Goal: Task Accomplishment & Management: Use online tool/utility

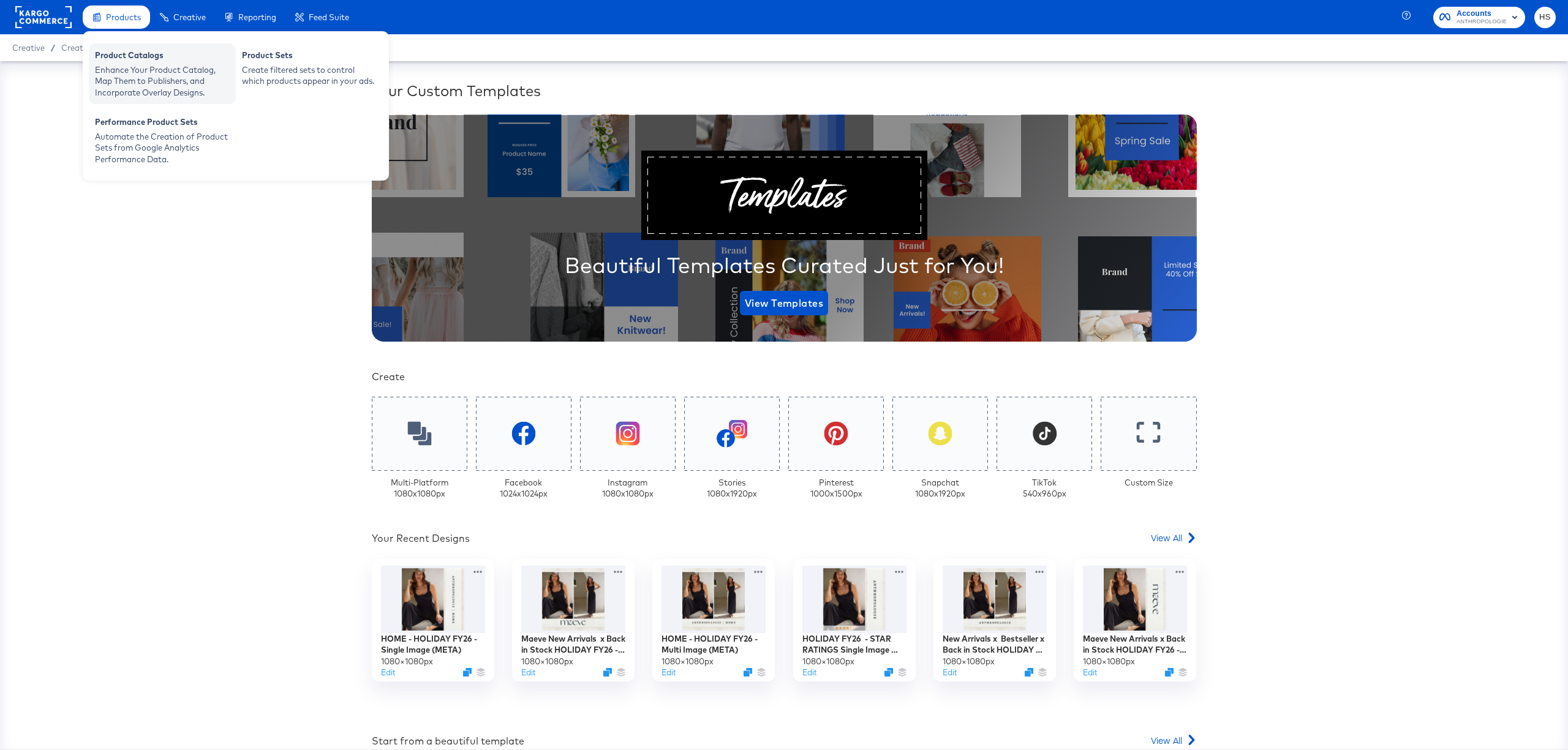
click at [147, 72] on div "Enhance Your Product Catalog, Map Them to Publishers, and Incorporate Overlay D…" at bounding box center [162, 82] width 135 height 34
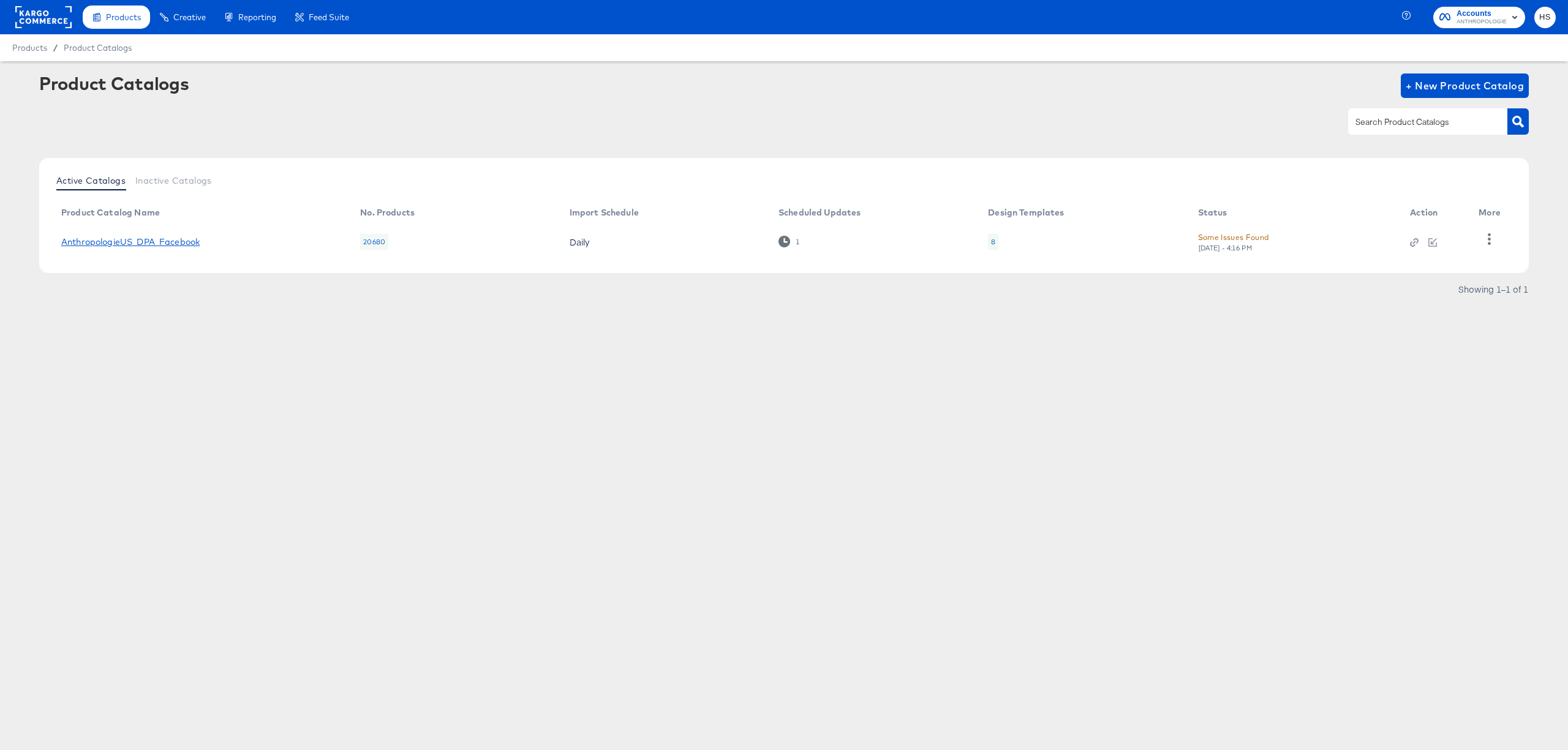
click at [182, 244] on link "AnthropologieUS_DPA_Facebook" at bounding box center [130, 242] width 139 height 10
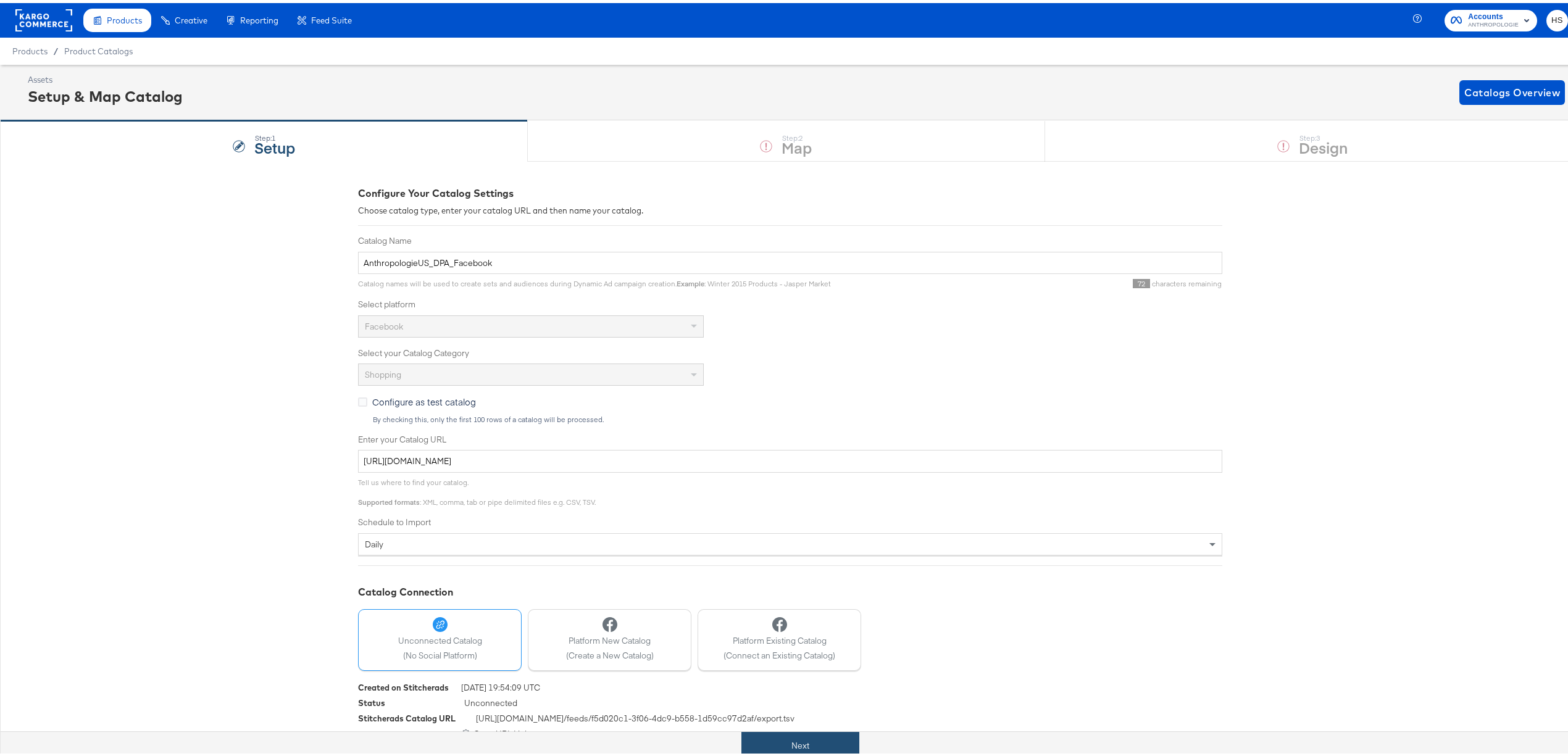
click at [814, 744] on button "Next" at bounding box center [800, 742] width 118 height 27
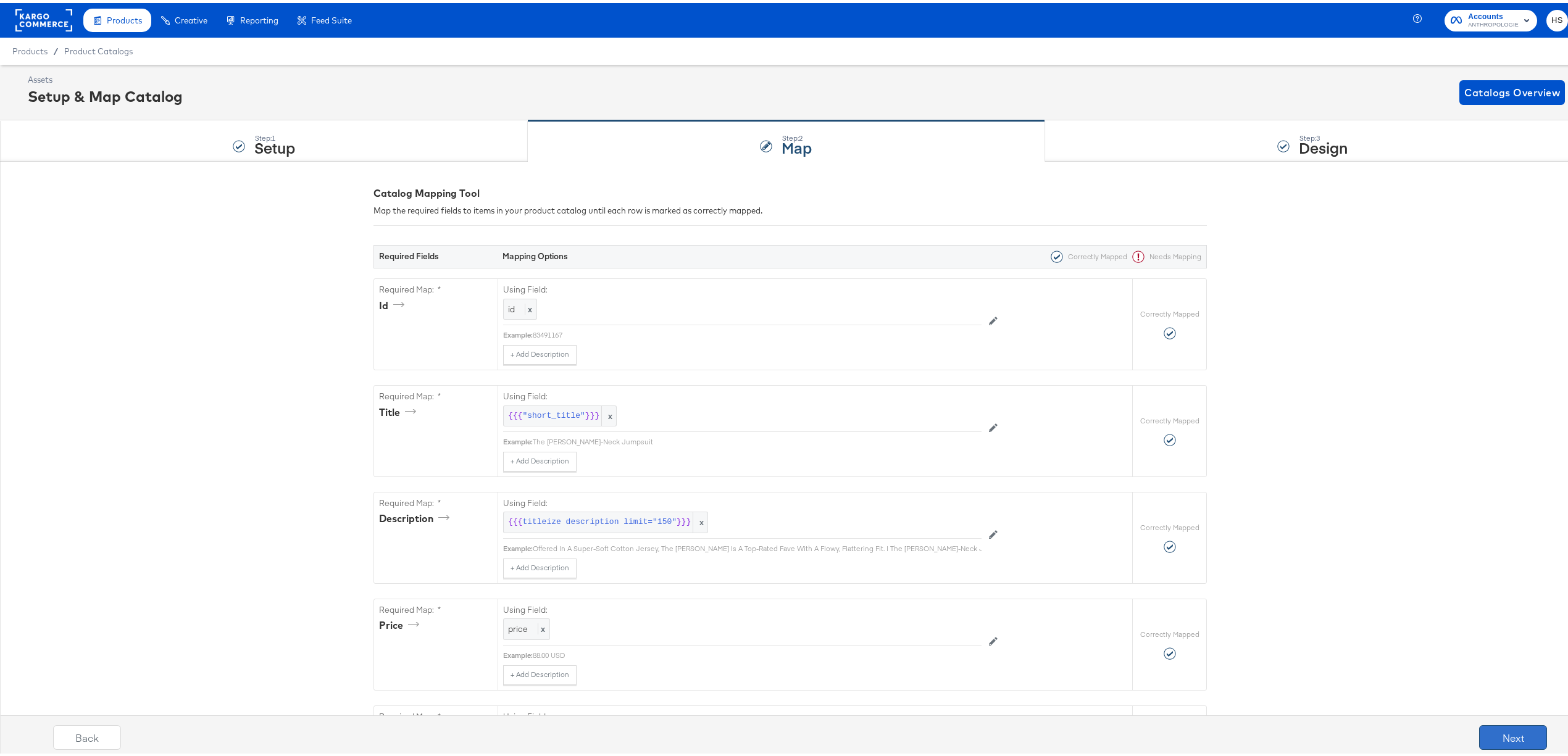
click at [1495, 731] on button "Next" at bounding box center [1513, 734] width 68 height 25
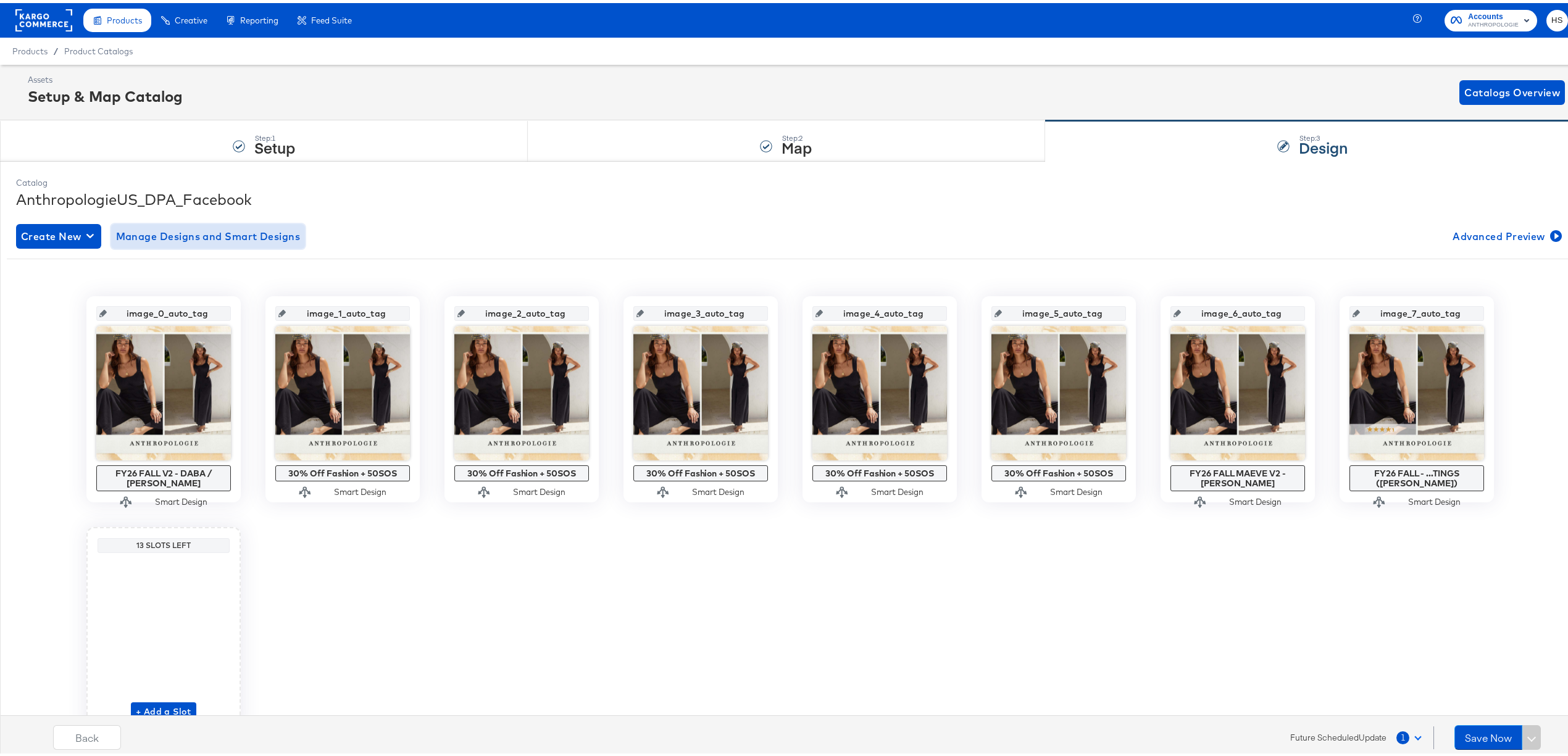
click at [251, 235] on span "Manage Designs and Smart Designs" at bounding box center [208, 233] width 184 height 17
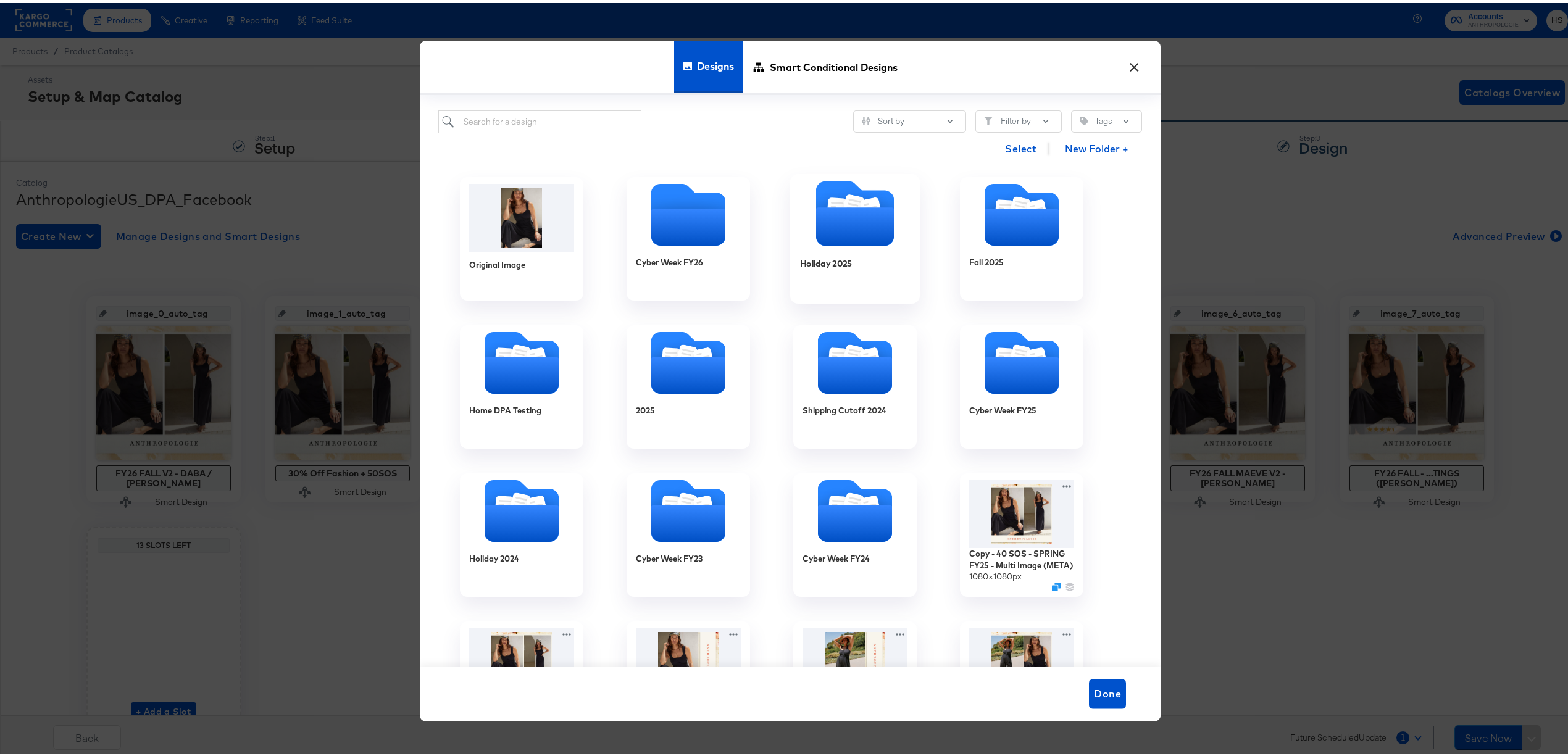
click at [838, 222] on icon "Folder" at bounding box center [855, 224] width 78 height 38
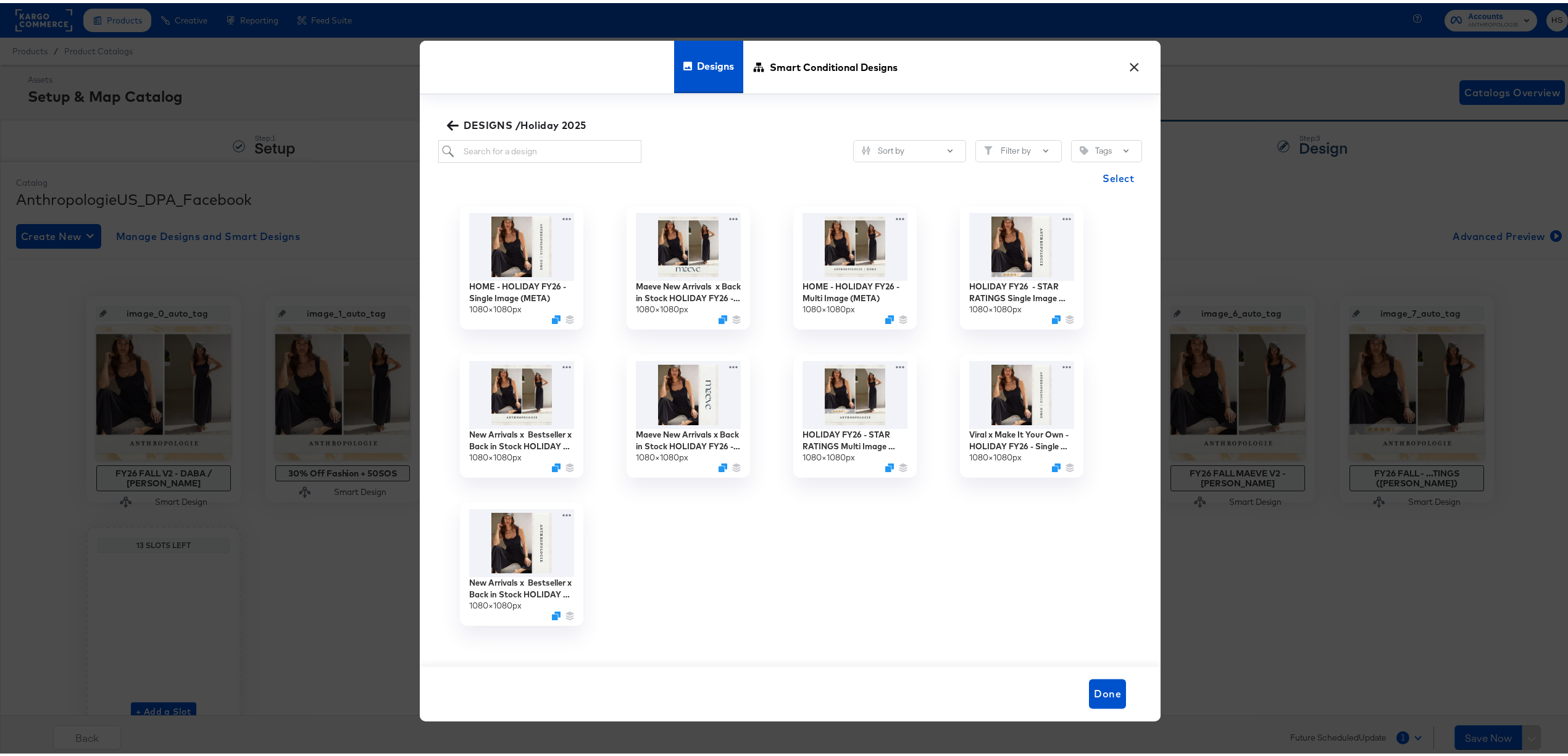
click at [445, 121] on button "DESIGNS /Holiday 2025" at bounding box center [518, 121] width 147 height 17
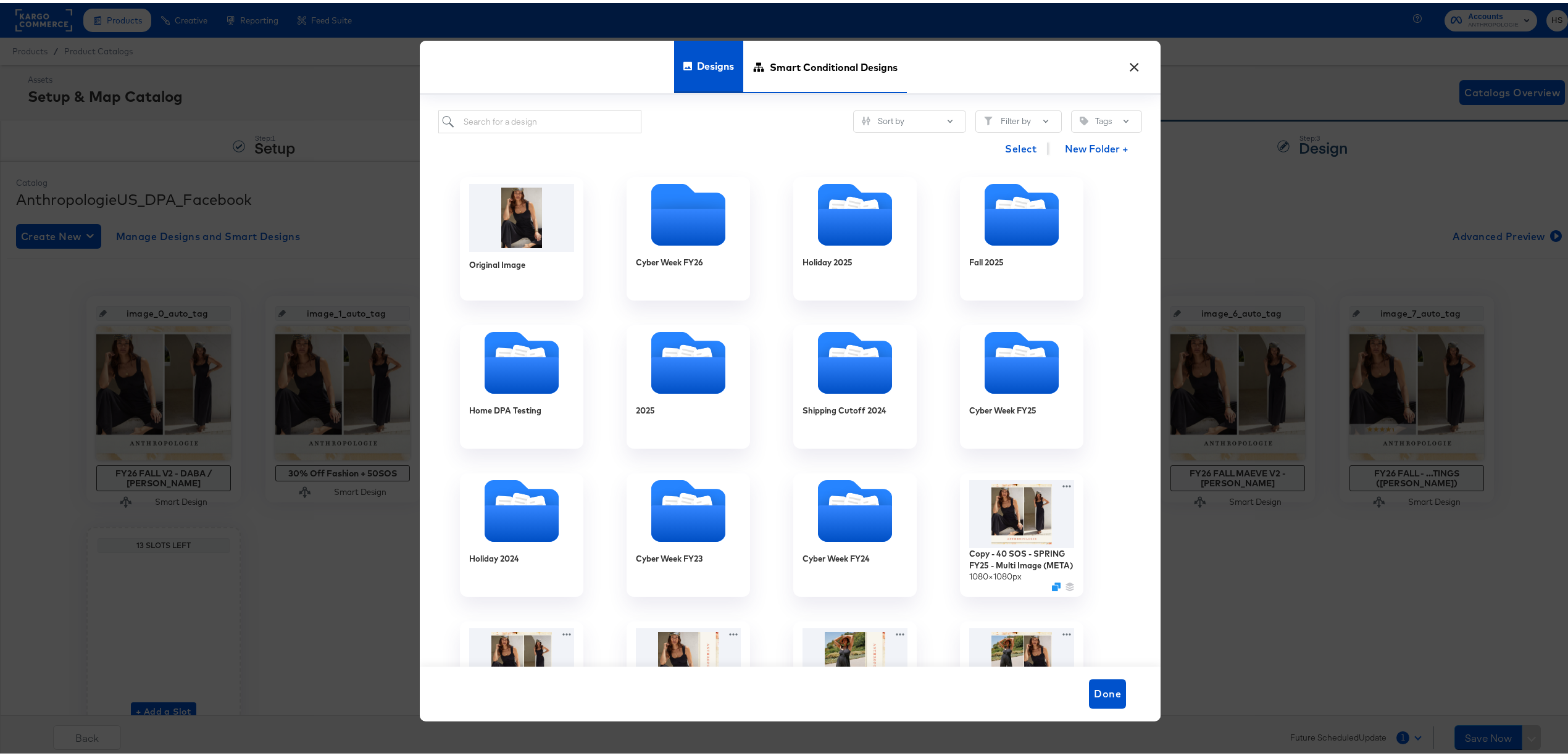
click at [836, 46] on span "Smart Conditional Designs" at bounding box center [834, 64] width 128 height 54
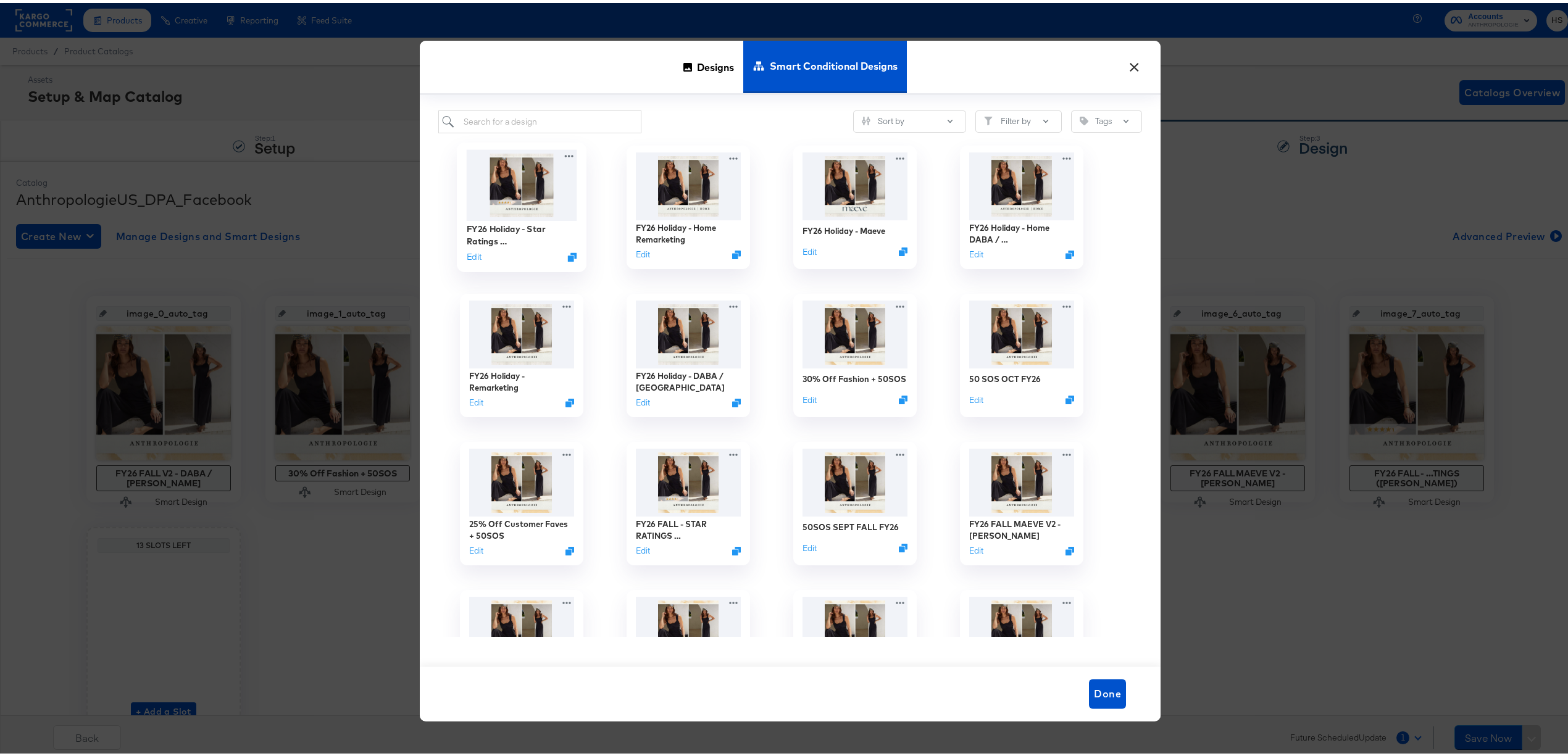
click at [520, 188] on img at bounding box center [521, 182] width 110 height 71
click at [500, 207] on img at bounding box center [521, 182] width 110 height 71
click at [563, 153] on icon at bounding box center [569, 152] width 16 height 13
click at [626, 180] on div "Advanced Preview Advanced Preview" at bounding box center [626, 180] width 0 height 0
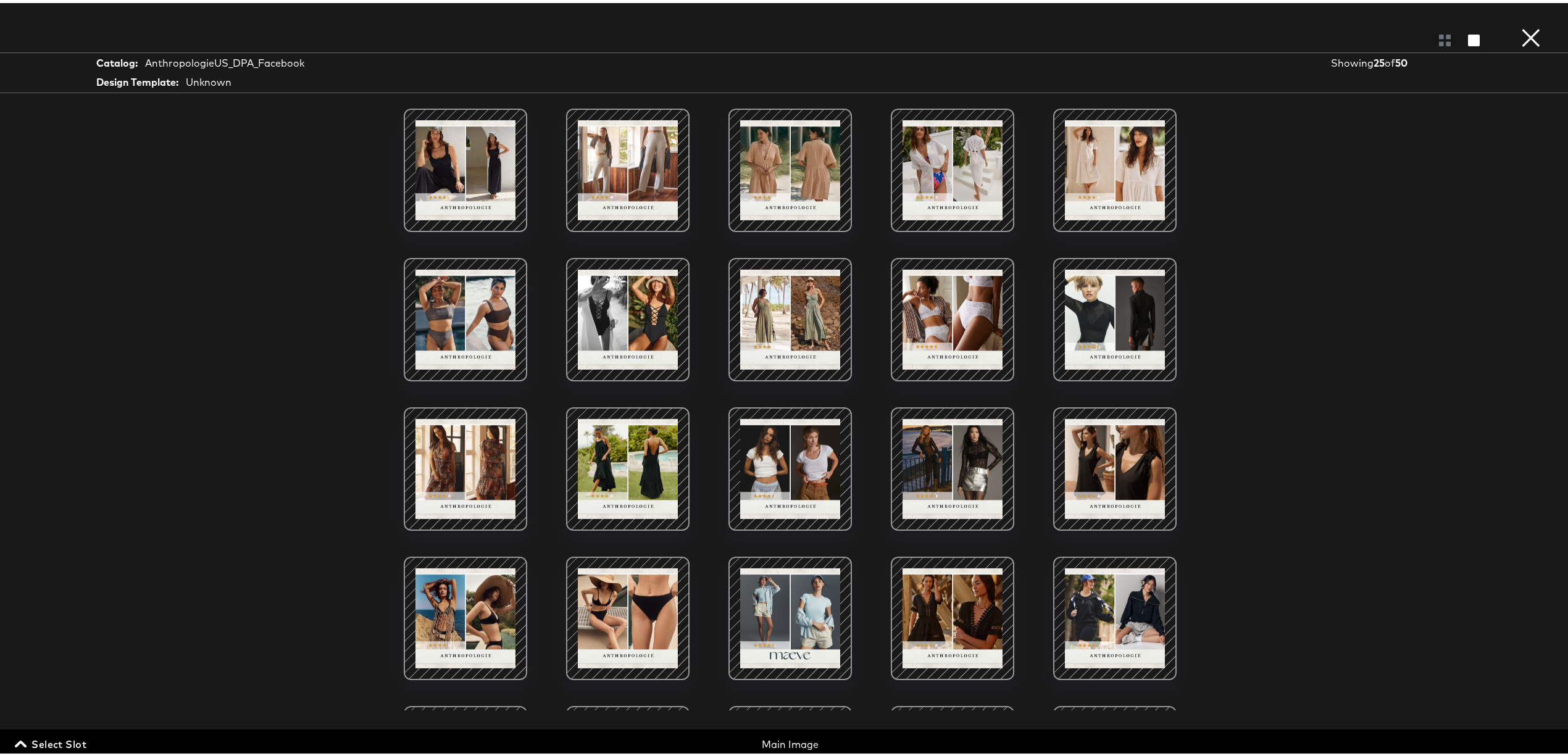
click at [1519, 25] on button "×" at bounding box center [1531, 12] width 25 height 25
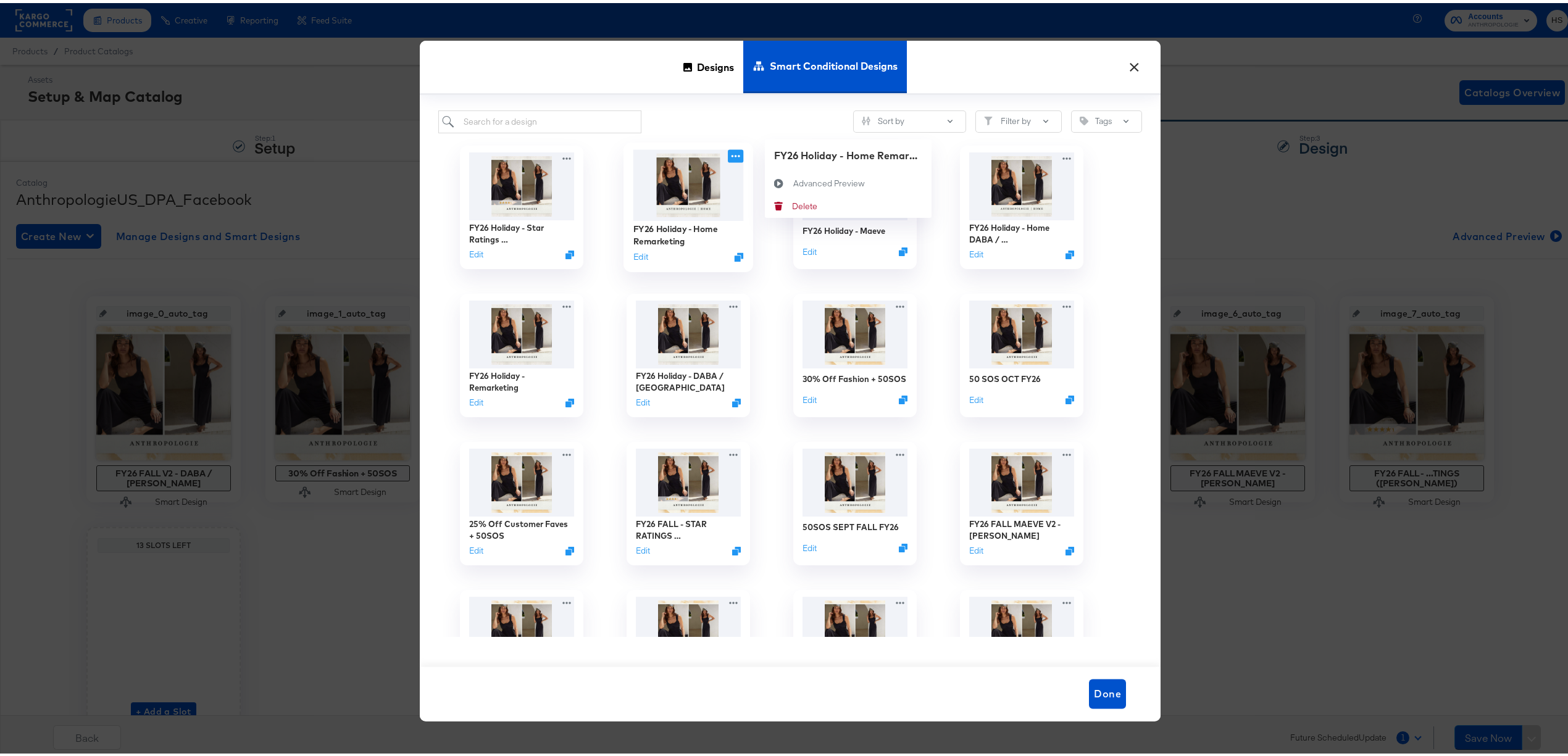
click at [732, 150] on icon at bounding box center [735, 152] width 16 height 13
click at [794, 180] on div "Advanced Preview Advanced Preview" at bounding box center [794, 180] width 0 height 0
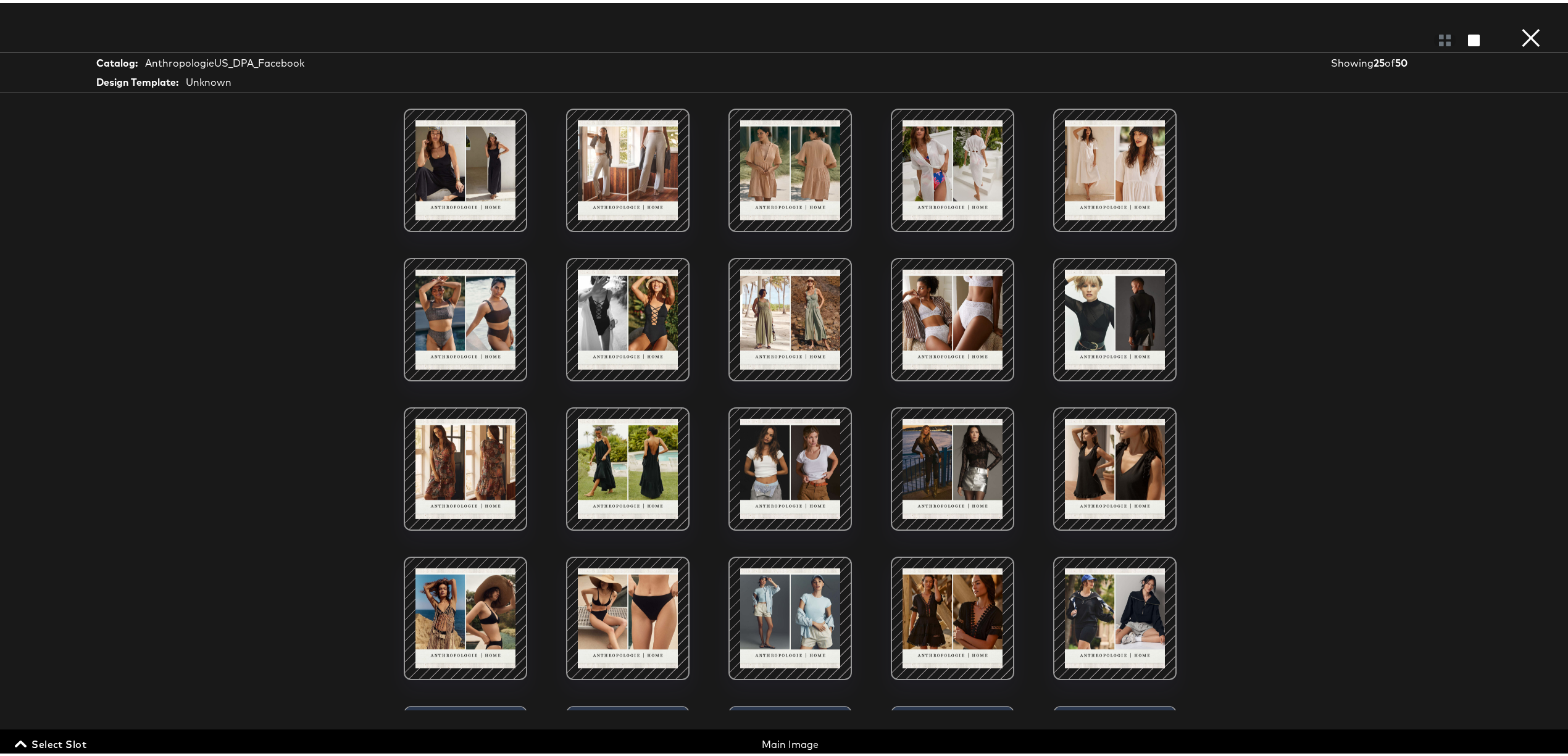
scroll to position [182, 0]
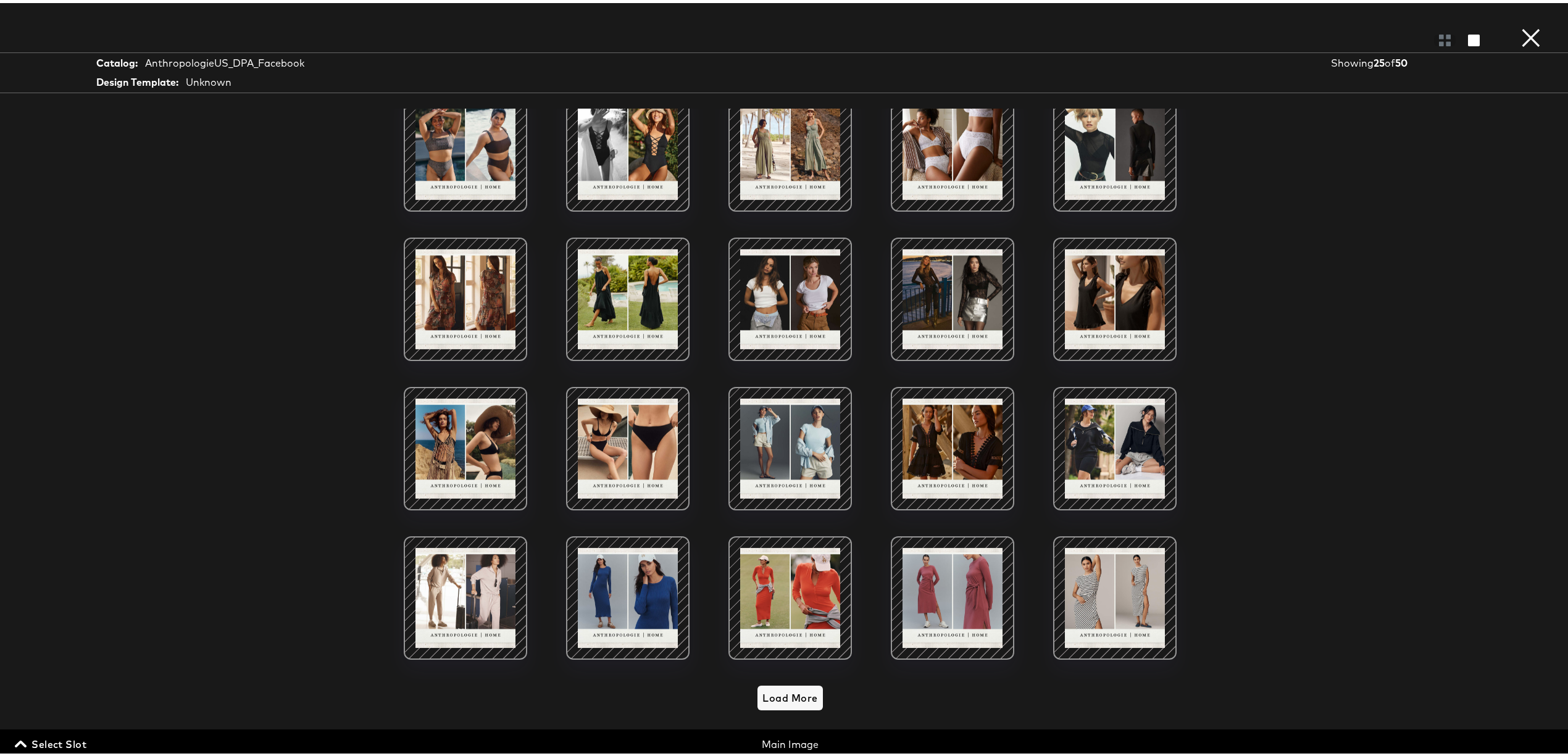
click at [1521, 25] on button "×" at bounding box center [1531, 12] width 25 height 25
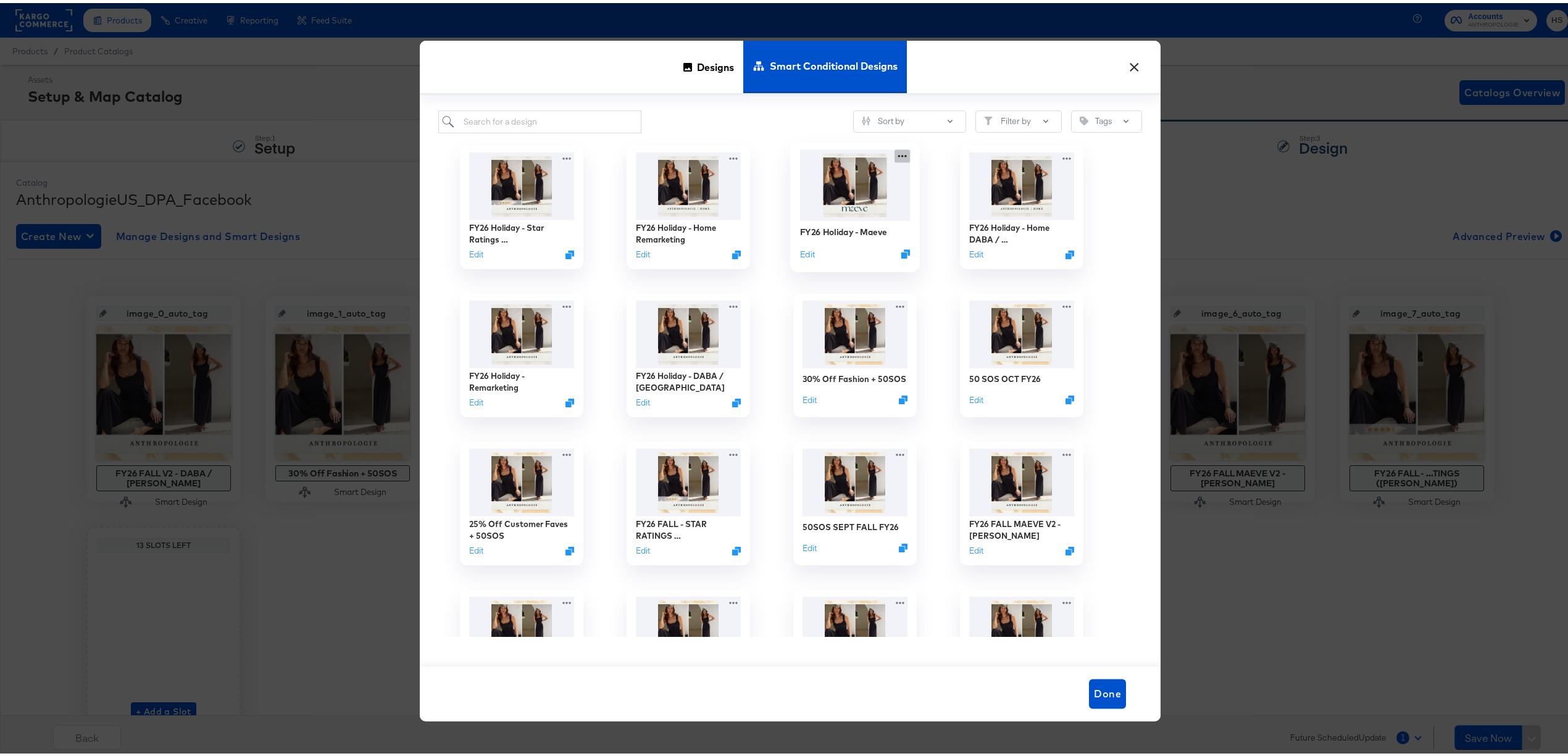
click at [899, 152] on icon at bounding box center [902, 152] width 16 height 13
click at [946, 176] on icon at bounding box center [945, 180] width 28 height 10
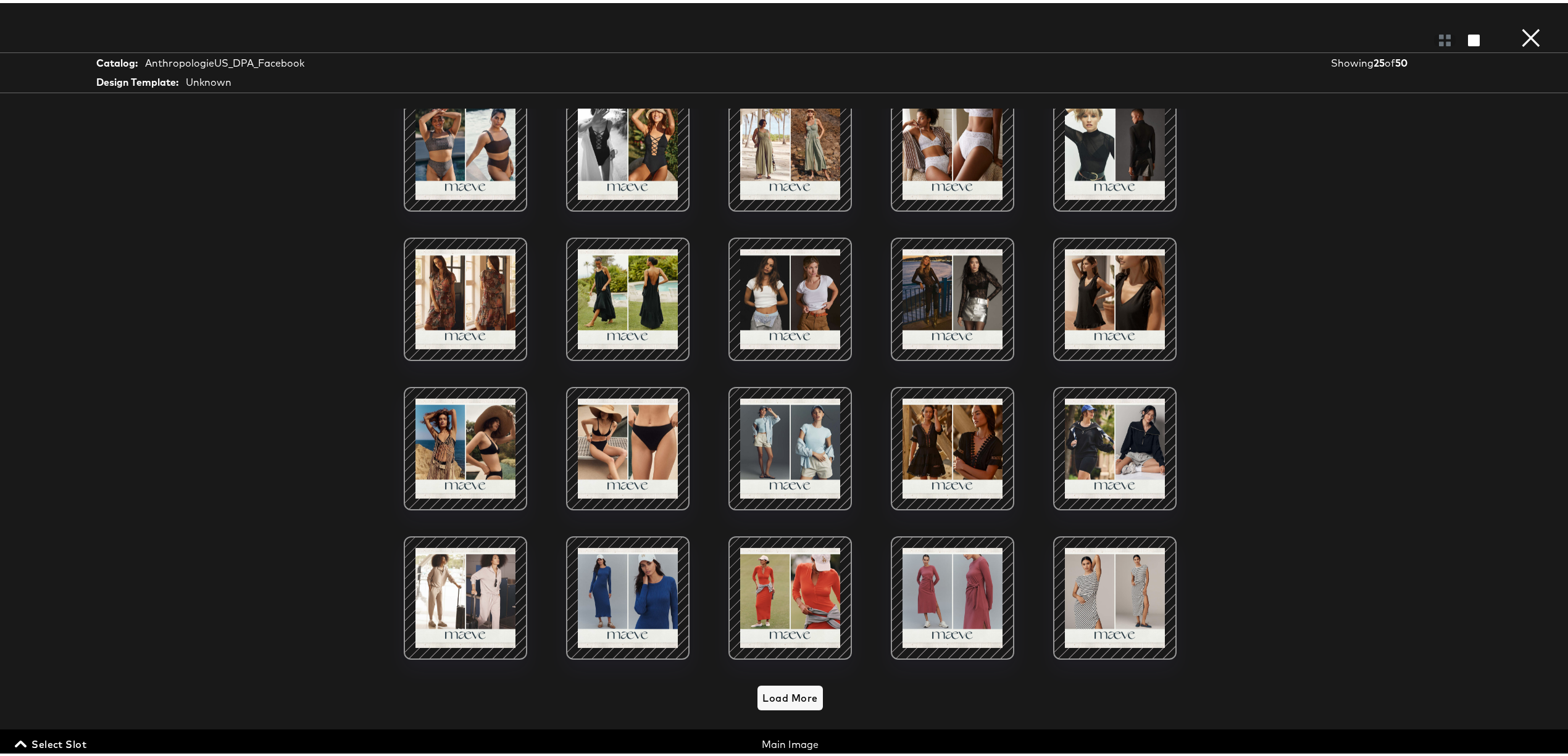
click at [1519, 25] on button "×" at bounding box center [1531, 12] width 25 height 25
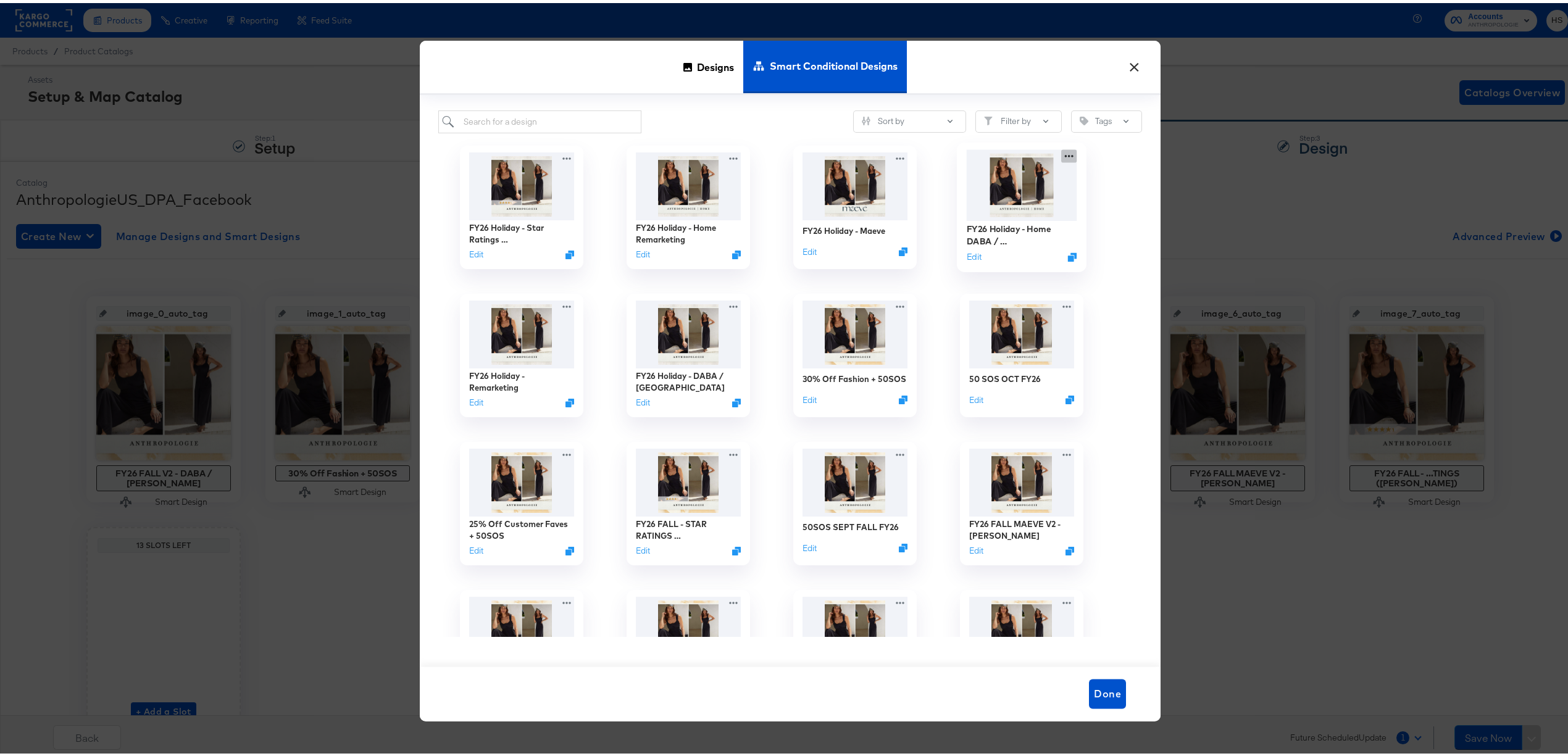
click at [1062, 152] on div "FY26 Holiday - Home DABA / [PERSON_NAME] Edit" at bounding box center [1022, 205] width 167 height 148
click at [942, 180] on div "Advanced Preview Advanced Preview" at bounding box center [942, 180] width 0 height 0
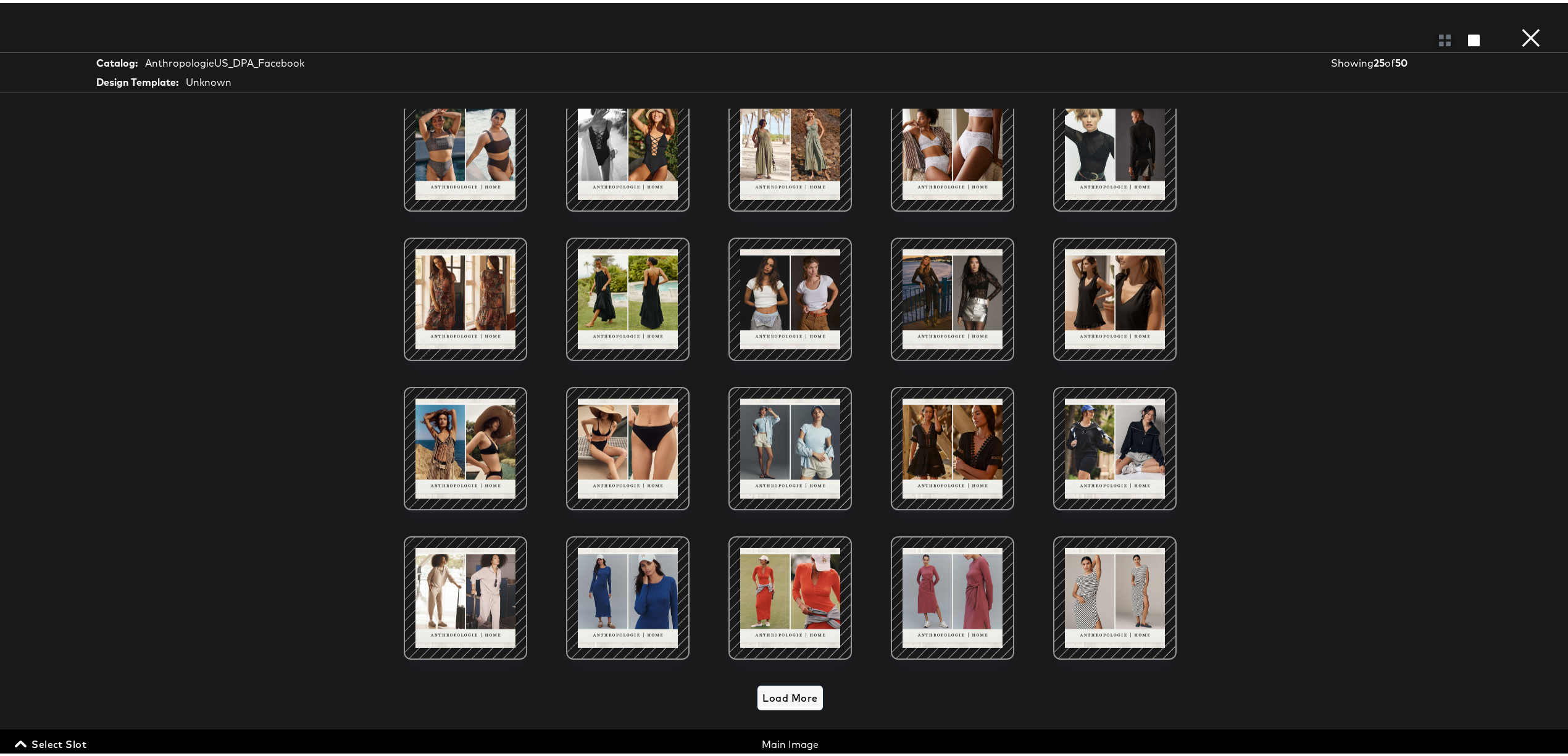
click at [786, 687] on span "Load More" at bounding box center [790, 695] width 55 height 17
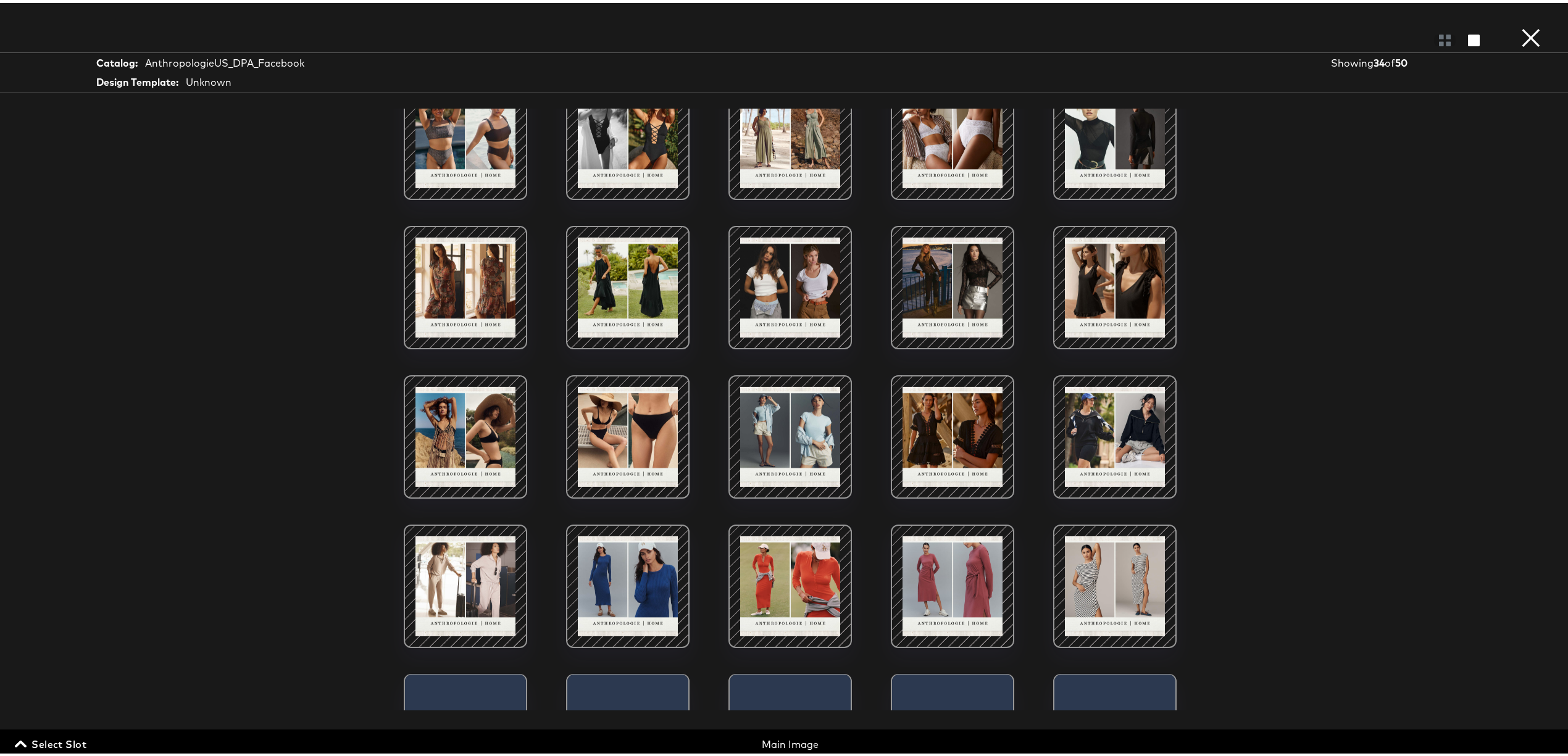
click at [785, 682] on div at bounding box center [790, 737] width 121 height 130
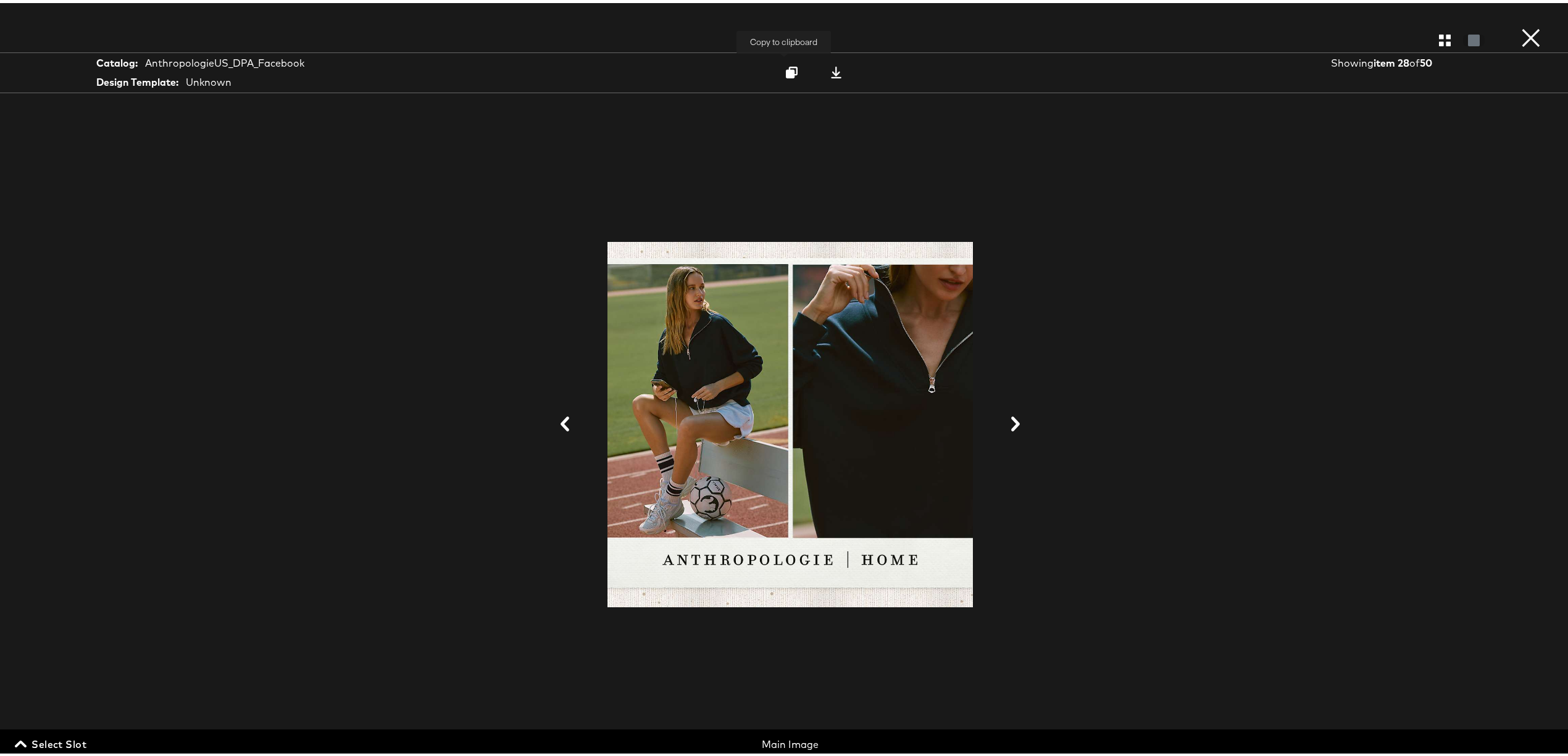
click at [784, 64] on div at bounding box center [792, 69] width 16 height 13
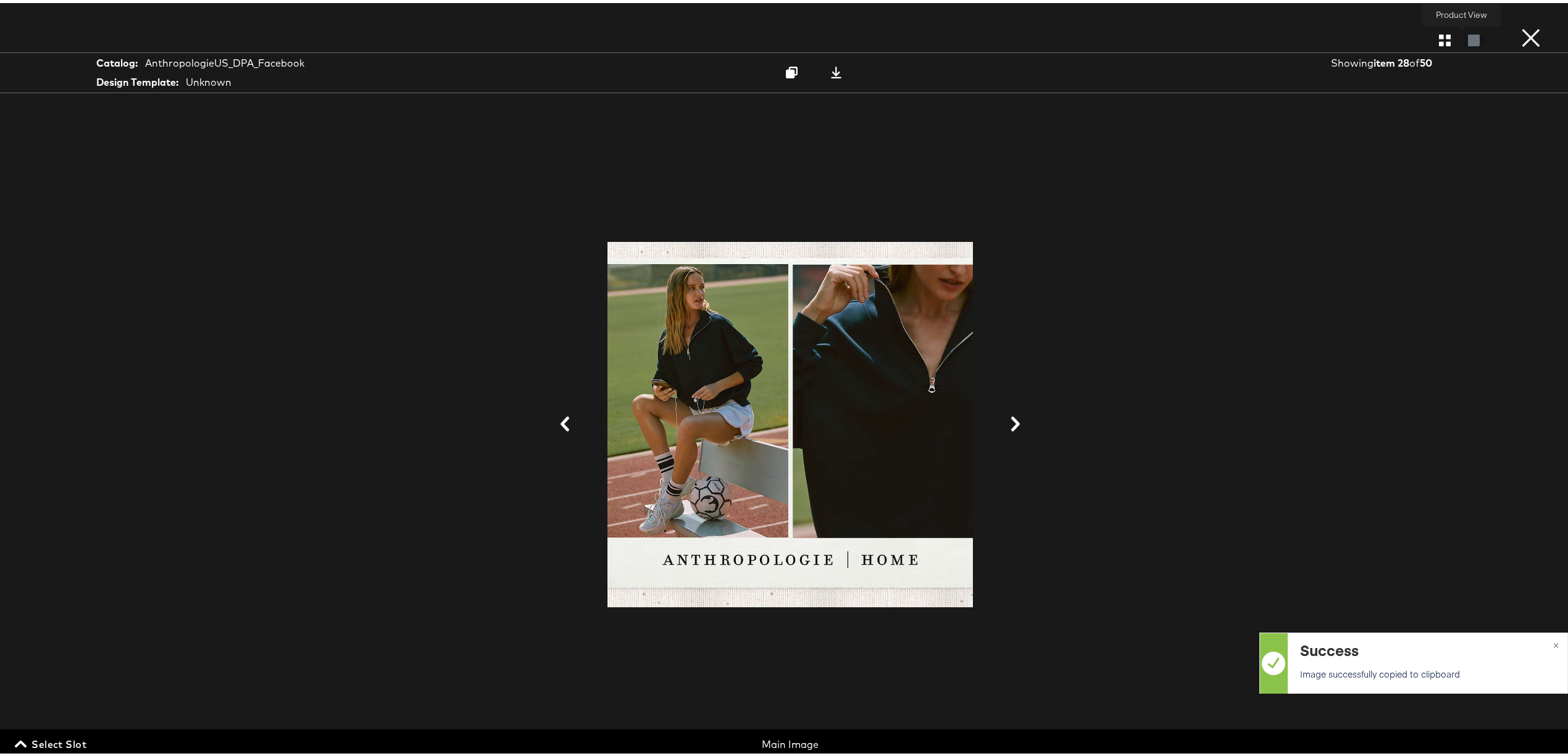
click at [1463, 36] on div at bounding box center [1474, 37] width 22 height 13
click at [1439, 36] on icon "button" at bounding box center [1445, 37] width 12 height 12
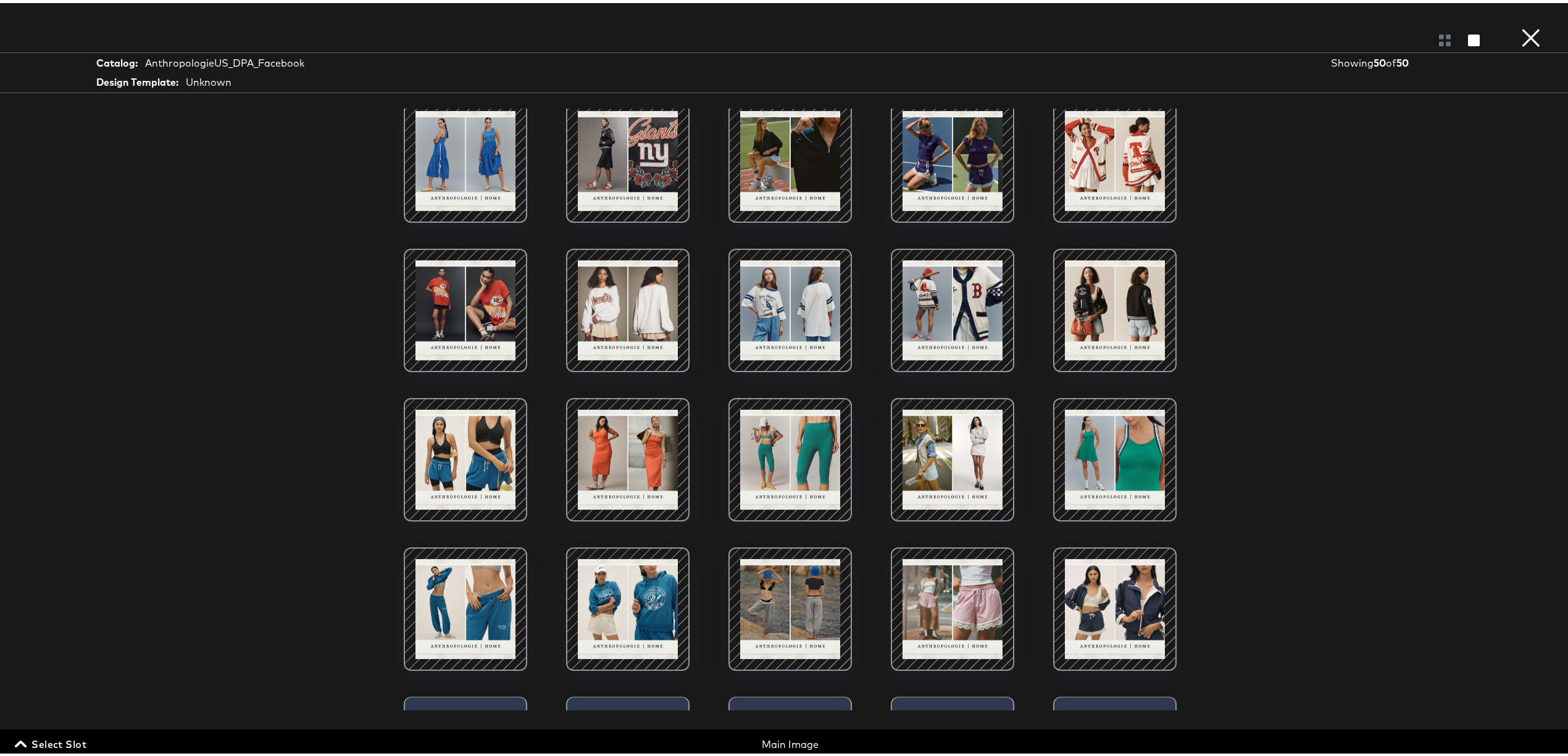
scroll to position [877, 0]
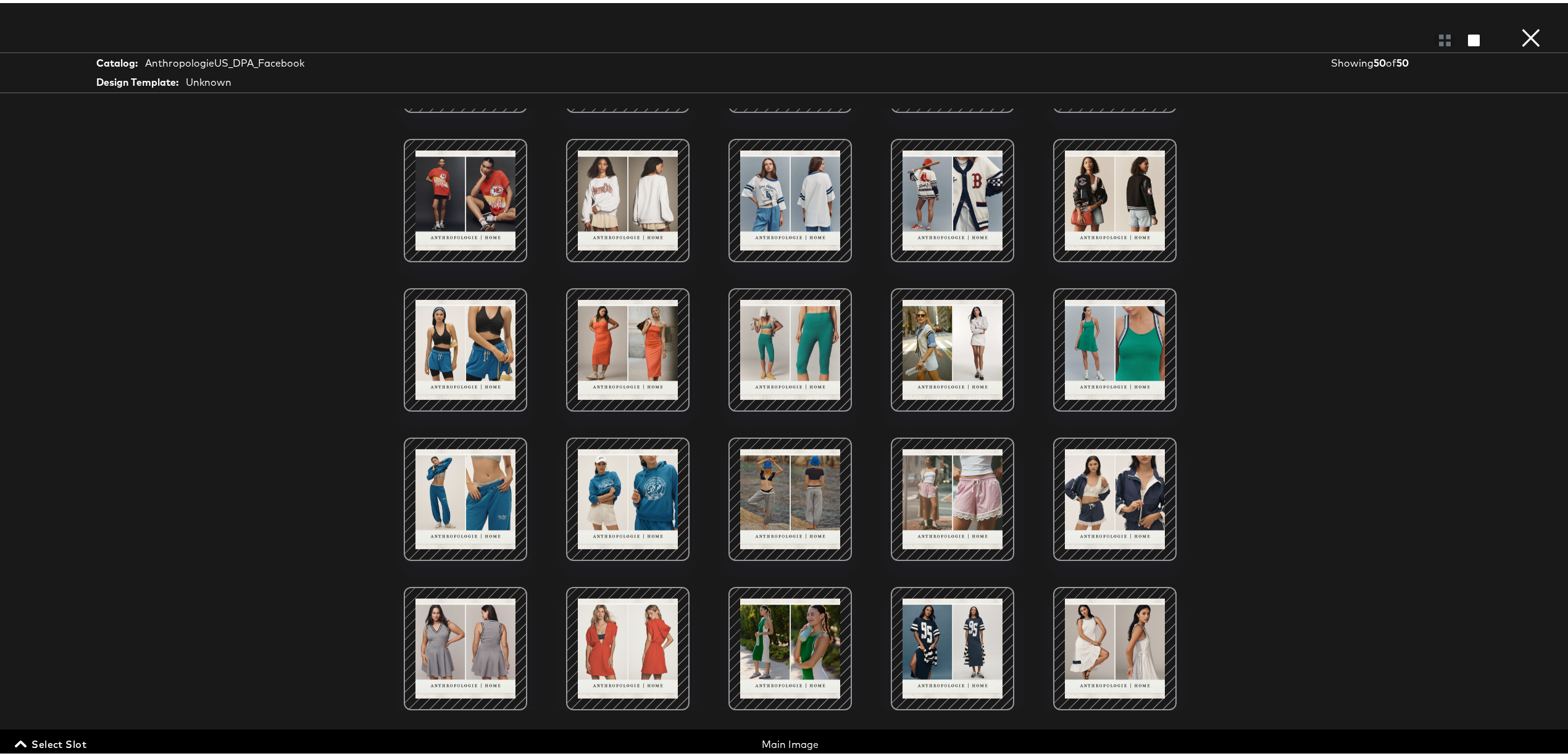
click at [1519, 25] on button "×" at bounding box center [1531, 12] width 25 height 25
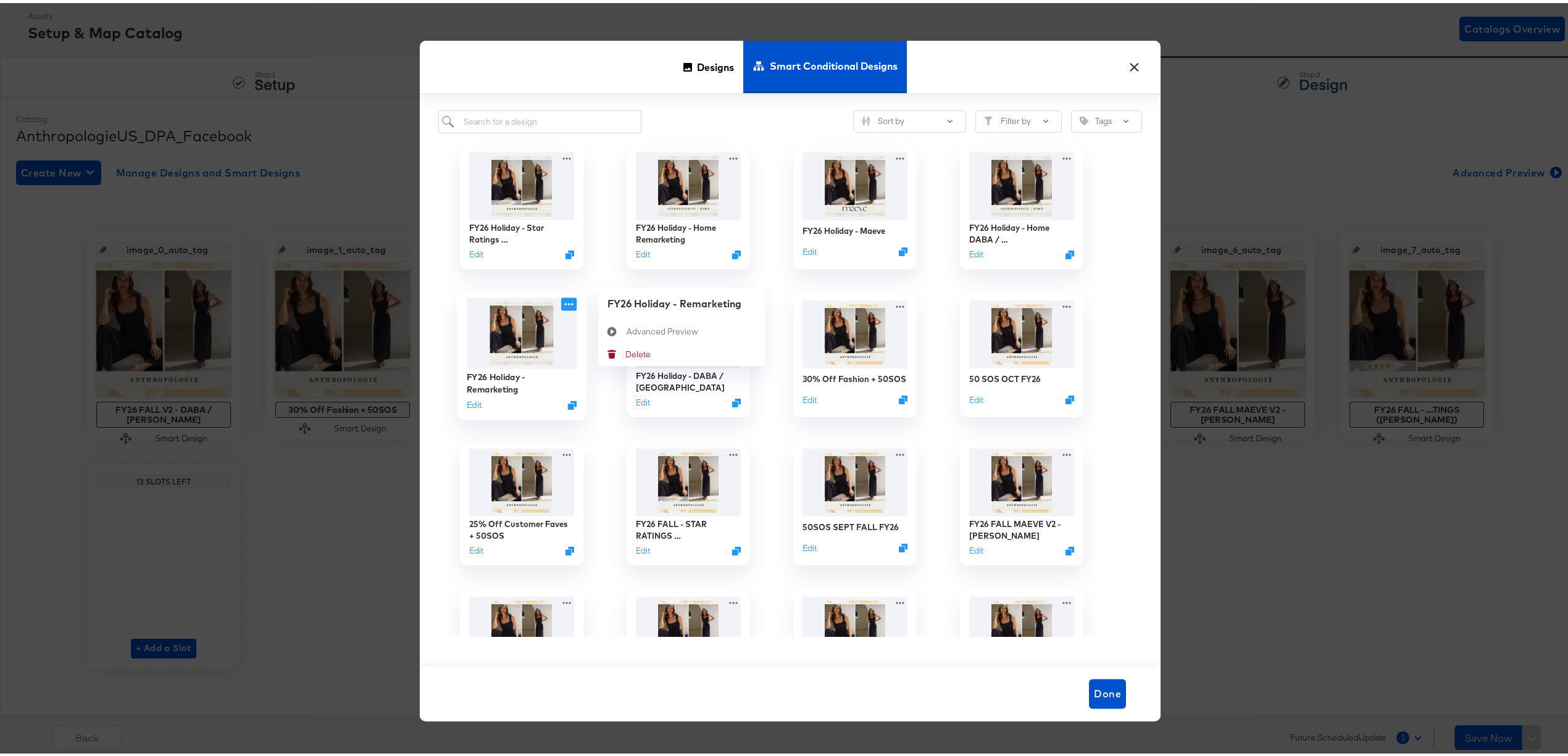
click at [562, 302] on icon at bounding box center [569, 301] width 16 height 13
click at [608, 324] on icon at bounding box center [612, 328] width 28 height 10
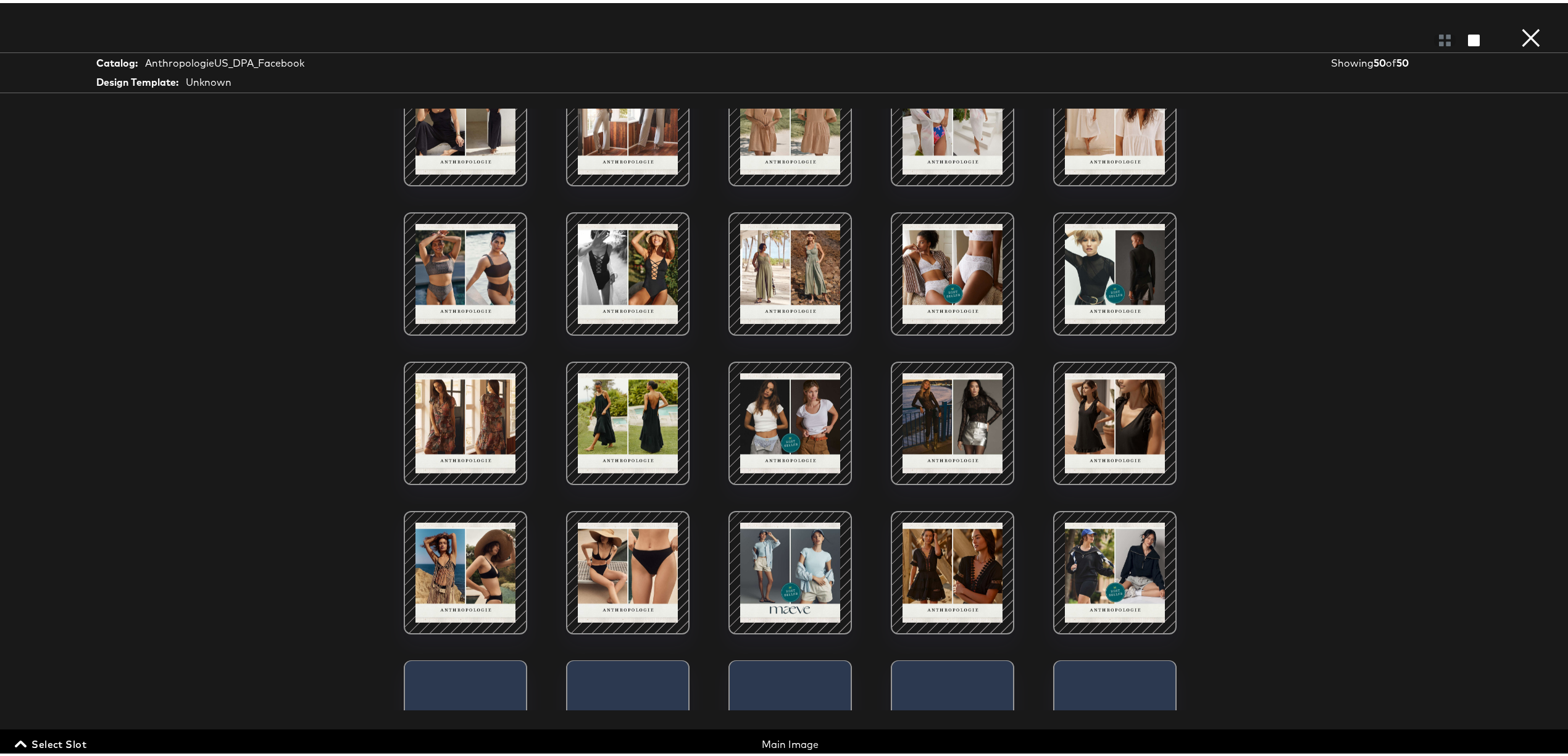
scroll to position [47, 0]
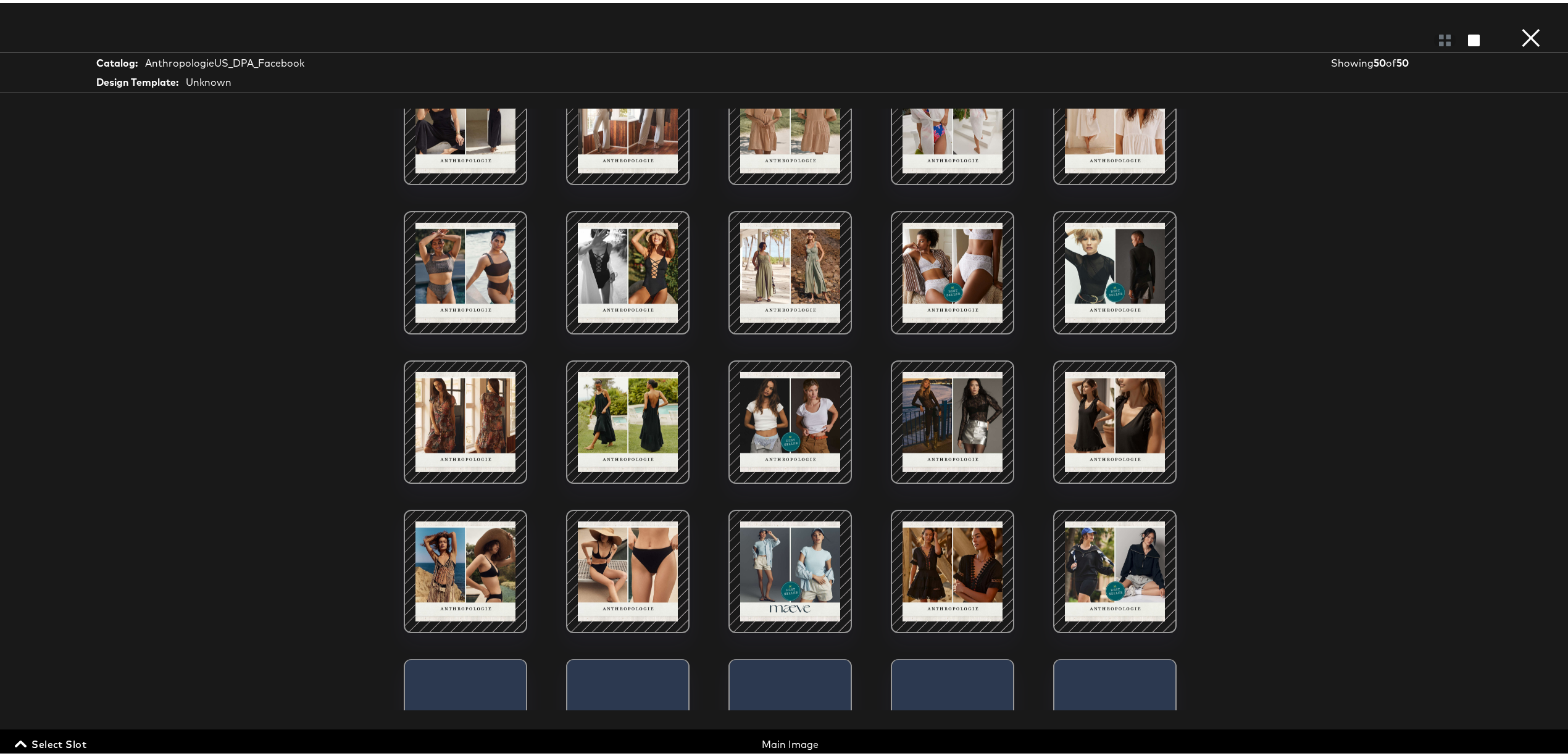
click at [949, 290] on div at bounding box center [952, 269] width 105 height 105
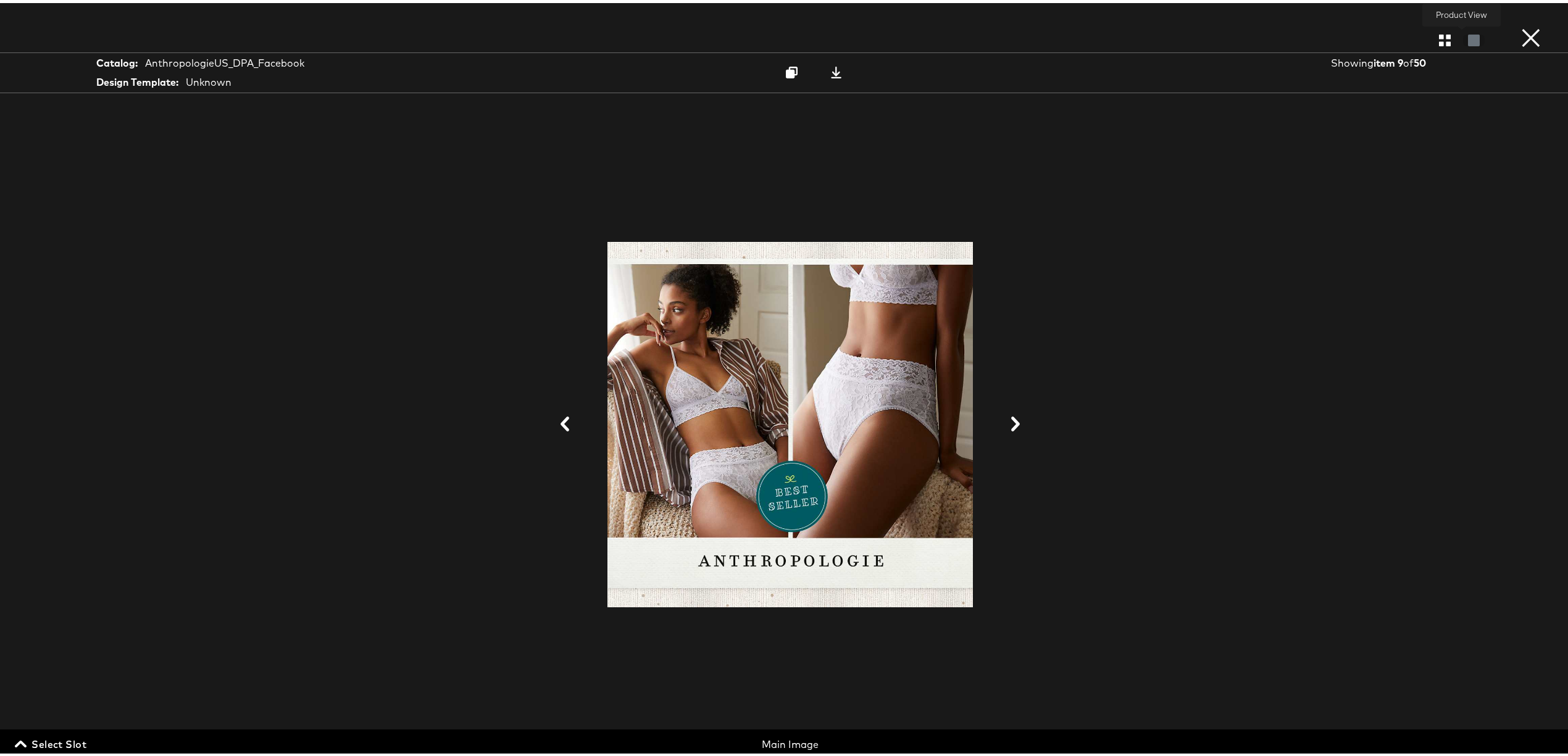
click at [1463, 38] on div at bounding box center [1474, 37] width 22 height 13
click at [1439, 32] on icon "button" at bounding box center [1445, 37] width 12 height 12
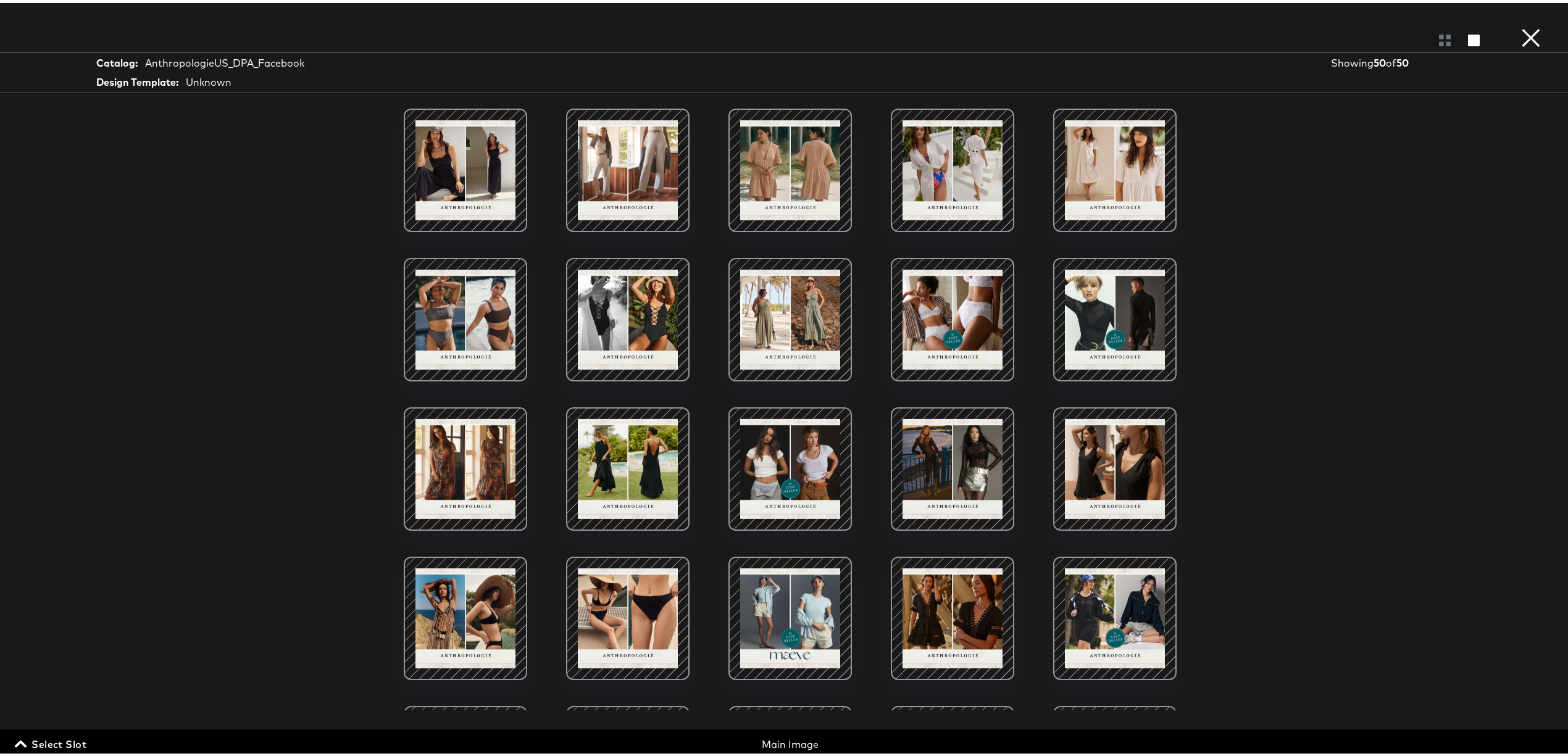
scroll to position [291, 0]
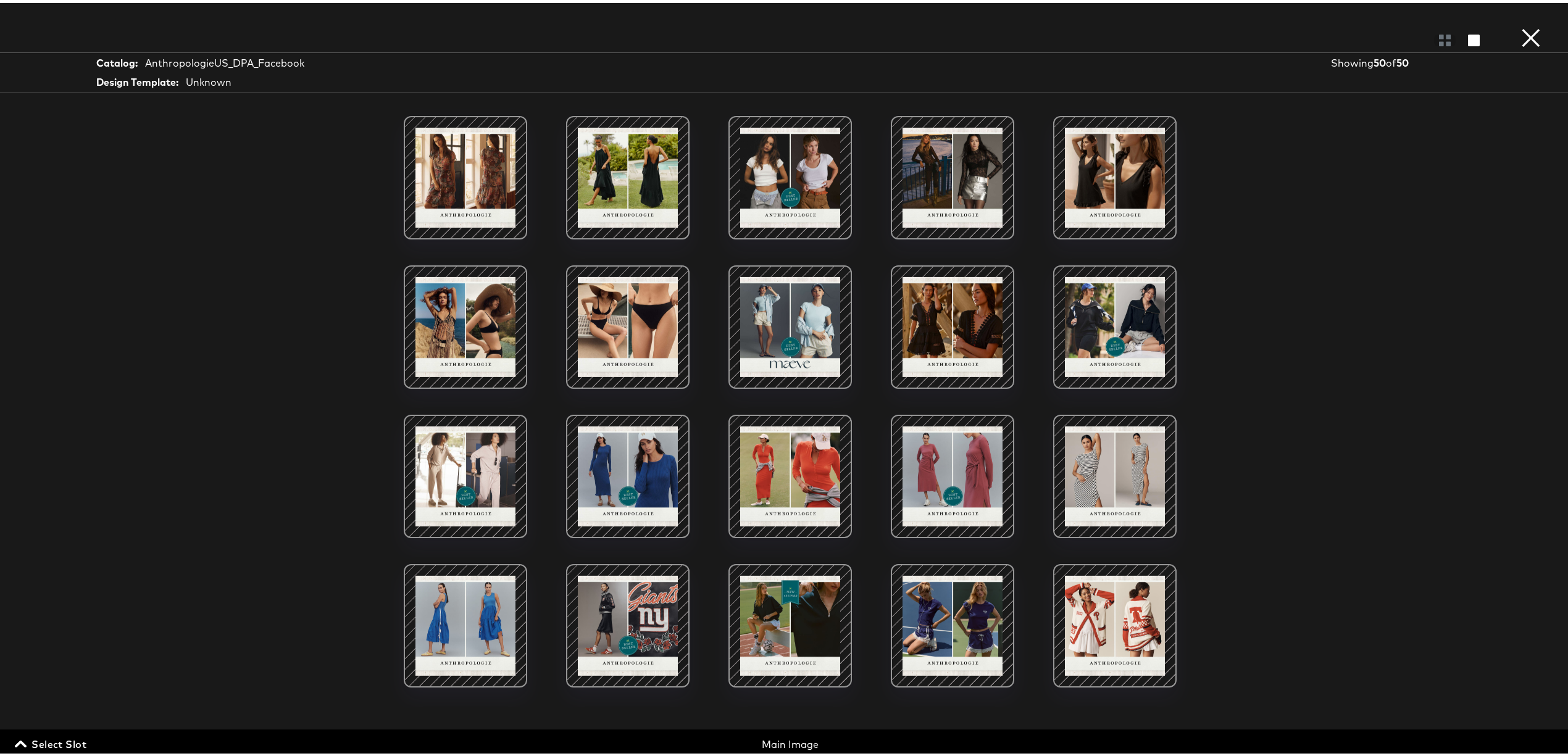
click at [1116, 371] on div at bounding box center [1115, 323] width 105 height 105
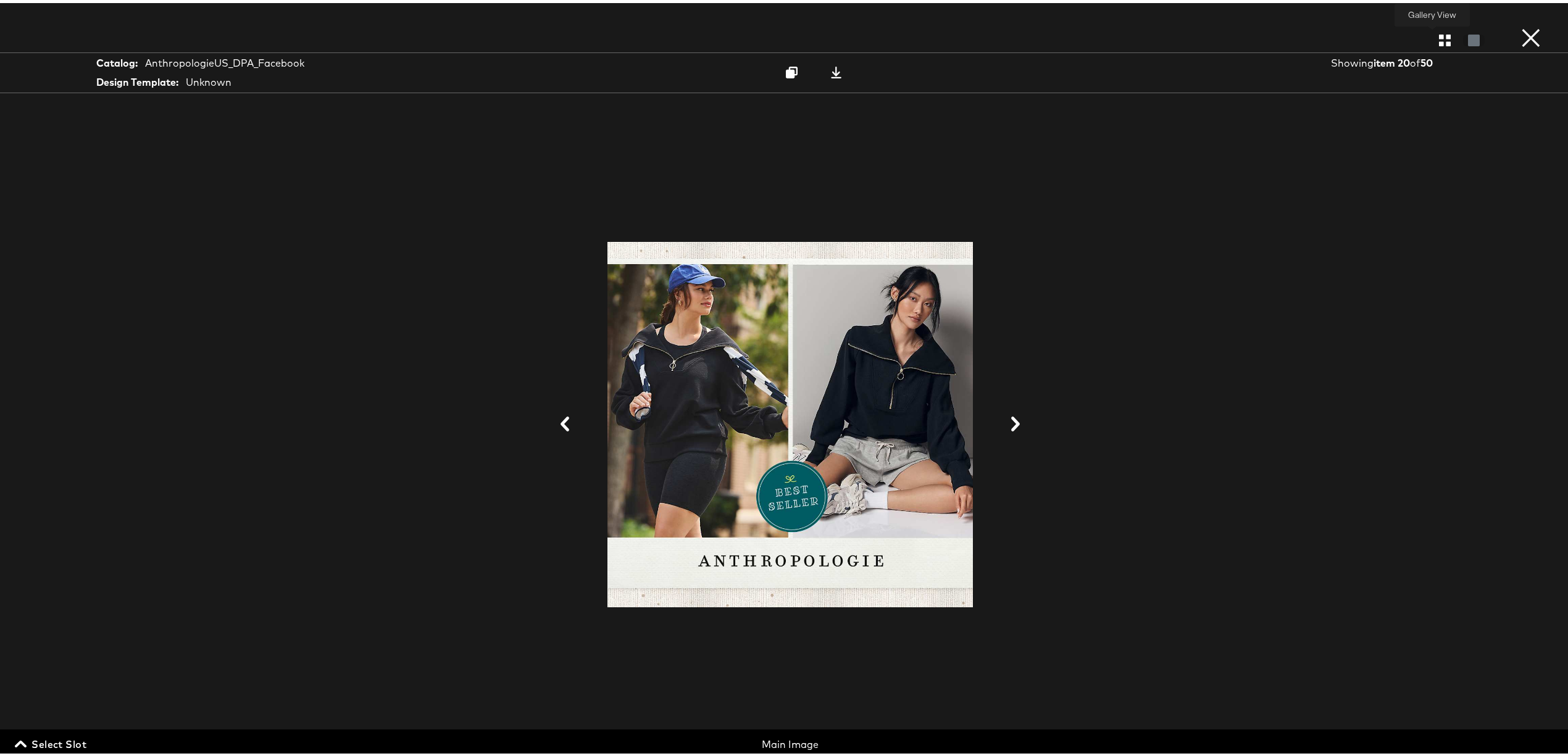
click at [1439, 35] on icon "button" at bounding box center [1445, 37] width 12 height 12
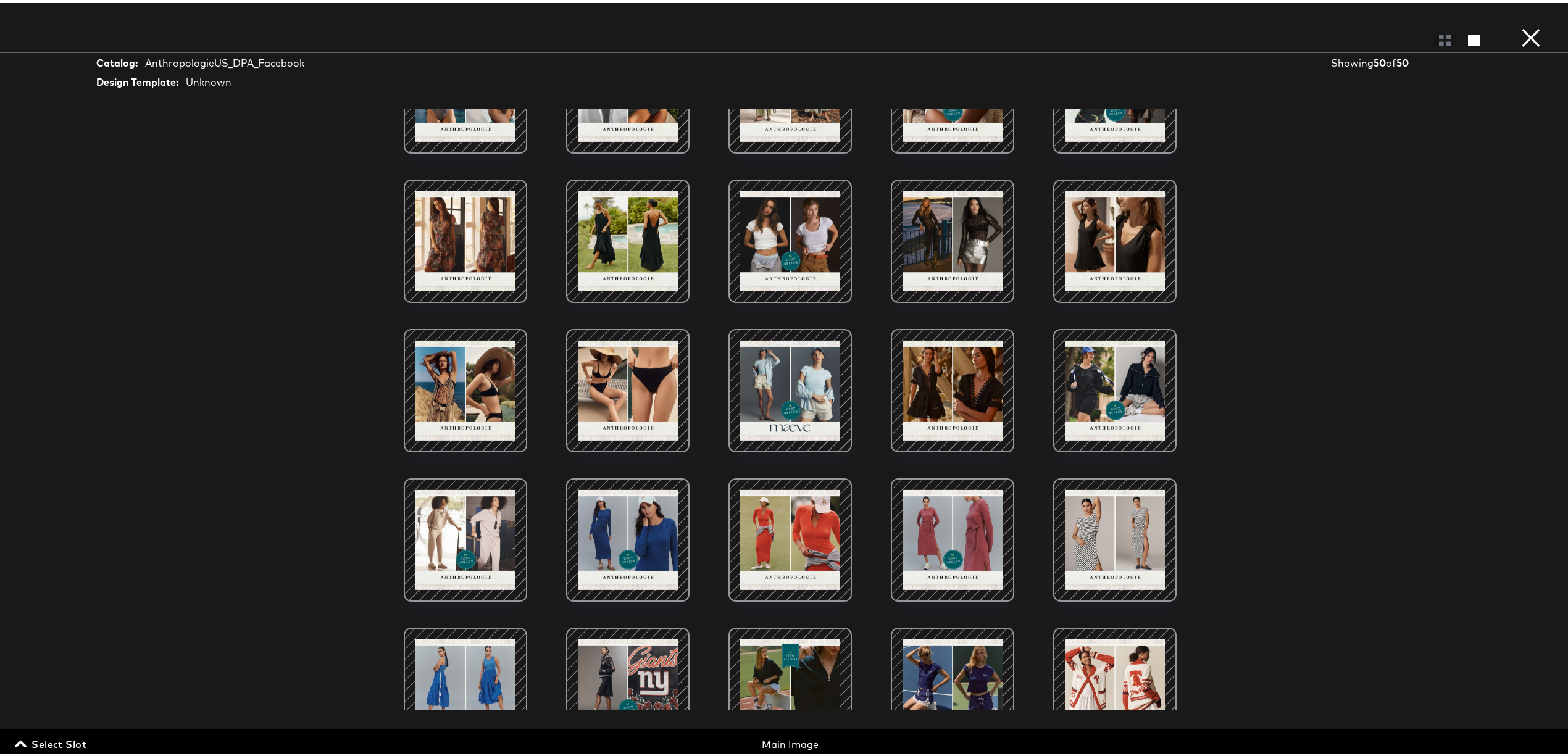
scroll to position [228, 0]
click at [779, 369] on div at bounding box center [790, 386] width 105 height 105
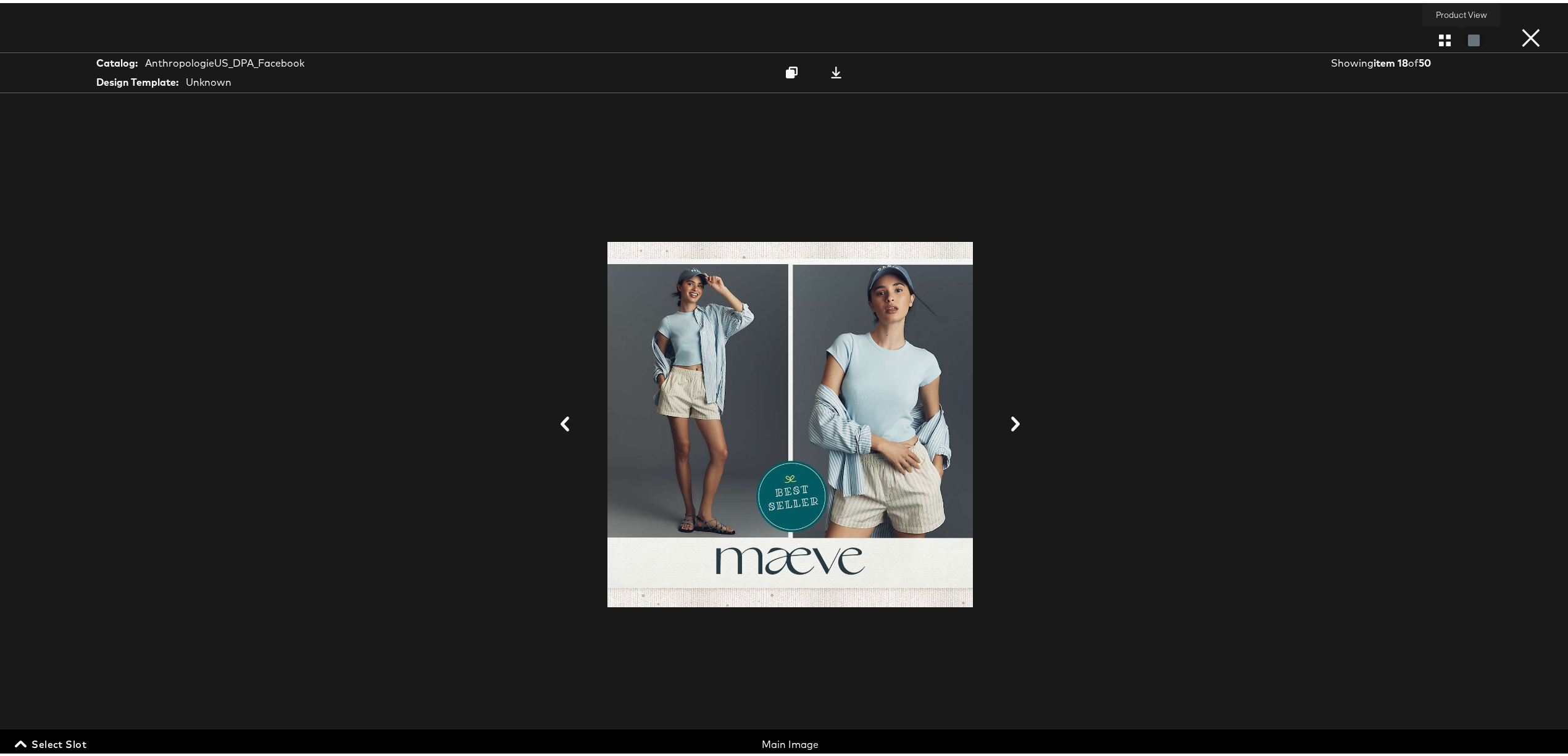
click at [1463, 42] on div at bounding box center [1474, 37] width 22 height 13
click at [1439, 37] on icon "button" at bounding box center [1445, 37] width 12 height 12
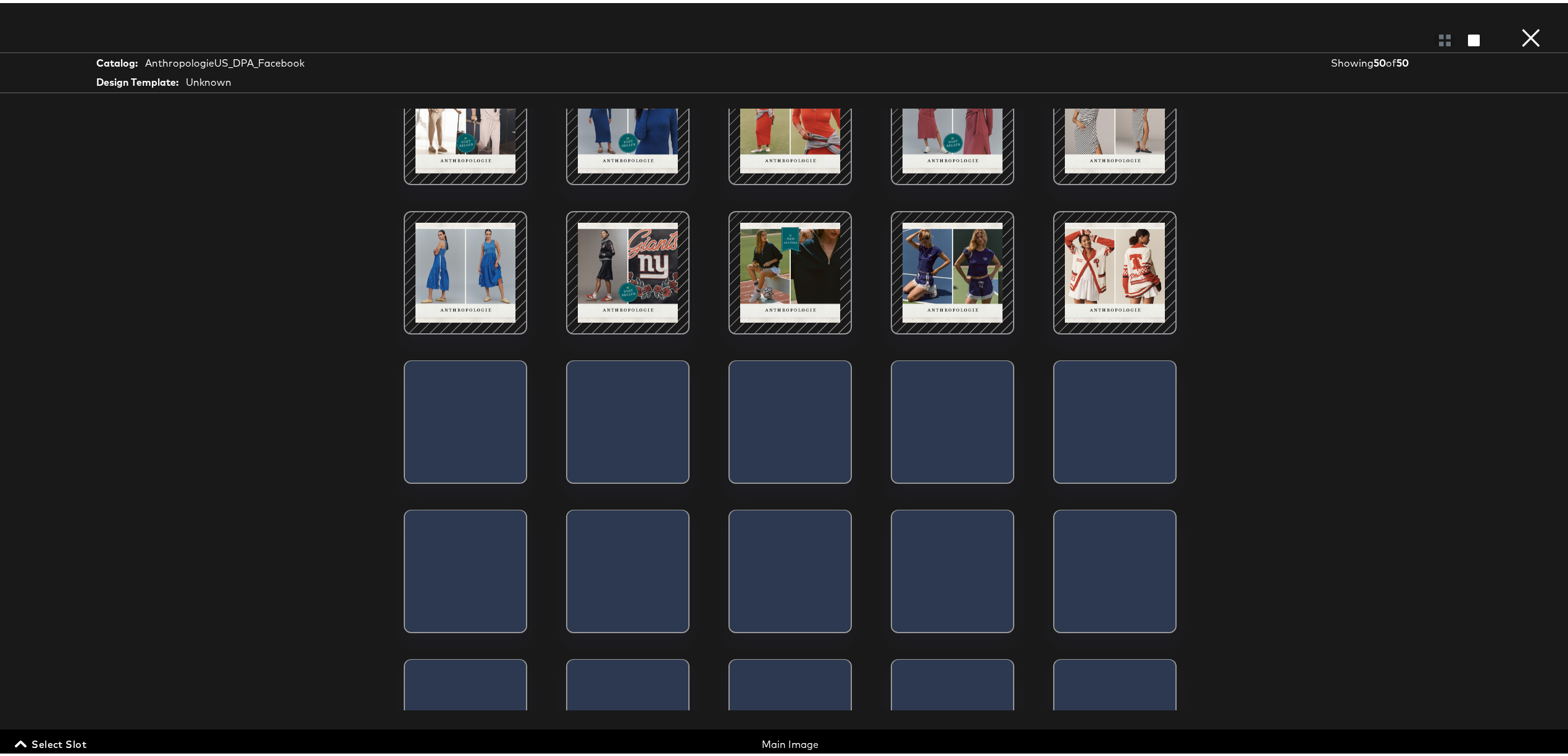
scroll to position [646, 0]
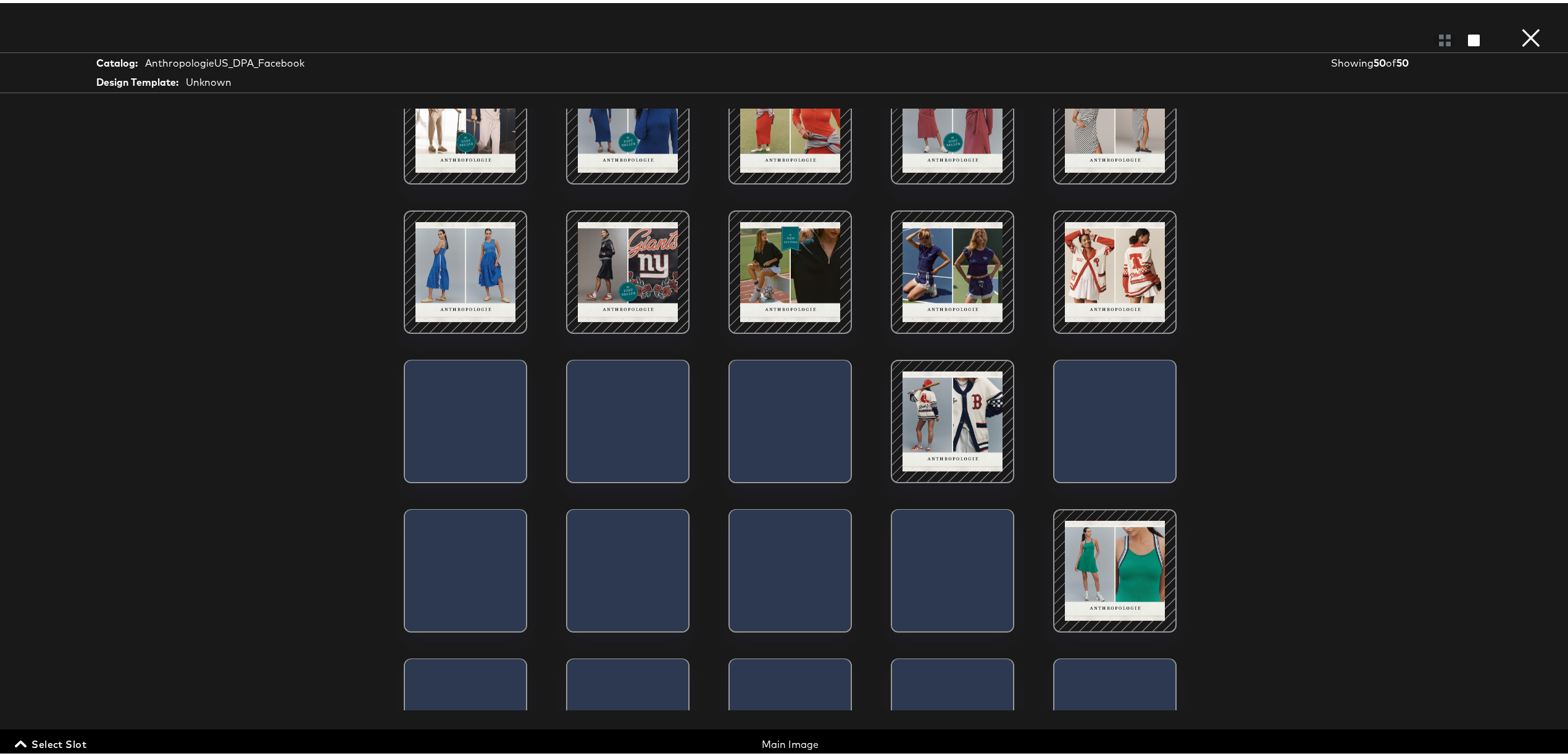
click at [751, 257] on div at bounding box center [790, 268] width 105 height 105
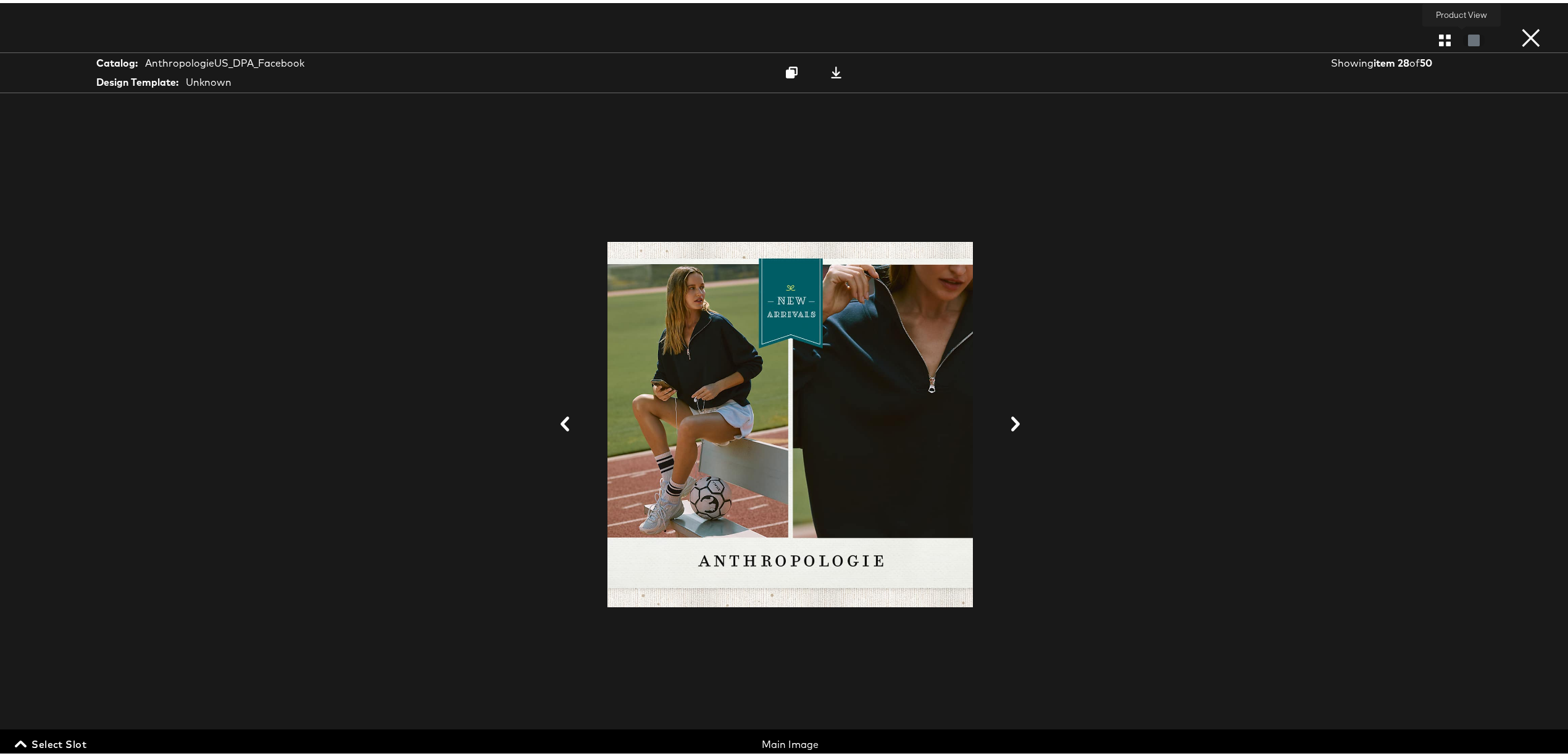
click at [1463, 38] on div at bounding box center [1474, 37] width 22 height 13
click at [1439, 37] on icon "button" at bounding box center [1445, 37] width 12 height 12
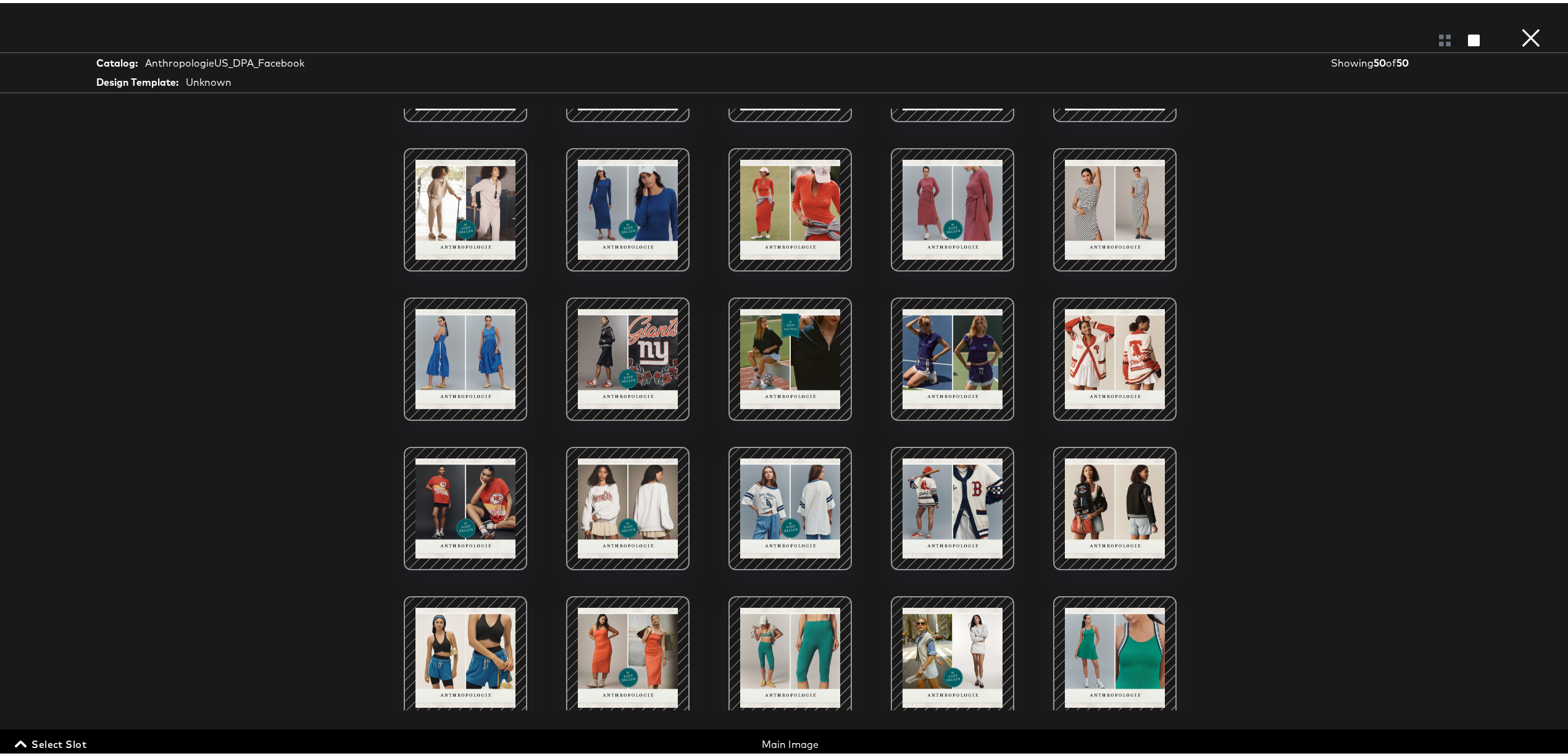
scroll to position [573, 0]
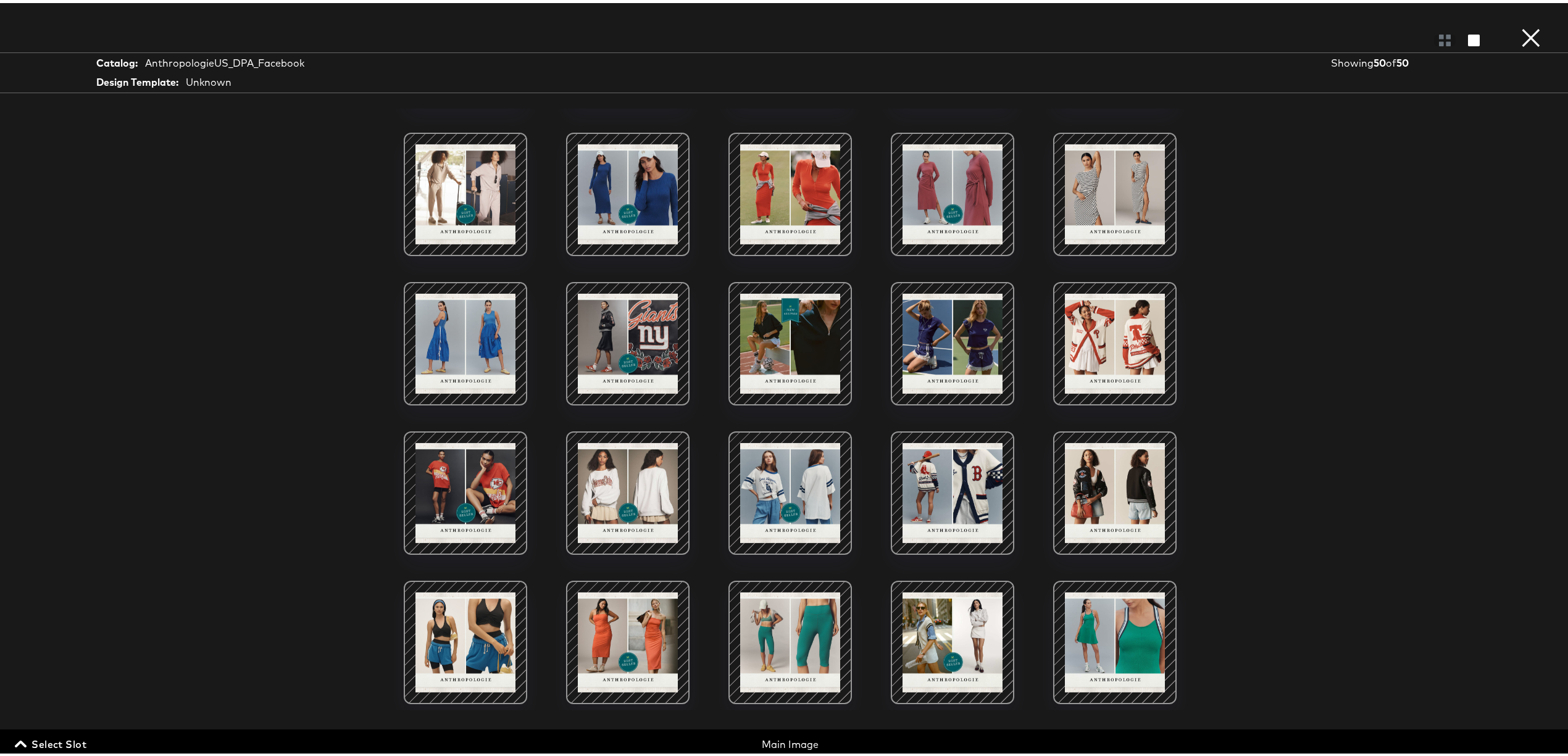
click at [769, 521] on div at bounding box center [790, 489] width 105 height 105
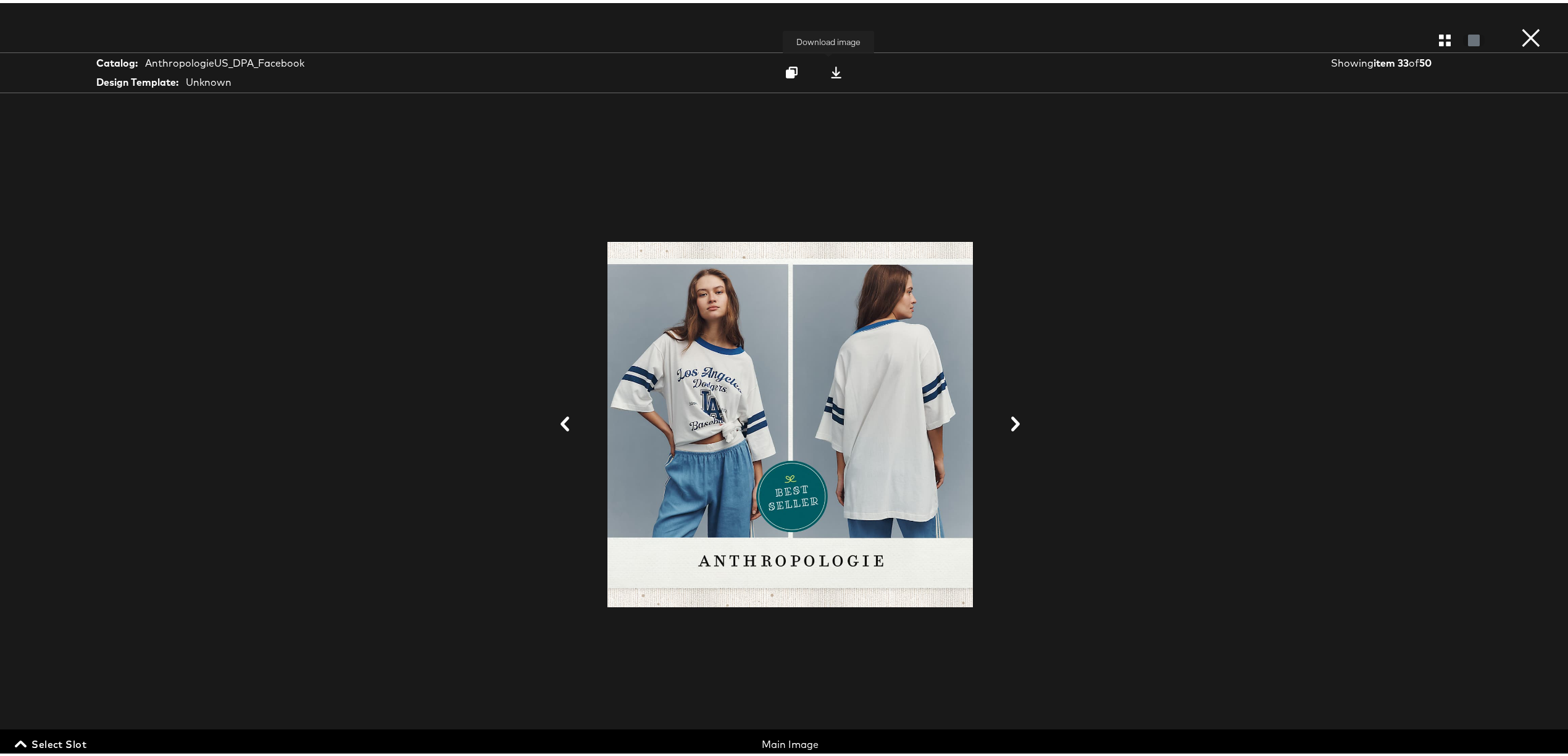
click at [837, 71] on div at bounding box center [837, 69] width 16 height 13
click at [1463, 34] on div at bounding box center [1474, 37] width 22 height 13
click at [1519, 25] on button "×" at bounding box center [1531, 12] width 25 height 25
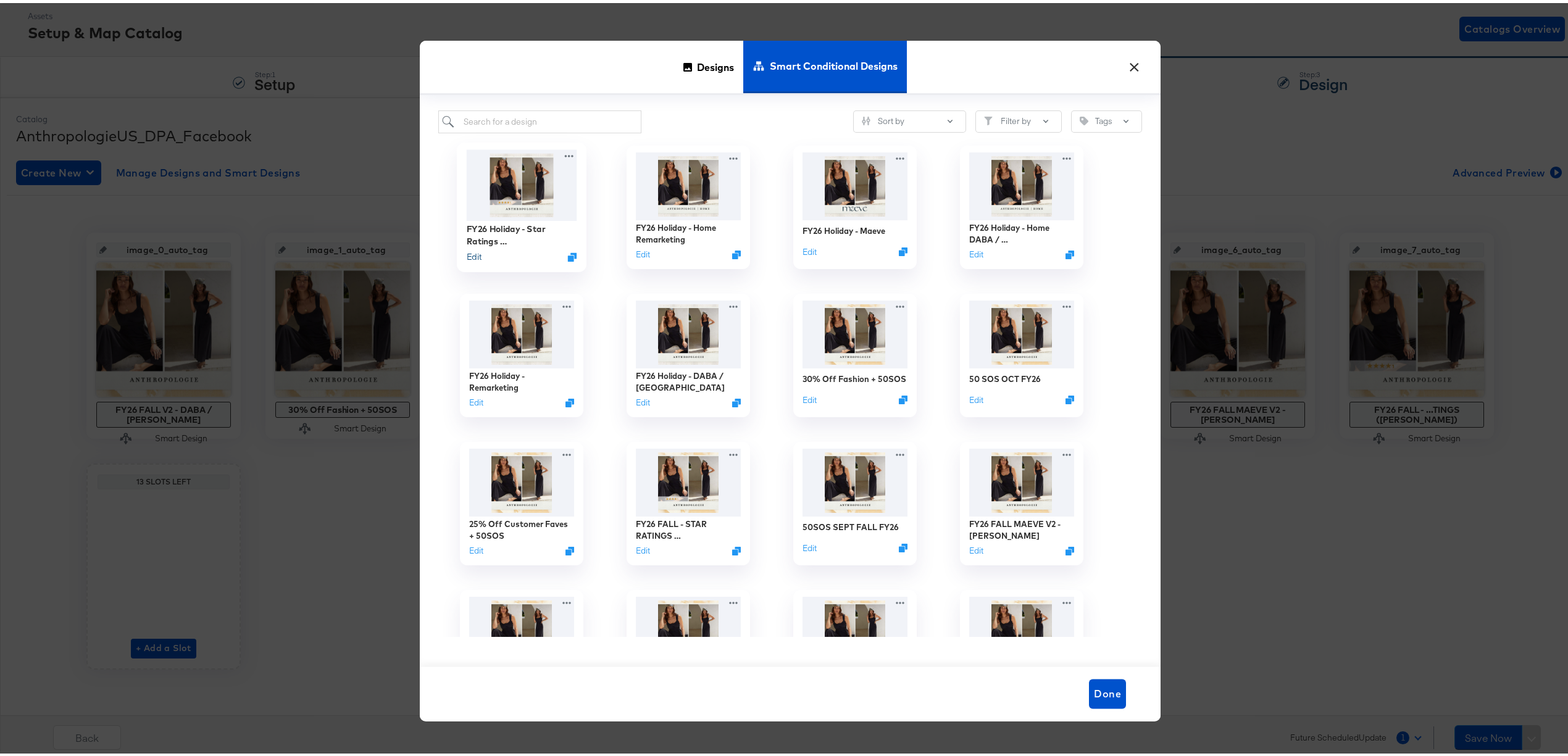
click at [467, 253] on button "Edit" at bounding box center [474, 254] width 15 height 12
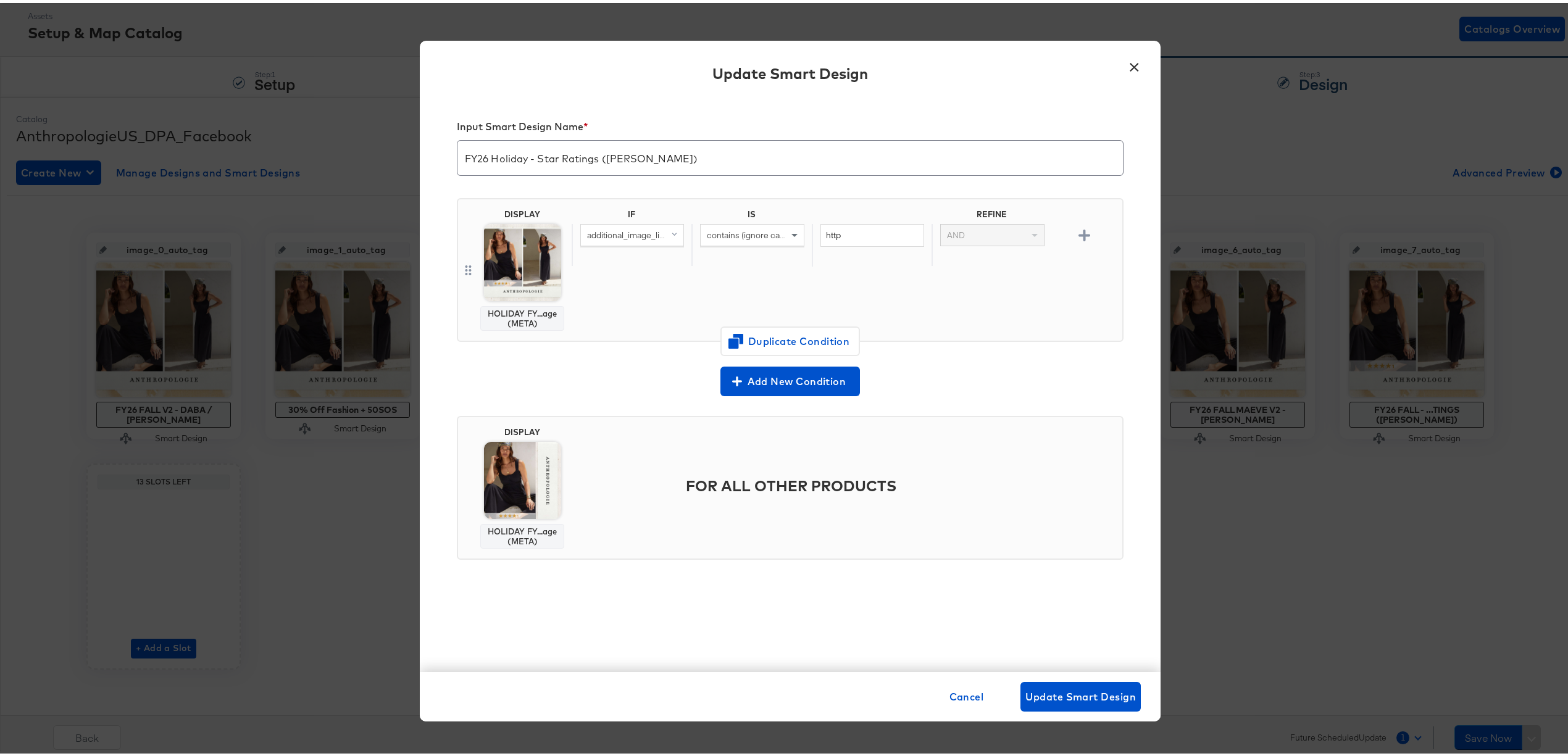
click at [1123, 55] on button "×" at bounding box center [1134, 61] width 22 height 22
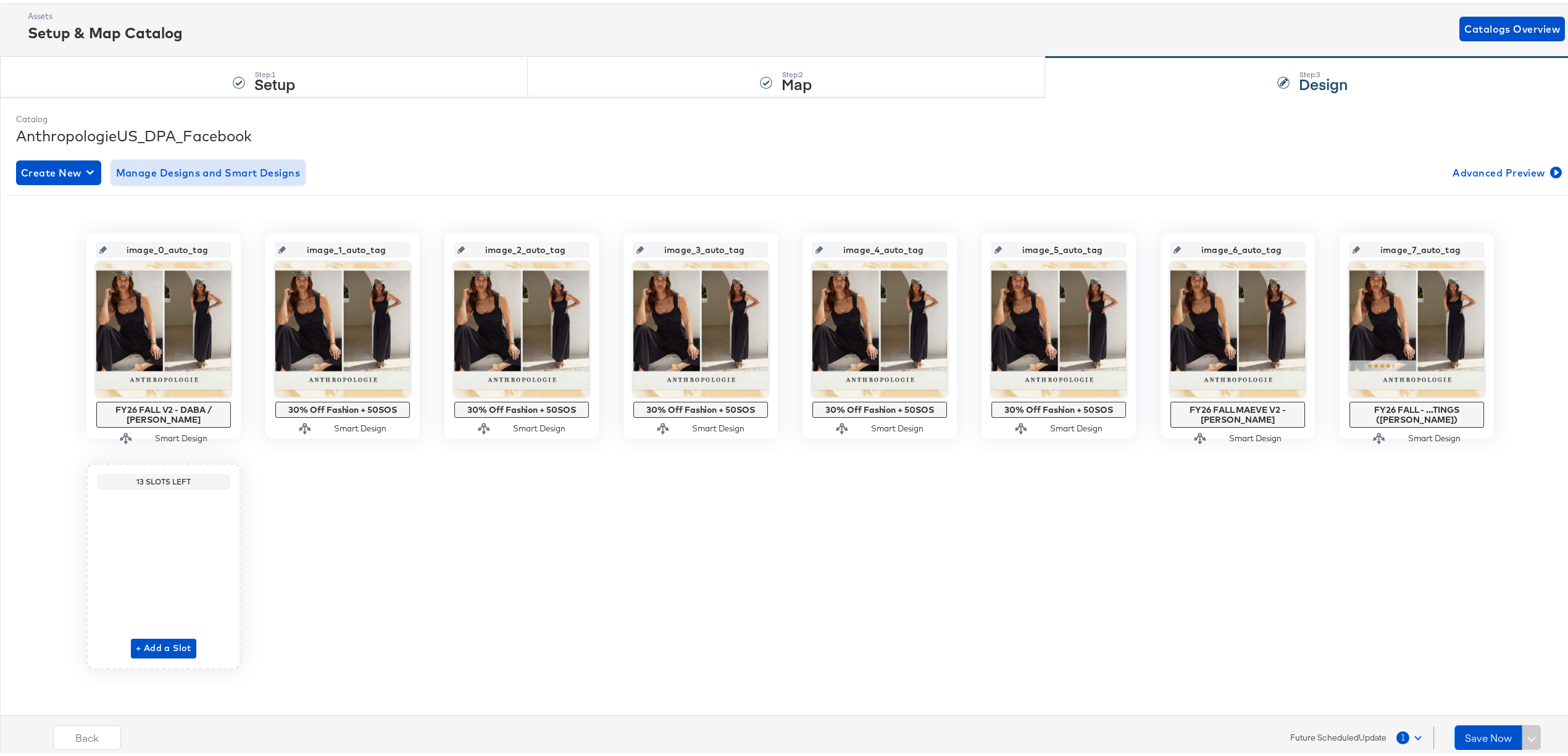
click at [287, 163] on span "Manage Designs and Smart Designs" at bounding box center [208, 169] width 184 height 17
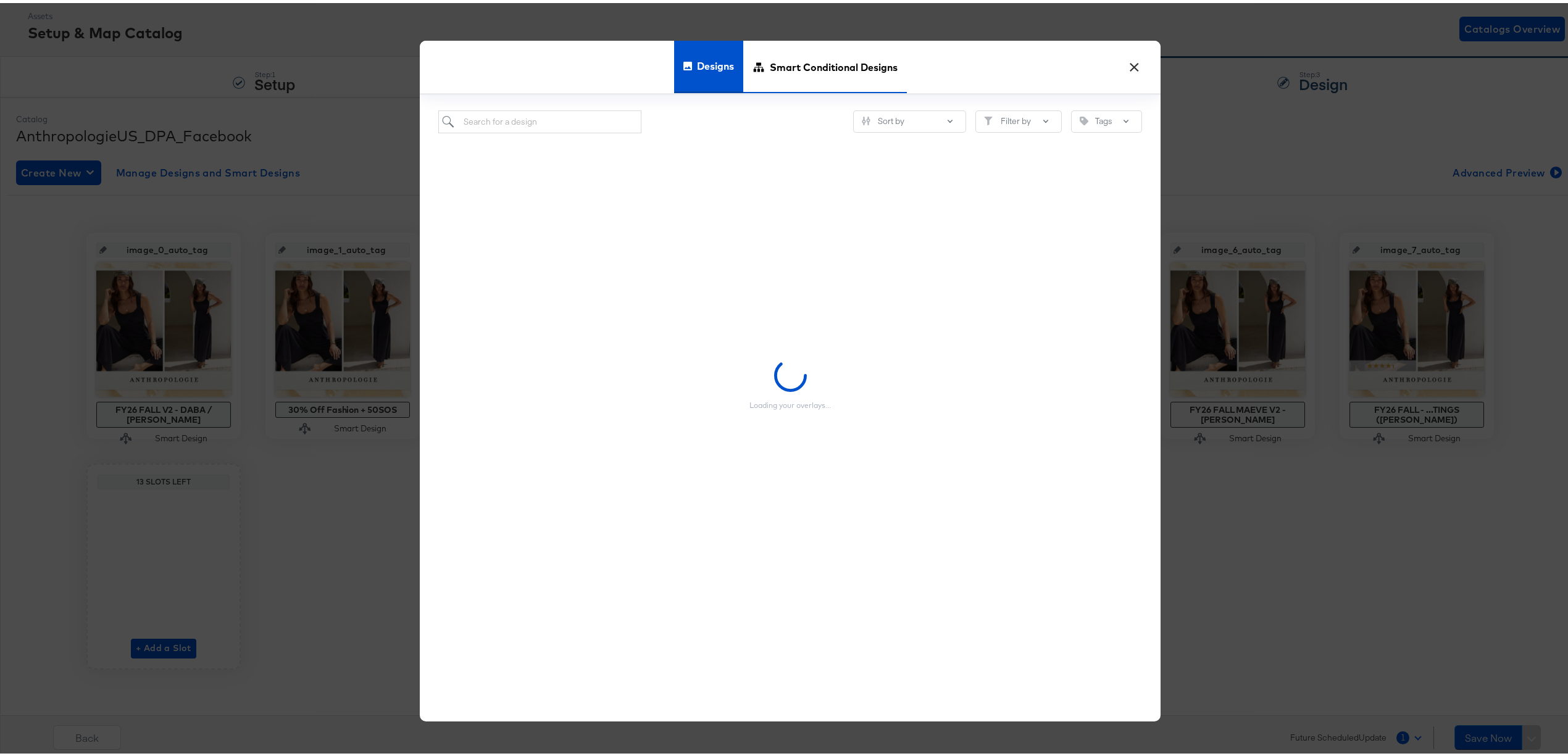
click at [808, 75] on span "Smart Conditional Designs" at bounding box center [834, 64] width 128 height 54
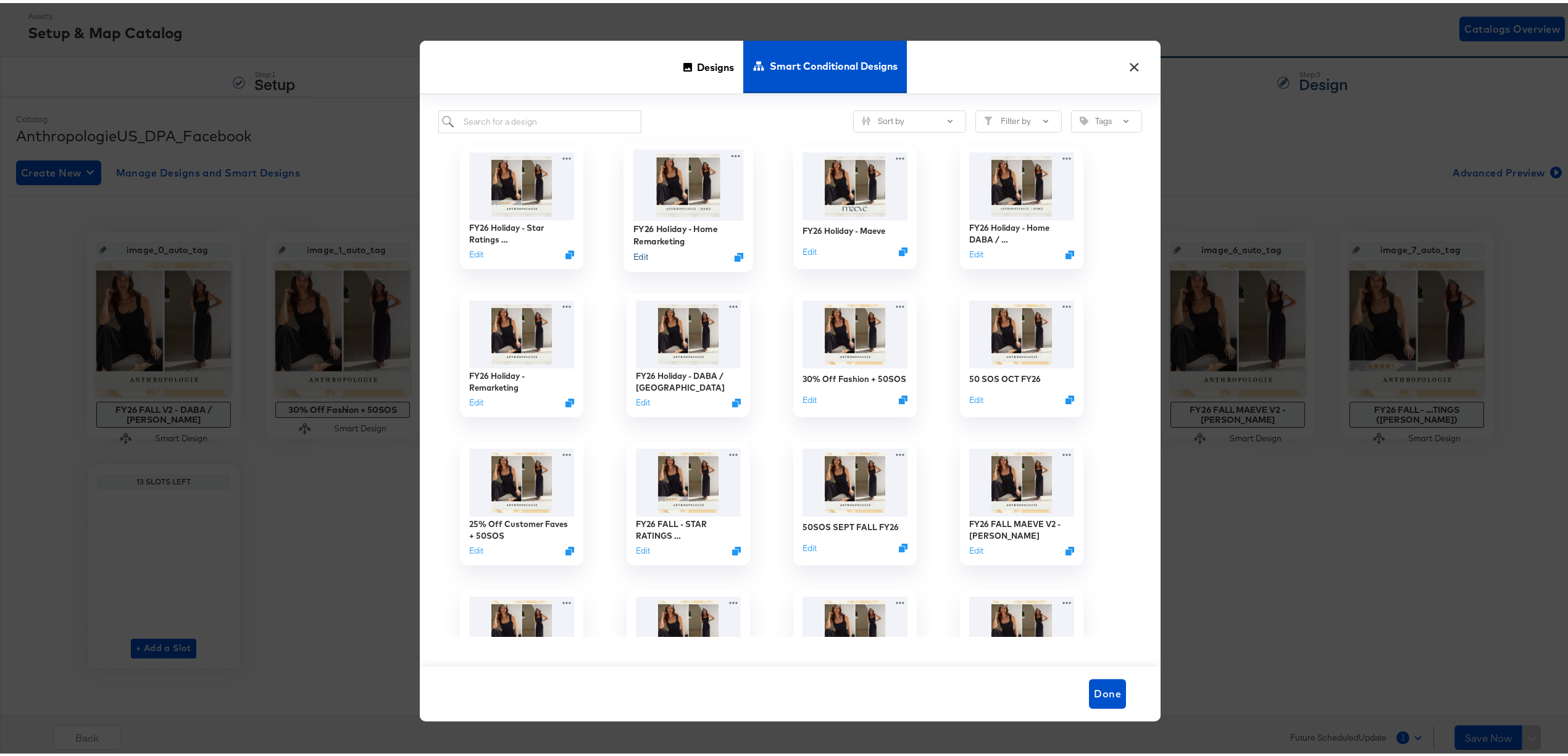
click at [636, 253] on button "Edit" at bounding box center [641, 254] width 15 height 12
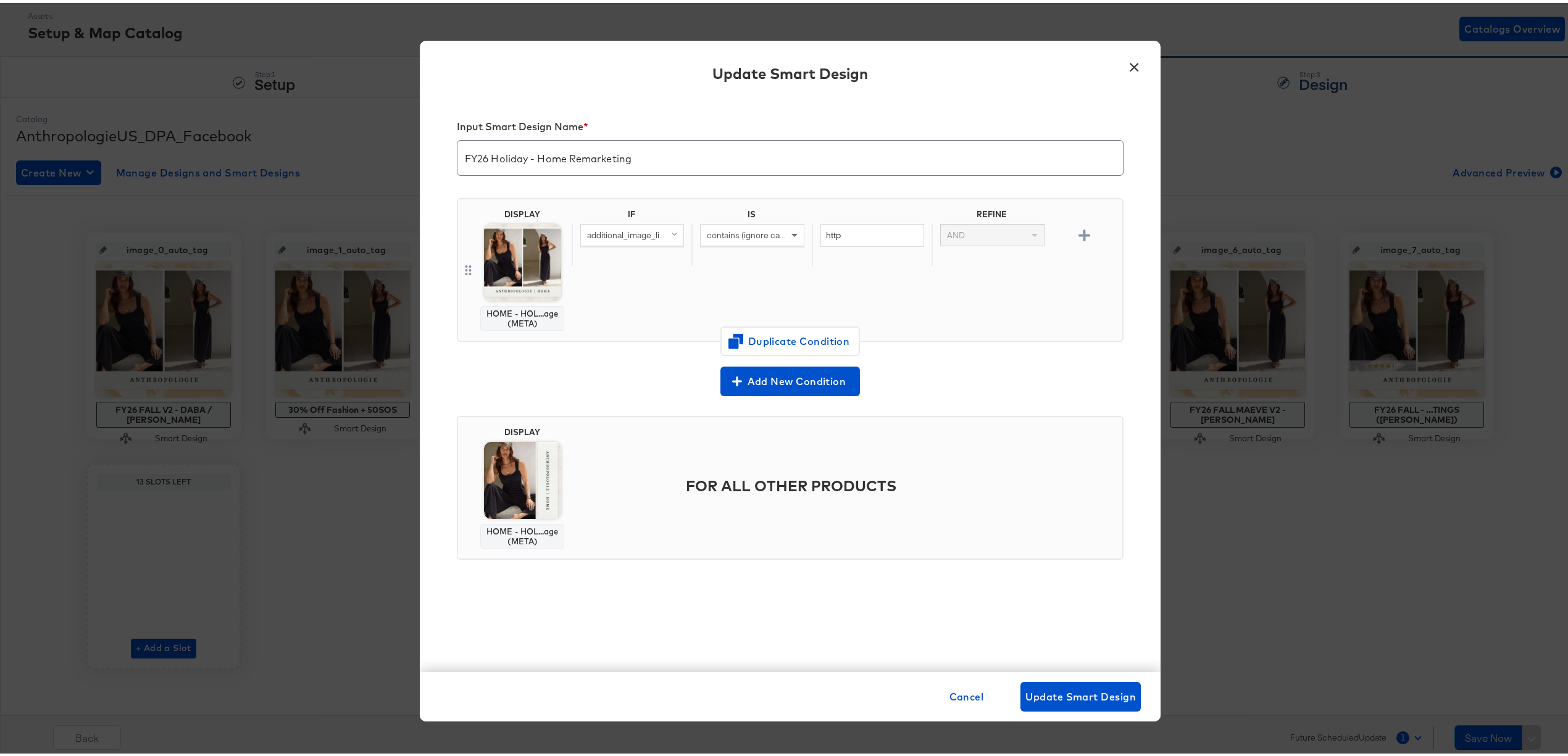
scroll to position [0, 0]
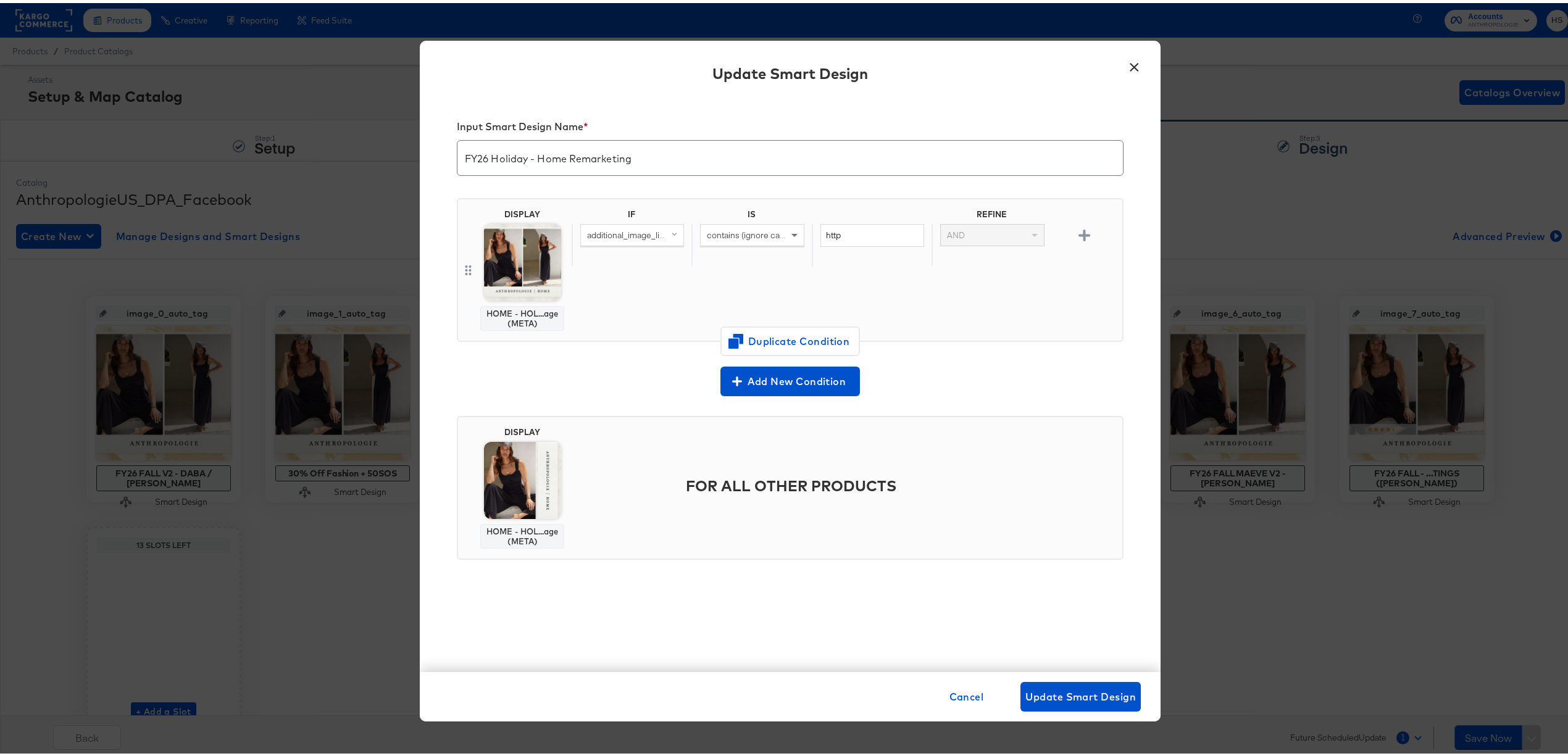
click at [1124, 60] on button "×" at bounding box center [1134, 61] width 22 height 22
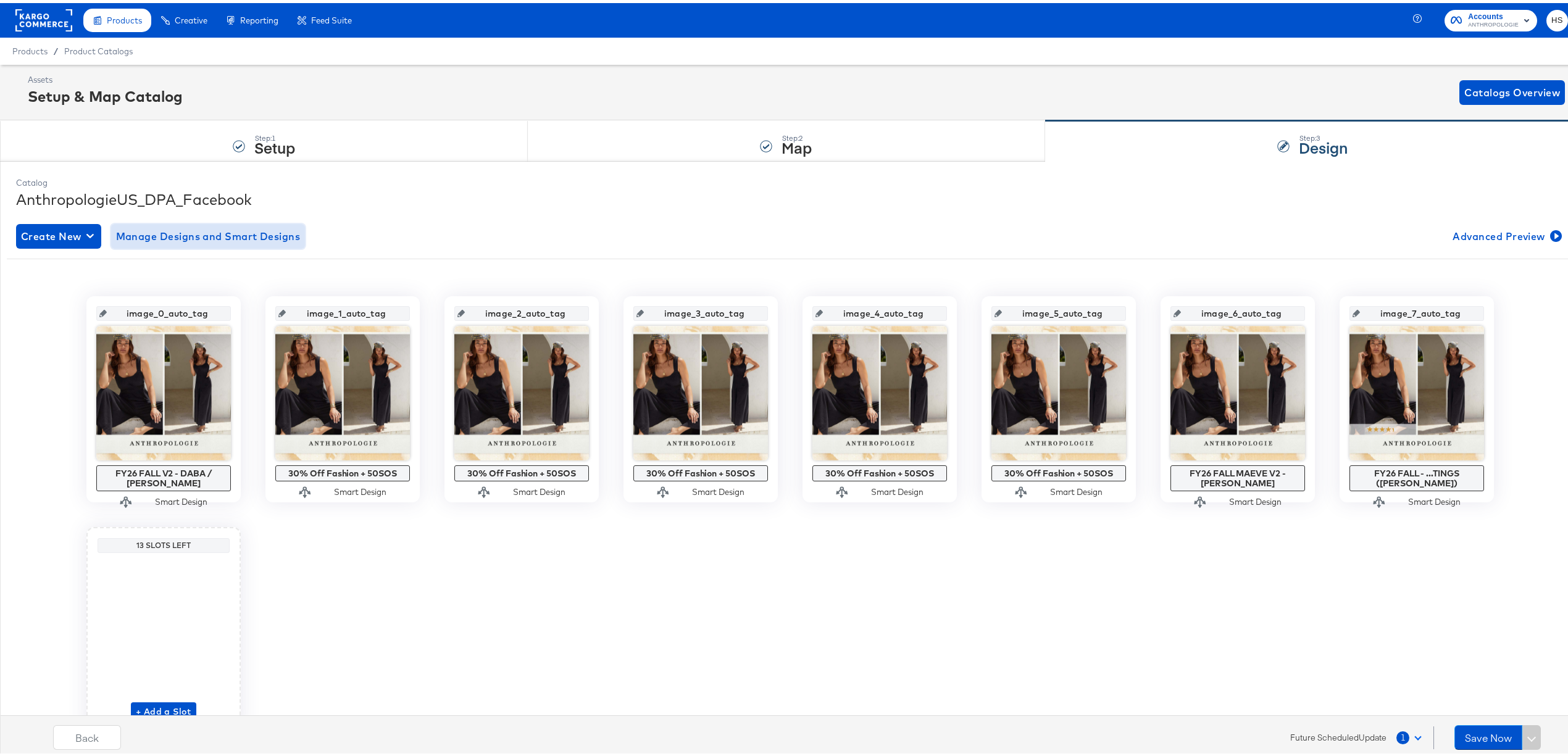
click at [279, 241] on span "Manage Designs and Smart Designs" at bounding box center [208, 233] width 184 height 17
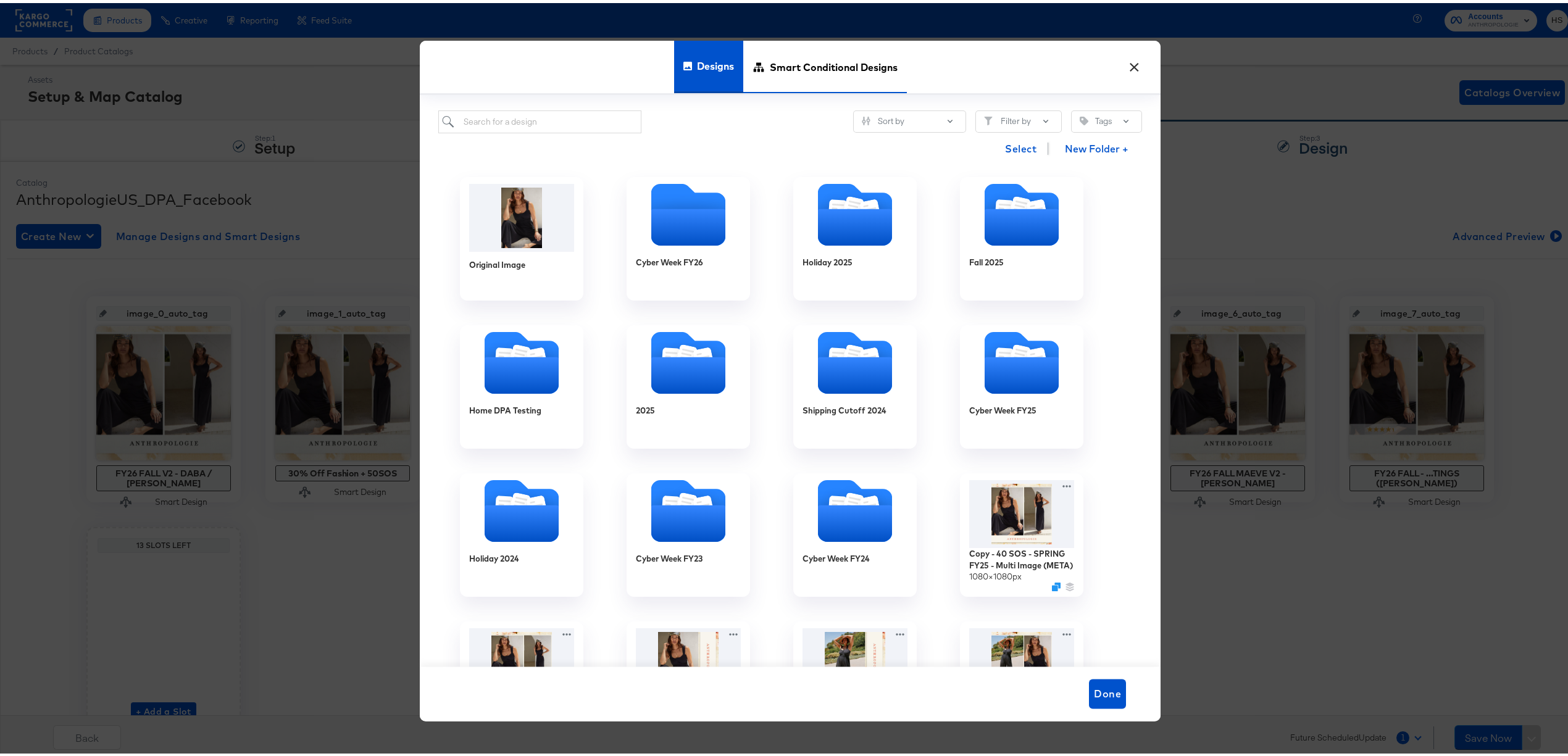
click at [827, 63] on span "Smart Conditional Designs" at bounding box center [834, 64] width 128 height 54
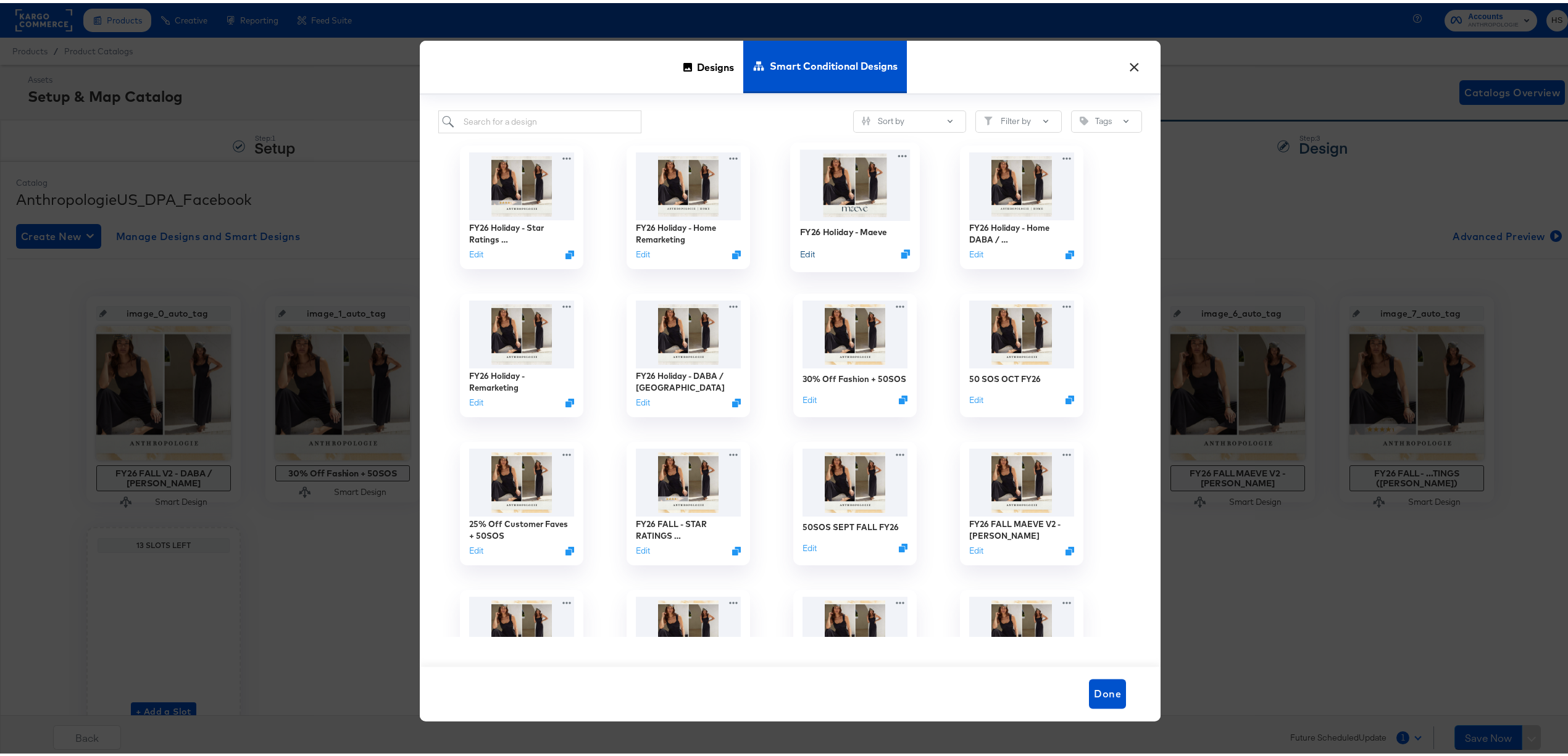
click at [800, 248] on button "Edit" at bounding box center [807, 250] width 15 height 12
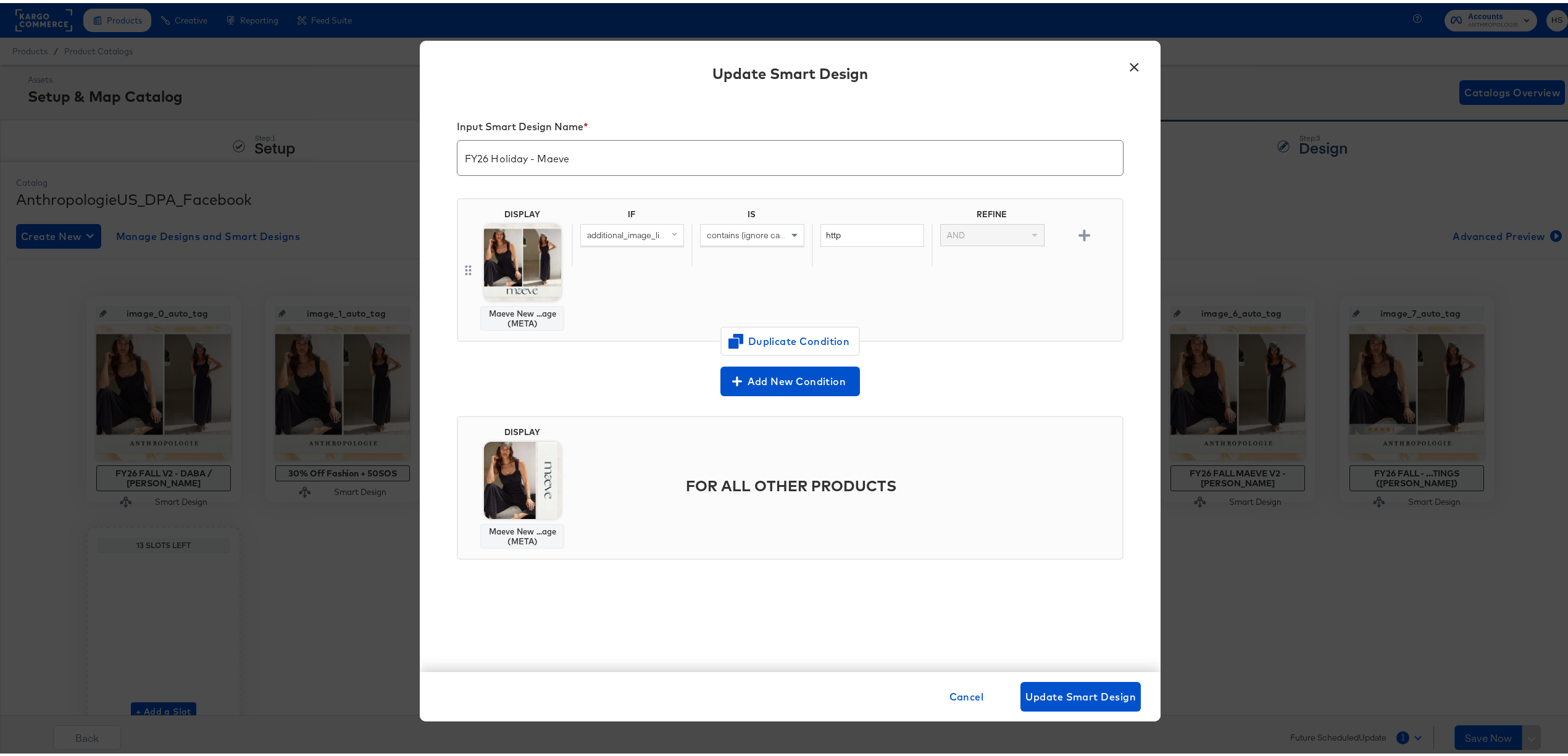
click at [1126, 65] on button "×" at bounding box center [1134, 61] width 22 height 22
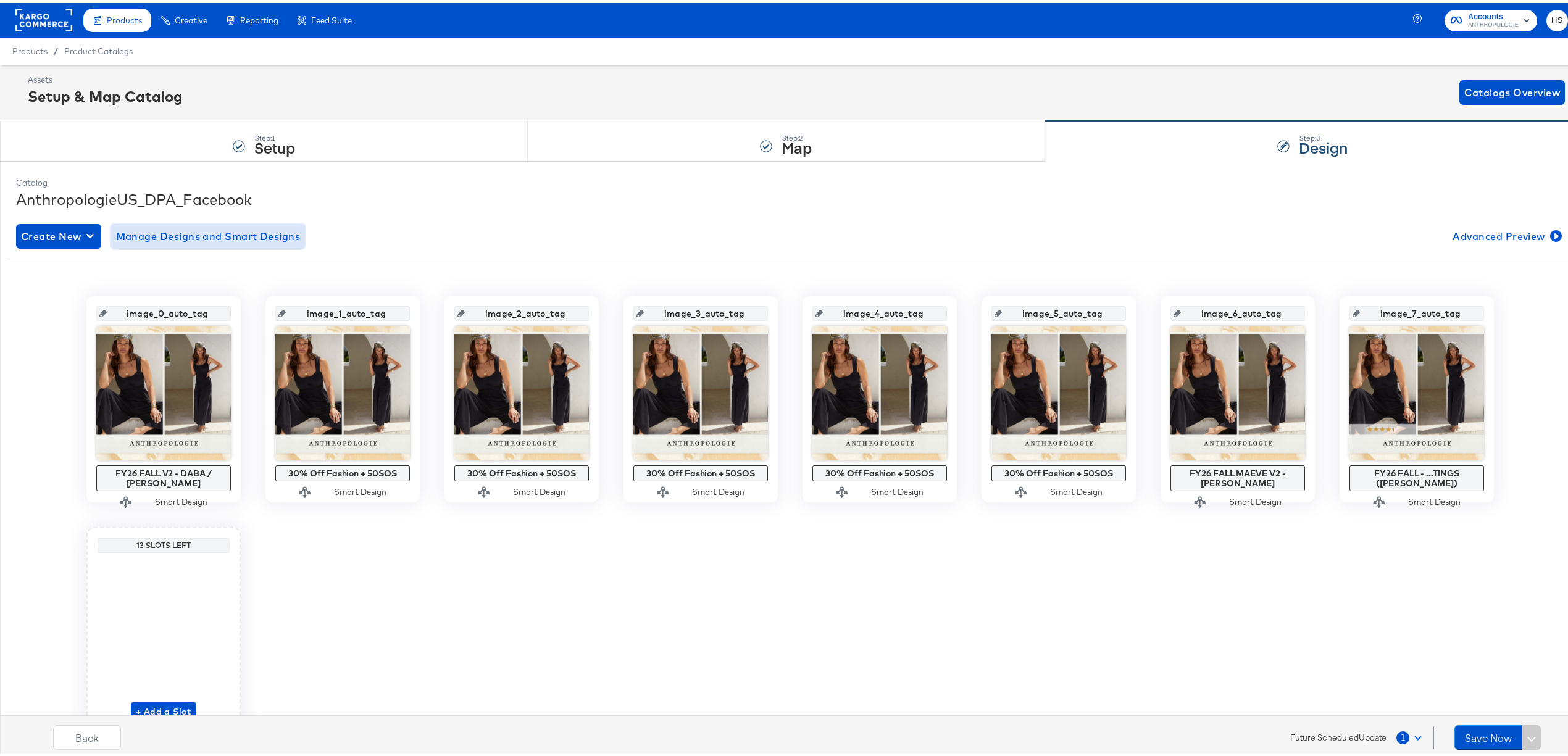
click at [263, 234] on span "Manage Designs and Smart Designs" at bounding box center [208, 233] width 184 height 17
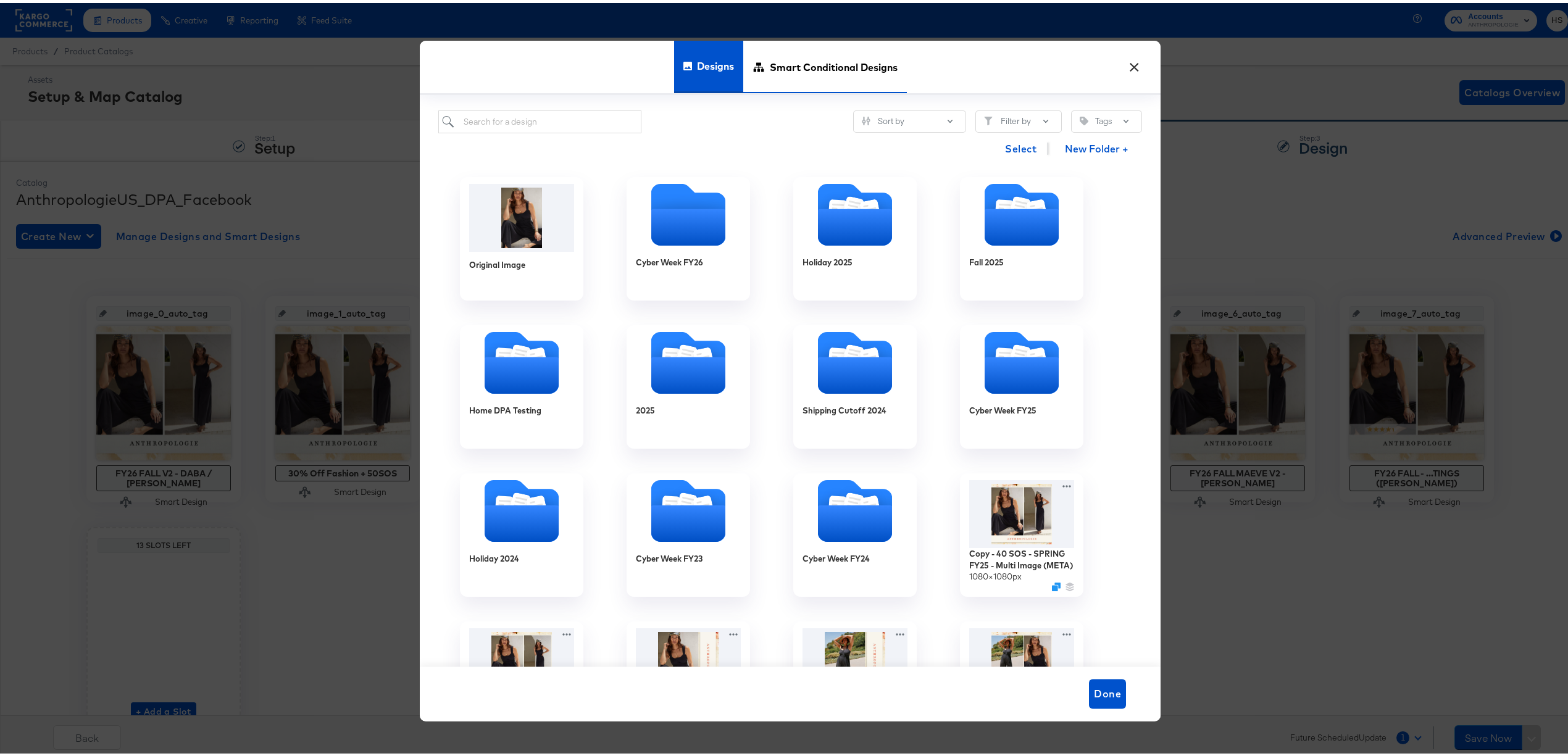
click at [788, 80] on span "Smart Conditional Designs" at bounding box center [834, 64] width 128 height 54
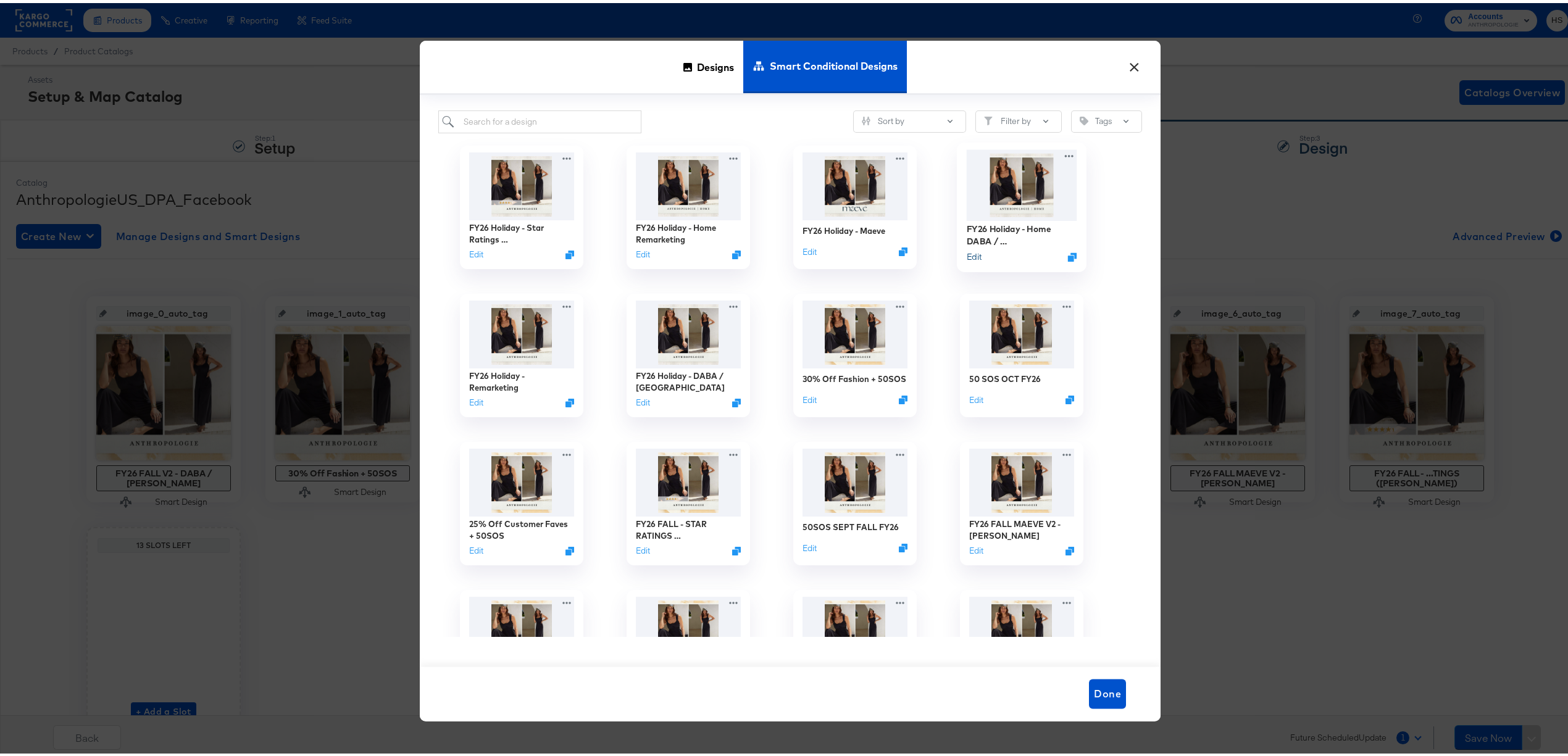
click at [972, 255] on button "Edit" at bounding box center [974, 254] width 15 height 12
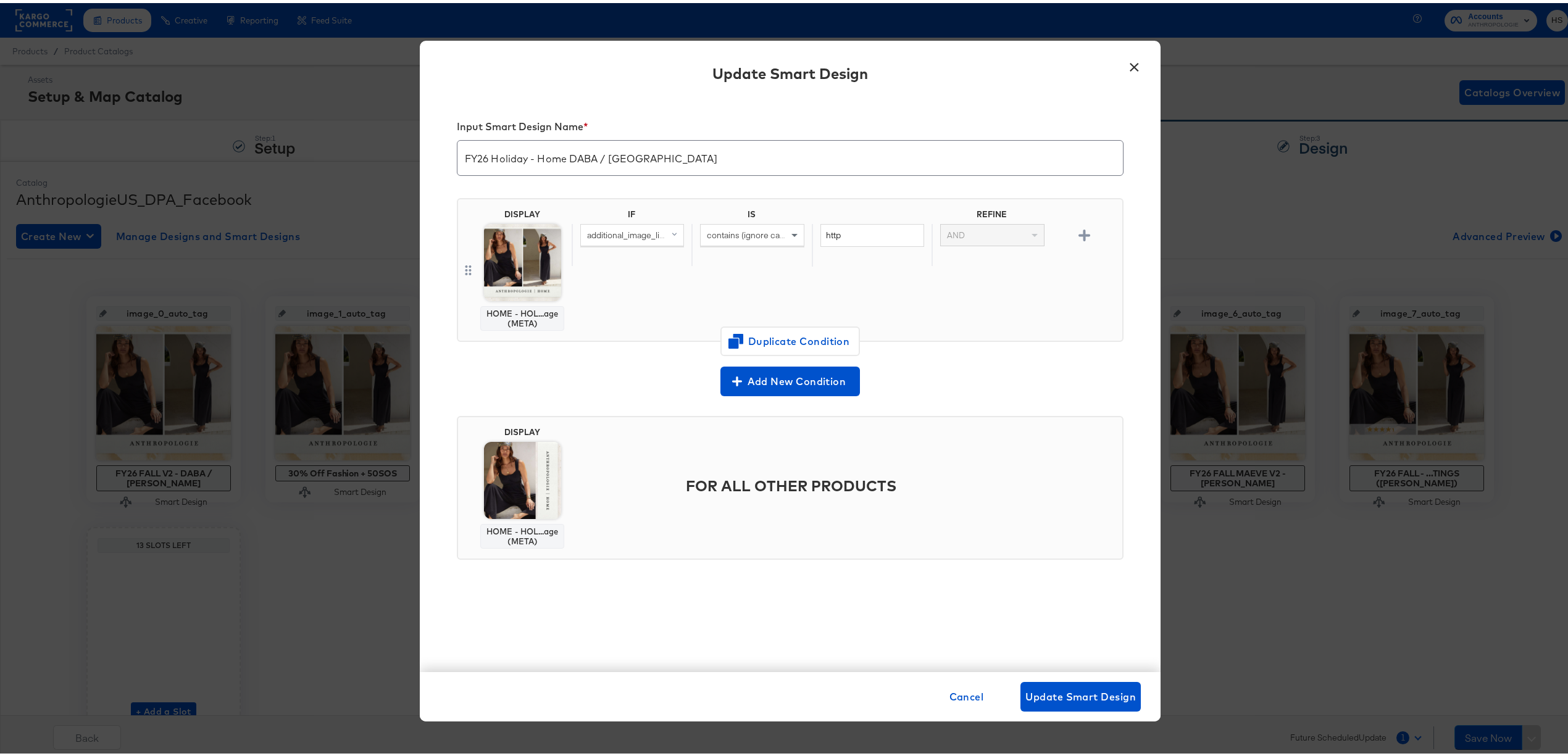
click at [1129, 68] on button "×" at bounding box center [1134, 61] width 22 height 22
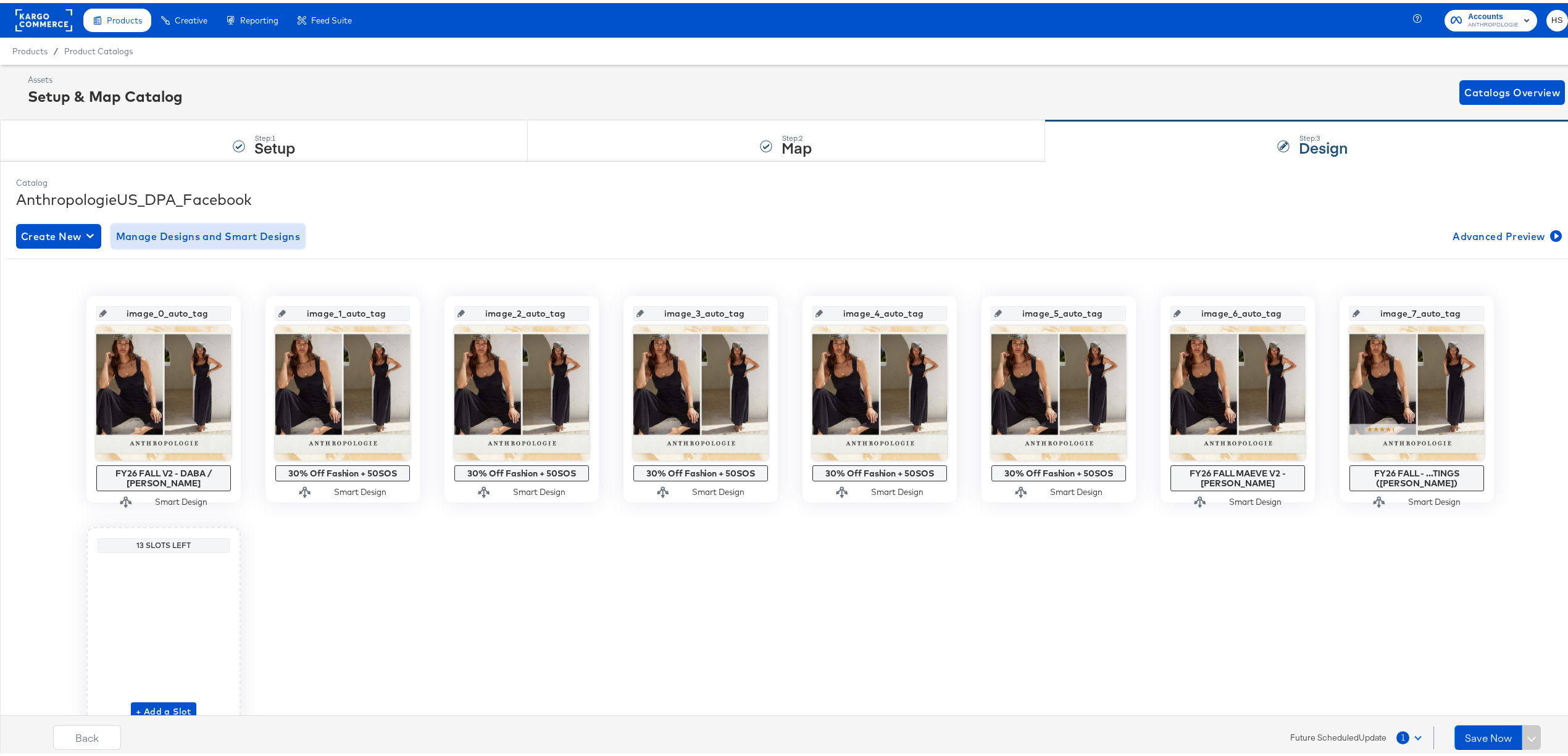
click at [262, 230] on span "Manage Designs and Smart Designs" at bounding box center [208, 233] width 184 height 17
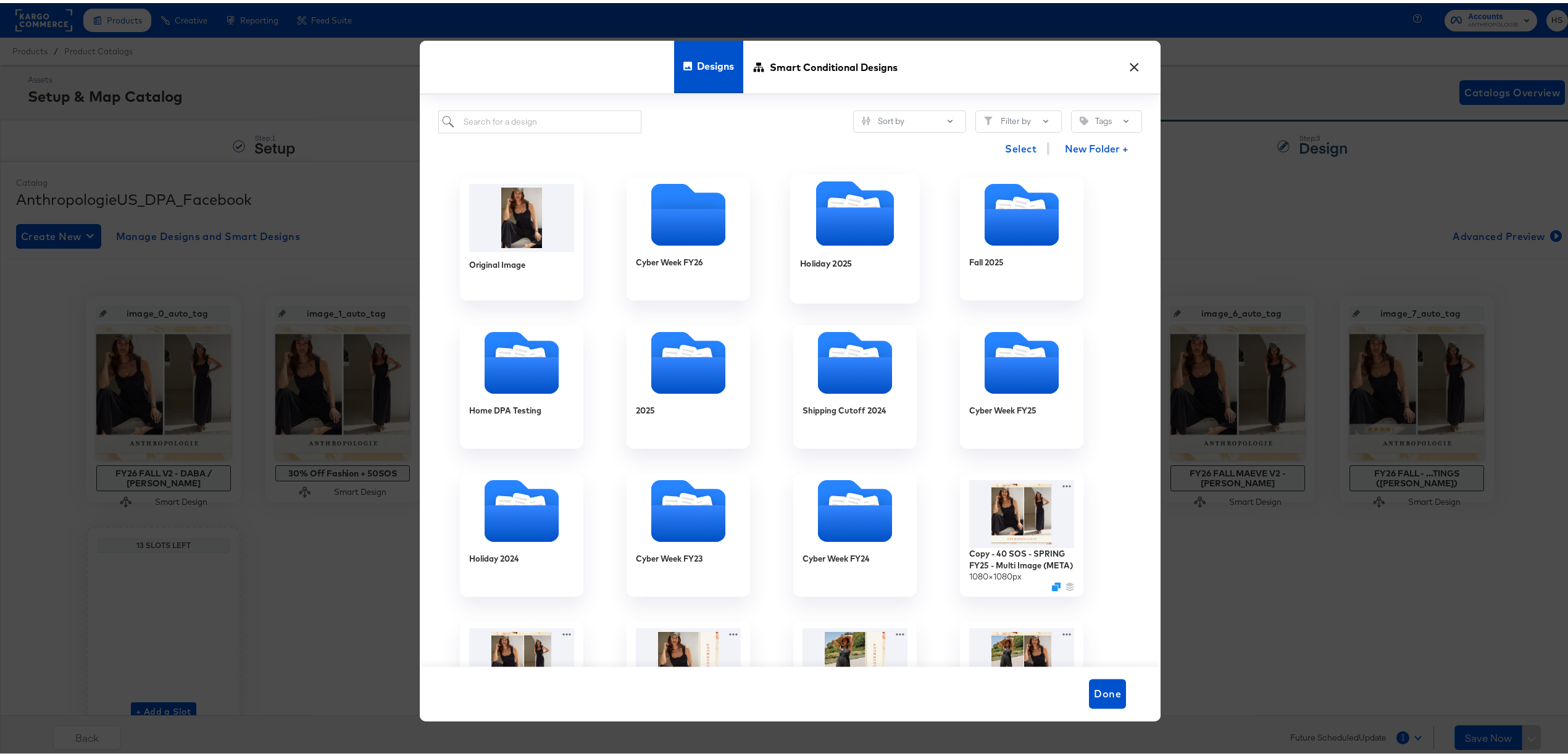
click at [861, 223] on icon "Folder" at bounding box center [855, 224] width 78 height 38
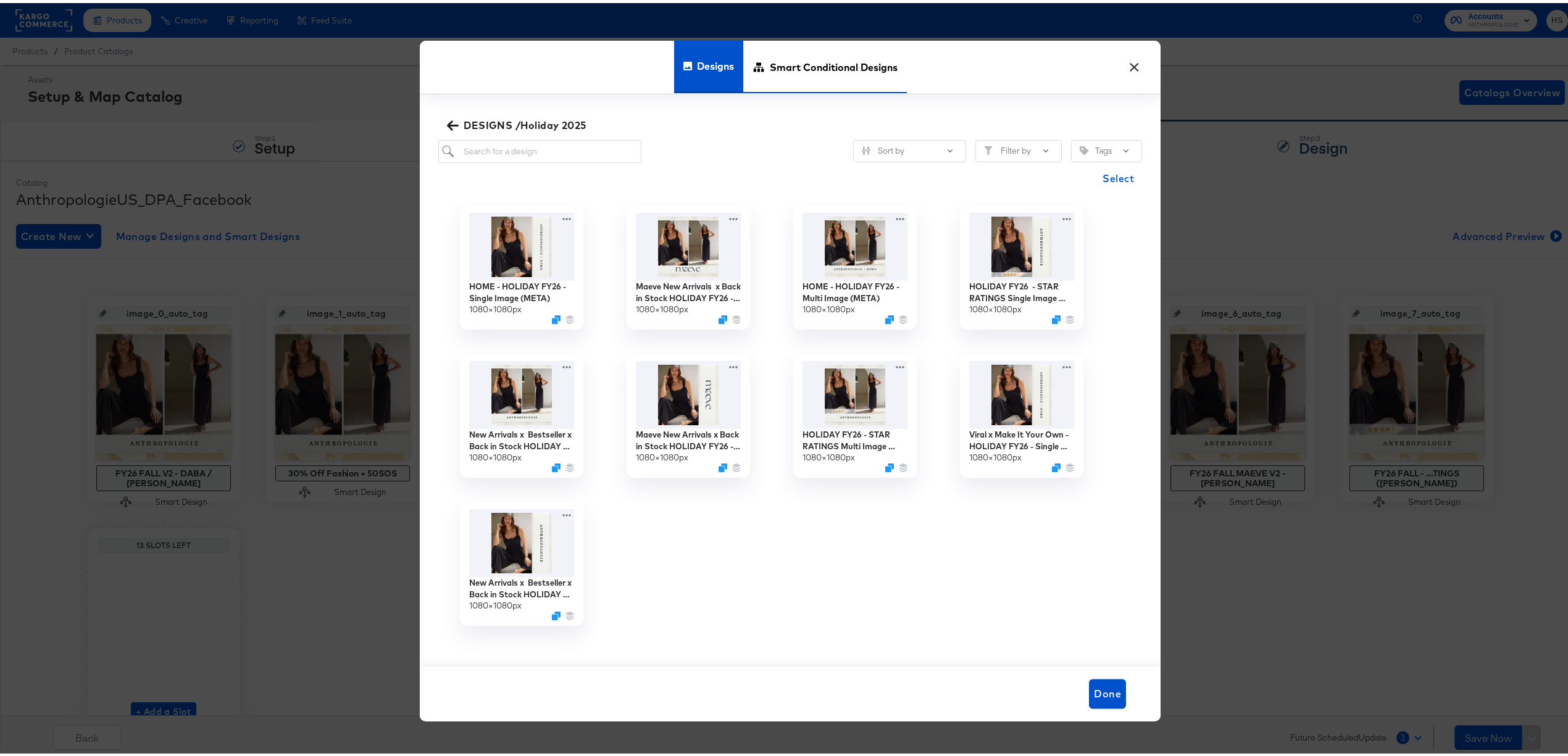
click at [770, 59] on span "Smart Conditional Designs" at bounding box center [834, 64] width 128 height 54
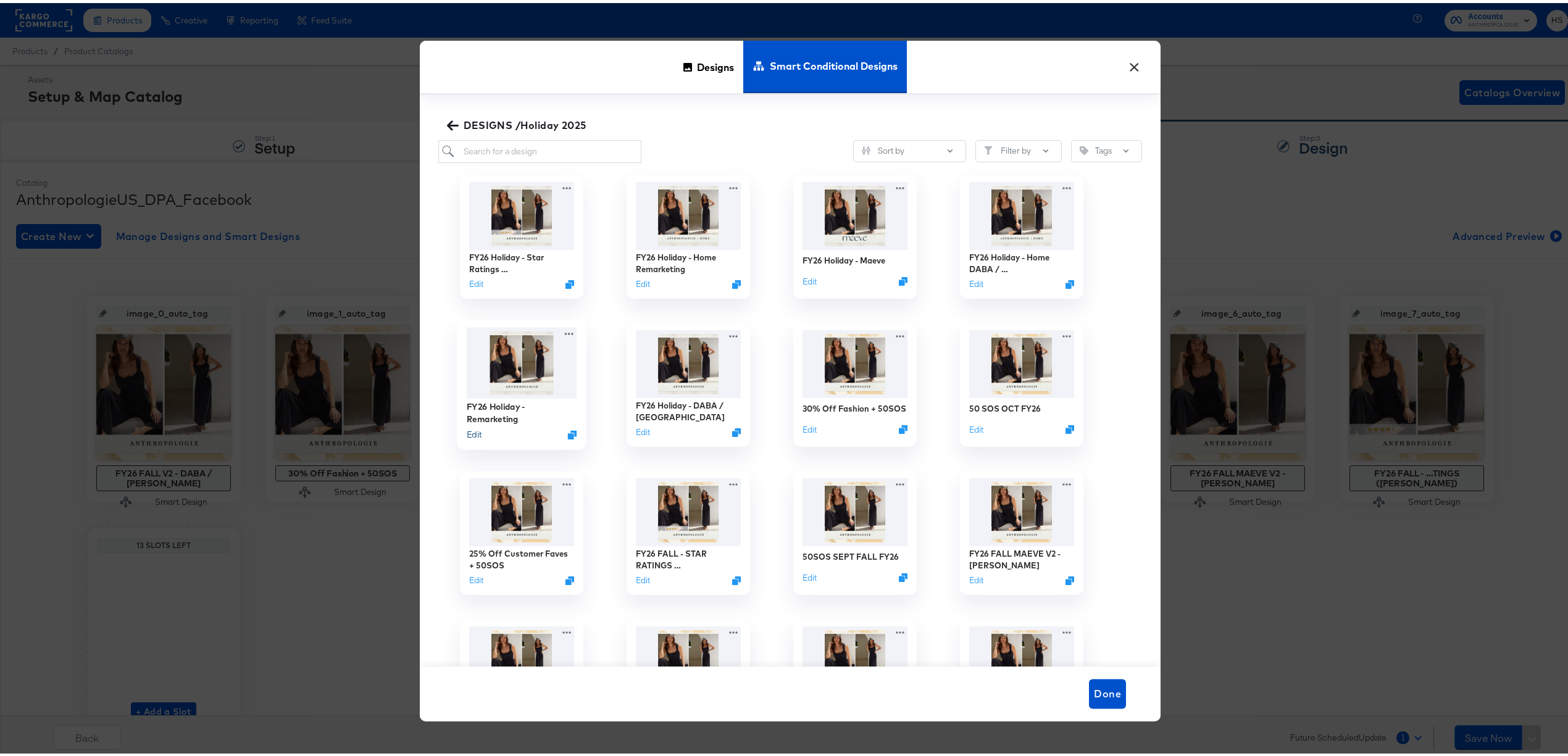
click at [470, 435] on button "Edit" at bounding box center [474, 432] width 15 height 12
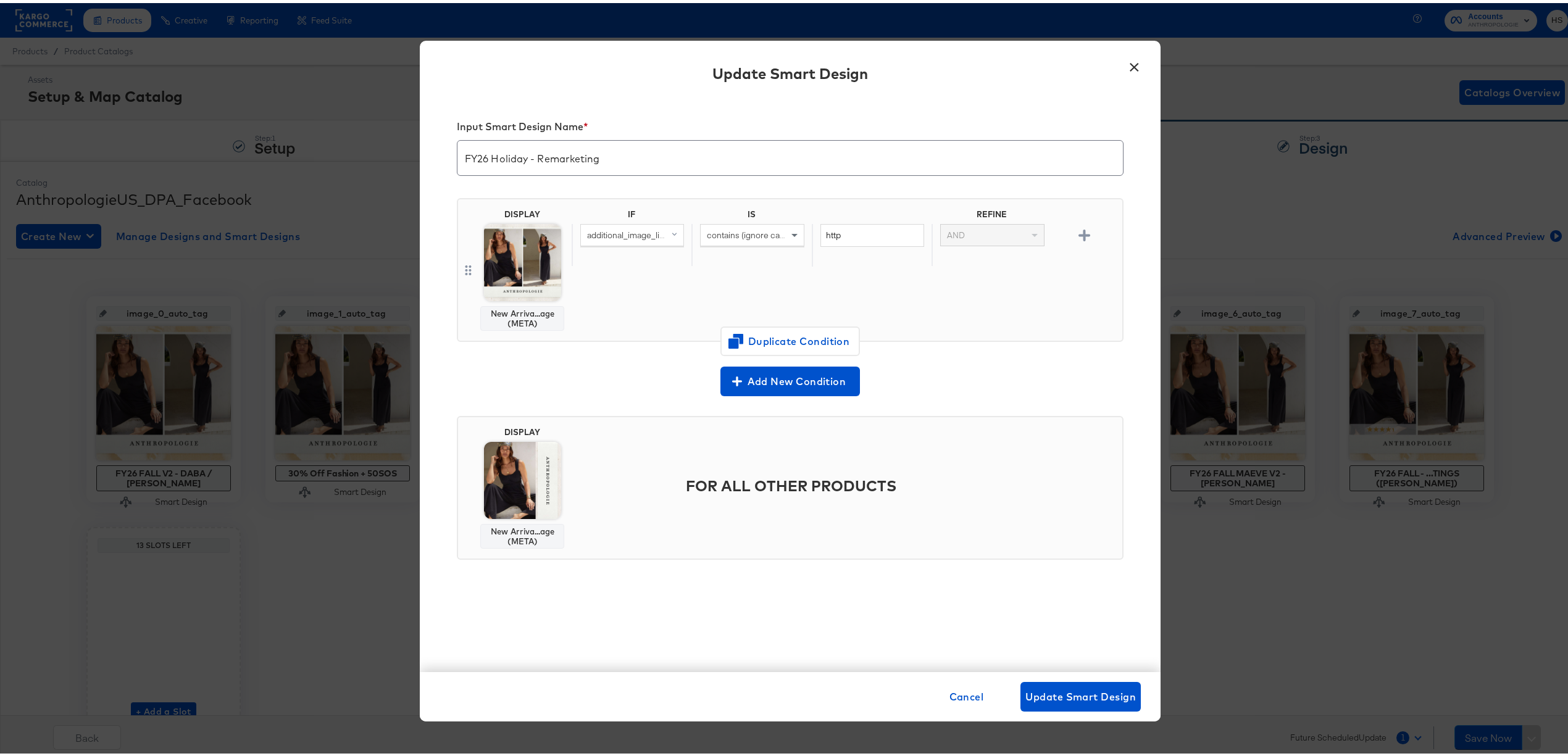
click at [1128, 63] on button "×" at bounding box center [1134, 61] width 22 height 22
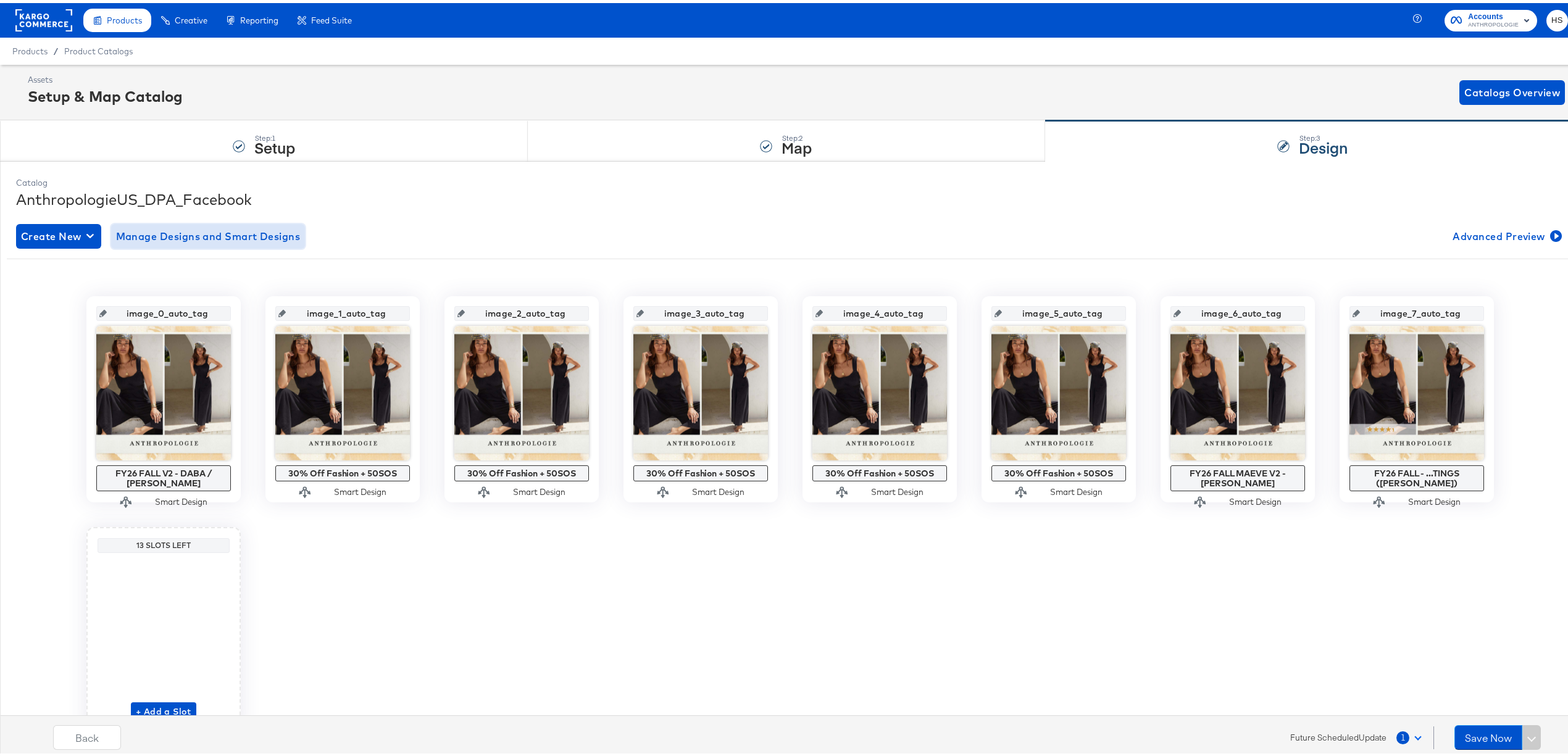
click at [277, 237] on span "Manage Designs and Smart Designs" at bounding box center [208, 233] width 184 height 17
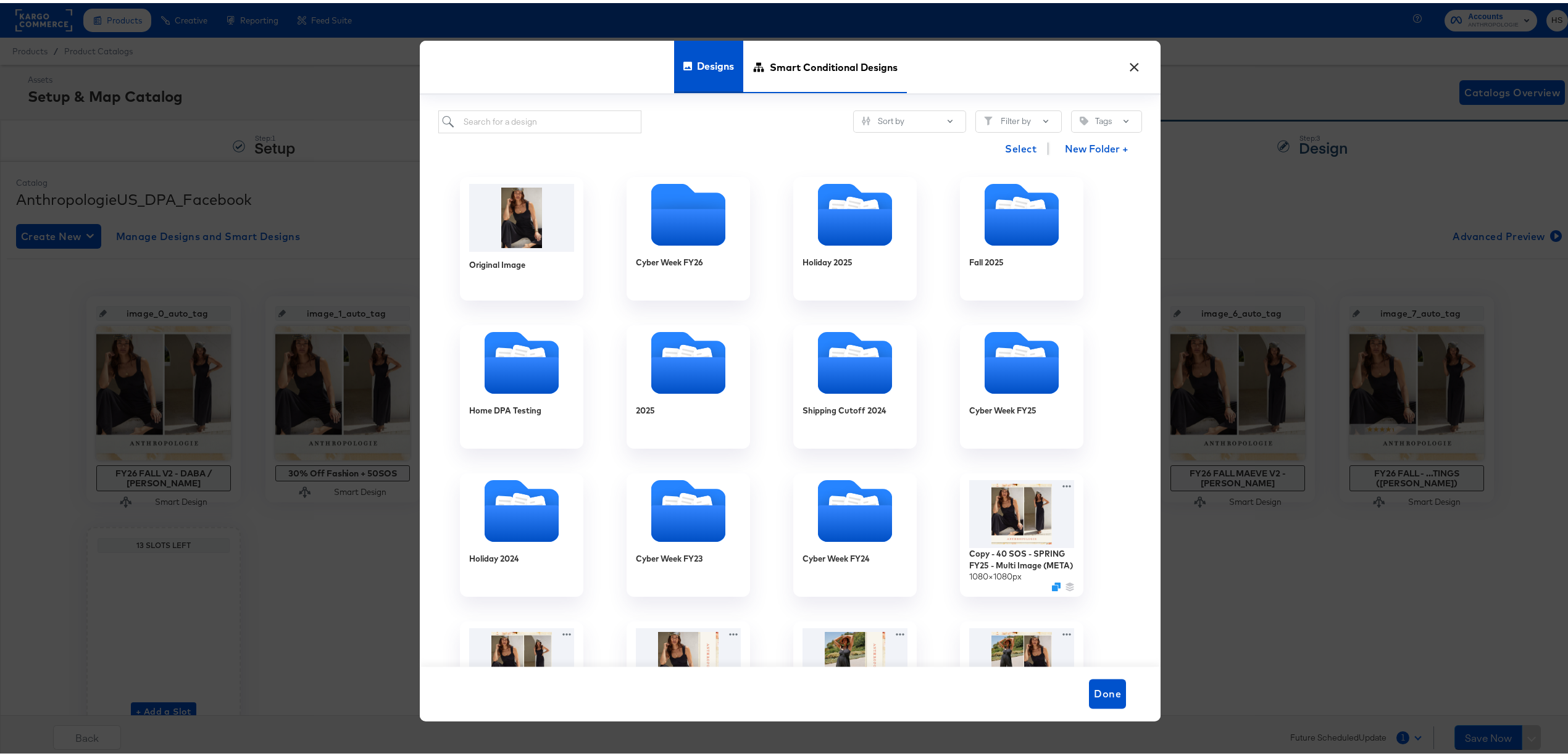
click at [800, 75] on span "Smart Conditional Designs" at bounding box center [834, 64] width 128 height 54
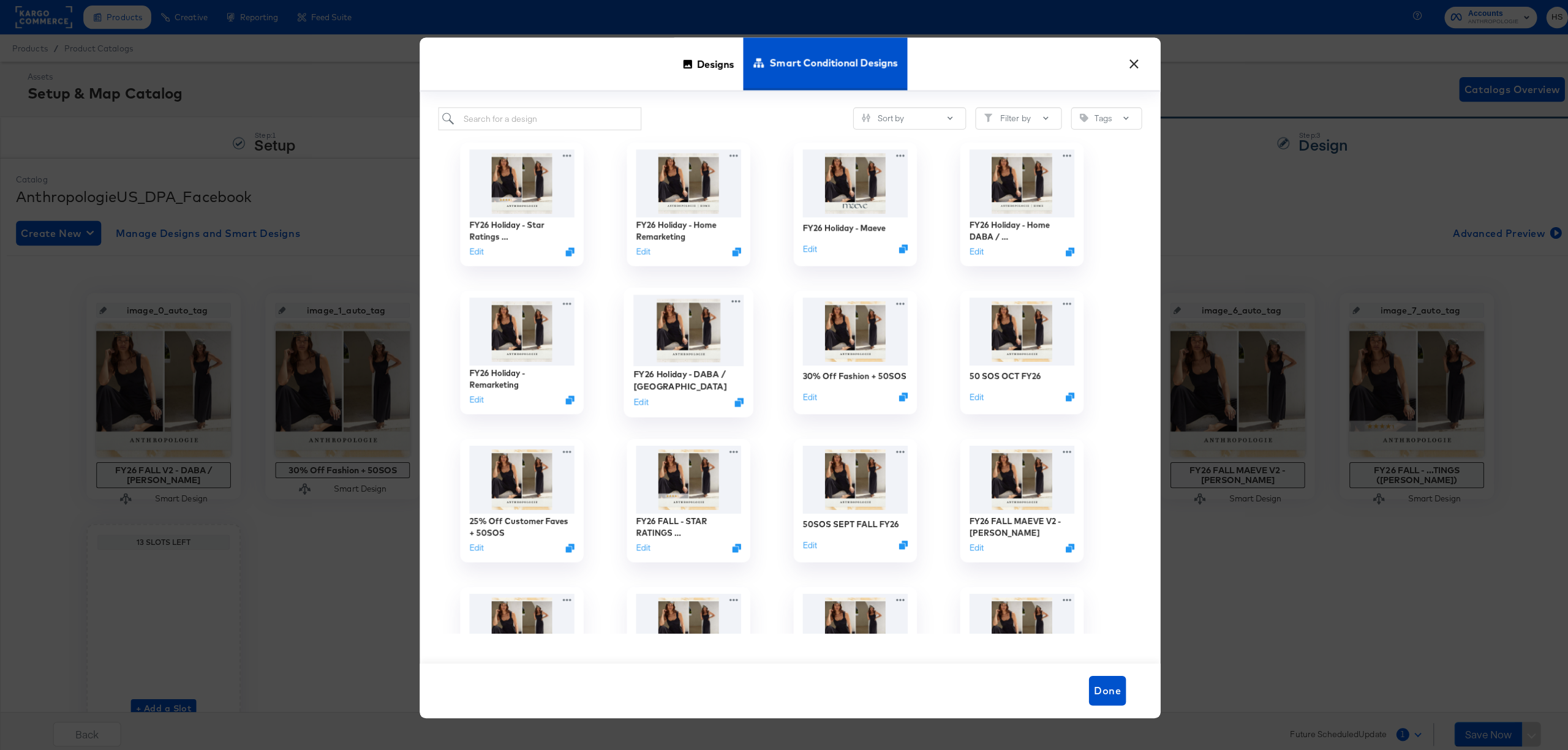
scroll to position [5, 0]
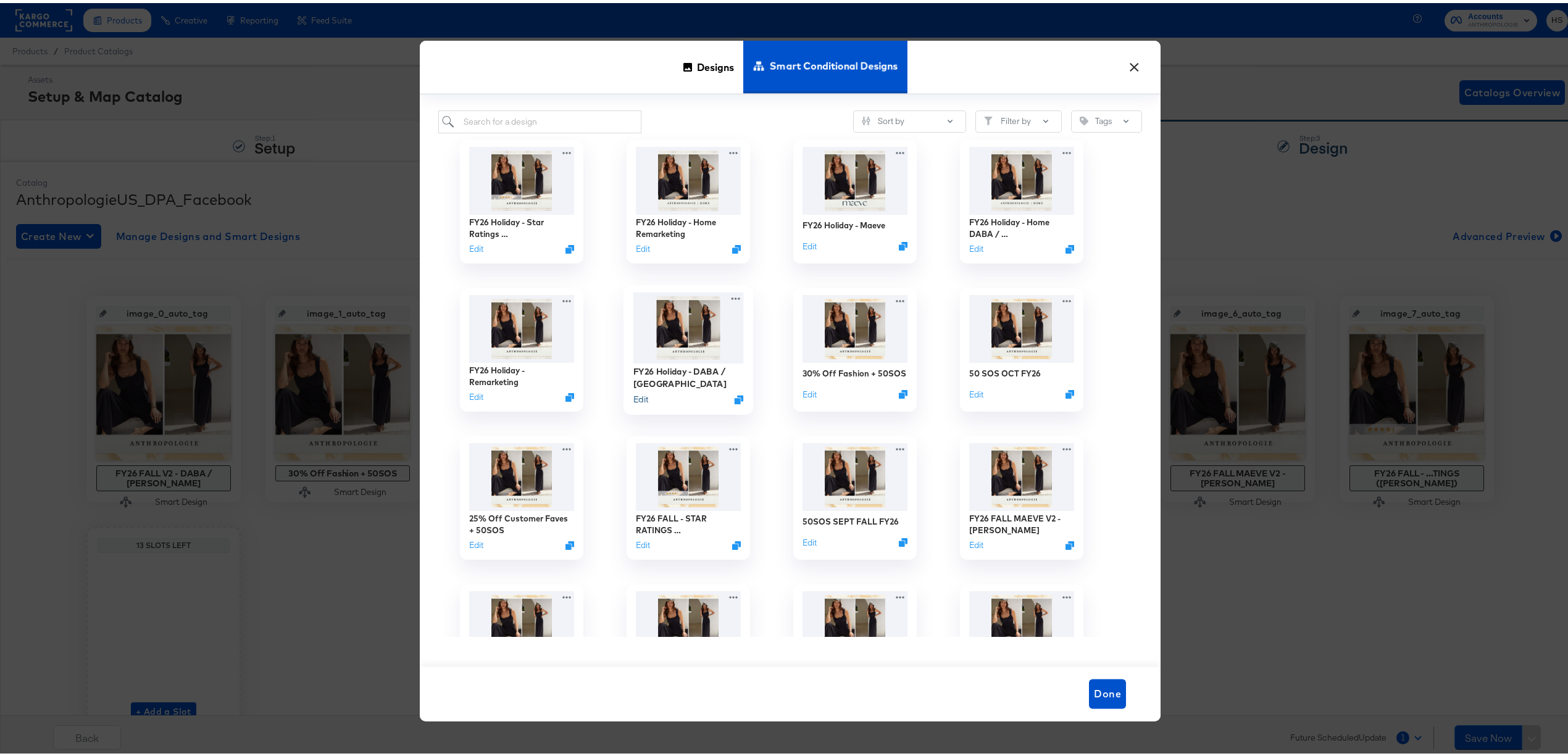
click at [635, 394] on button "Edit" at bounding box center [641, 396] width 15 height 12
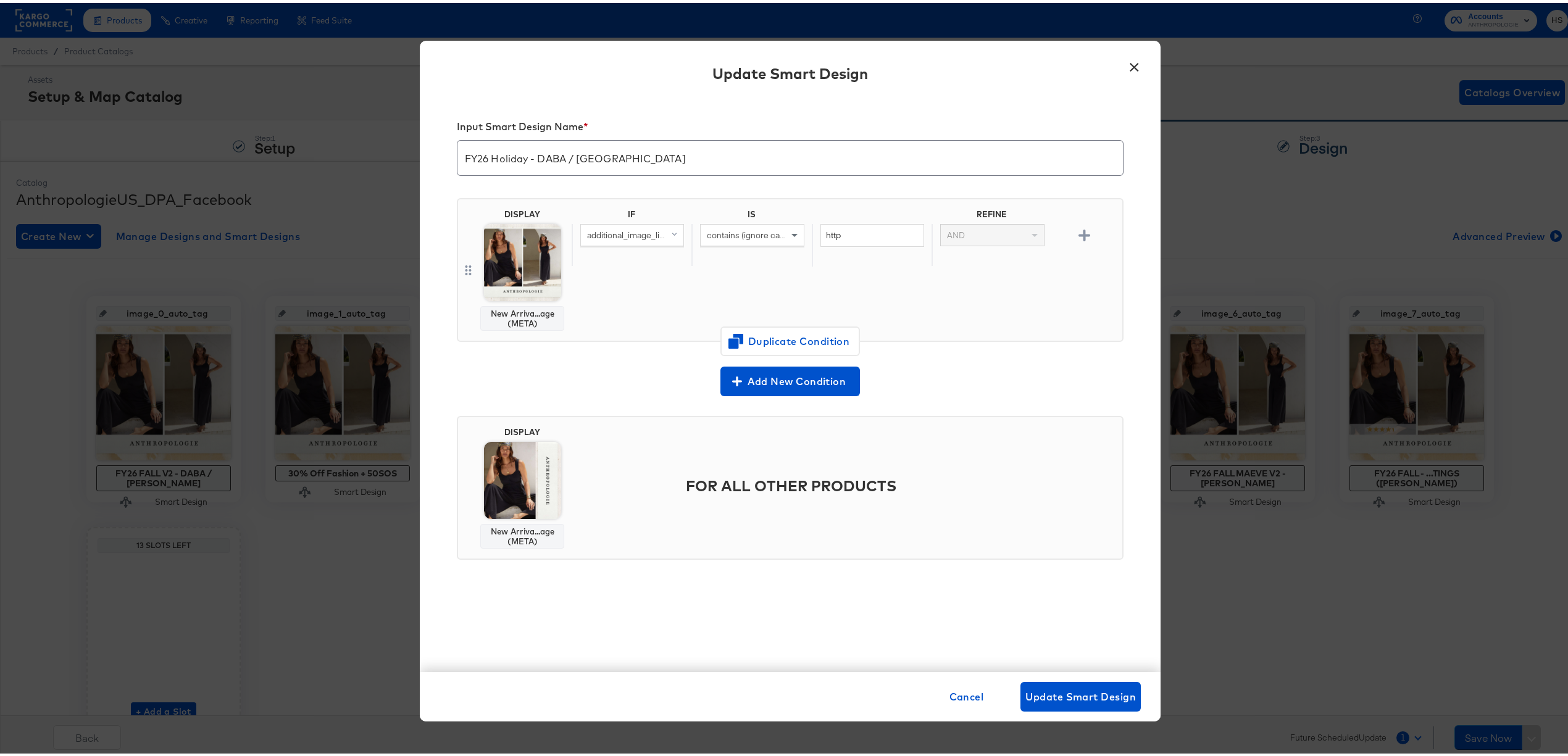
click at [1127, 65] on button "×" at bounding box center [1134, 61] width 22 height 22
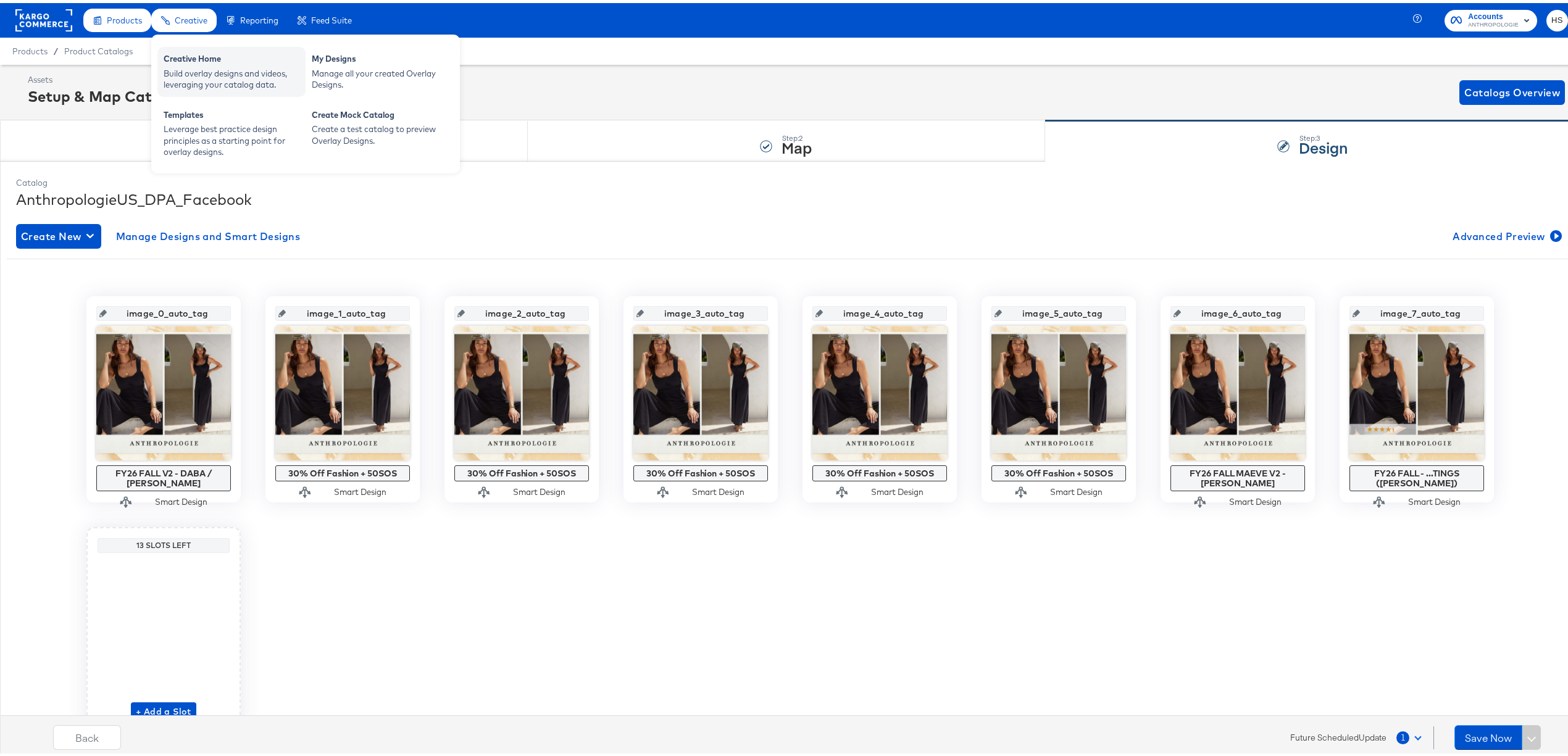
click at [206, 66] on div "Build overlay designs and videos, leveraging your catalog data." at bounding box center [231, 76] width 136 height 23
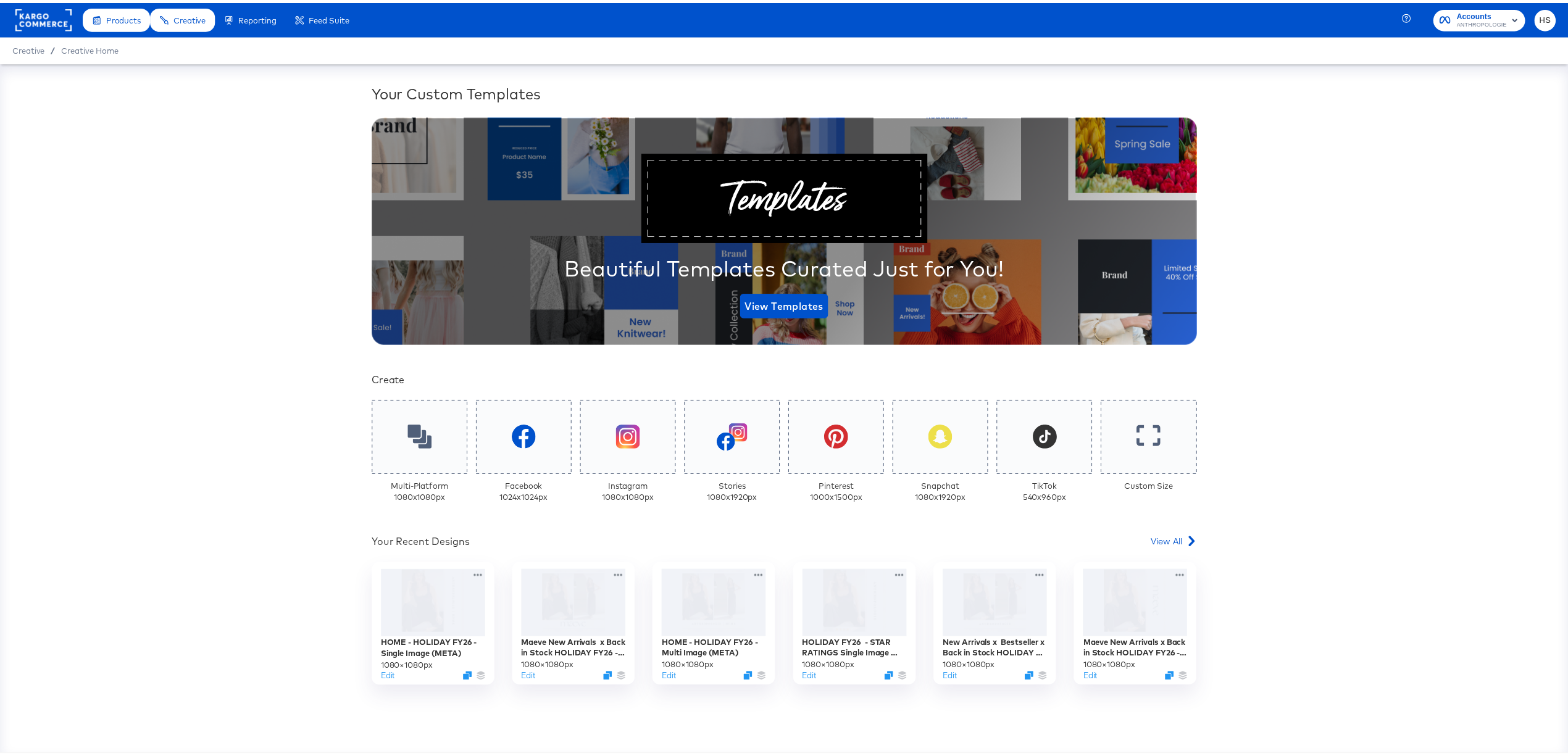
scroll to position [65, 0]
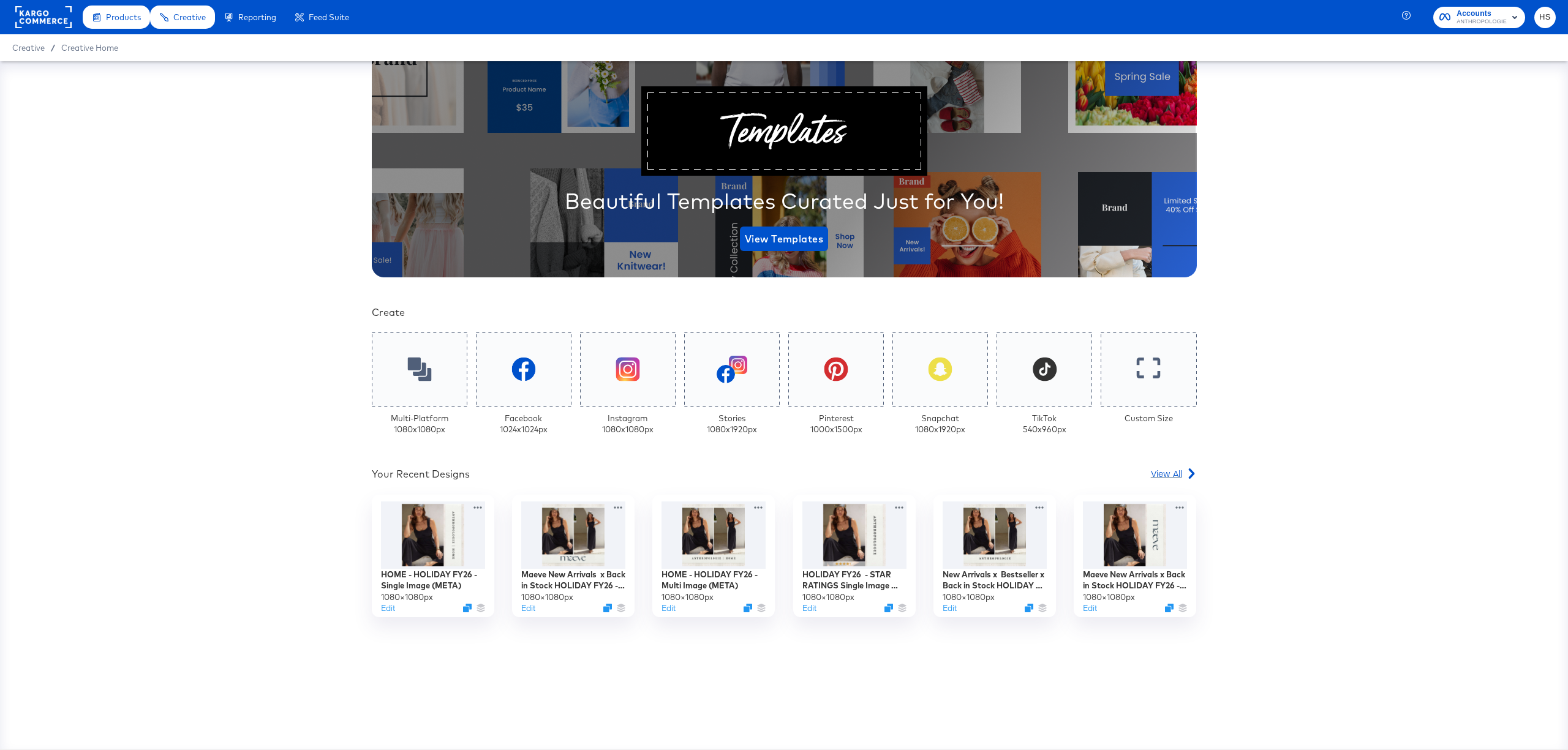
click at [1158, 470] on span "View All" at bounding box center [1166, 474] width 31 height 13
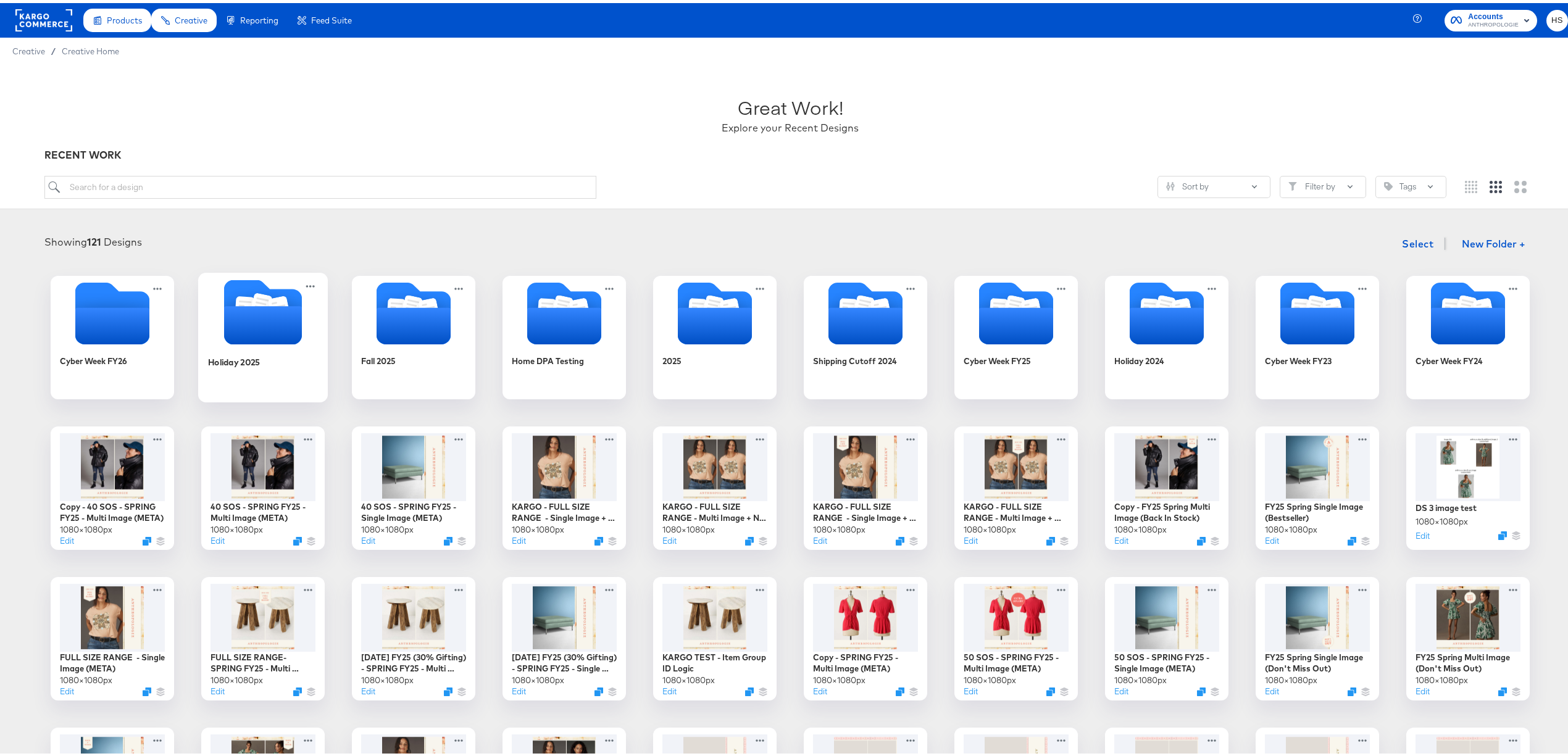
click at [269, 329] on icon "Folder" at bounding box center [262, 322] width 78 height 38
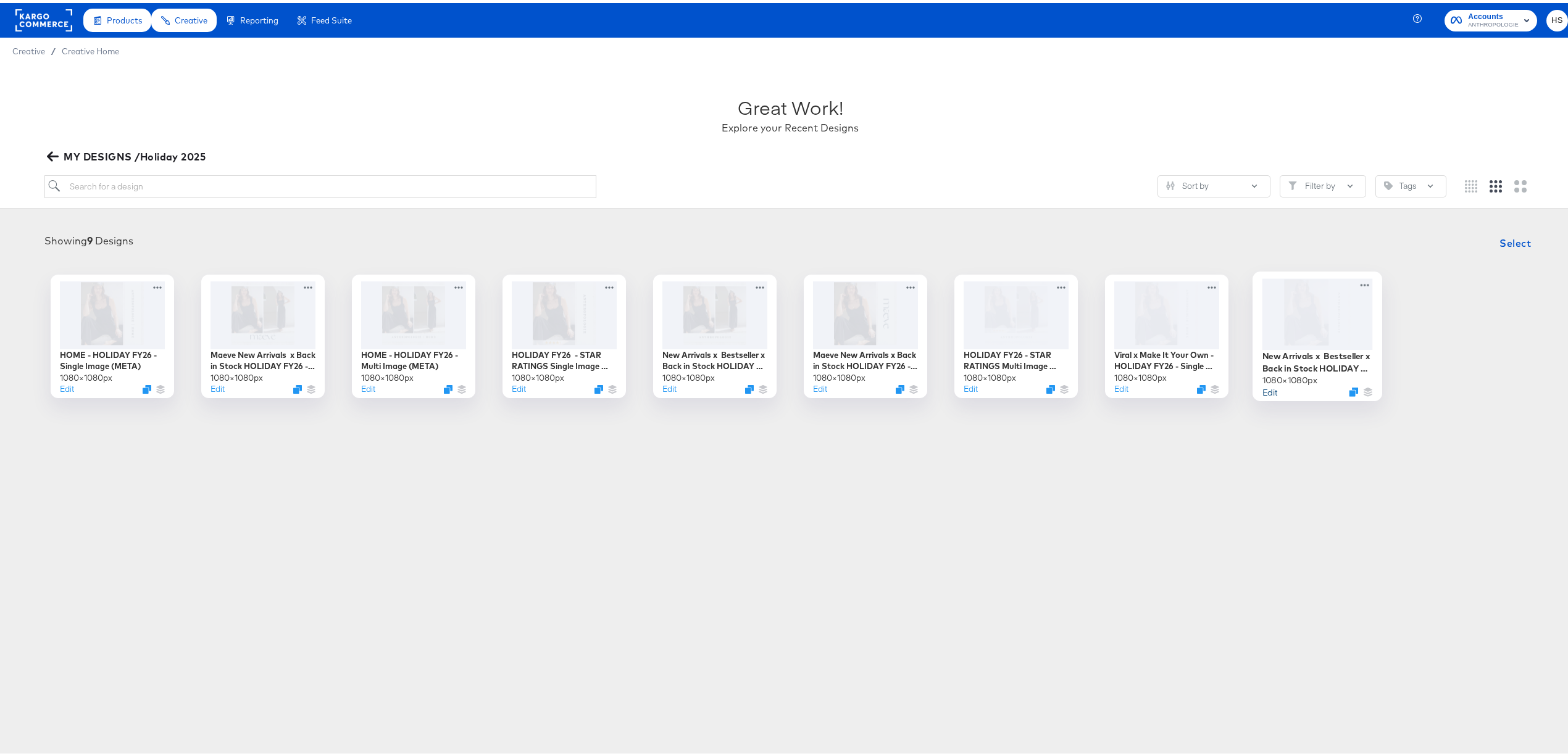
click at [1266, 389] on button "Edit" at bounding box center [1270, 388] width 15 height 12
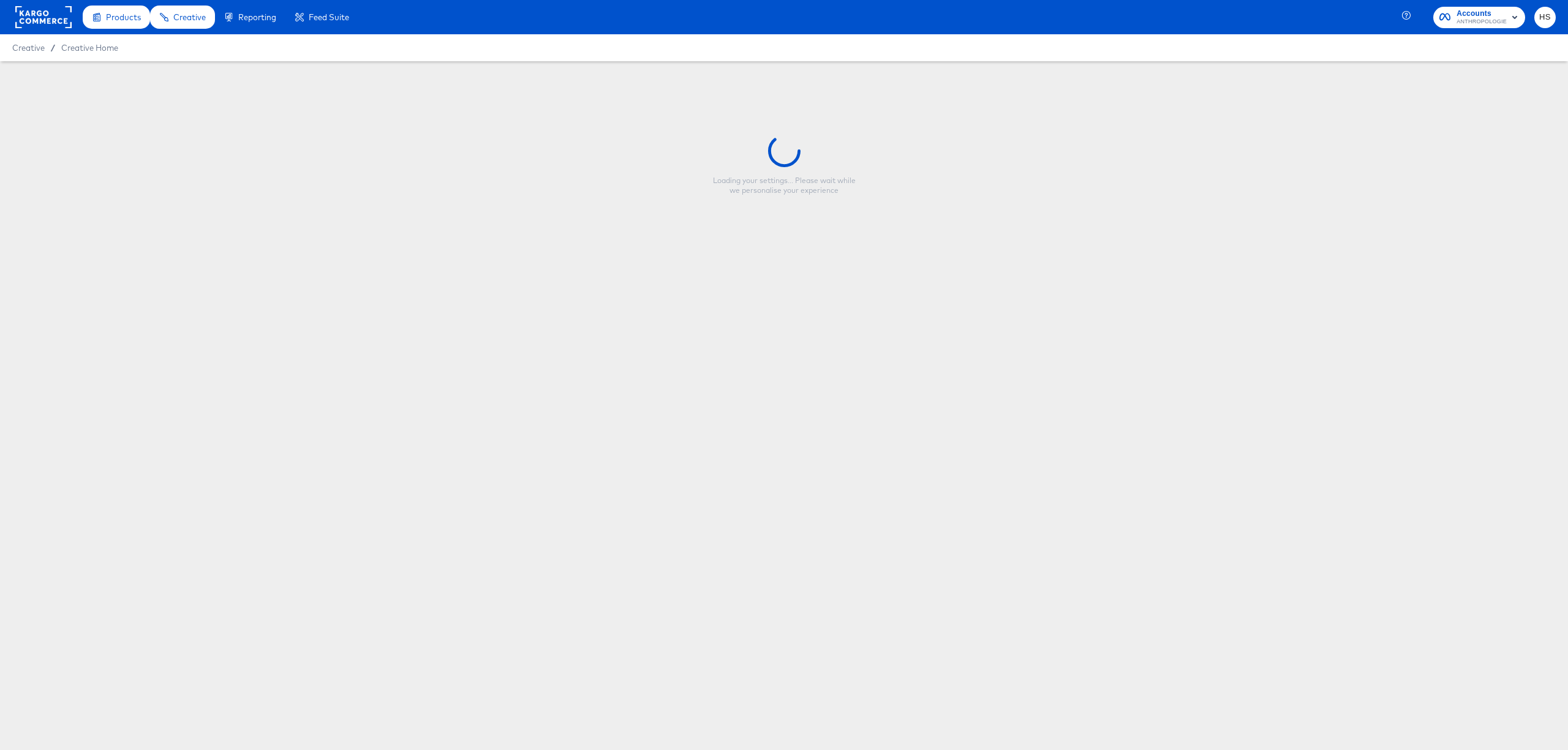
type input "New Arrivals x Bestseller x Back in Stock HOLIDAY FY26 - Single Image (META)"
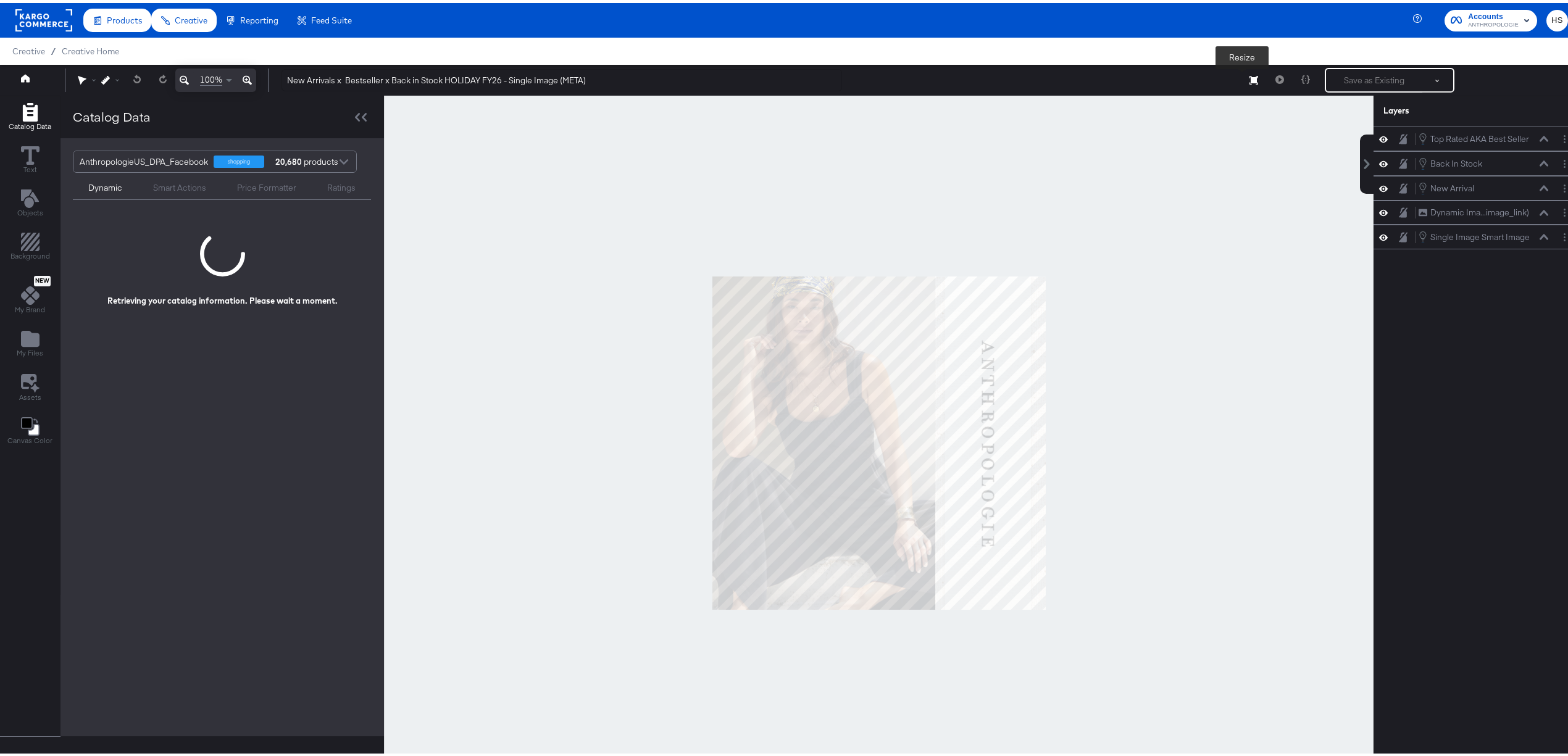
click at [1249, 74] on icon at bounding box center [1253, 77] width 8 height 8
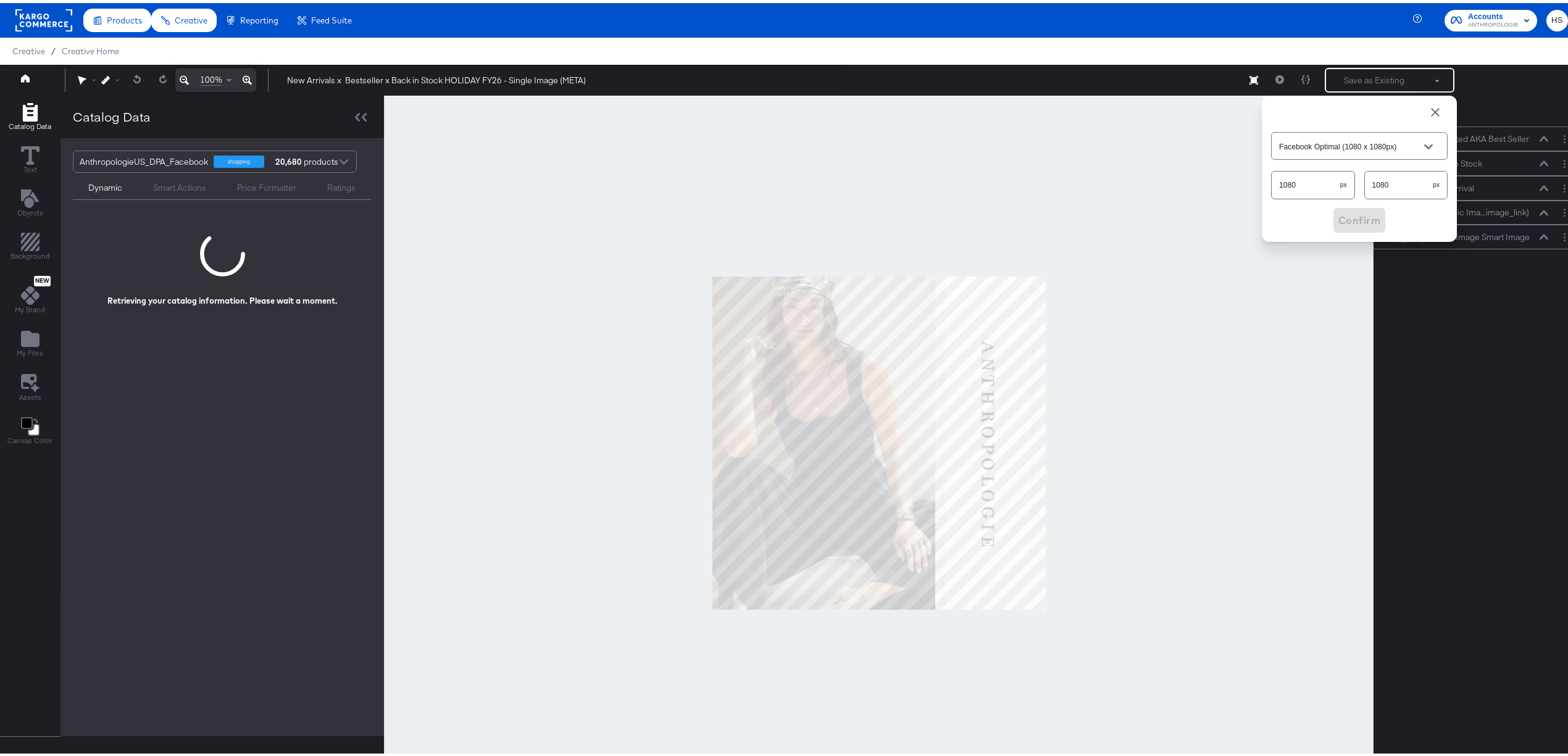
click at [1142, 112] on div at bounding box center [879, 439] width 990 height 695
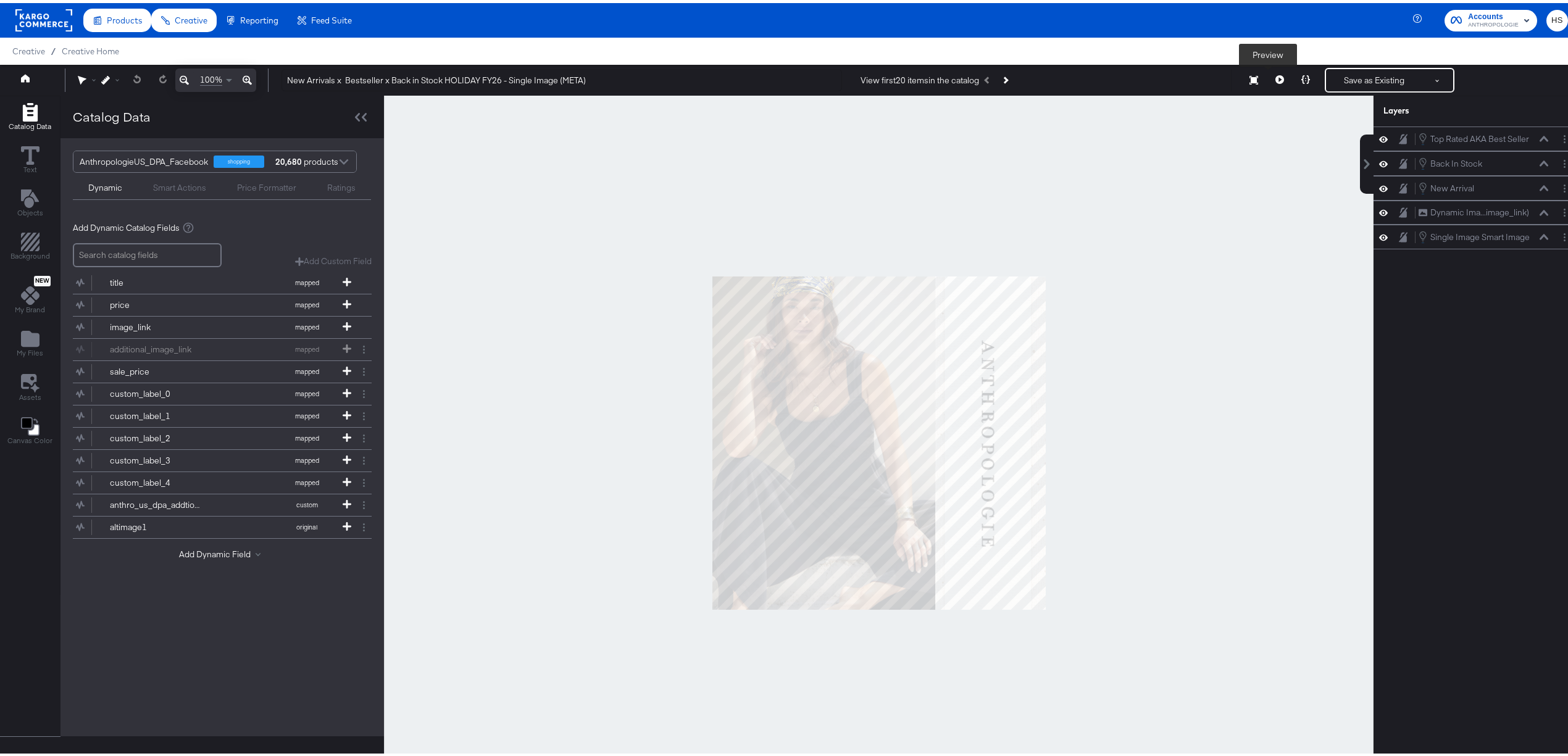
click at [1276, 78] on icon at bounding box center [1279, 76] width 8 height 8
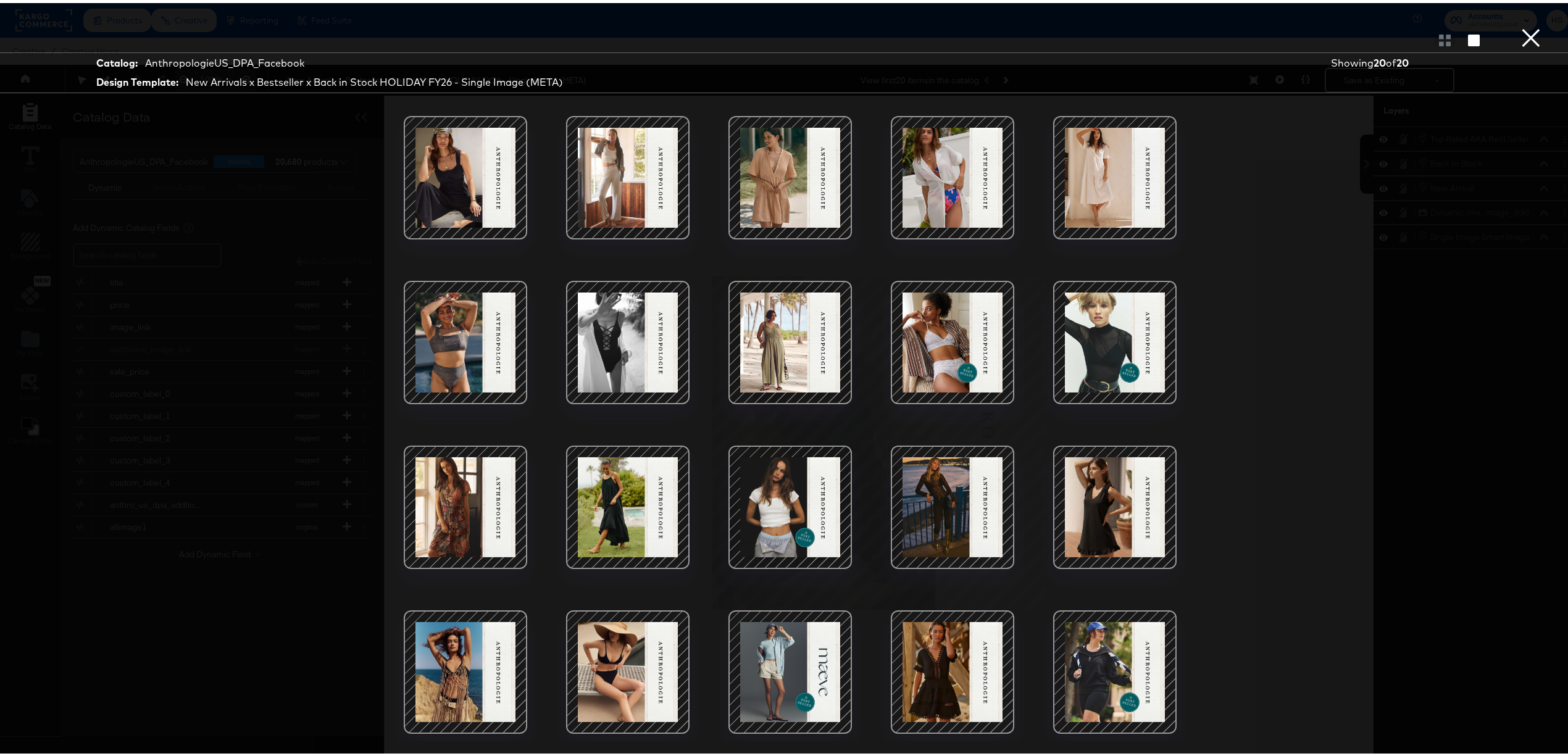
scroll to position [32, 0]
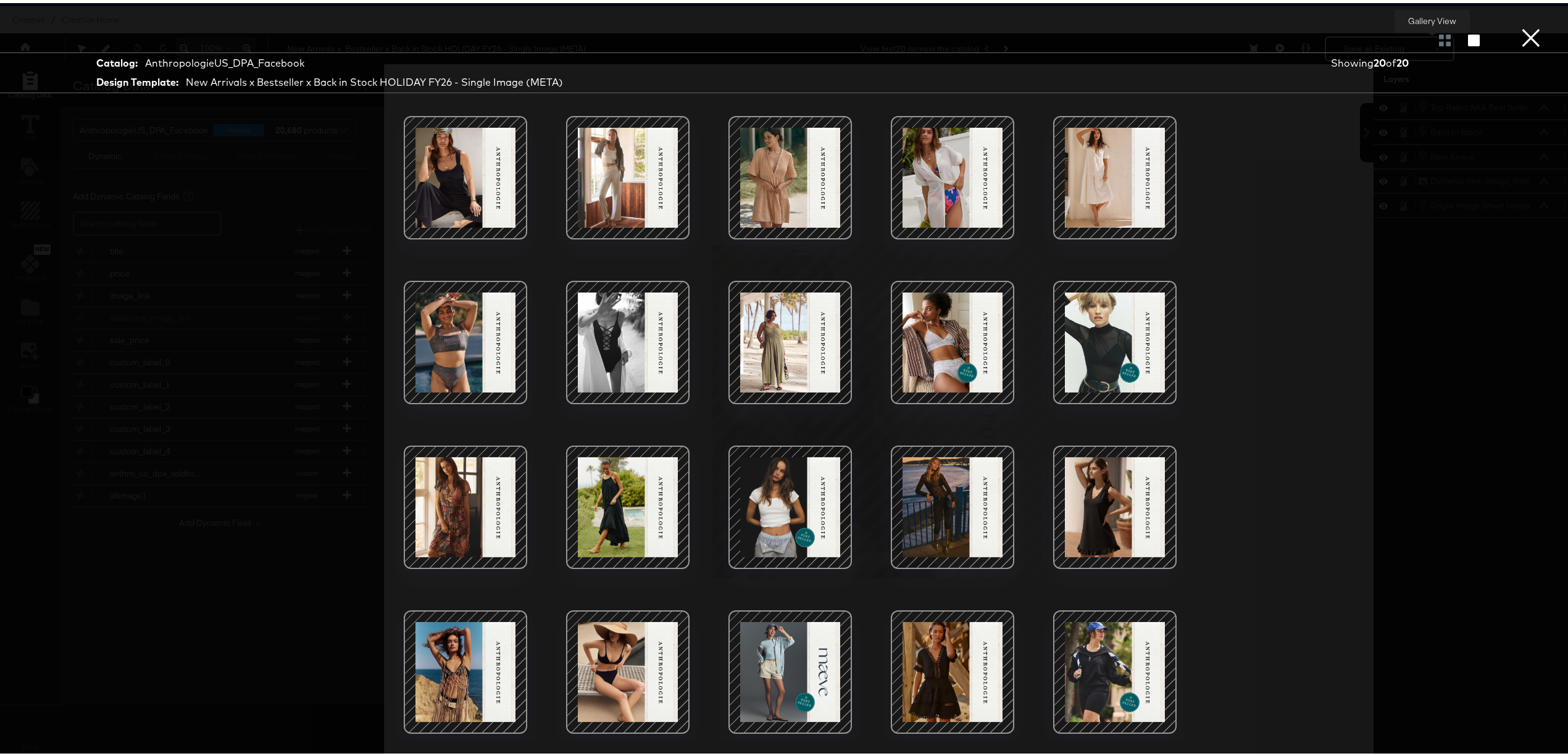
click at [1436, 37] on div at bounding box center [1446, 37] width 22 height 13
click at [1436, 35] on div at bounding box center [1446, 37] width 22 height 13
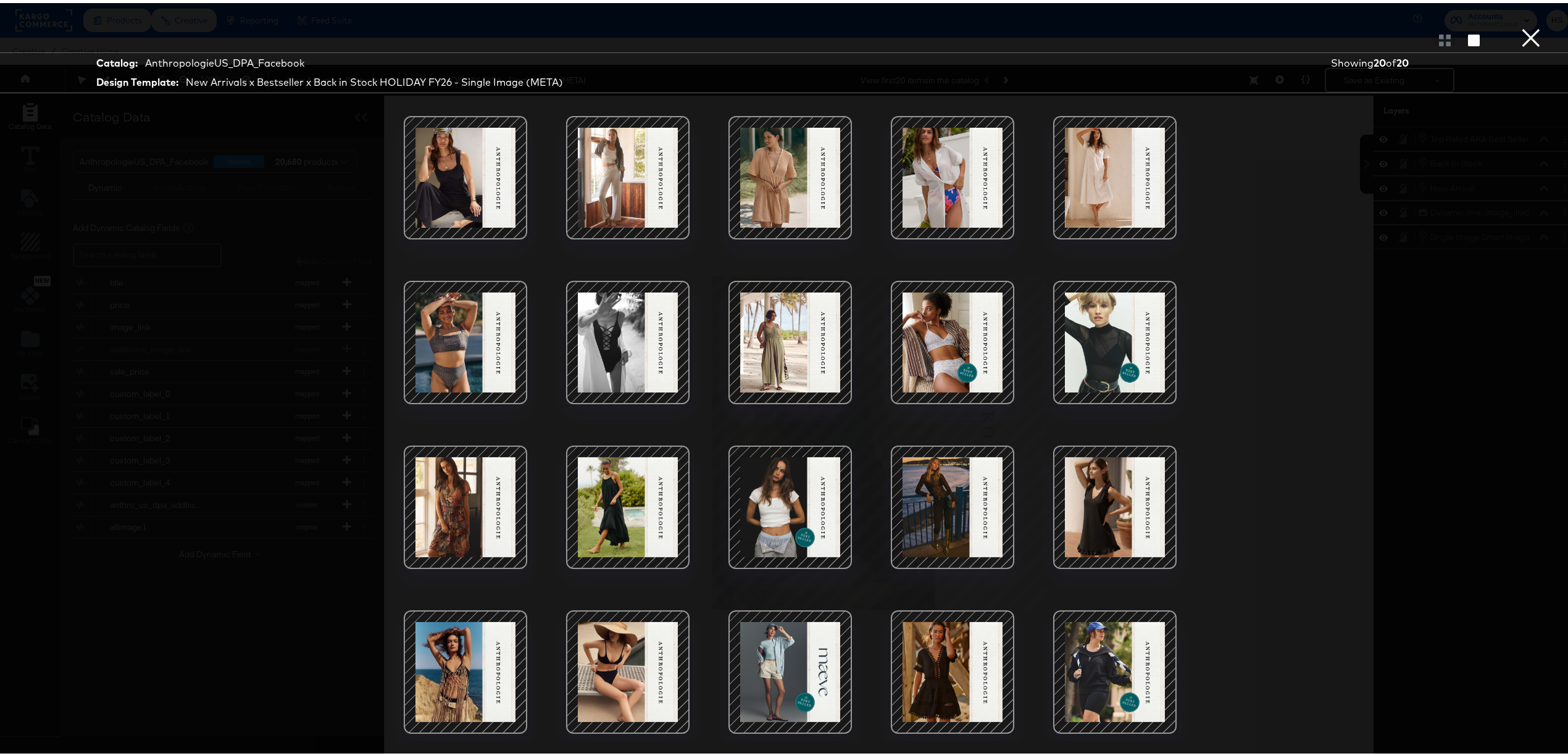
click at [1522, 25] on button "×" at bounding box center [1531, 12] width 25 height 25
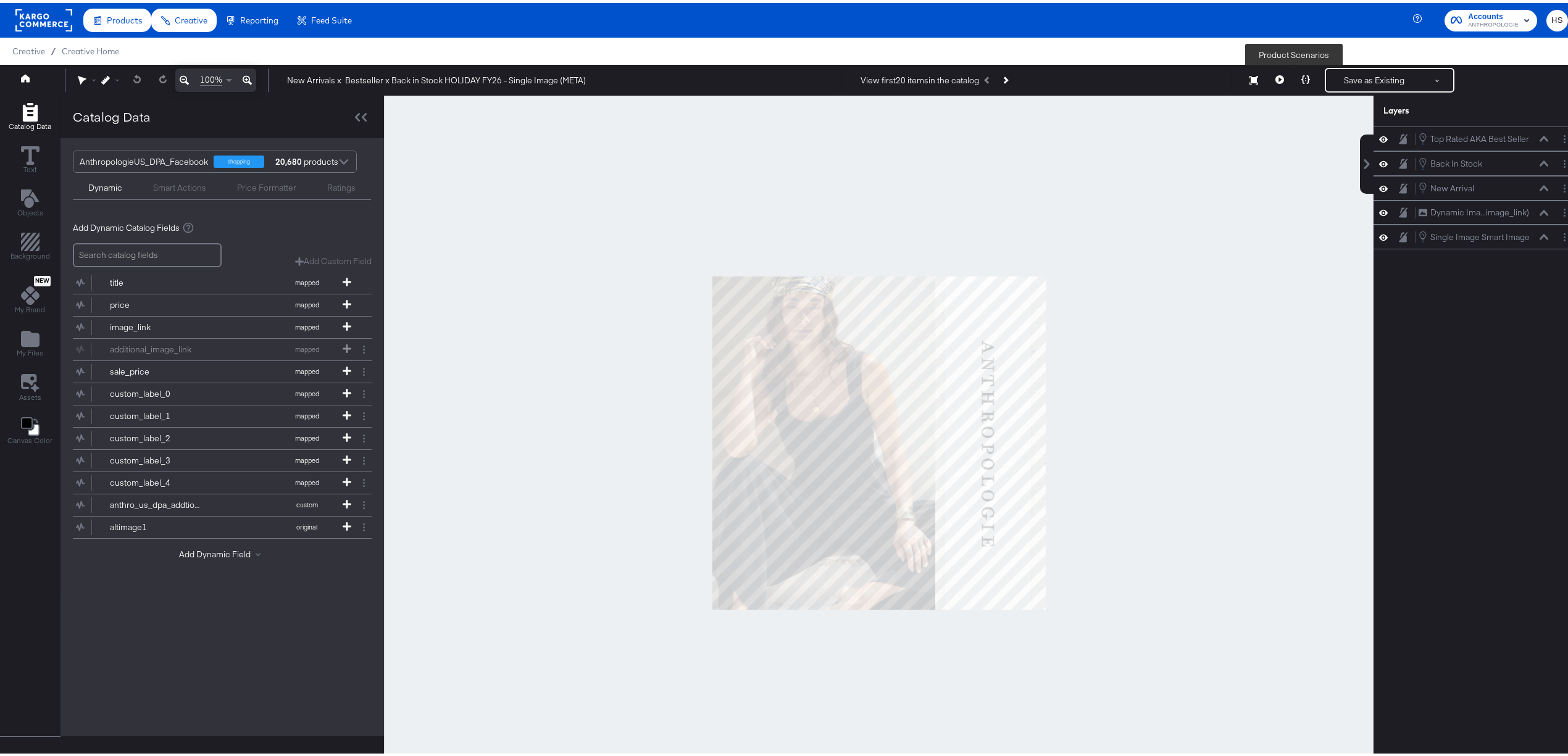
click at [1301, 78] on icon at bounding box center [1305, 76] width 8 height 8
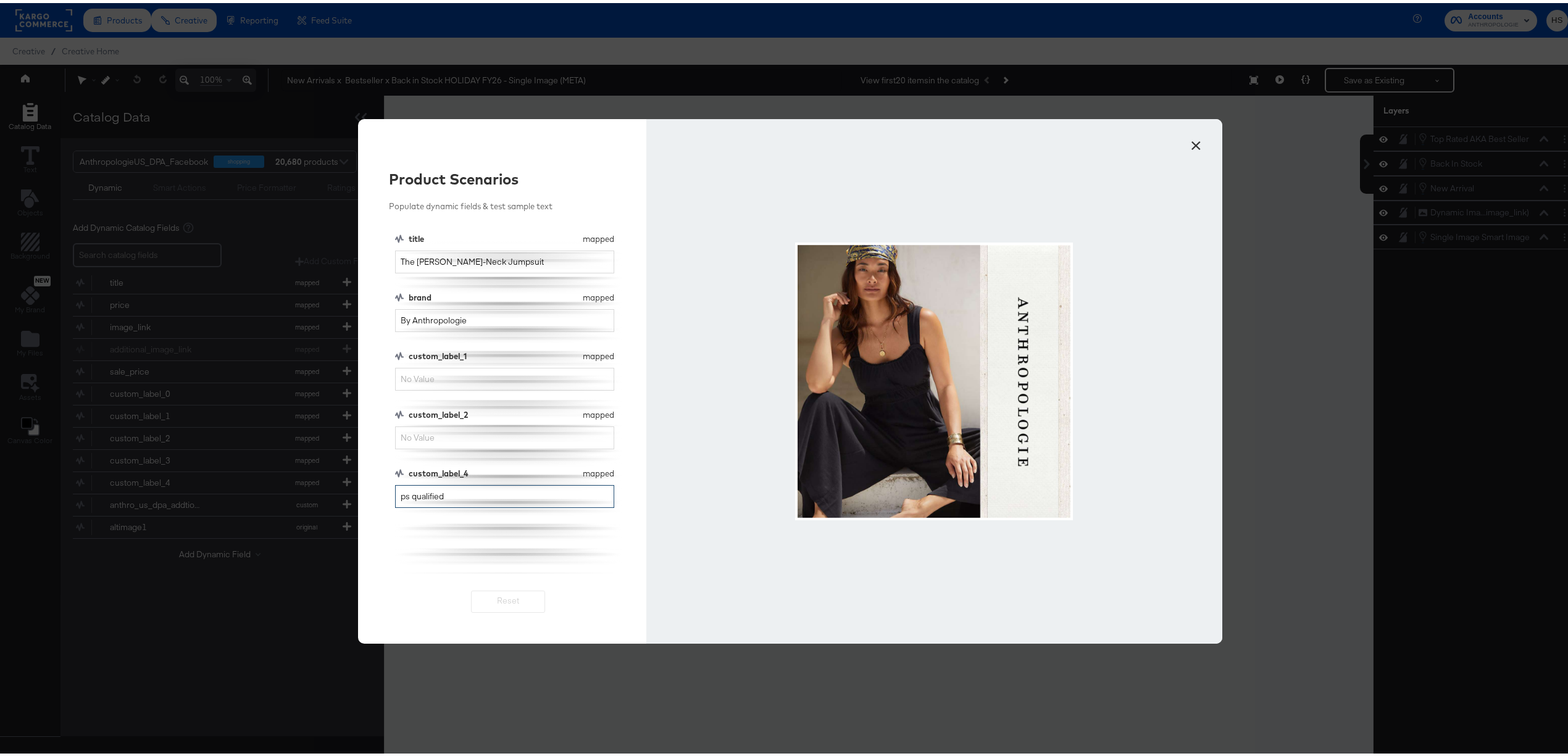
click at [466, 498] on input "ps qualified" at bounding box center [505, 493] width 219 height 23
type input "home"
click at [466, 498] on input "home" at bounding box center [505, 493] width 219 height 23
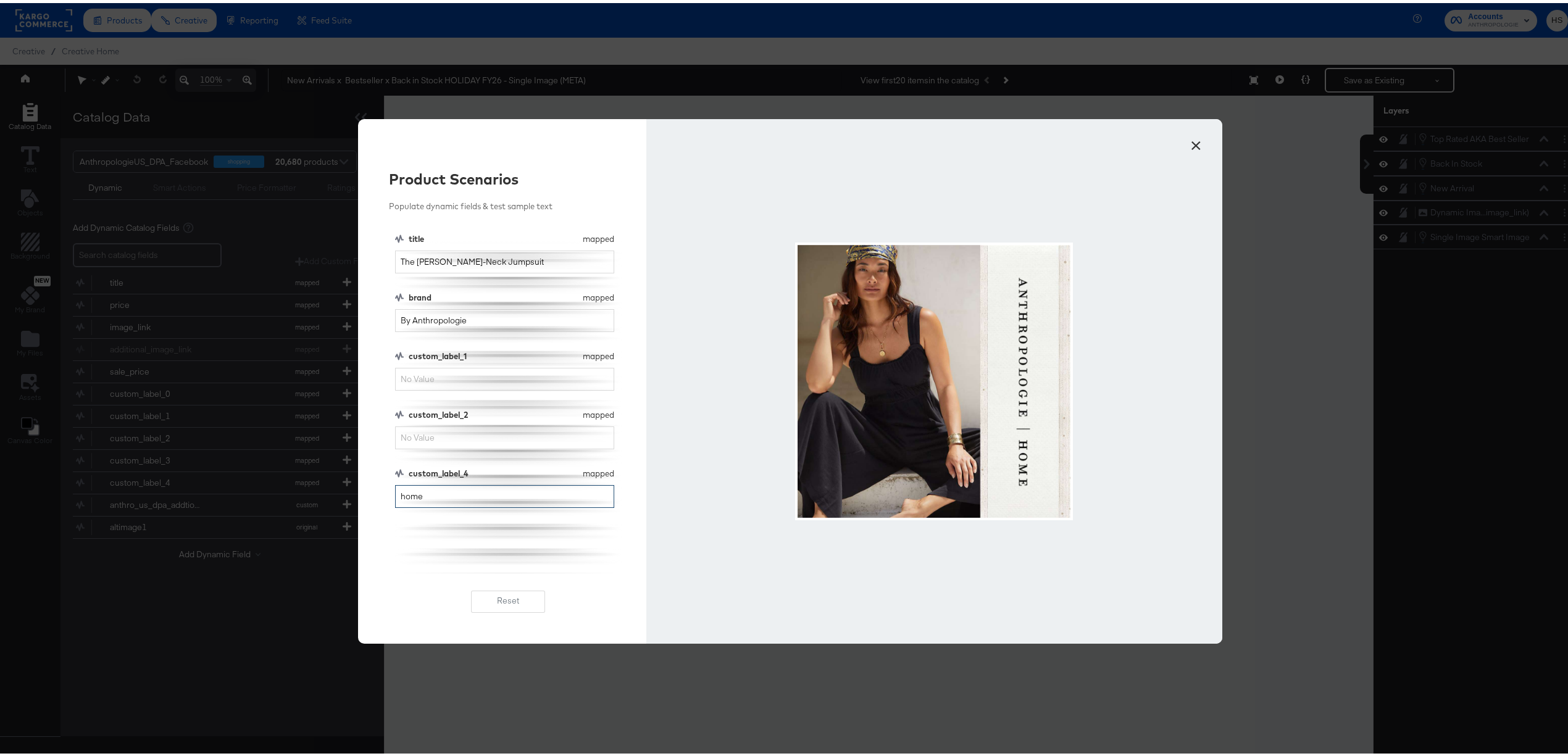
click at [466, 498] on input "home" at bounding box center [505, 493] width 219 height 23
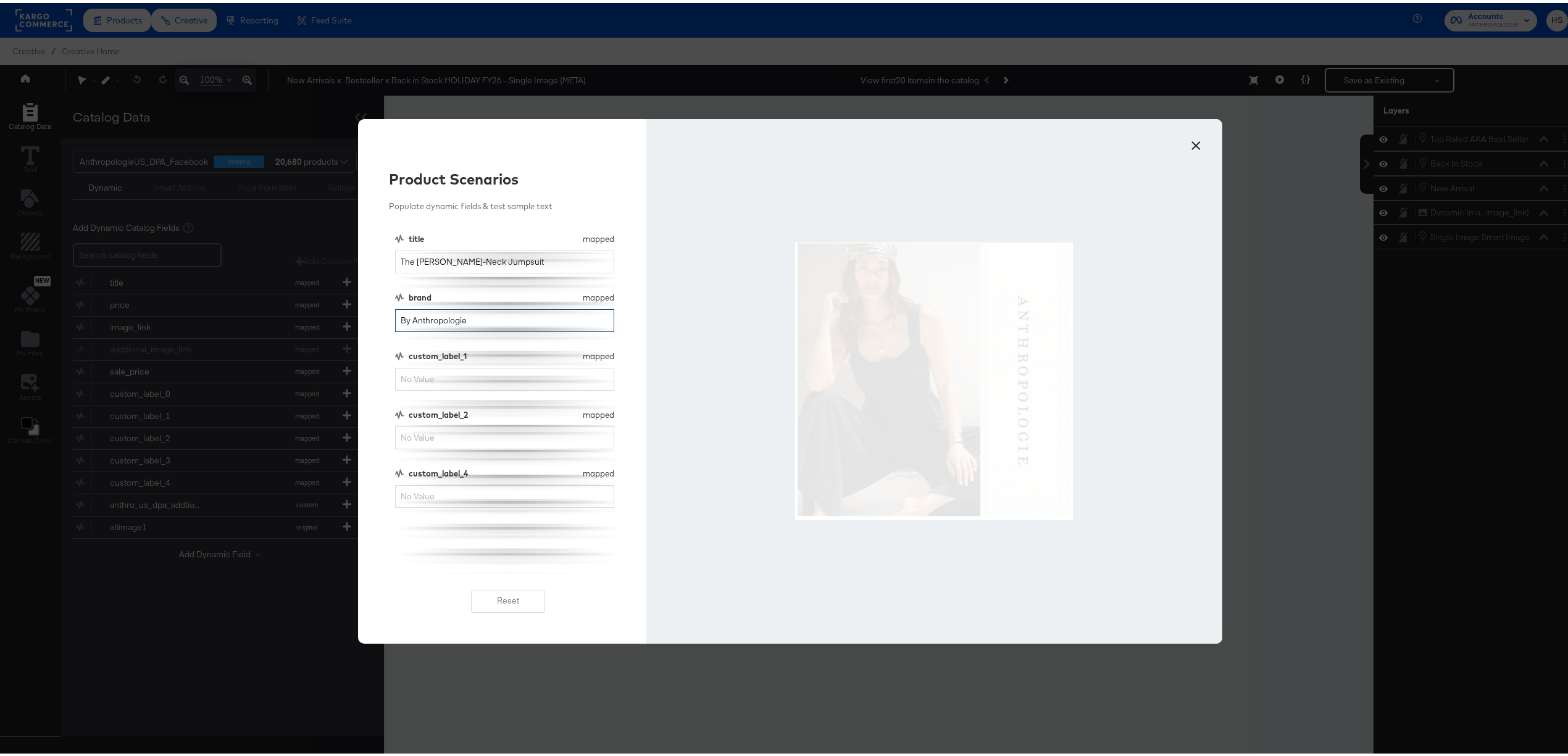
click at [456, 307] on input "By Anthropologie" at bounding box center [505, 317] width 219 height 23
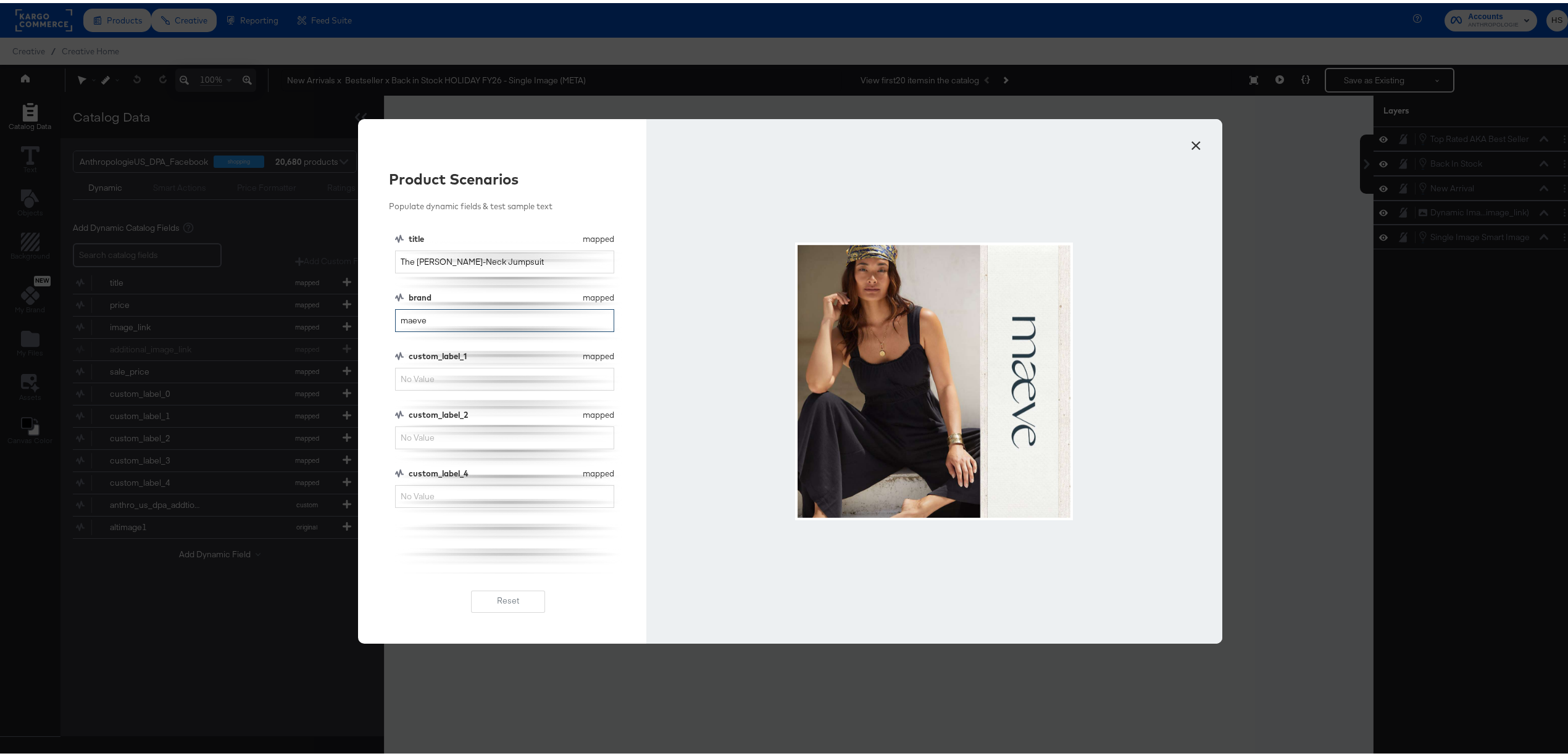
type input "maeve"
click at [505, 498] on input "custom_label_4" at bounding box center [505, 493] width 219 height 23
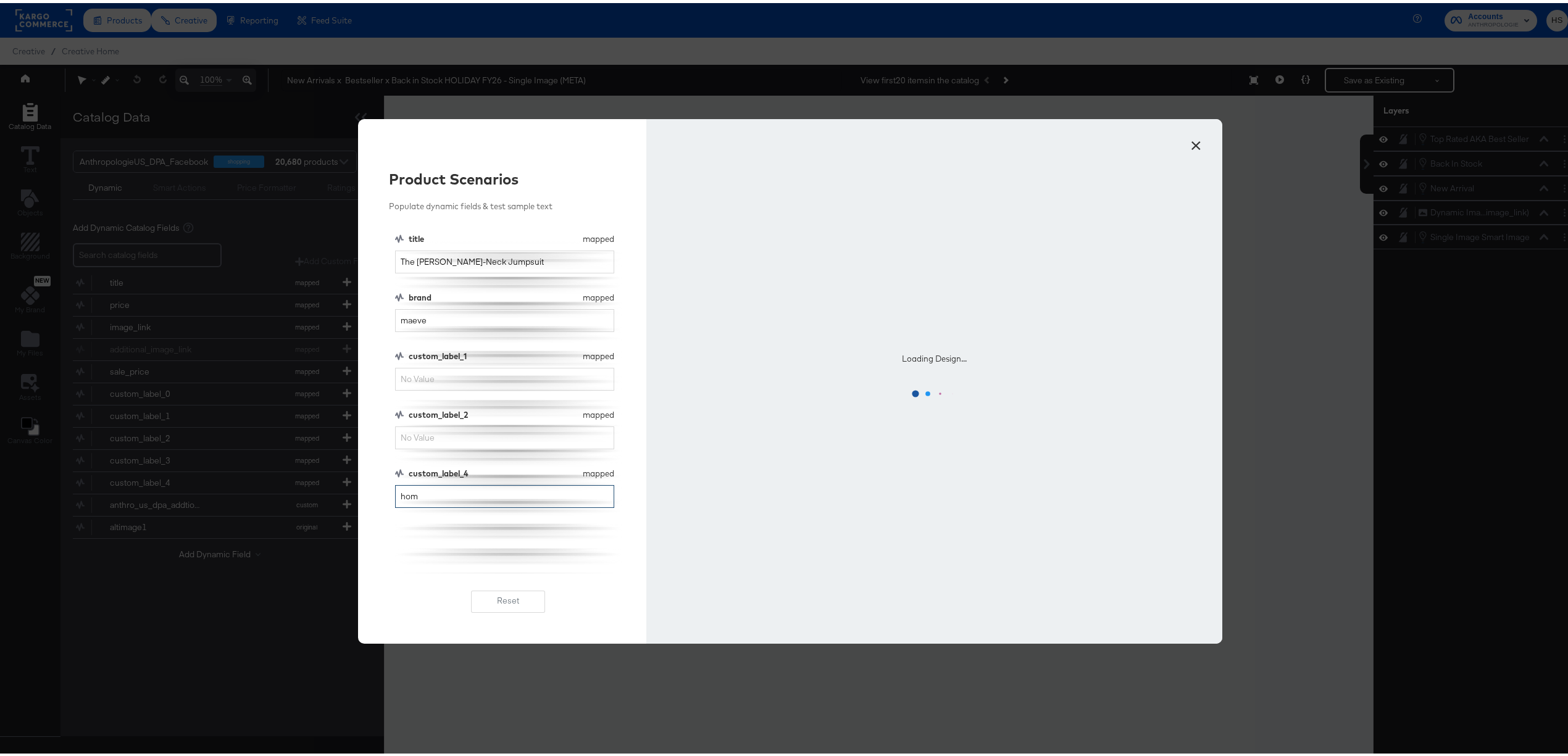
type input "home"
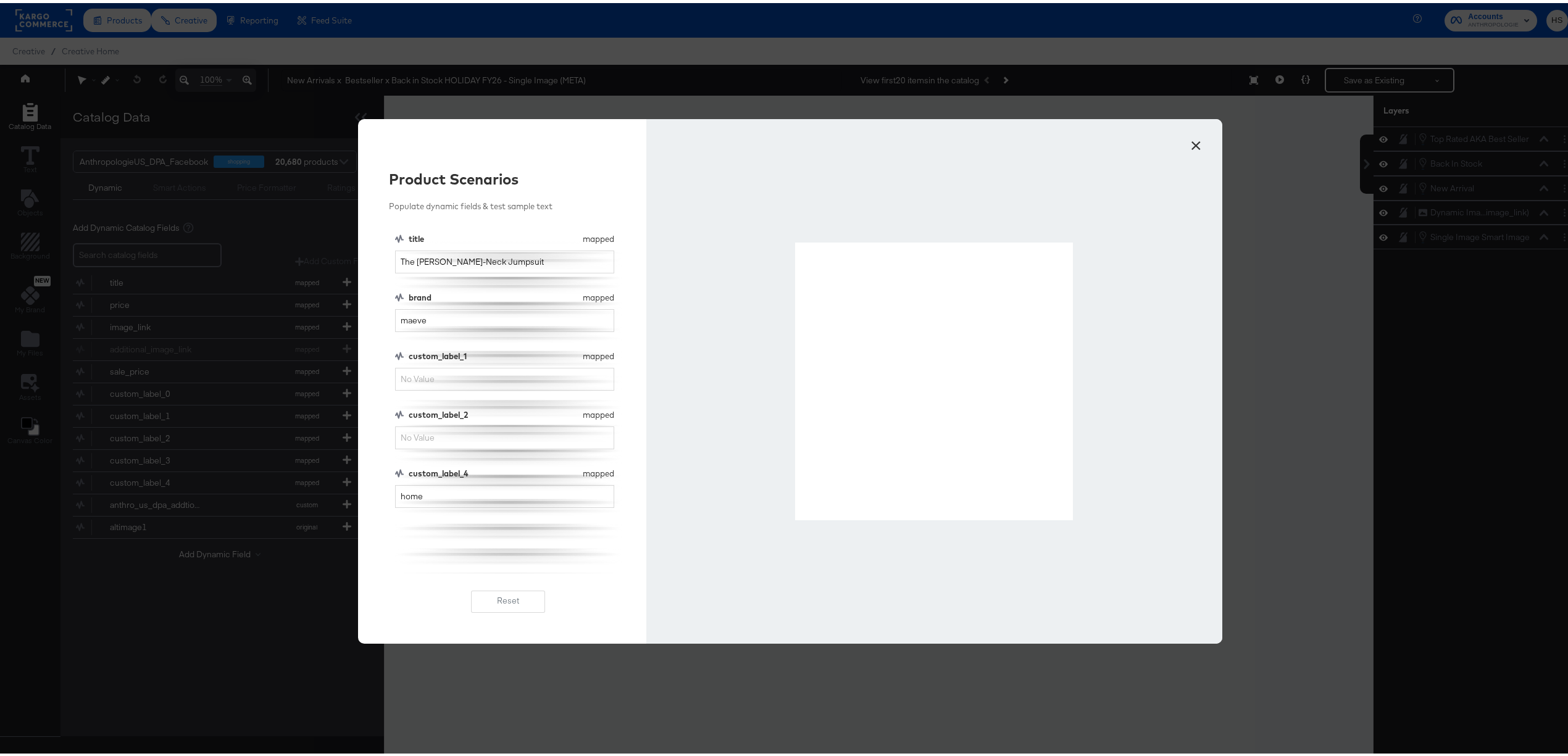
click at [1191, 144] on button "×" at bounding box center [1195, 140] width 22 height 22
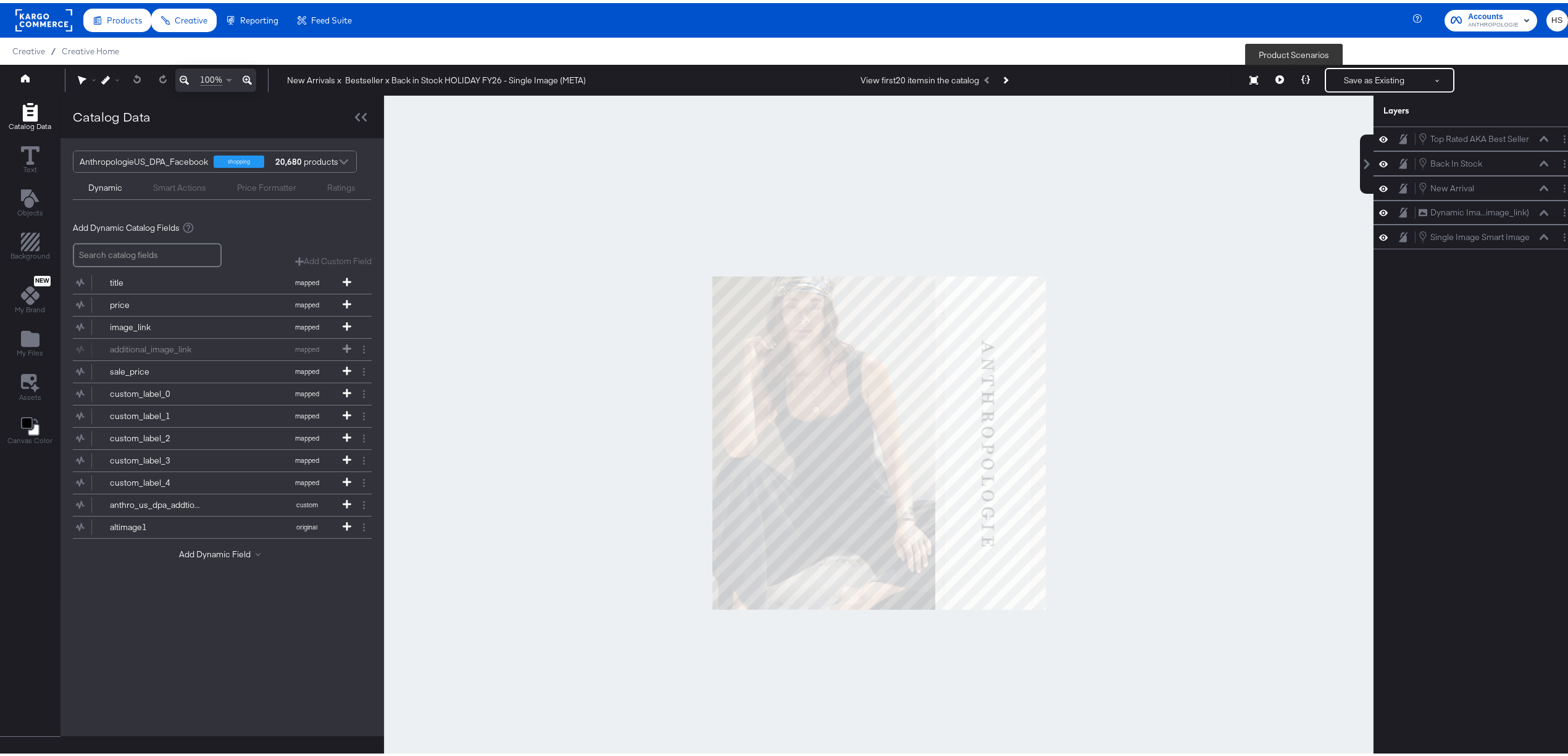
click at [1293, 74] on button at bounding box center [1306, 77] width 26 height 25
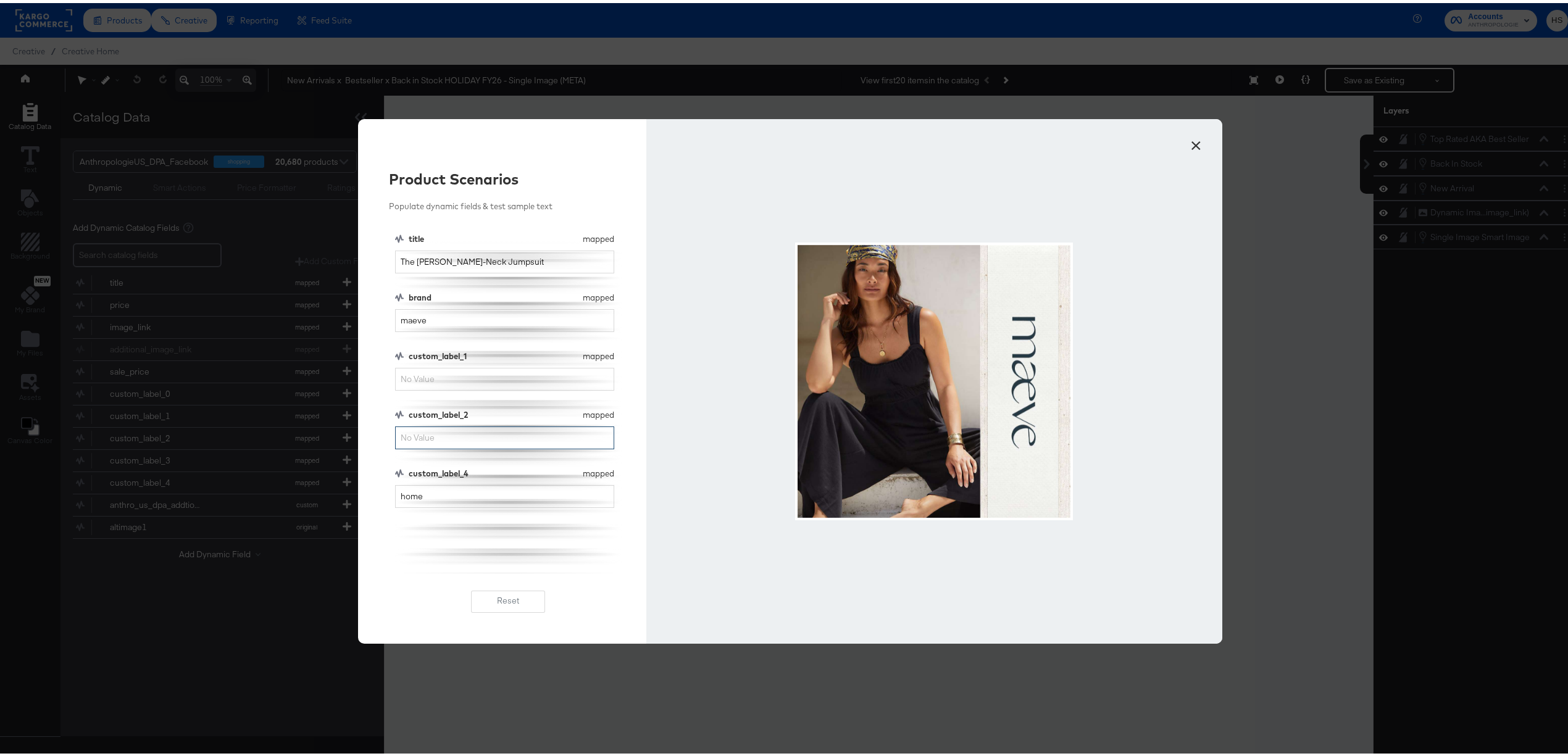
click at [490, 437] on input "custom_label_2" at bounding box center [505, 435] width 219 height 23
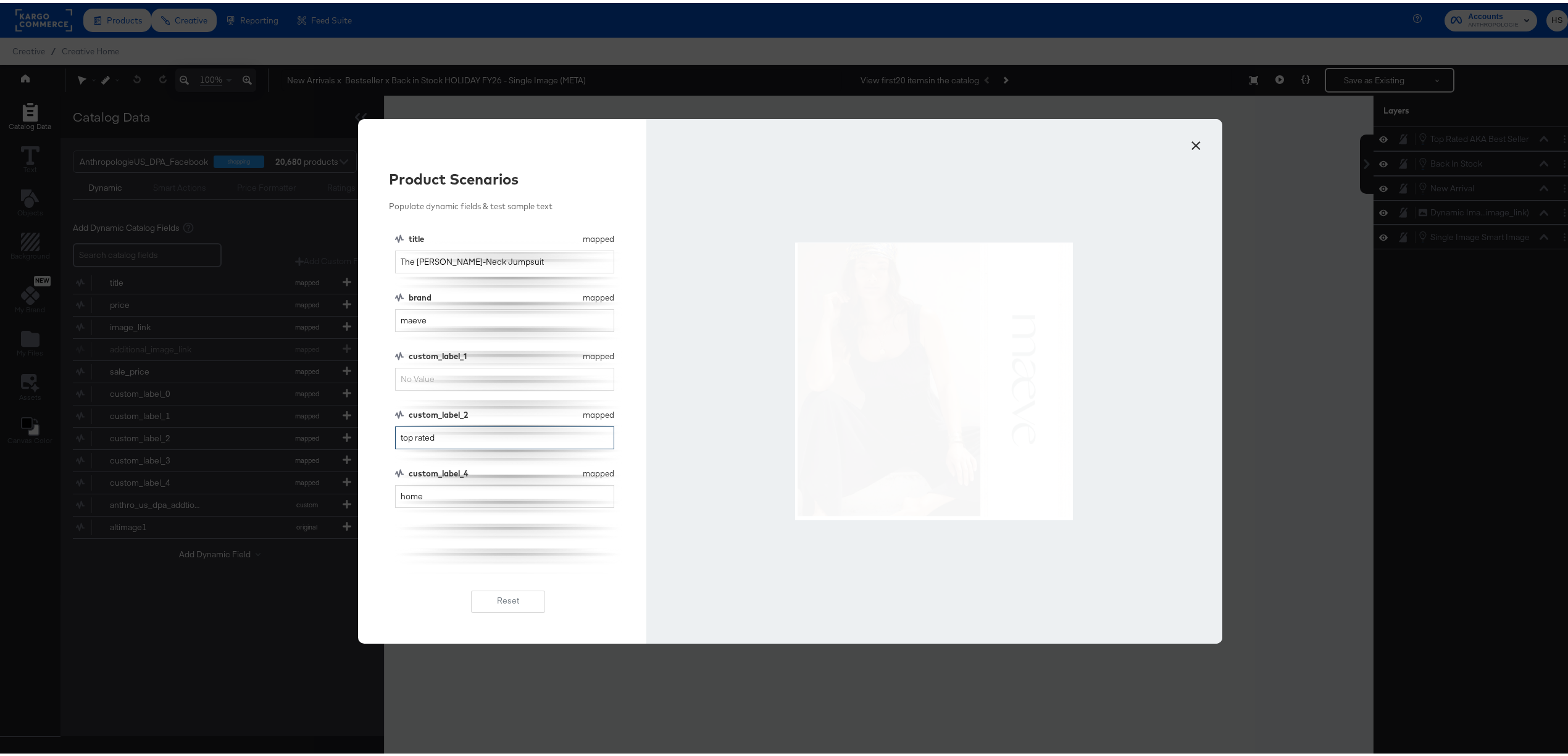
click at [483, 430] on input "top rated" at bounding box center [505, 435] width 219 height 23
type input "top rated"
click at [455, 378] on input "custom_label_1" at bounding box center [505, 376] width 219 height 23
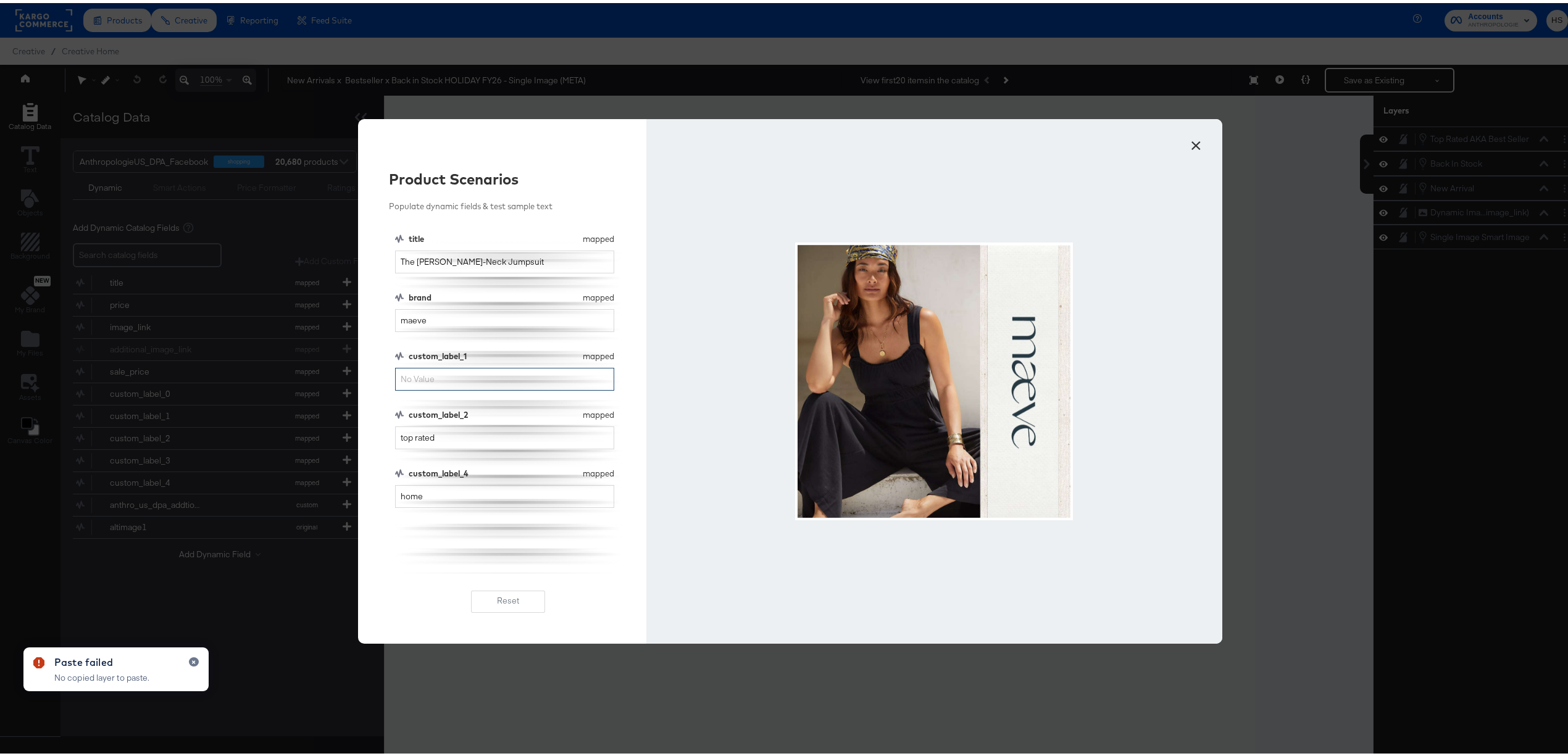
click at [455, 378] on input "custom_label_1" at bounding box center [505, 376] width 219 height 23
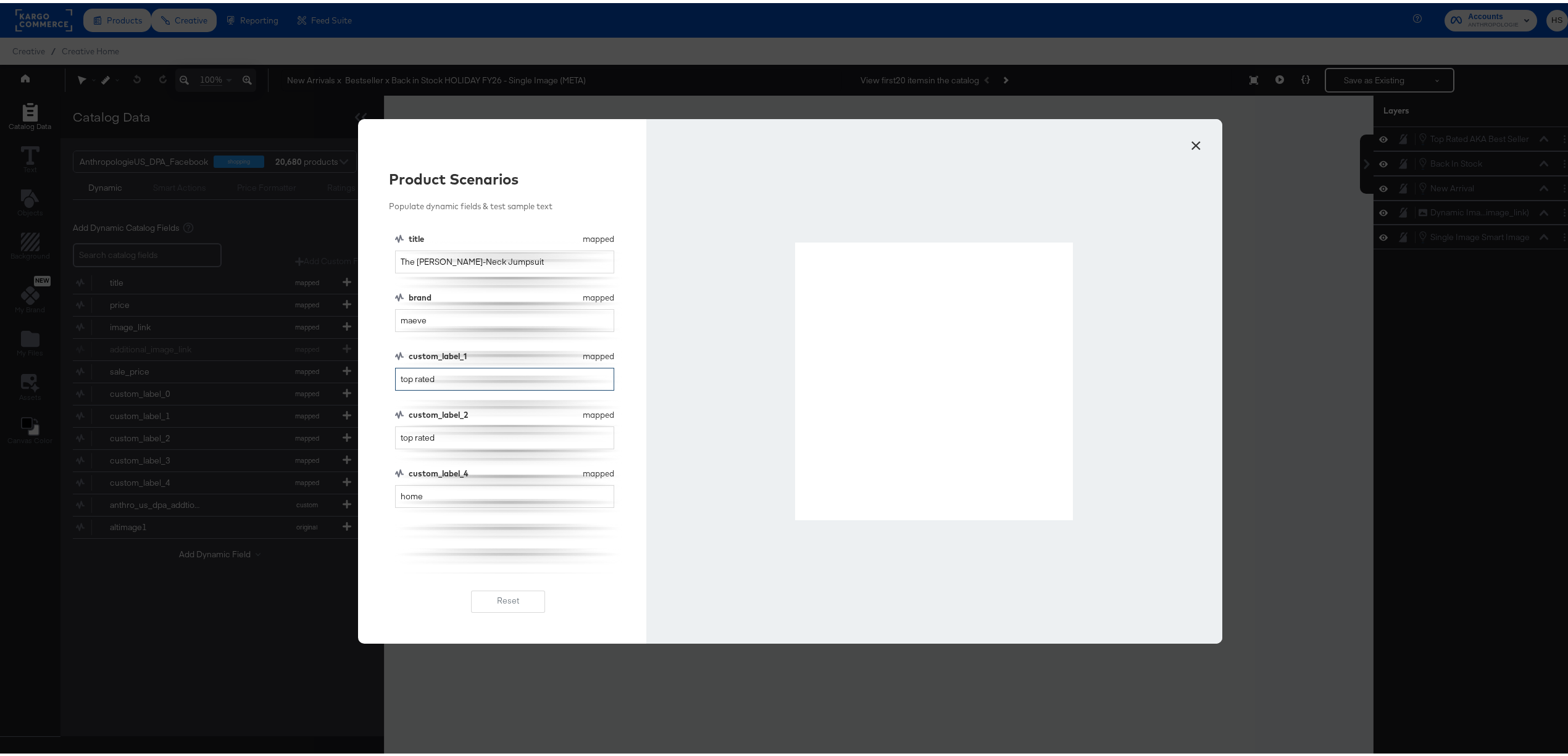
type input "top rated"
click at [1194, 147] on button "×" at bounding box center [1195, 140] width 22 height 22
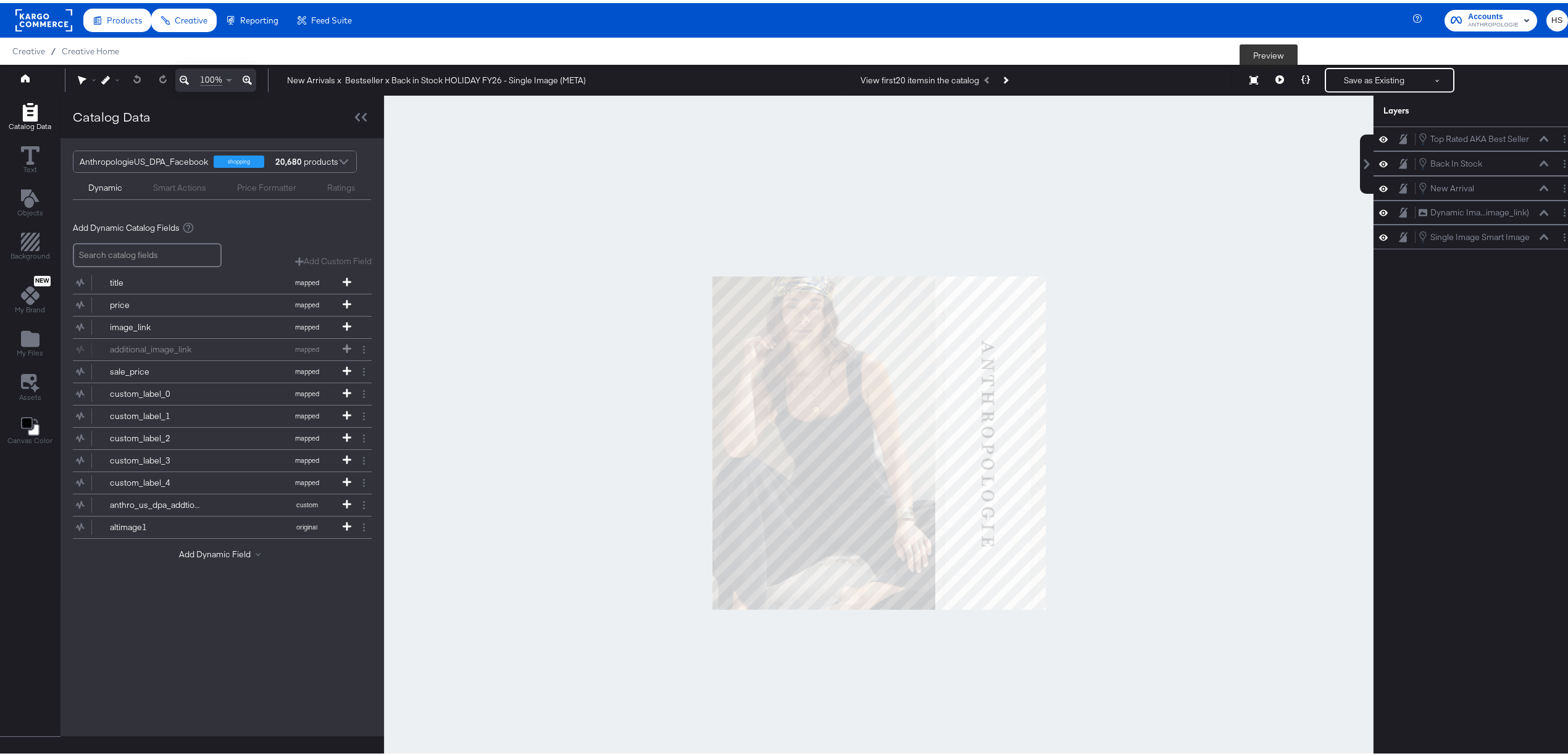
click at [1276, 78] on icon at bounding box center [1279, 76] width 8 height 8
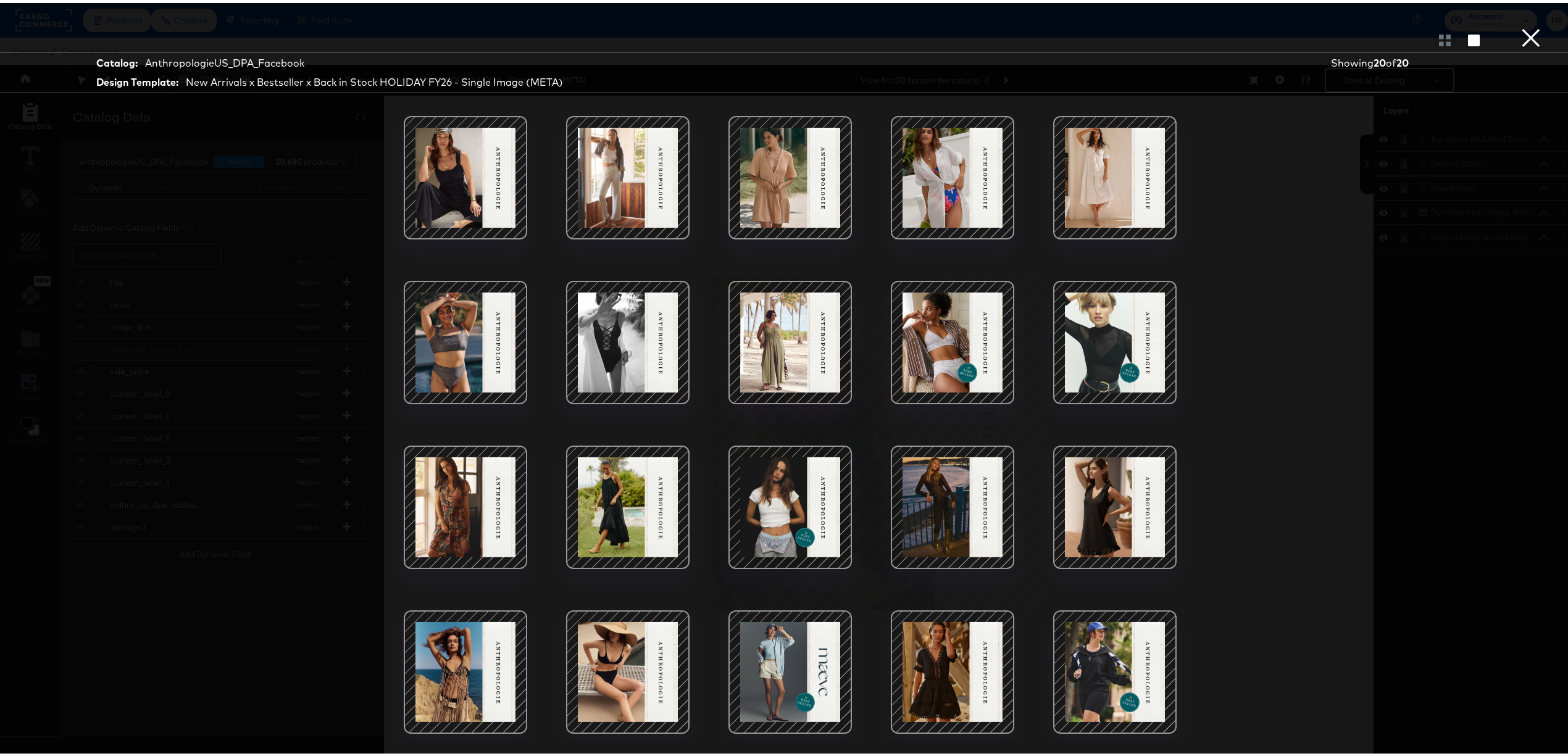
click at [937, 363] on div at bounding box center [952, 339] width 105 height 105
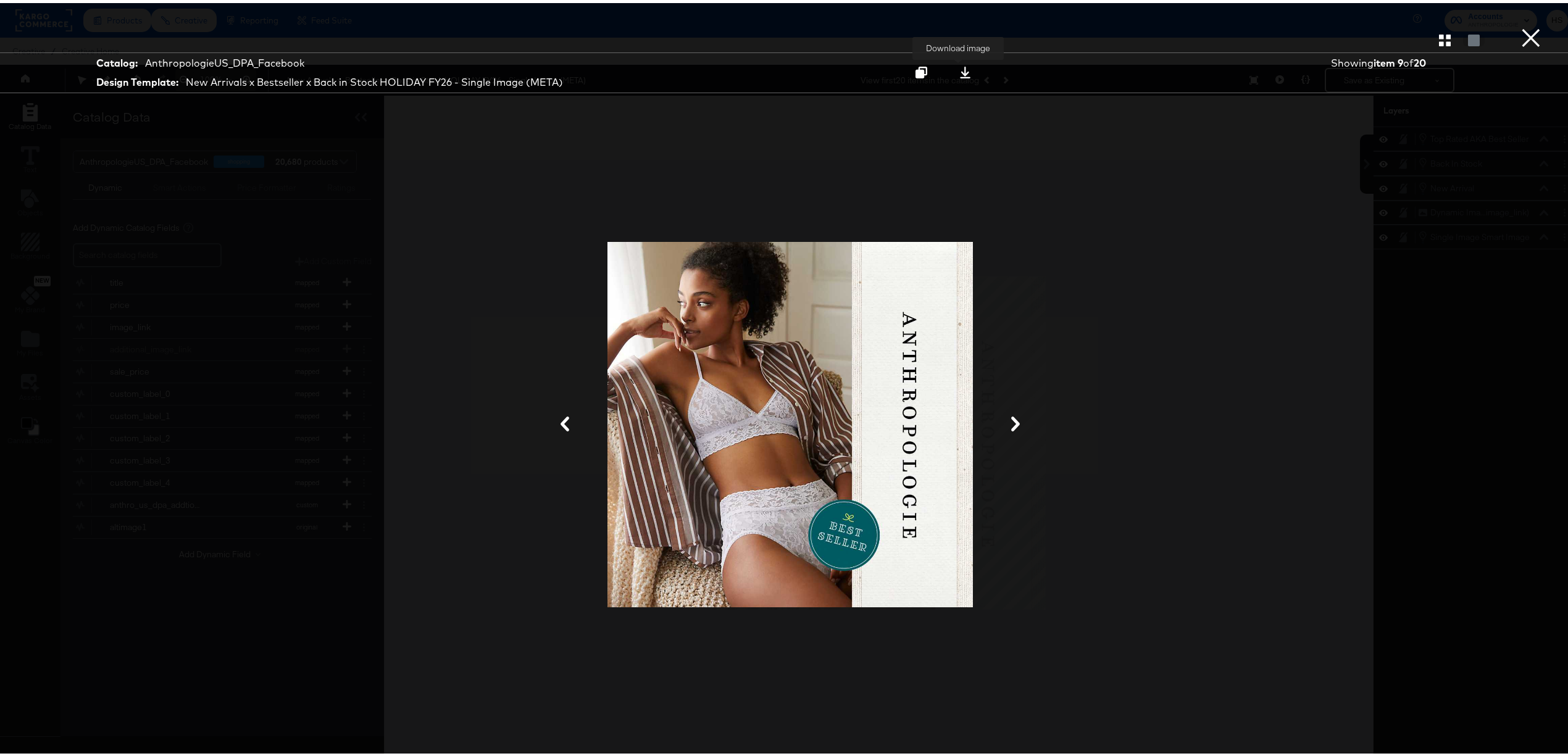
click at [960, 73] on icon at bounding box center [965, 69] width 12 height 12
click at [988, 426] on div at bounding box center [790, 422] width 926 height 633
click at [1463, 37] on div at bounding box center [1474, 37] width 22 height 13
click at [1439, 35] on icon "button" at bounding box center [1445, 37] width 12 height 12
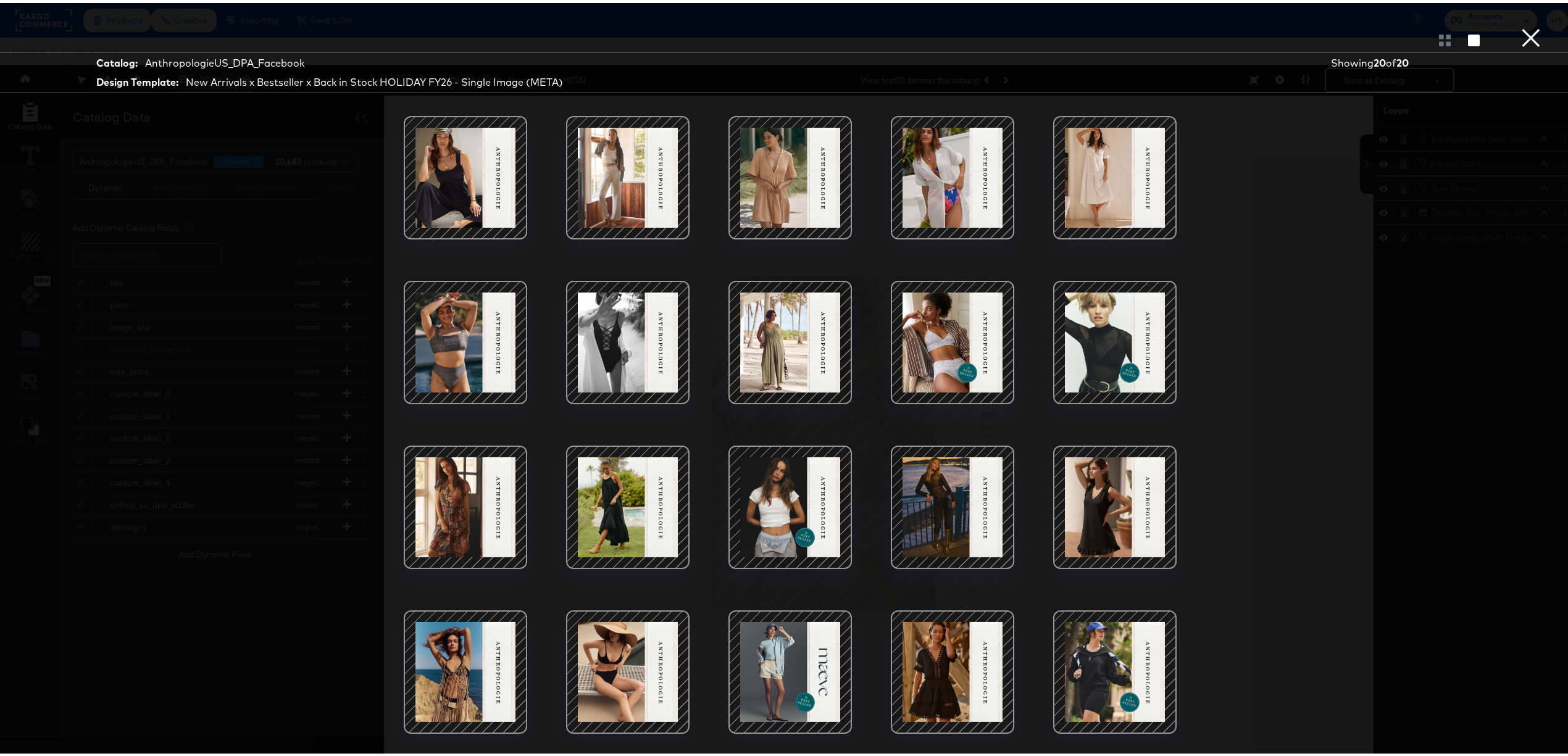
scroll to position [32, 0]
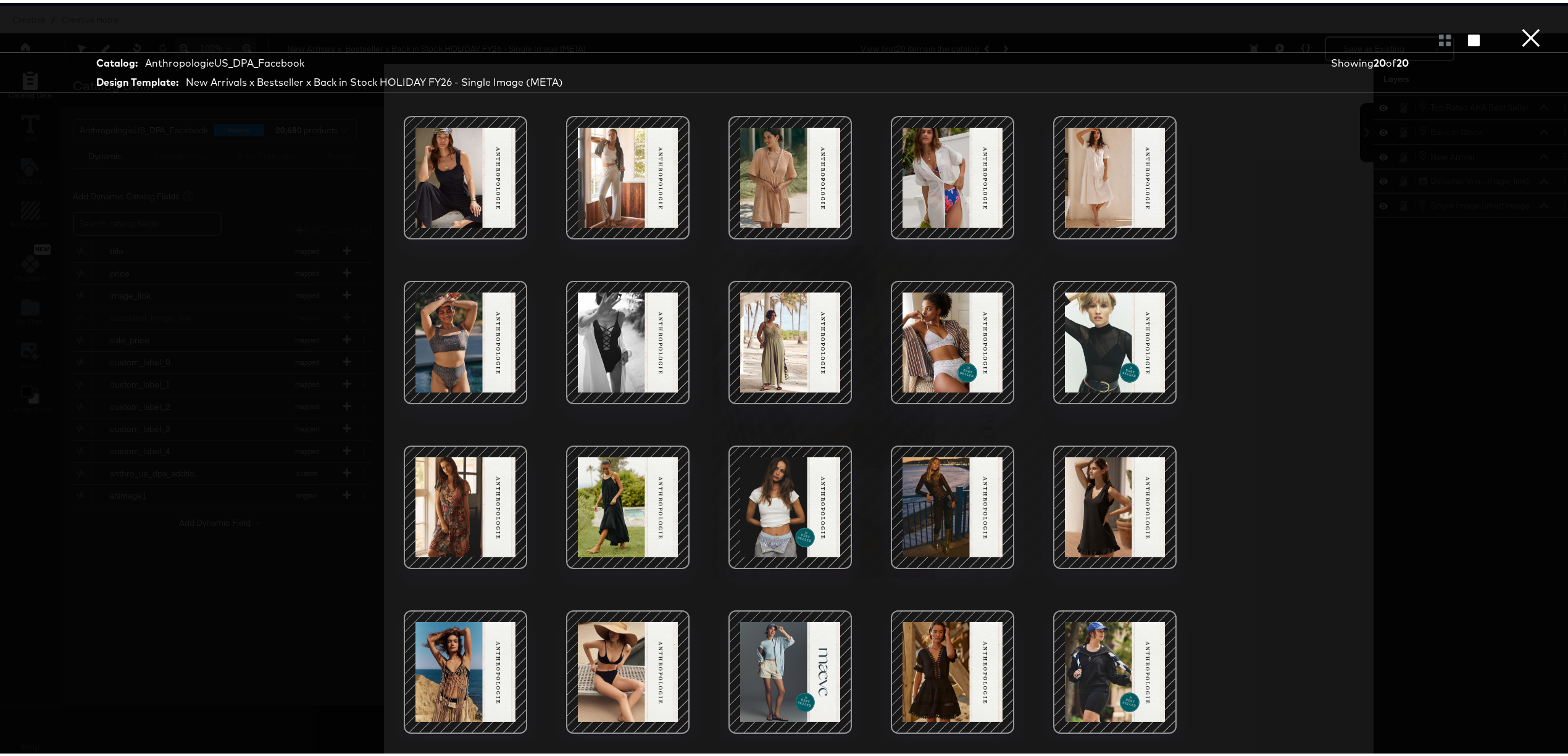
click at [1120, 647] on div at bounding box center [1115, 668] width 105 height 105
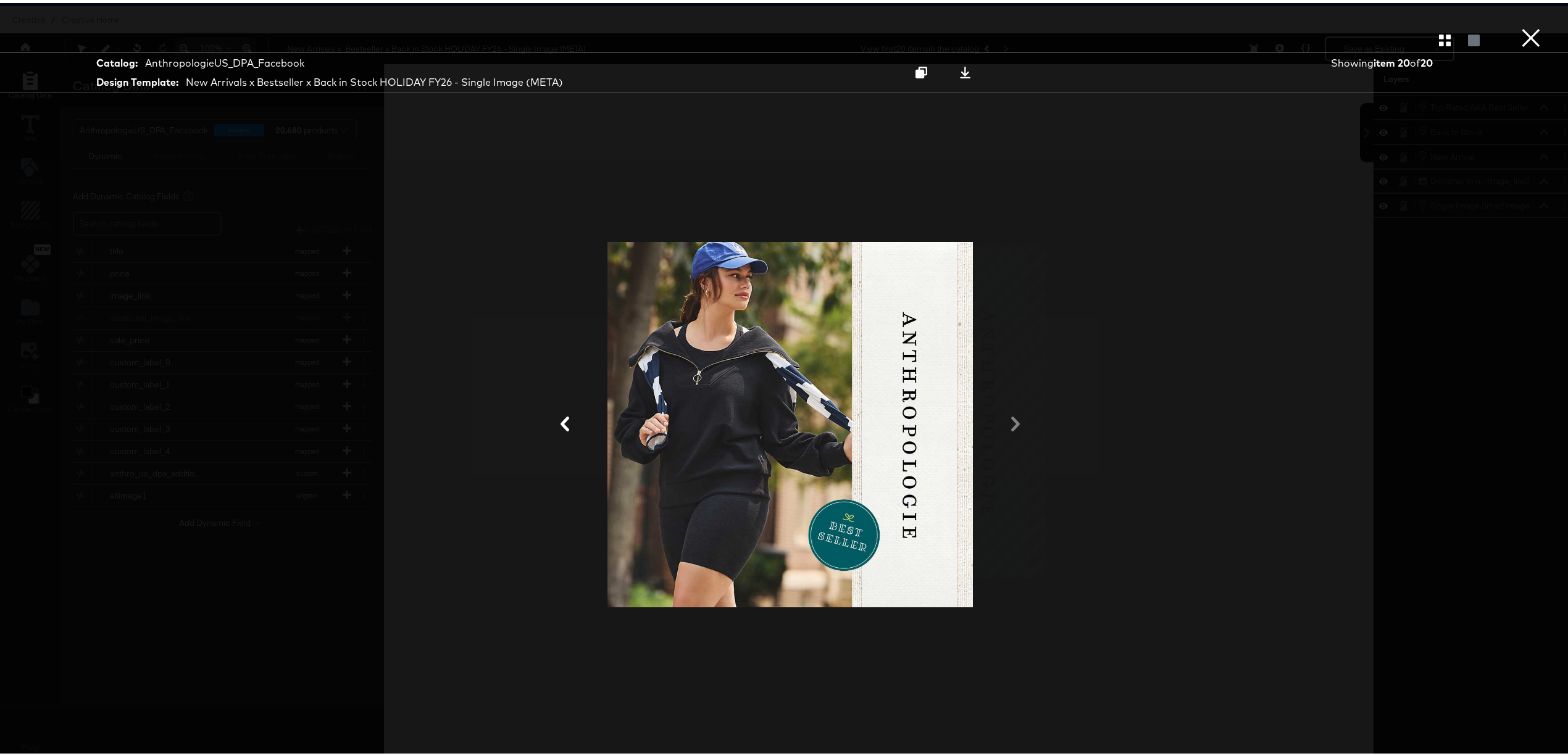
click at [1463, 33] on div at bounding box center [1474, 37] width 22 height 13
click at [1439, 32] on icon "button" at bounding box center [1445, 37] width 12 height 12
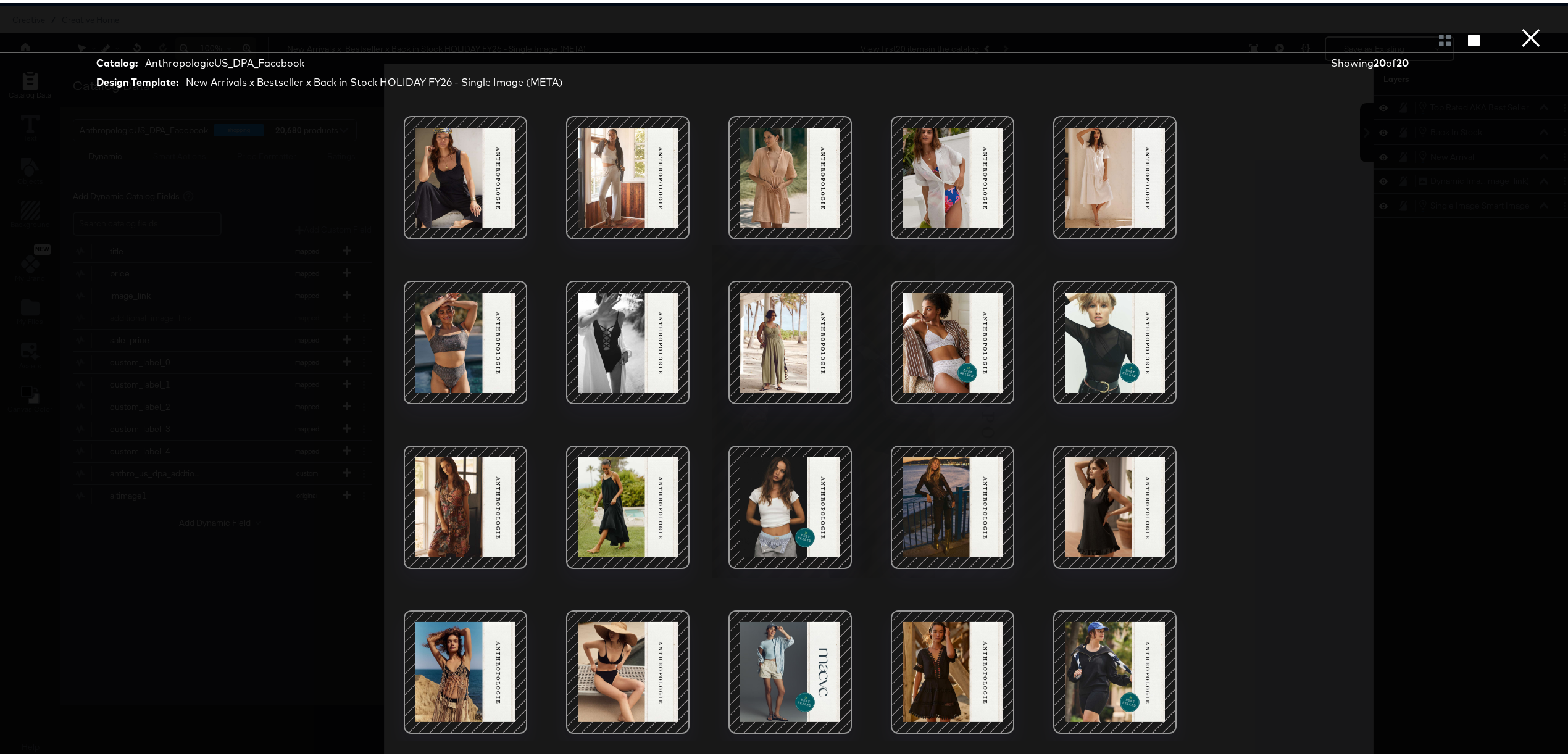
click at [1520, 25] on button "×" at bounding box center [1531, 12] width 25 height 25
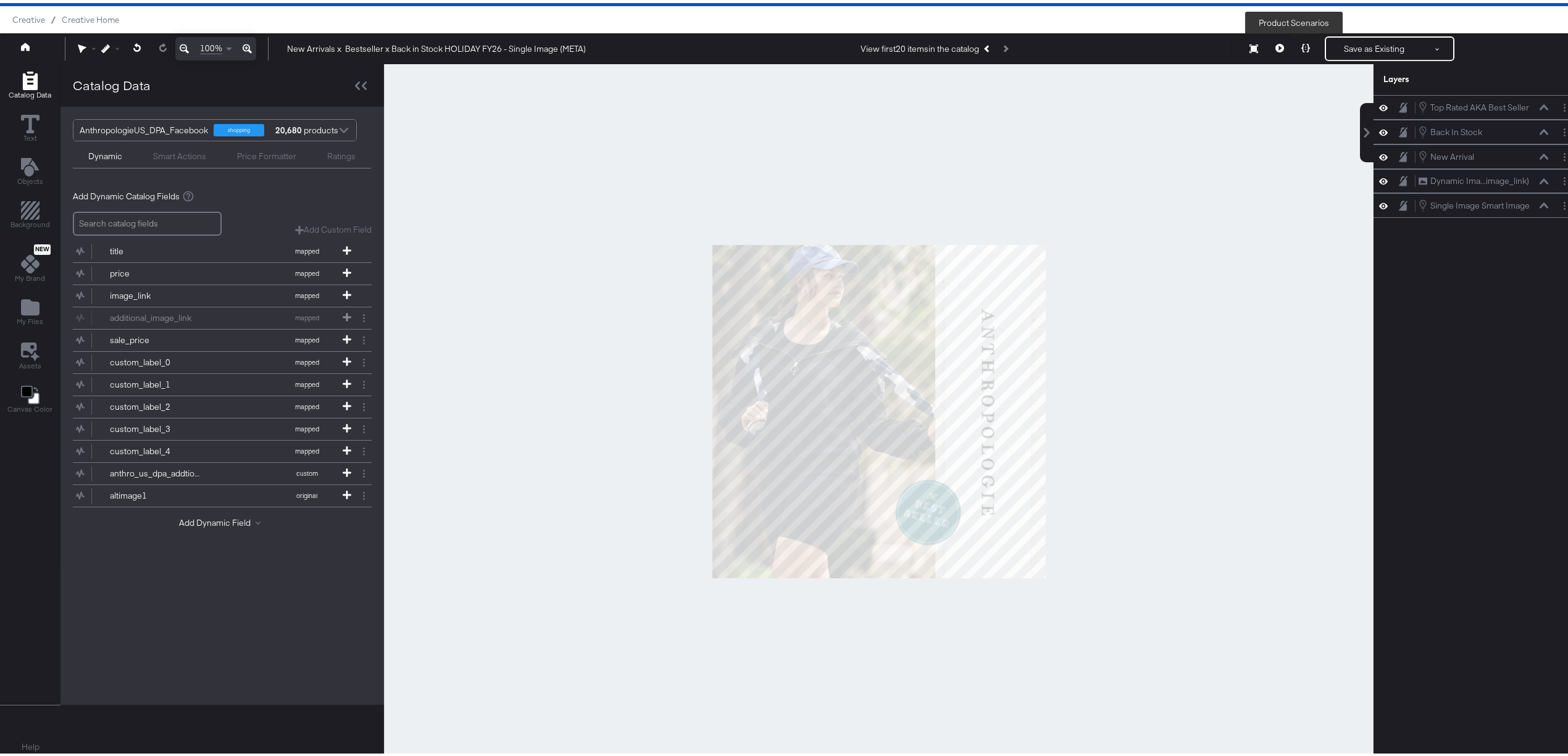
click at [1293, 49] on button at bounding box center [1306, 46] width 26 height 25
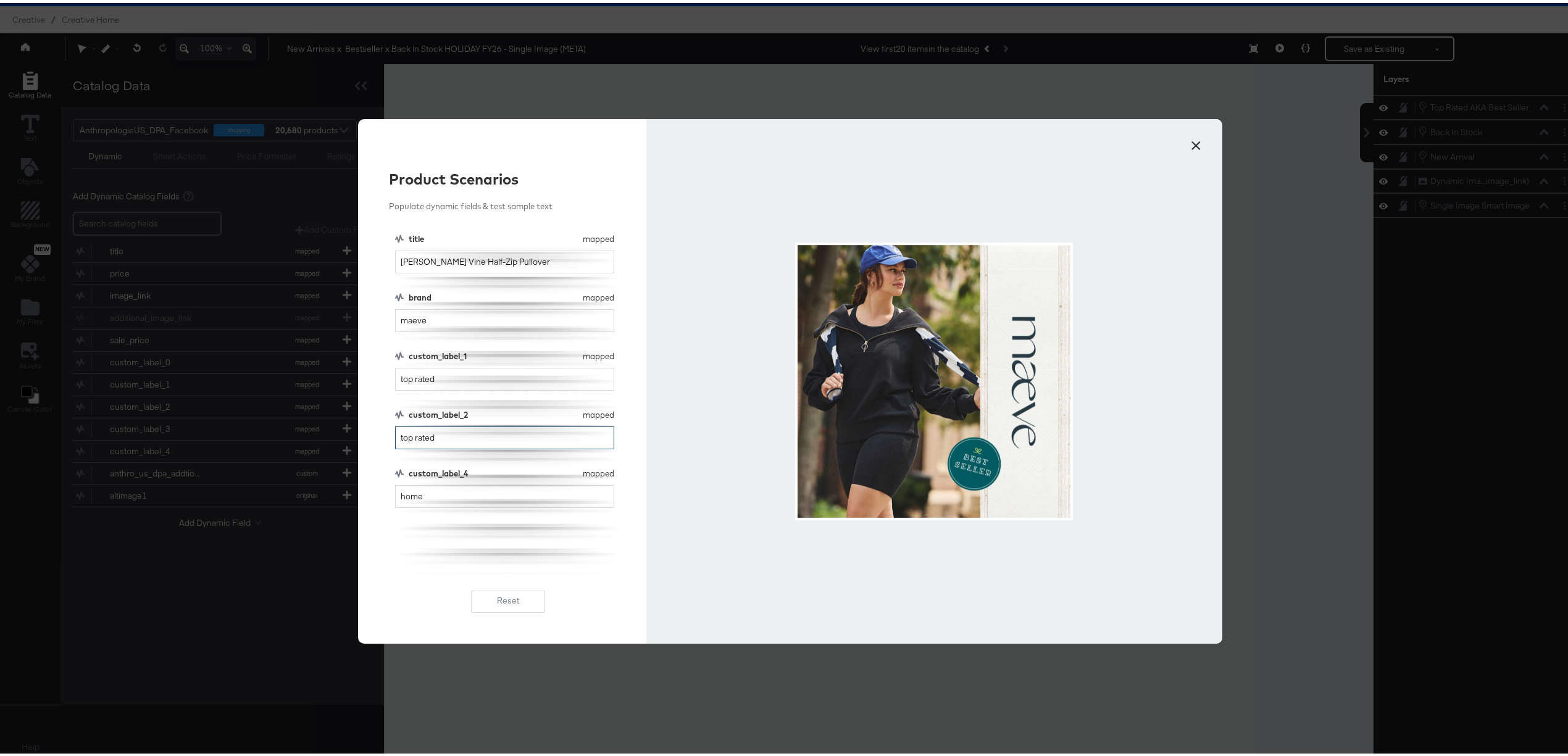
click at [514, 443] on input "top rated" at bounding box center [505, 435] width 219 height 23
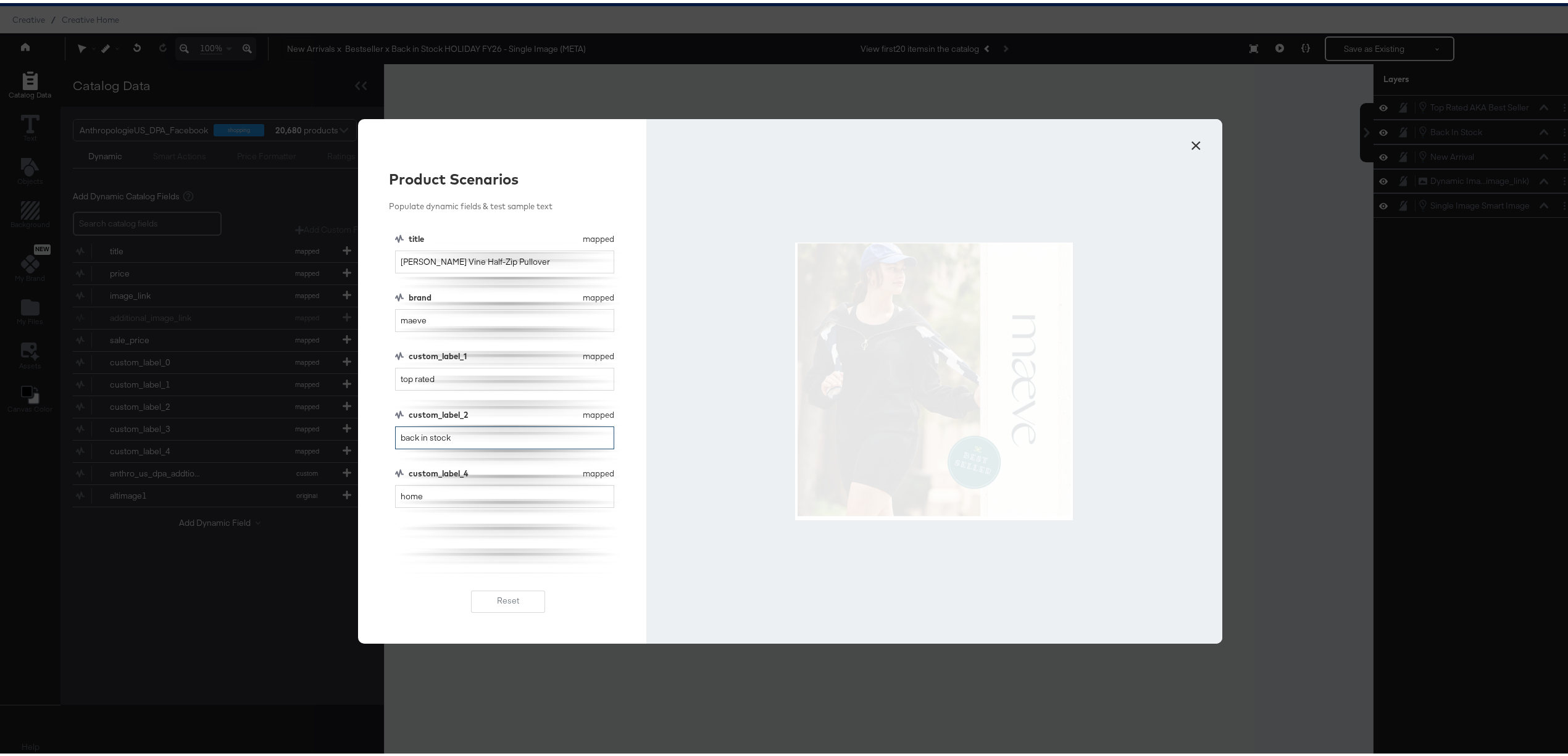
click at [512, 441] on input "back in stock" at bounding box center [505, 435] width 219 height 23
type input "back in stock"
click at [470, 498] on input "home" at bounding box center [505, 493] width 219 height 23
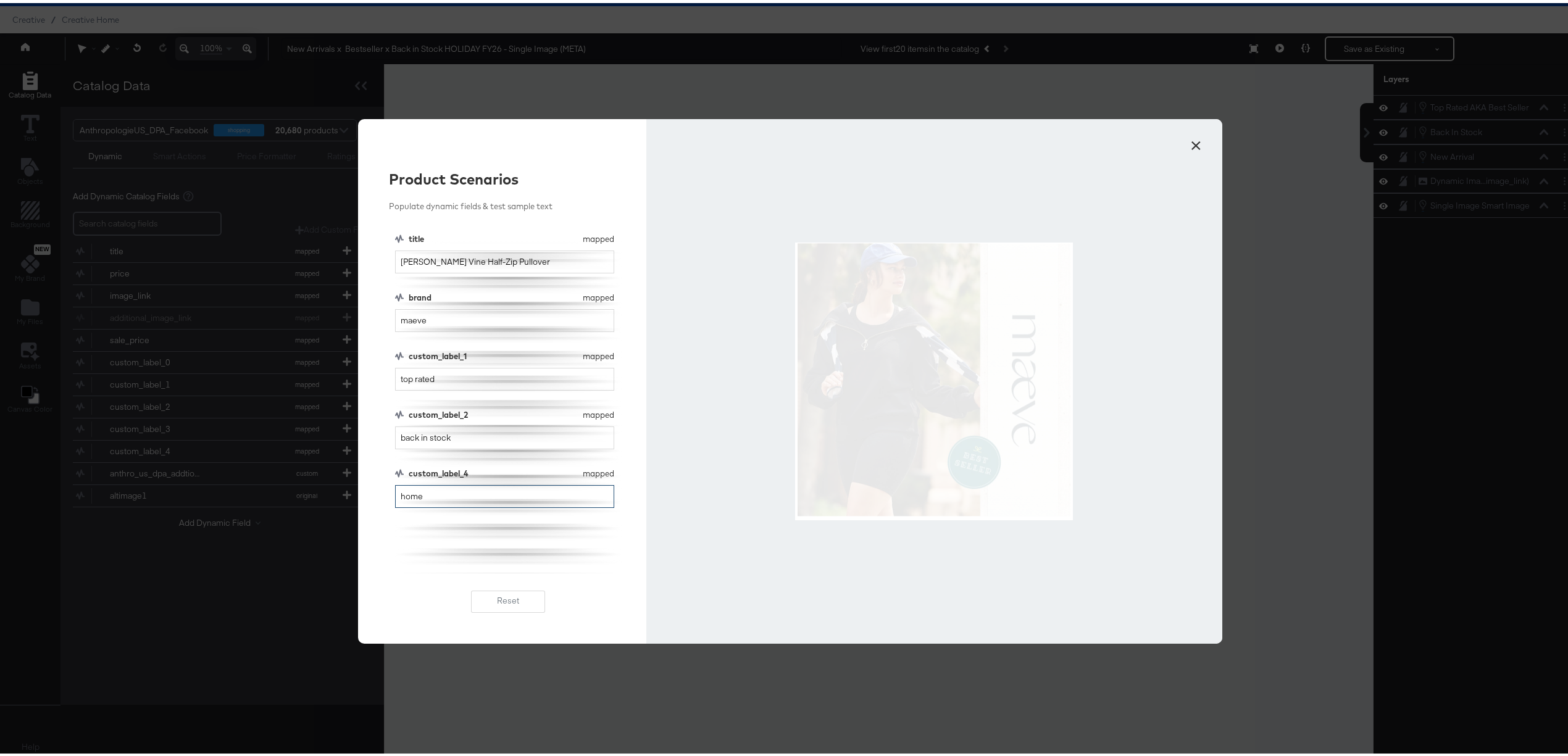
click at [470, 498] on input "home" at bounding box center [505, 493] width 219 height 23
type input "back in stock"
click at [458, 320] on input "maeve" at bounding box center [505, 317] width 219 height 23
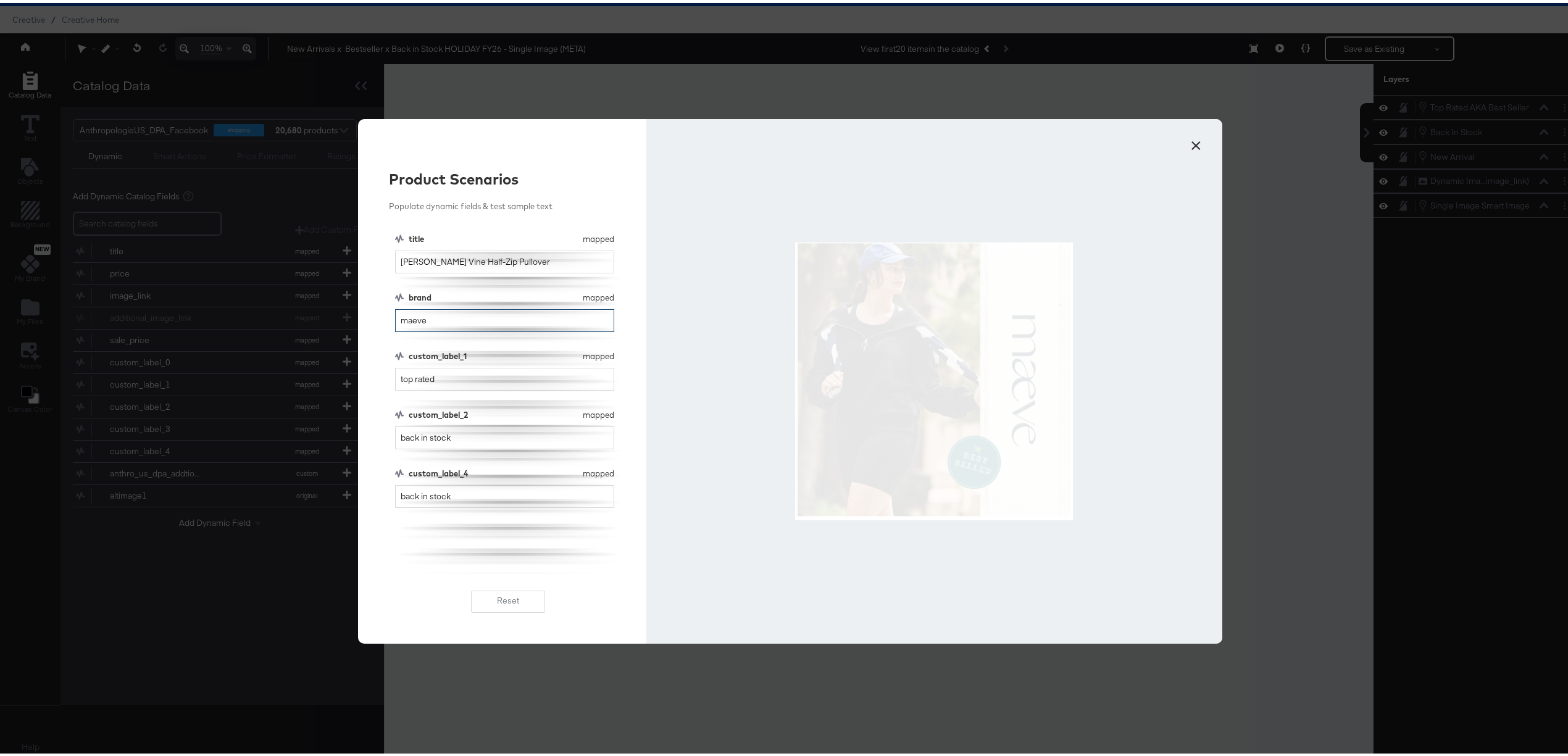
click at [458, 320] on input "maeve" at bounding box center [505, 317] width 219 height 23
click at [455, 371] on input "top rated" at bounding box center [505, 376] width 219 height 23
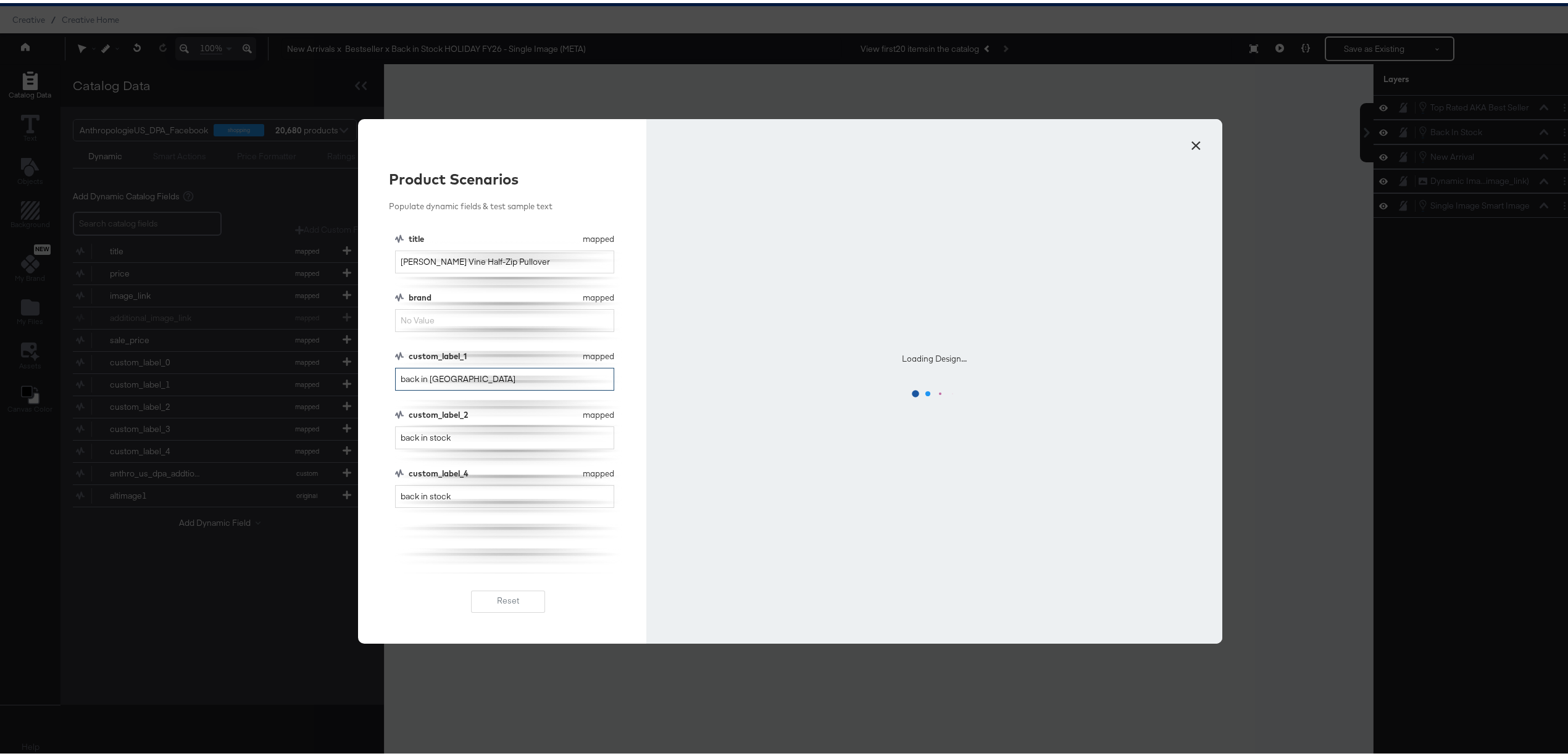
type input "back in stock"
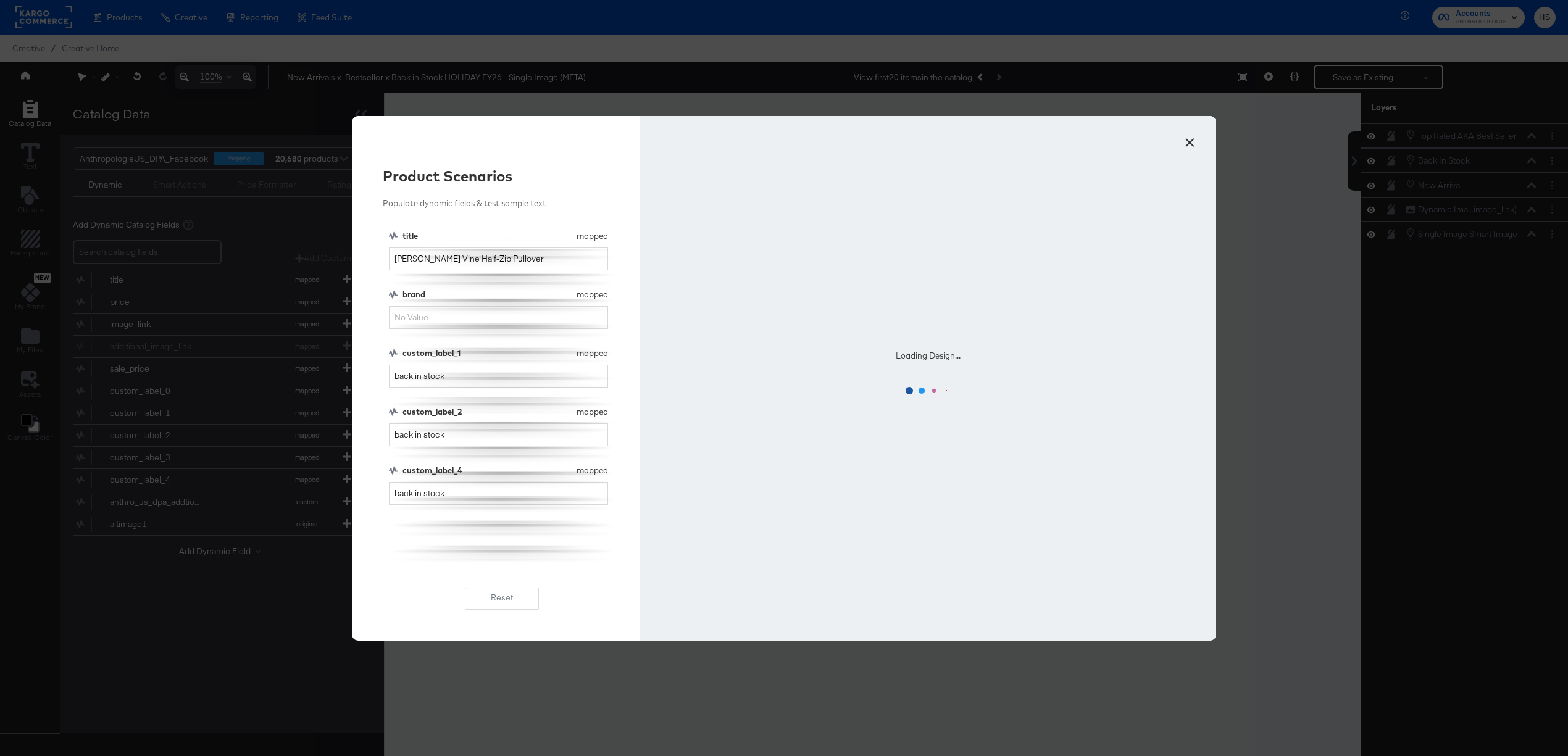
scroll to position [32, 0]
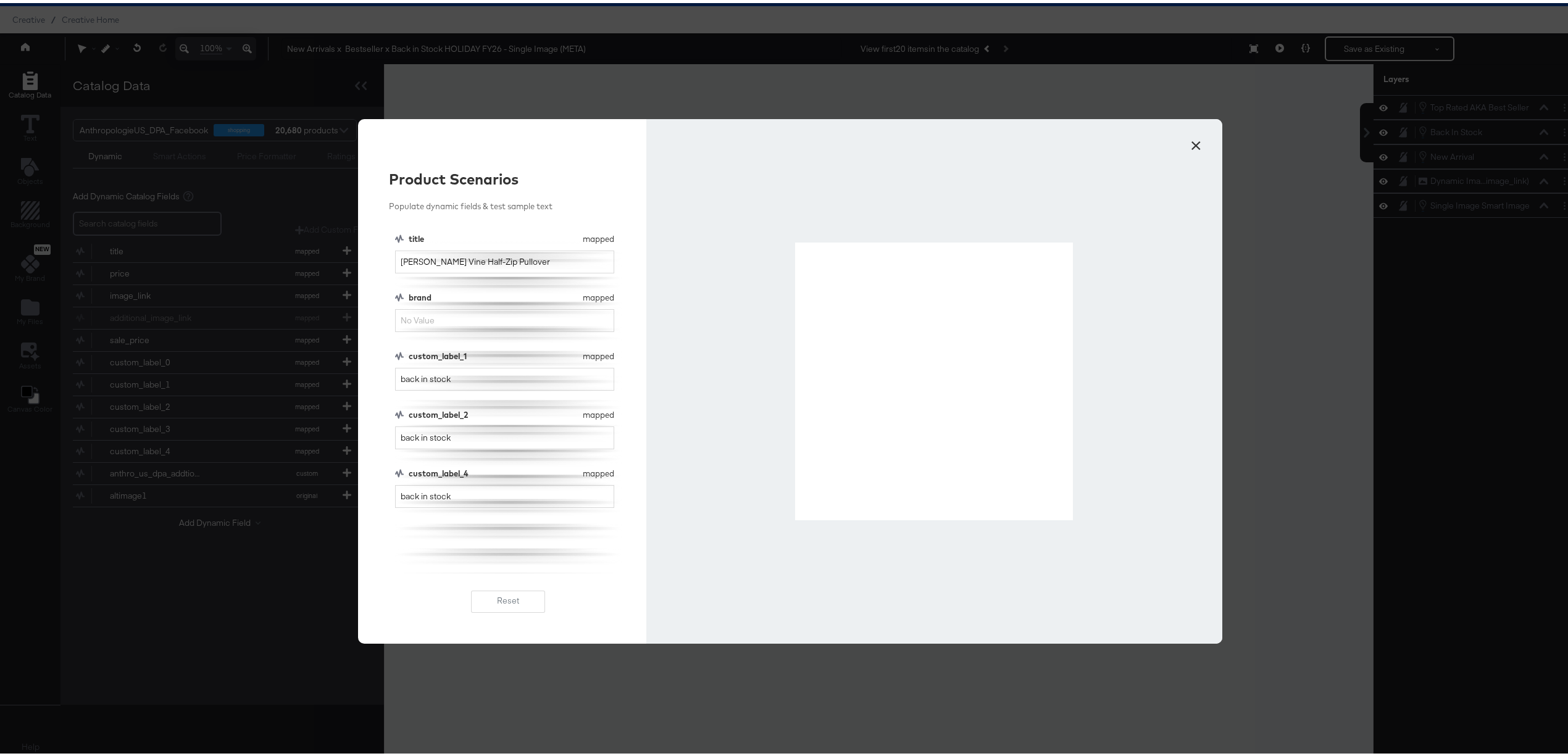
type input "back in stock"
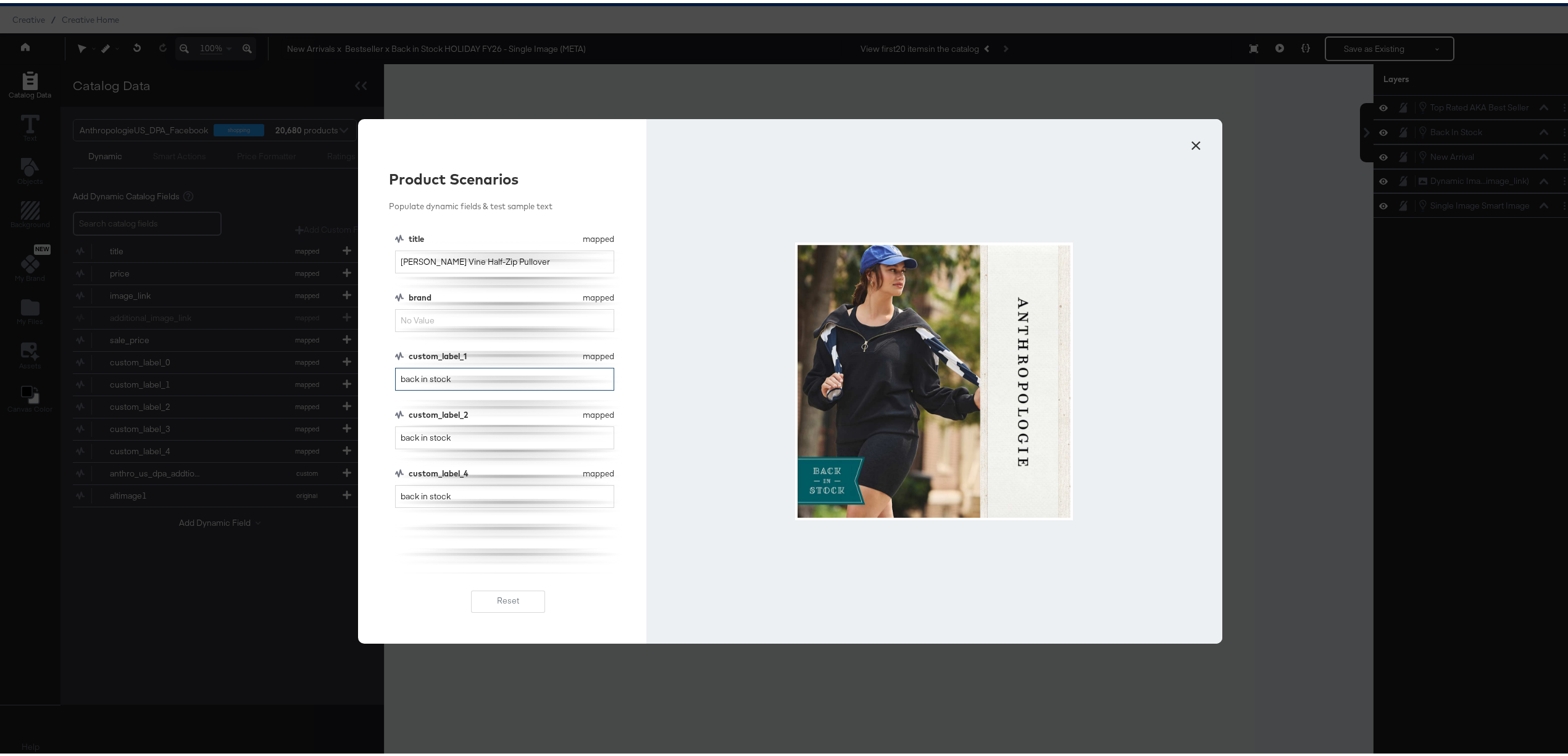
scroll to position [0, 0]
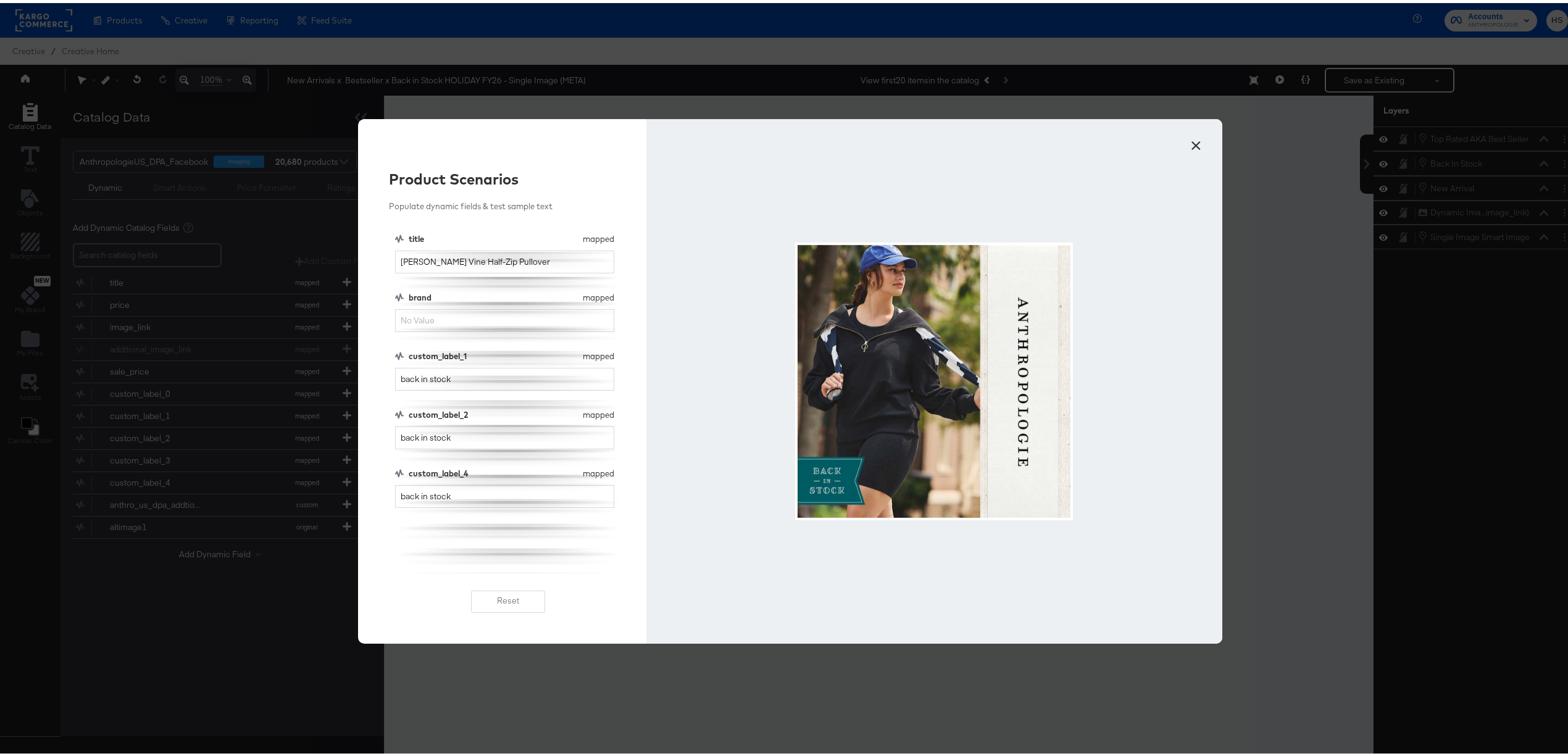
click at [874, 408] on div at bounding box center [934, 378] width 278 height 278
click at [1194, 142] on button "×" at bounding box center [1195, 140] width 22 height 22
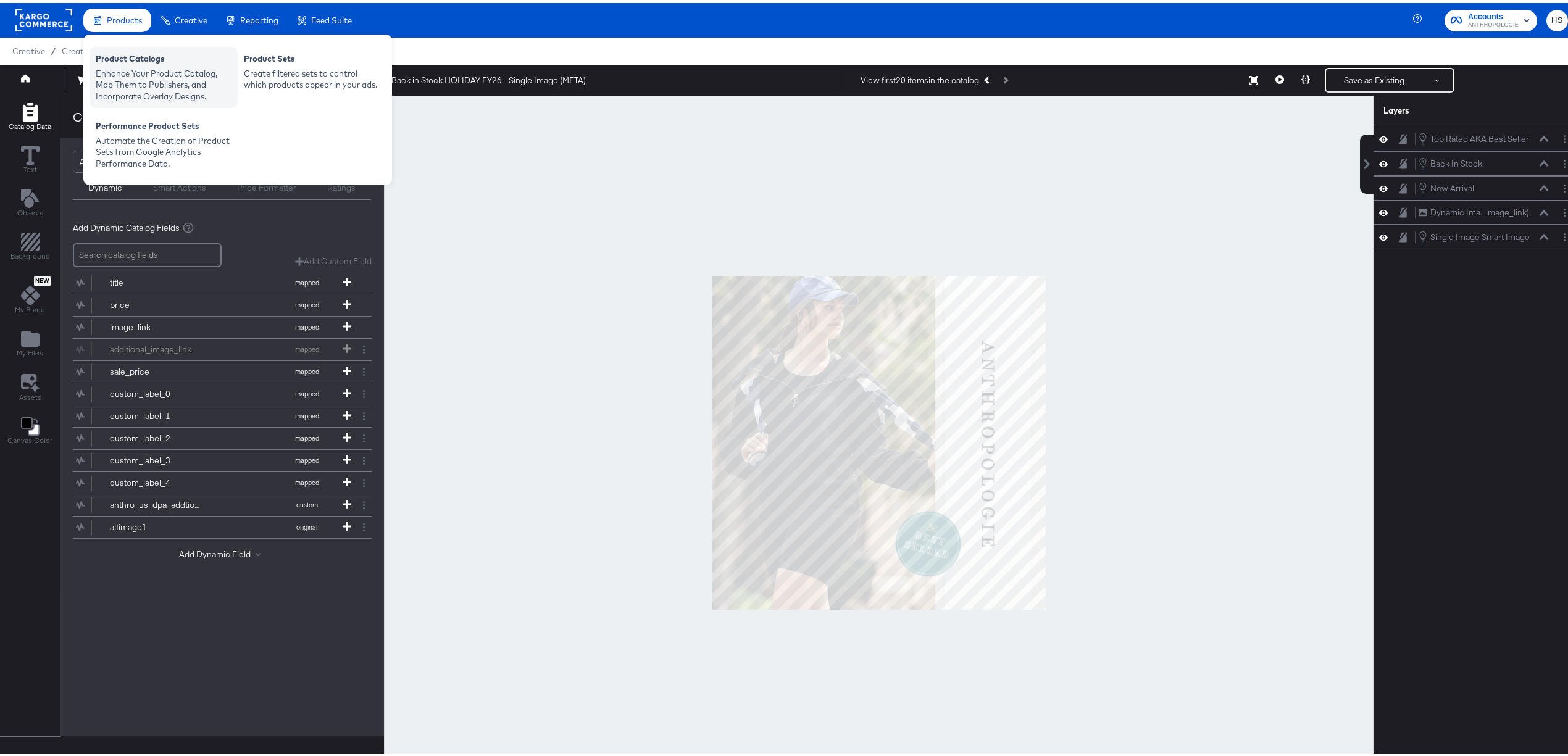
click at [142, 69] on div "Enhance Your Product Catalog, Map Them to Publishers, and Incorporate Overlay D…" at bounding box center [163, 82] width 136 height 35
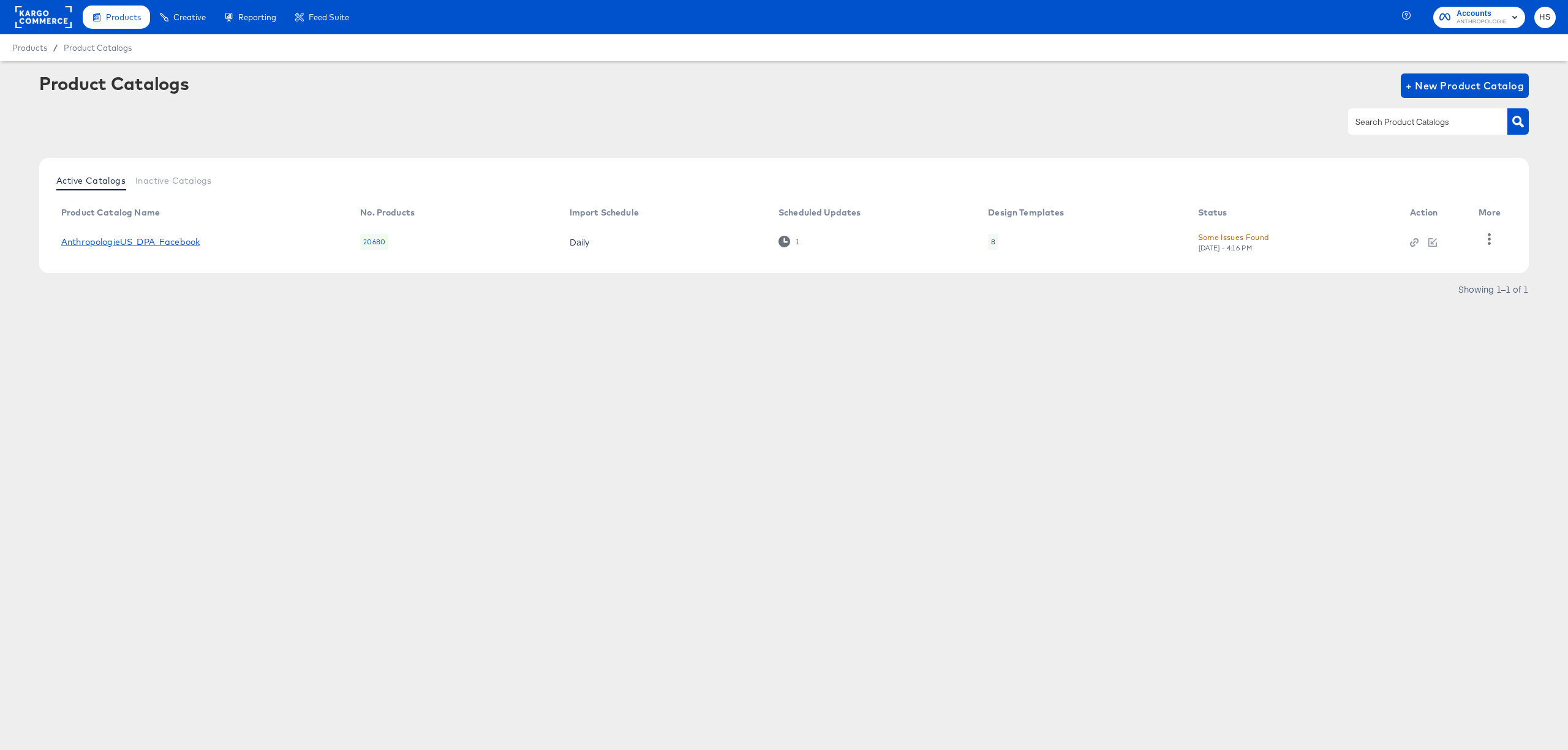
click at [180, 243] on link "AnthropologieUS_DPA_Facebook" at bounding box center [130, 242] width 139 height 10
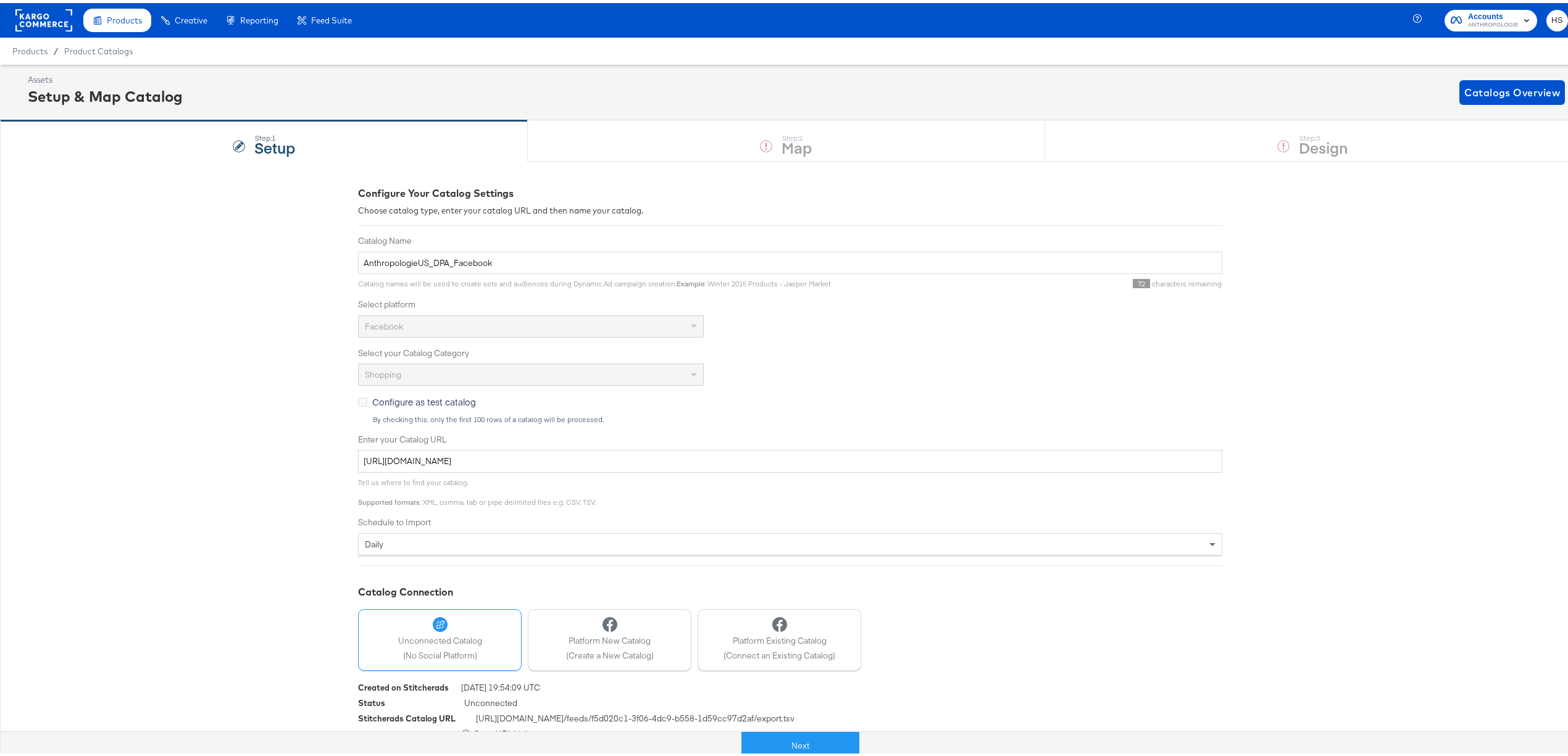
scroll to position [17, 0]
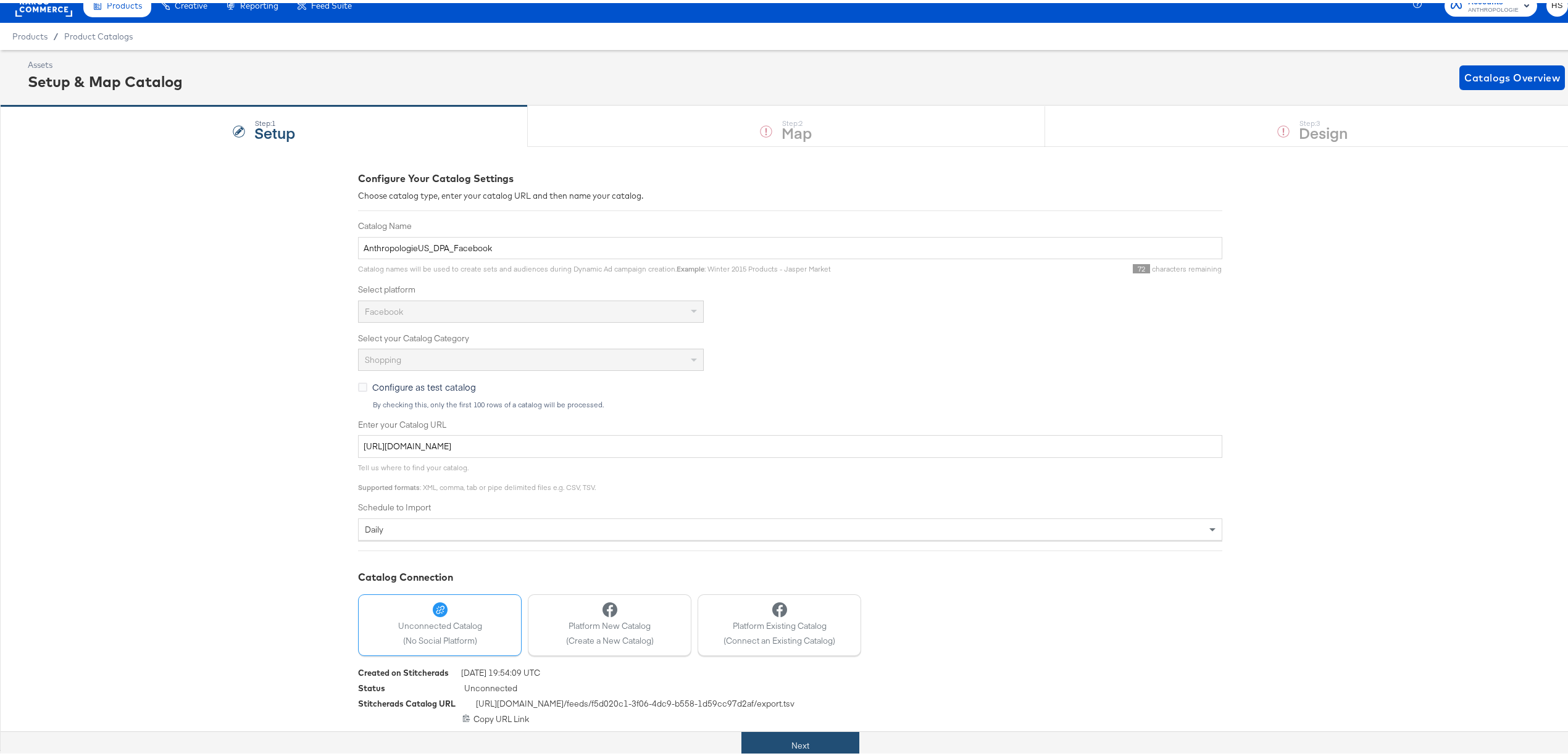
click at [801, 752] on button "Next" at bounding box center [800, 742] width 118 height 27
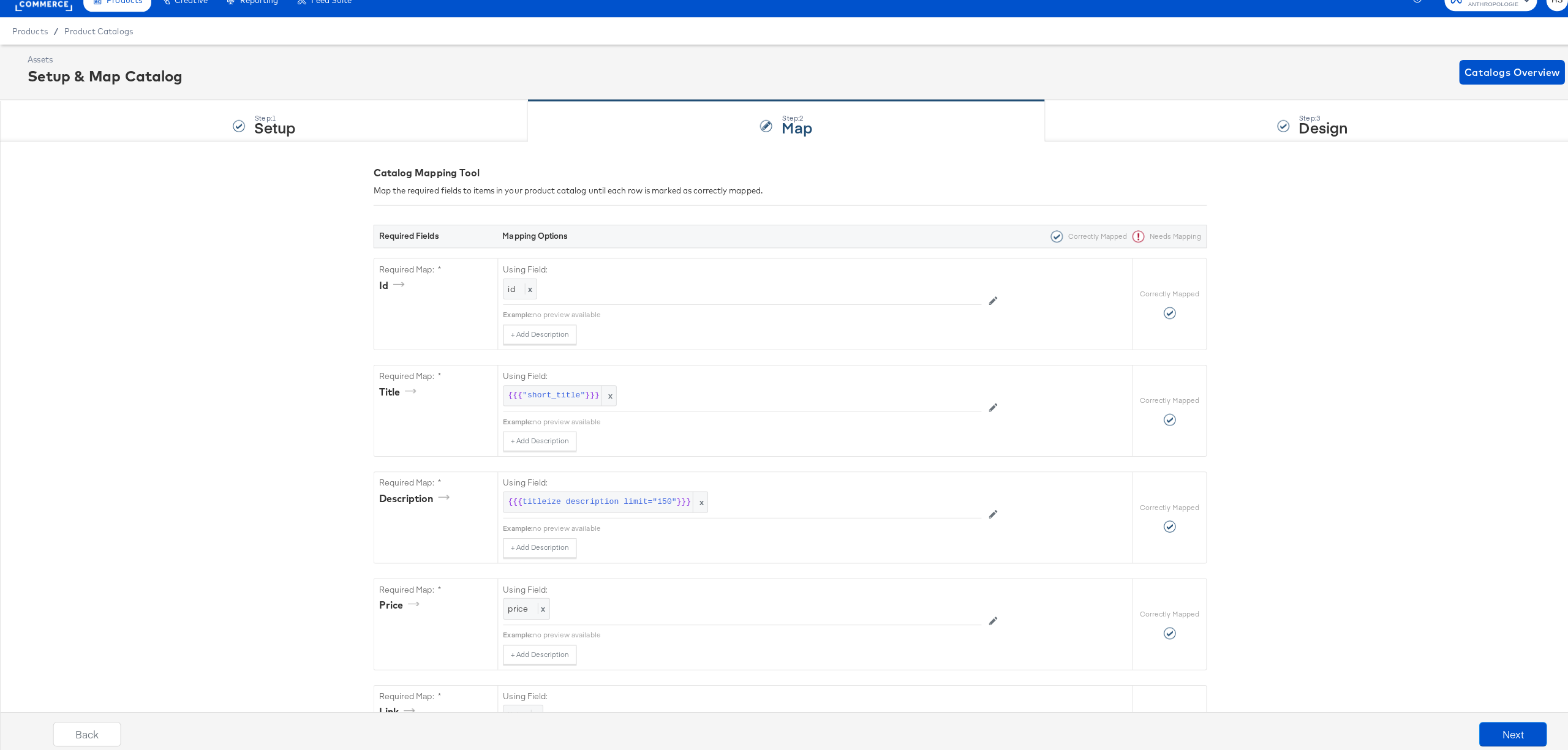
scroll to position [0, 0]
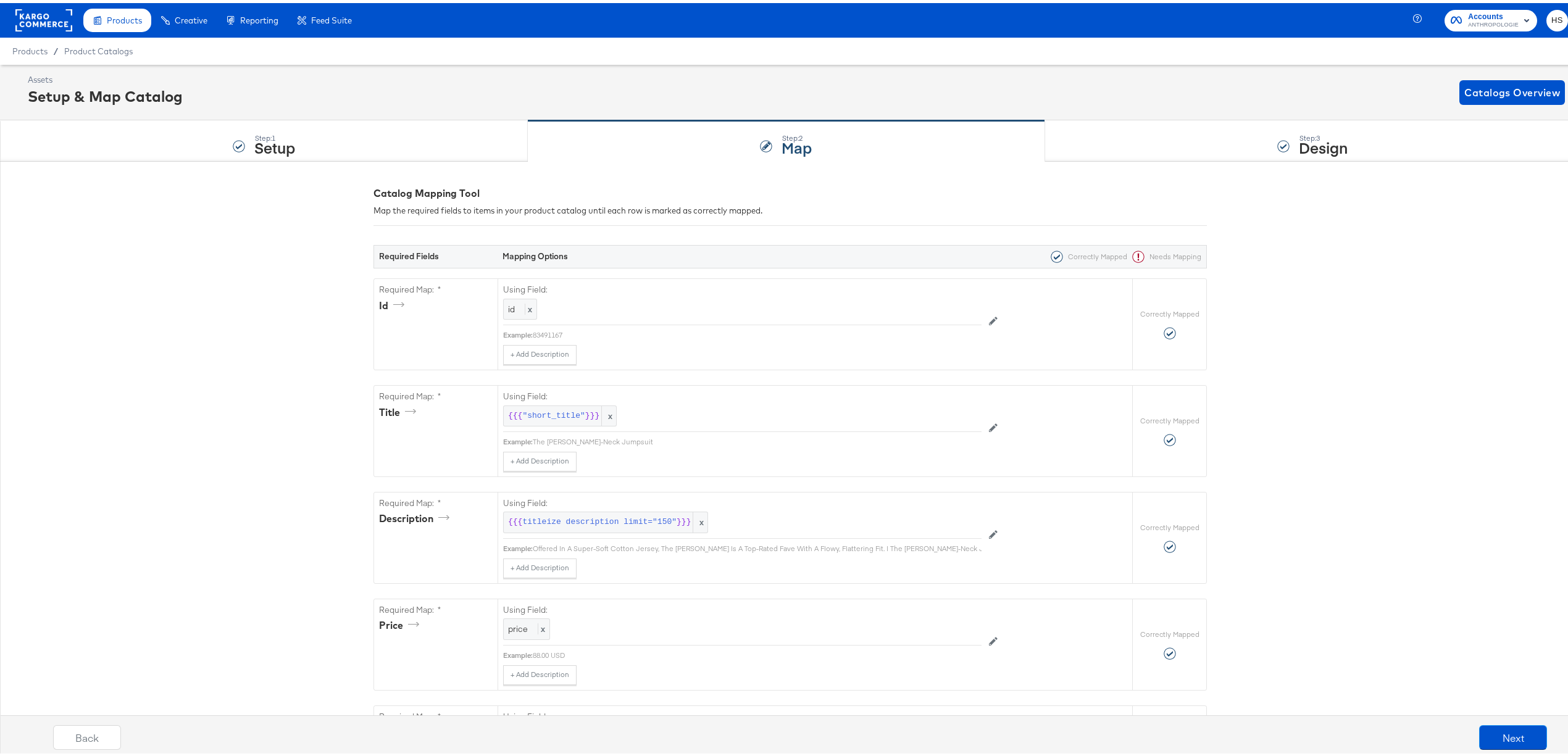
click at [1482, 744] on button "Next" at bounding box center [1513, 734] width 68 height 25
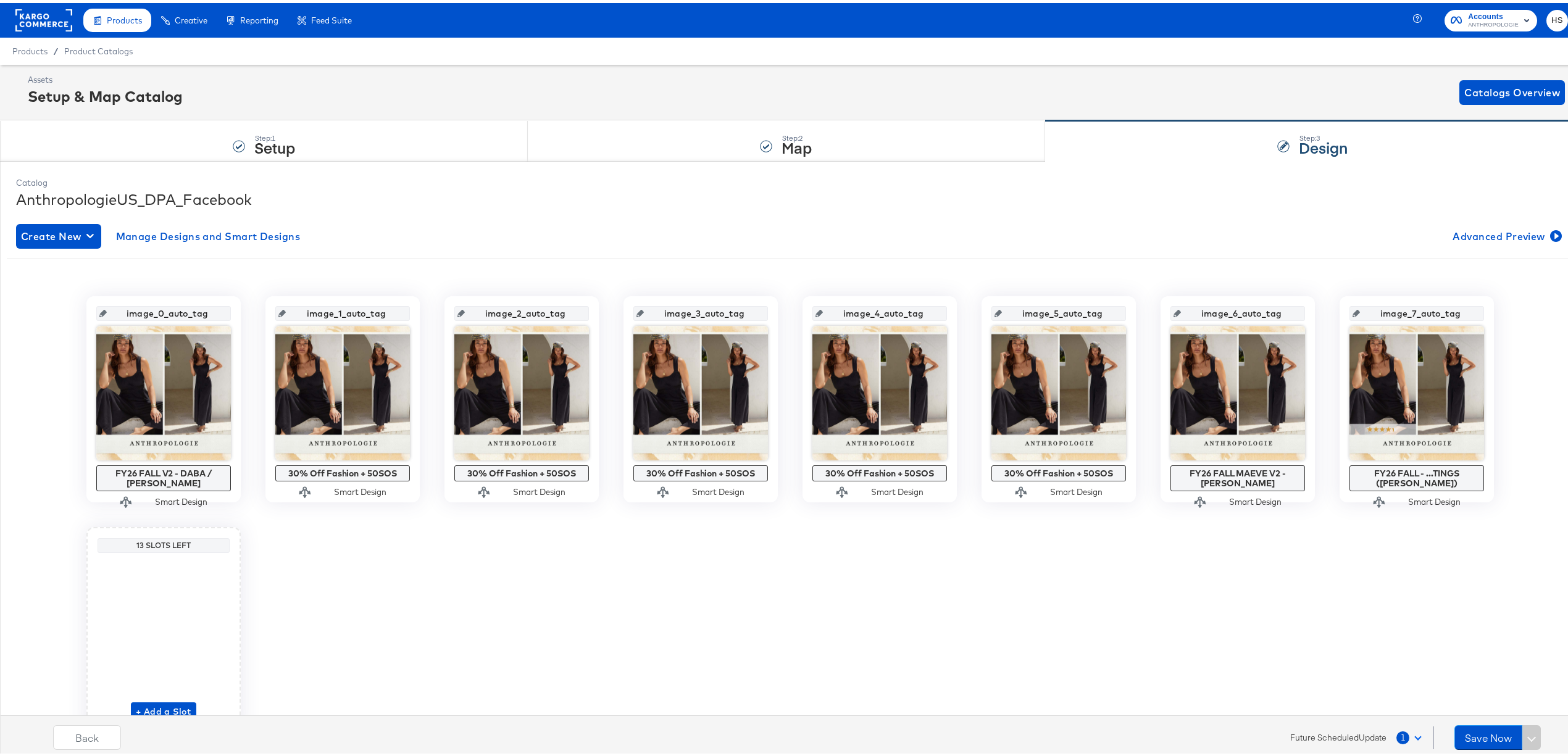
click at [1409, 733] on button "1" at bounding box center [1412, 734] width 31 height 22
click at [1278, 679] on div "12:01 AM SCHEDULED CHANGES Jonne Washington" at bounding box center [1291, 669] width 204 height 41
click at [1217, 665] on strong "12:01 AM" at bounding box center [1219, 670] width 40 height 12
click at [559, 643] on div "image_0_auto_tag FY26 FALL V2 - DABA / SADA Smart Design image_1_auto_tag 30% O…" at bounding box center [790, 511] width 1567 height 437
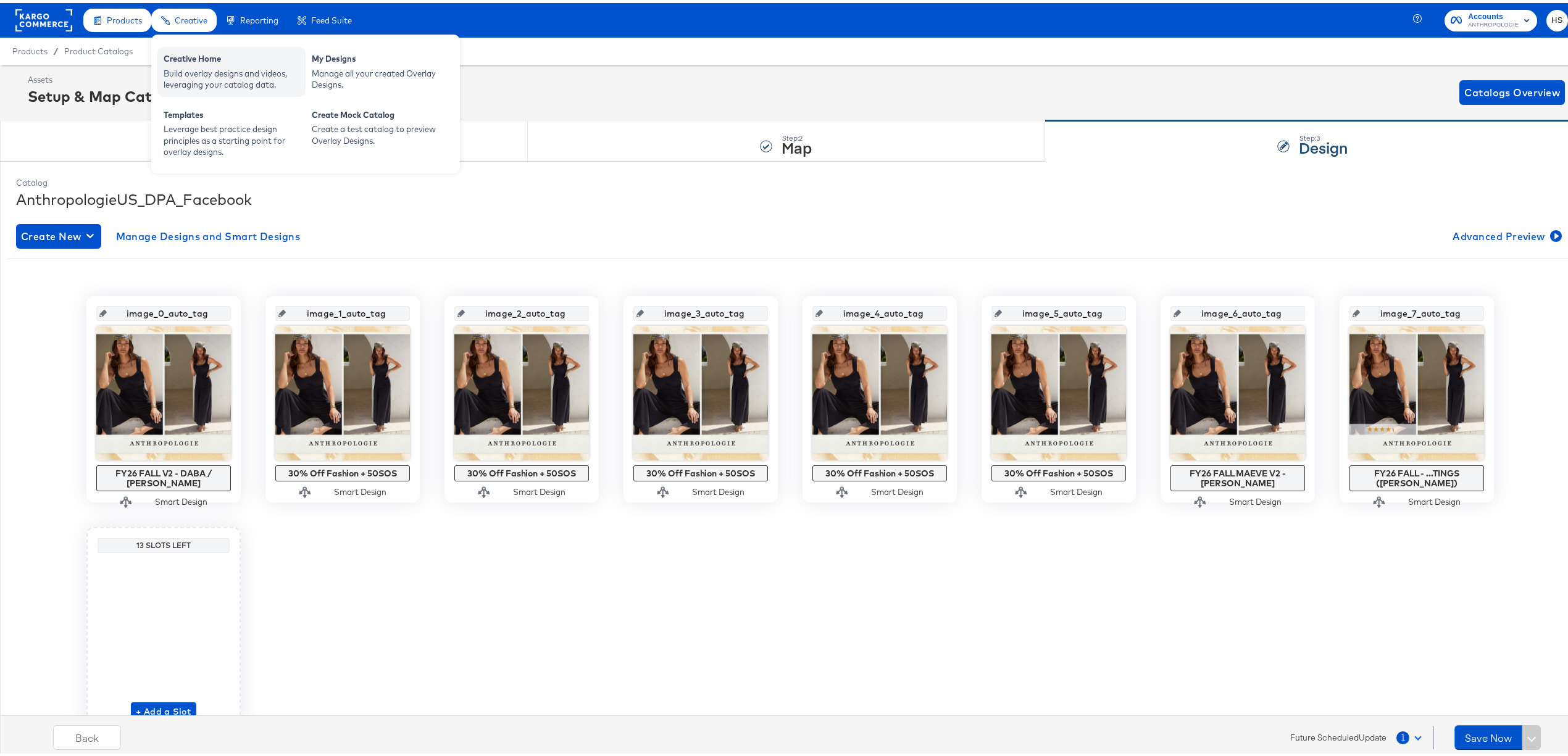
click at [199, 62] on div "Creative Home" at bounding box center [231, 58] width 136 height 15
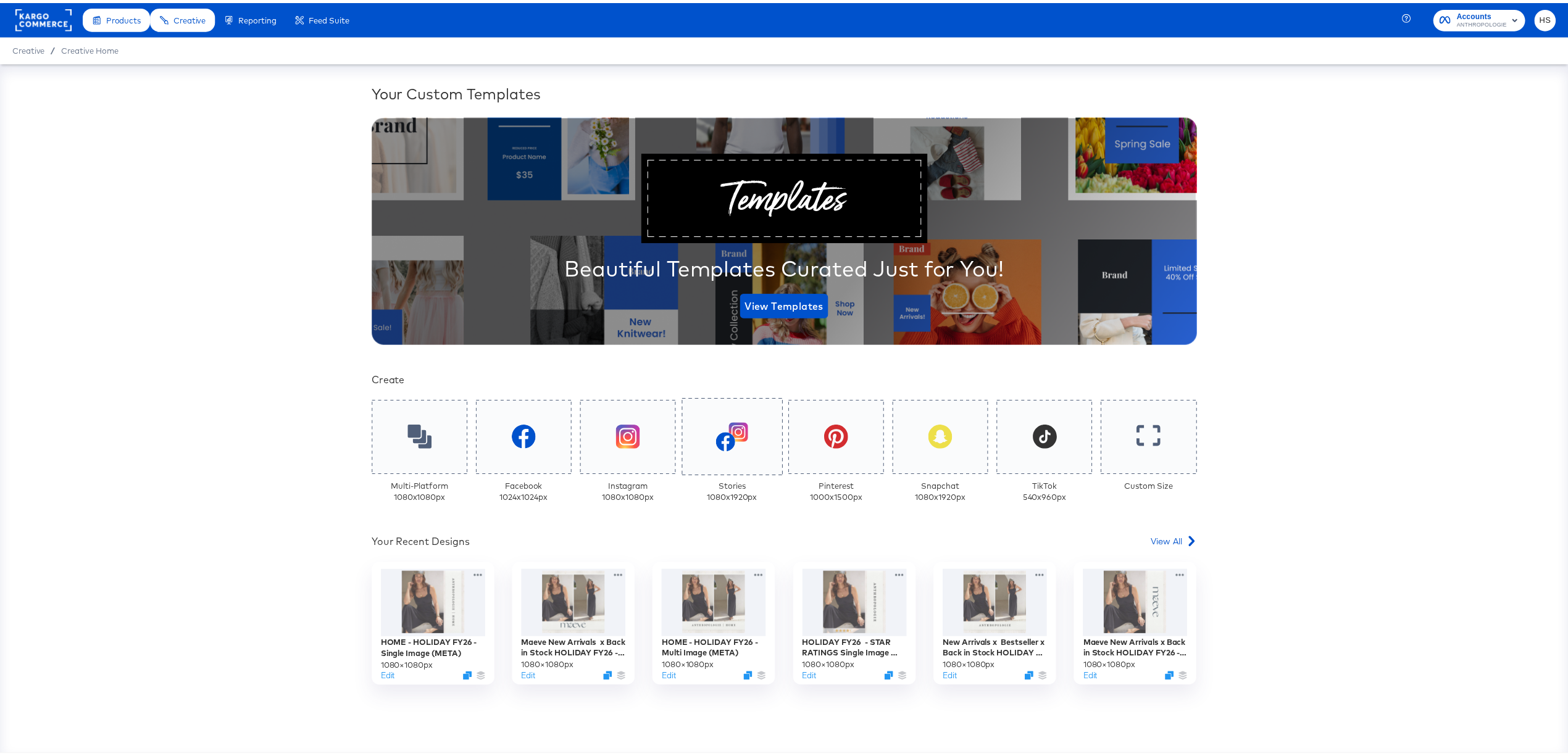
scroll to position [65, 0]
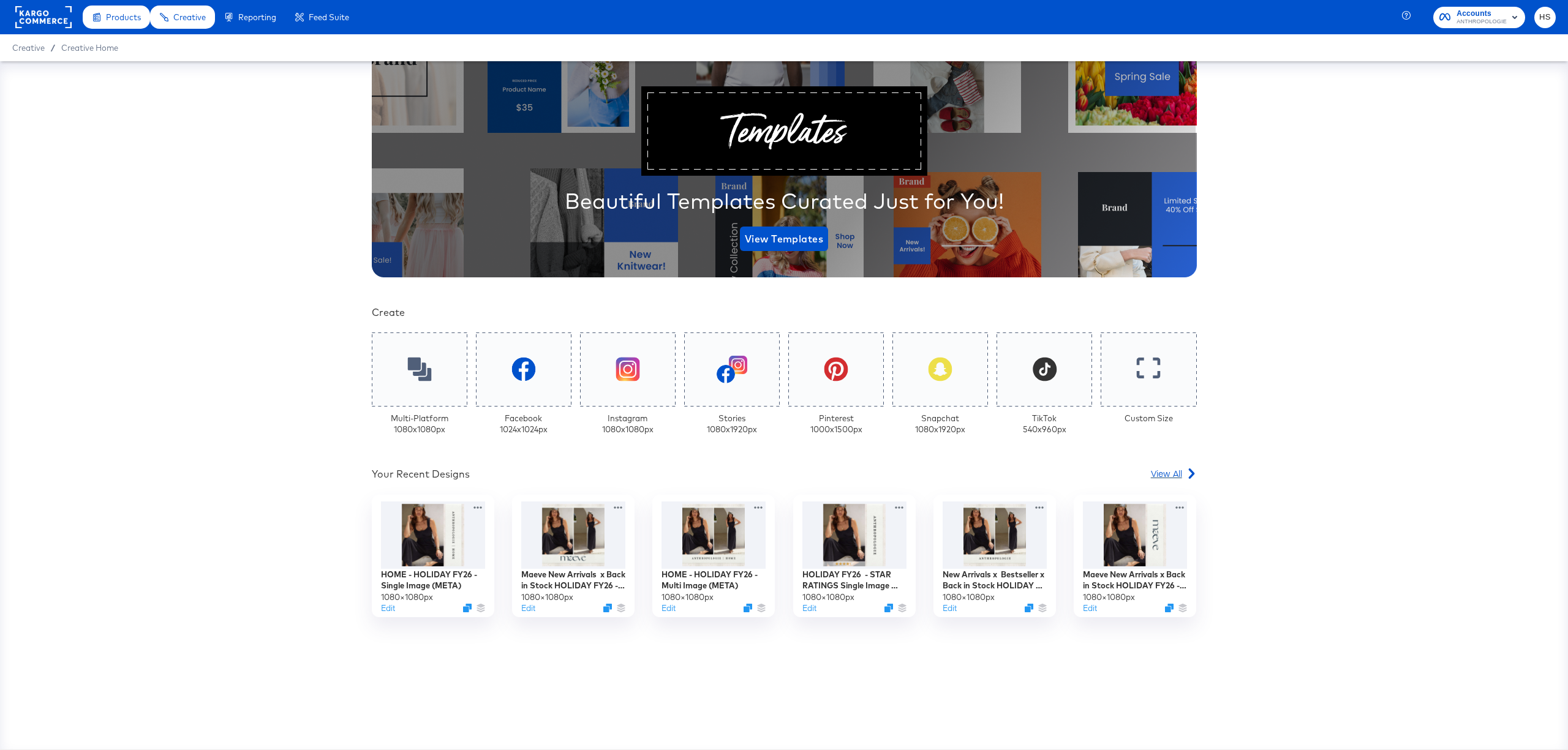
click at [1187, 468] on icon at bounding box center [1191, 473] width 10 height 10
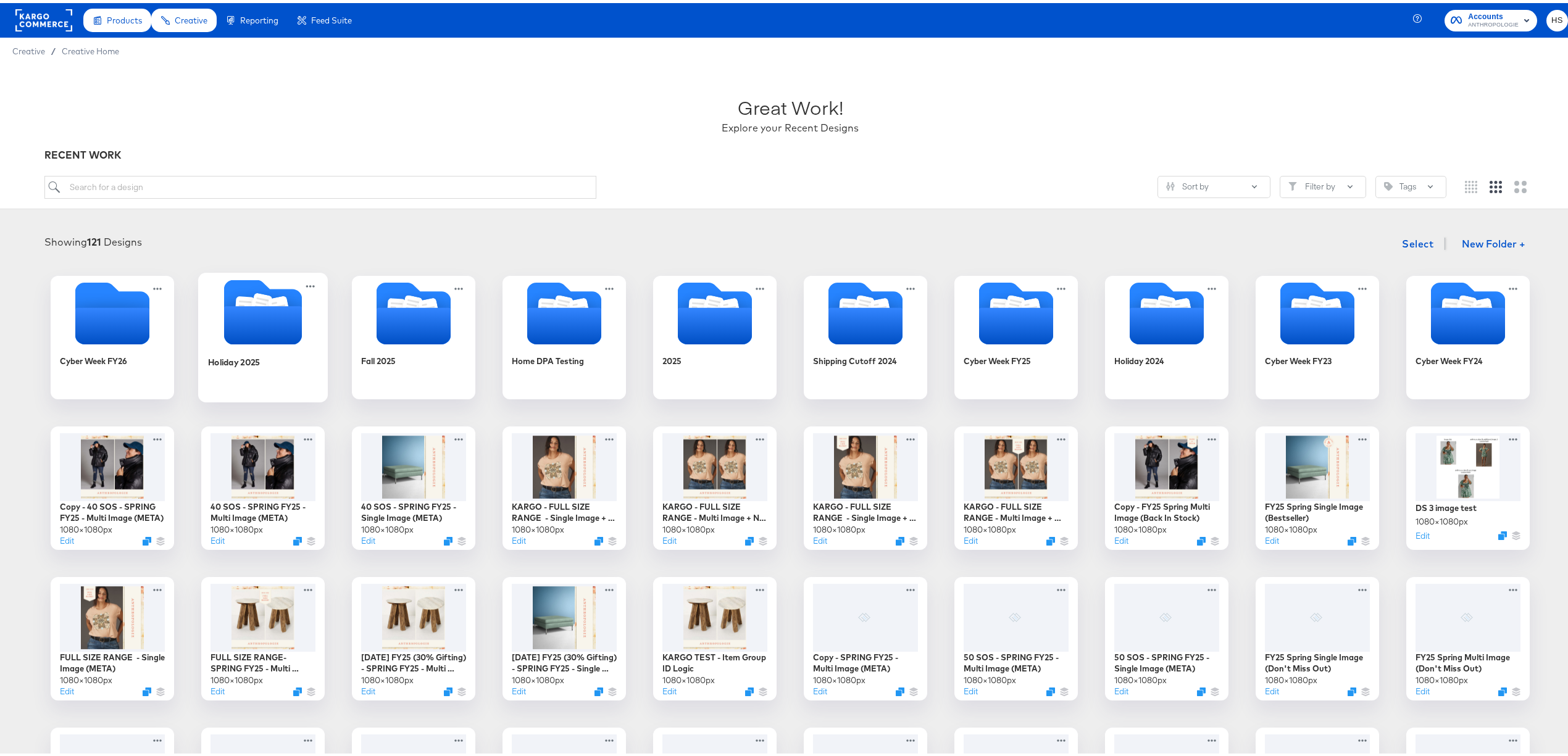
click at [198, 333] on icon "Folder" at bounding box center [263, 309] width 130 height 65
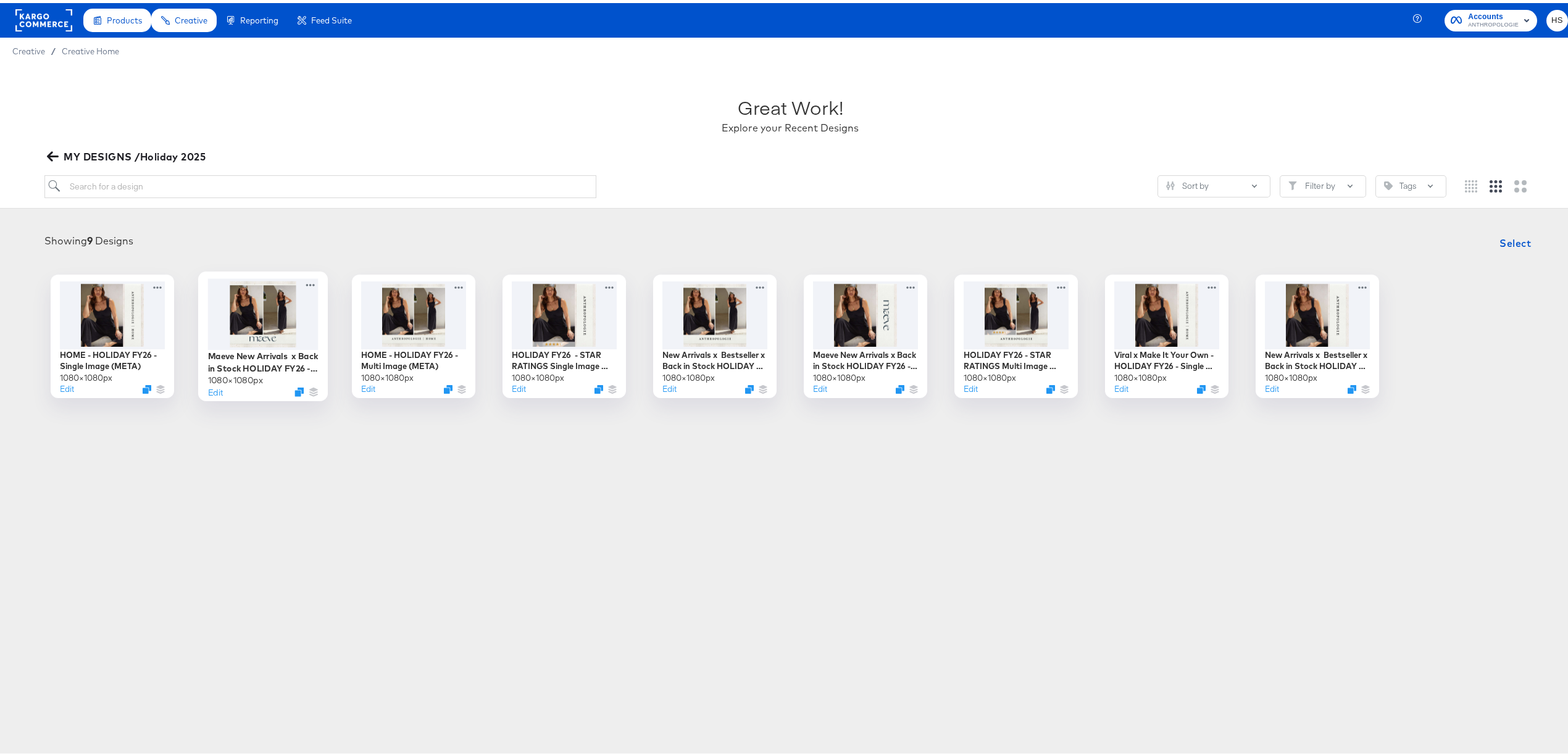
click at [279, 299] on div at bounding box center [263, 311] width 110 height 71
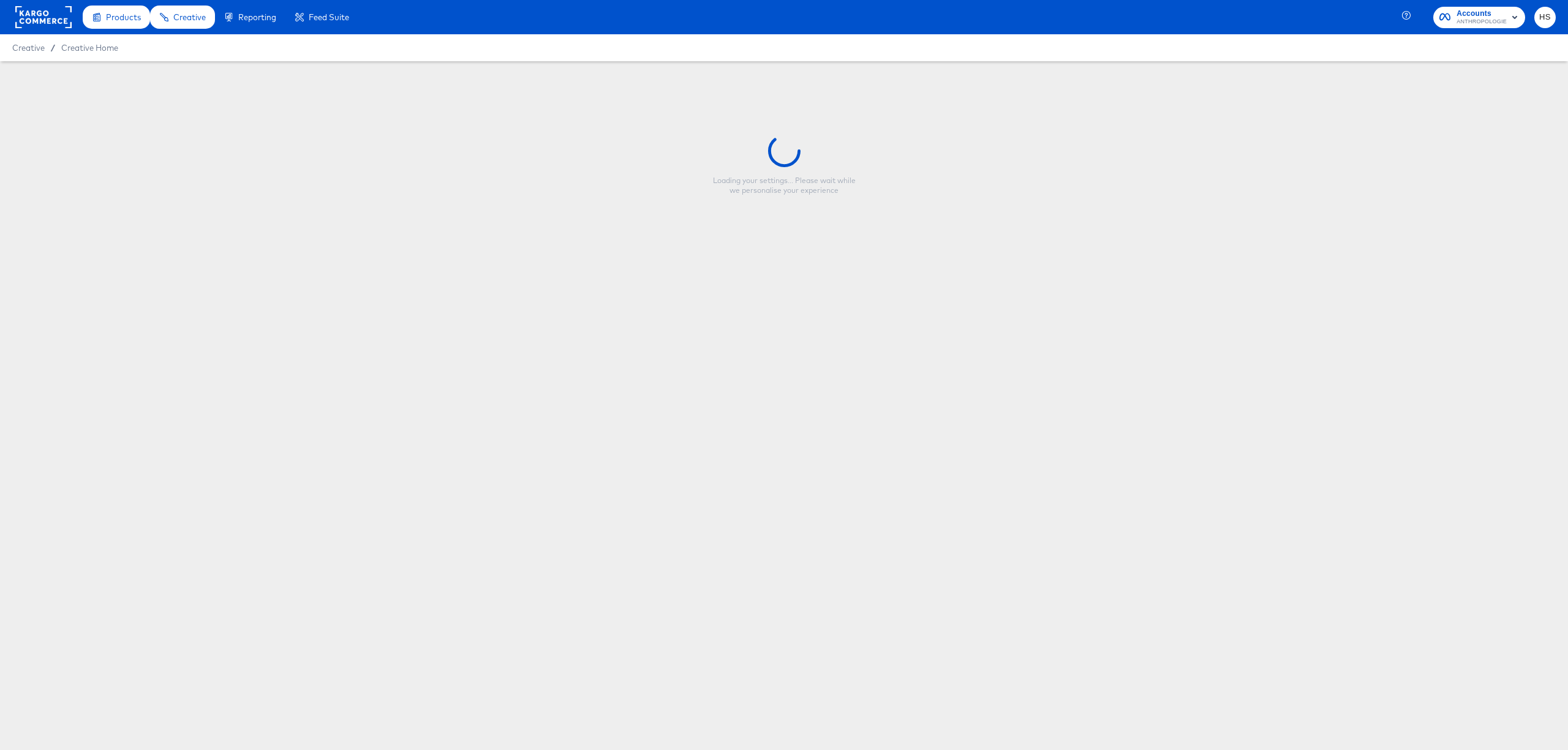
type input "Maeve New Arrivals x Back in Stock HOLIDAY FY26 - Multi Image (META)"
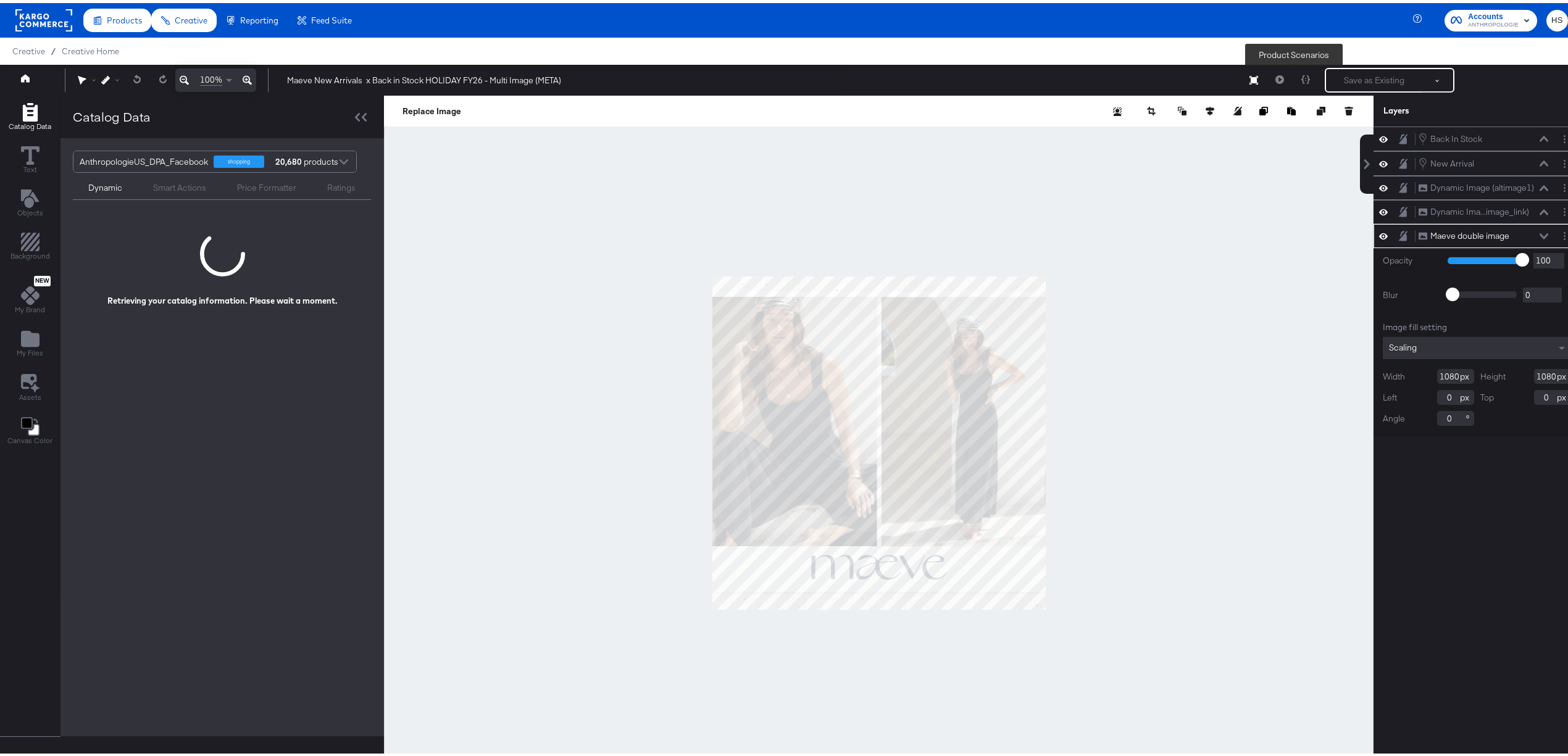
click at [1298, 79] on div at bounding box center [1306, 77] width 26 height 25
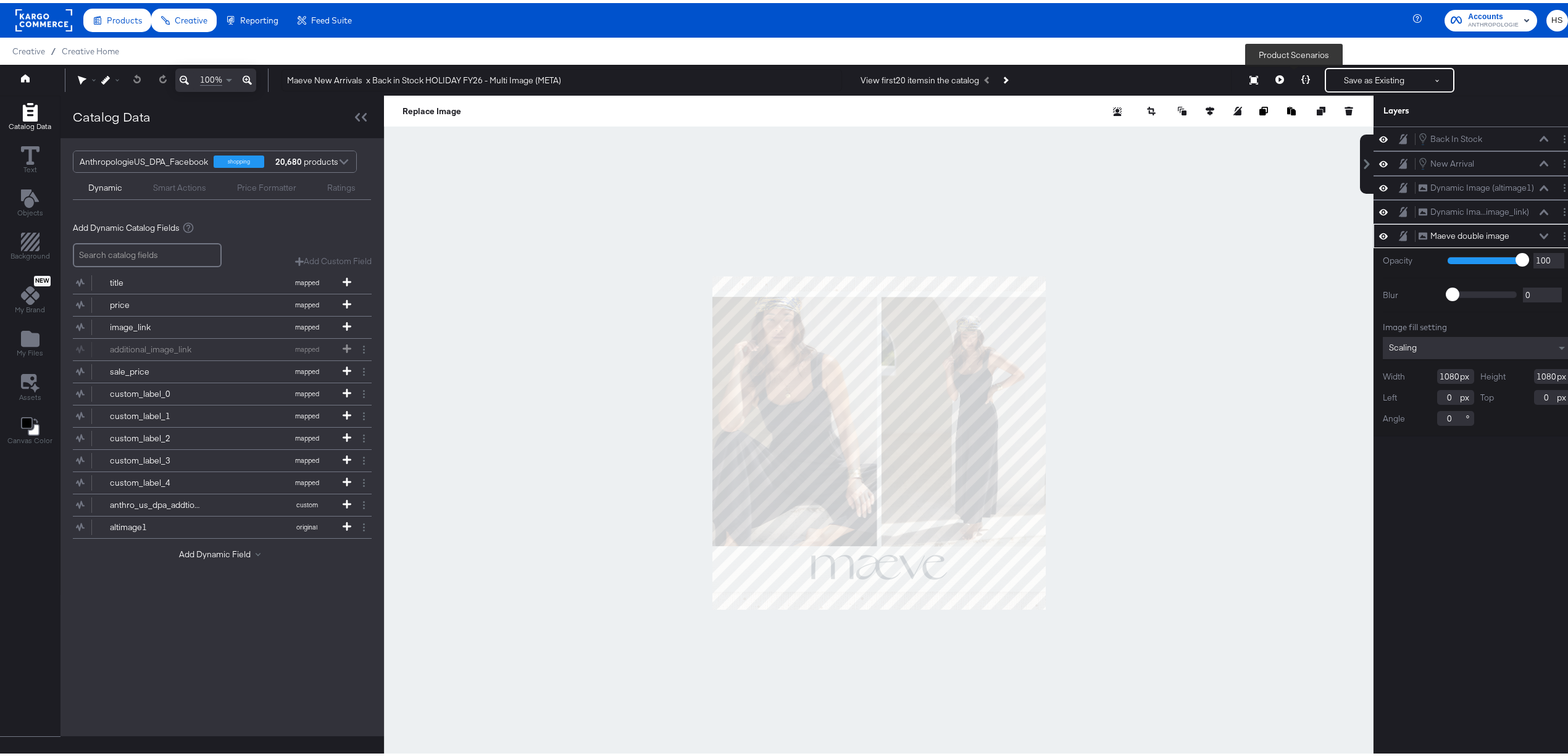
click at [1293, 77] on button at bounding box center [1306, 77] width 26 height 25
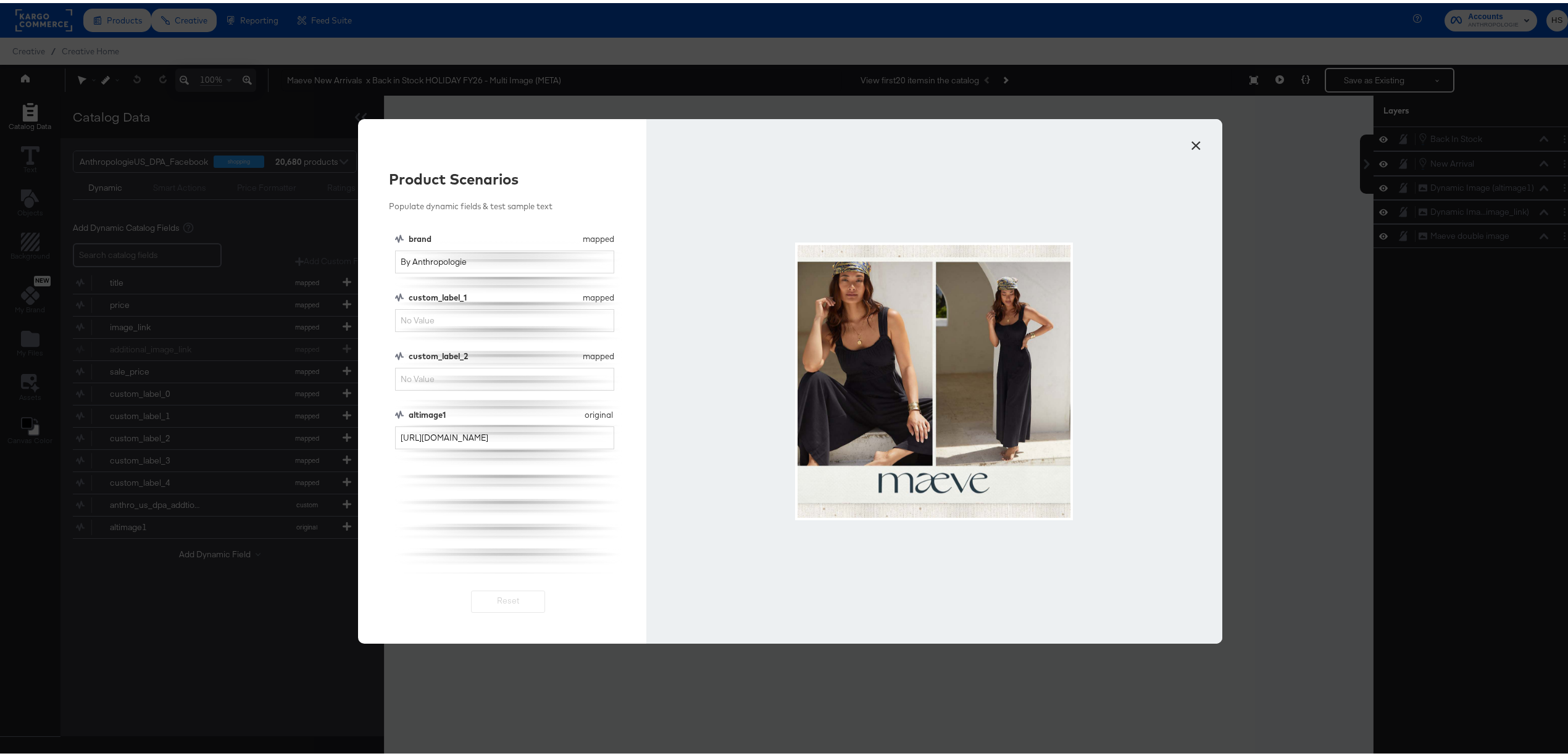
click at [1184, 140] on button "×" at bounding box center [1195, 140] width 22 height 22
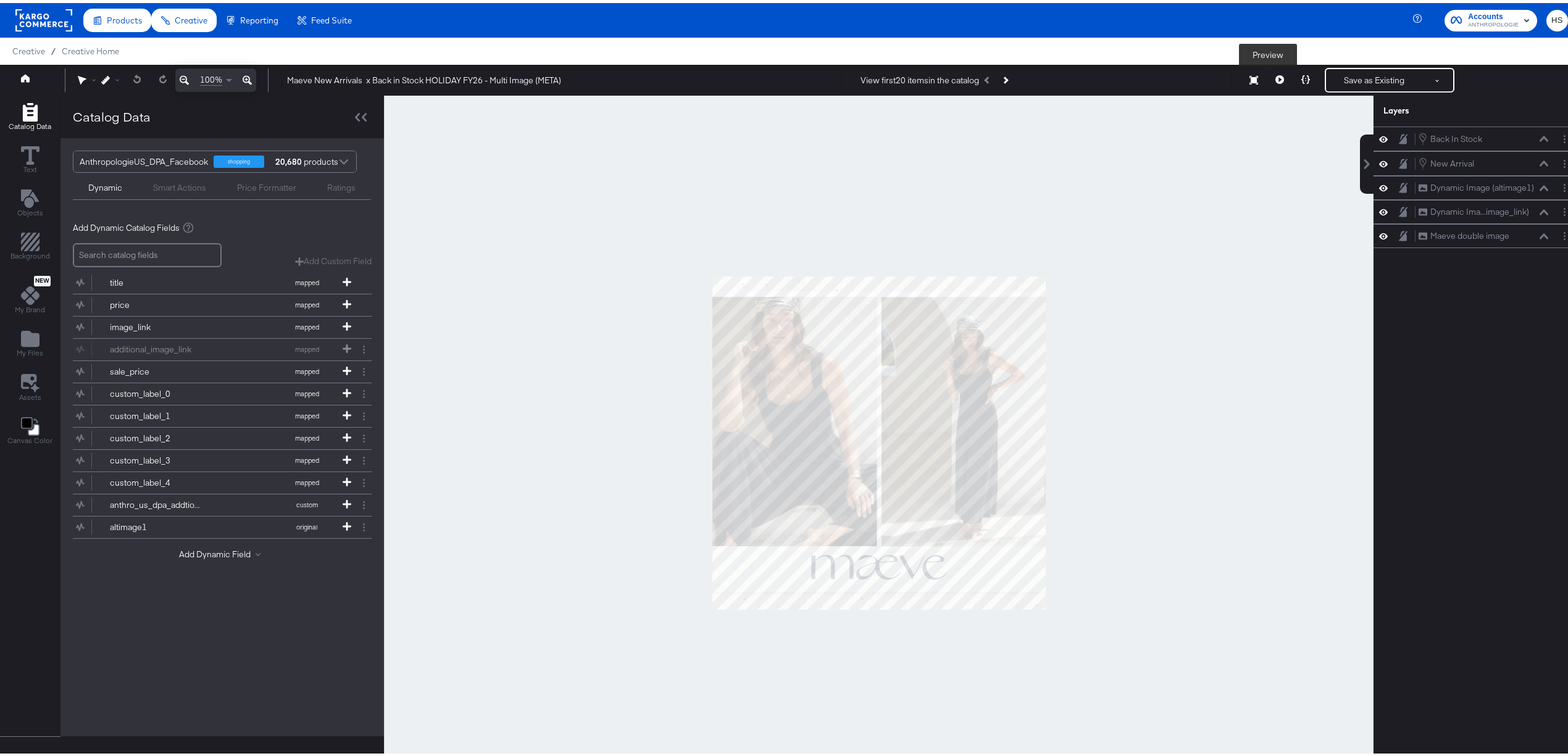
click at [1276, 78] on icon at bounding box center [1279, 76] width 8 height 8
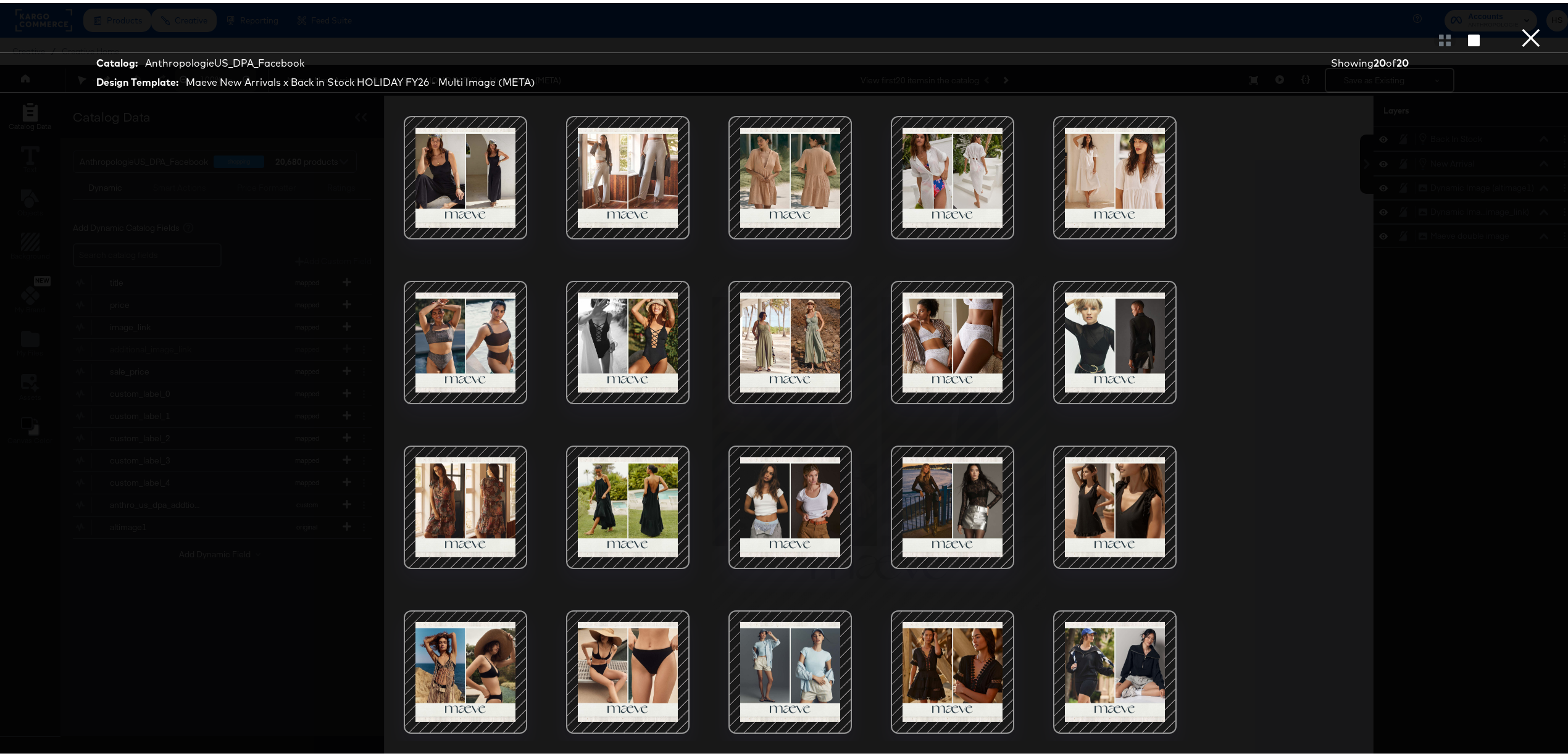
scroll to position [32, 0]
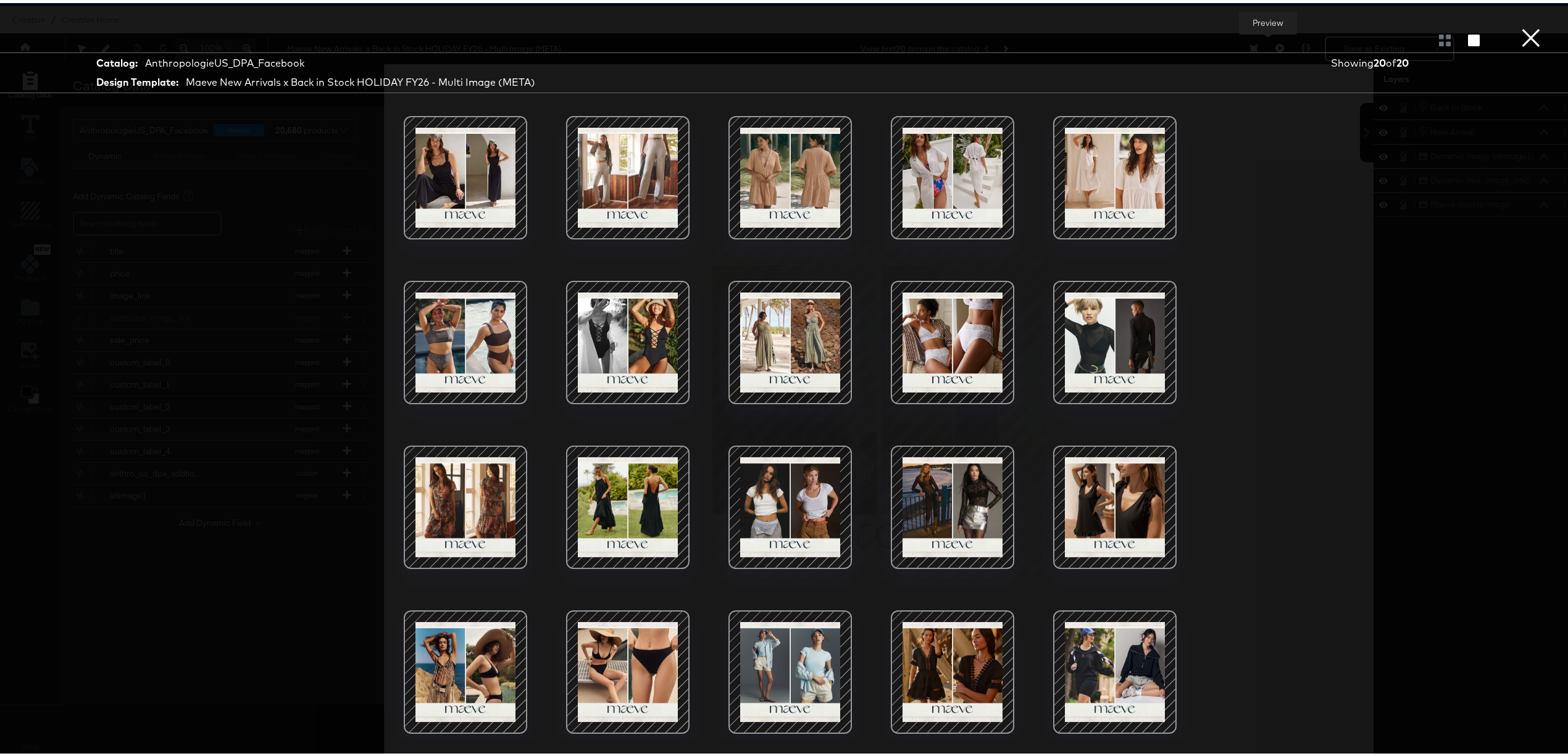
click at [949, 630] on div at bounding box center [952, 668] width 105 height 105
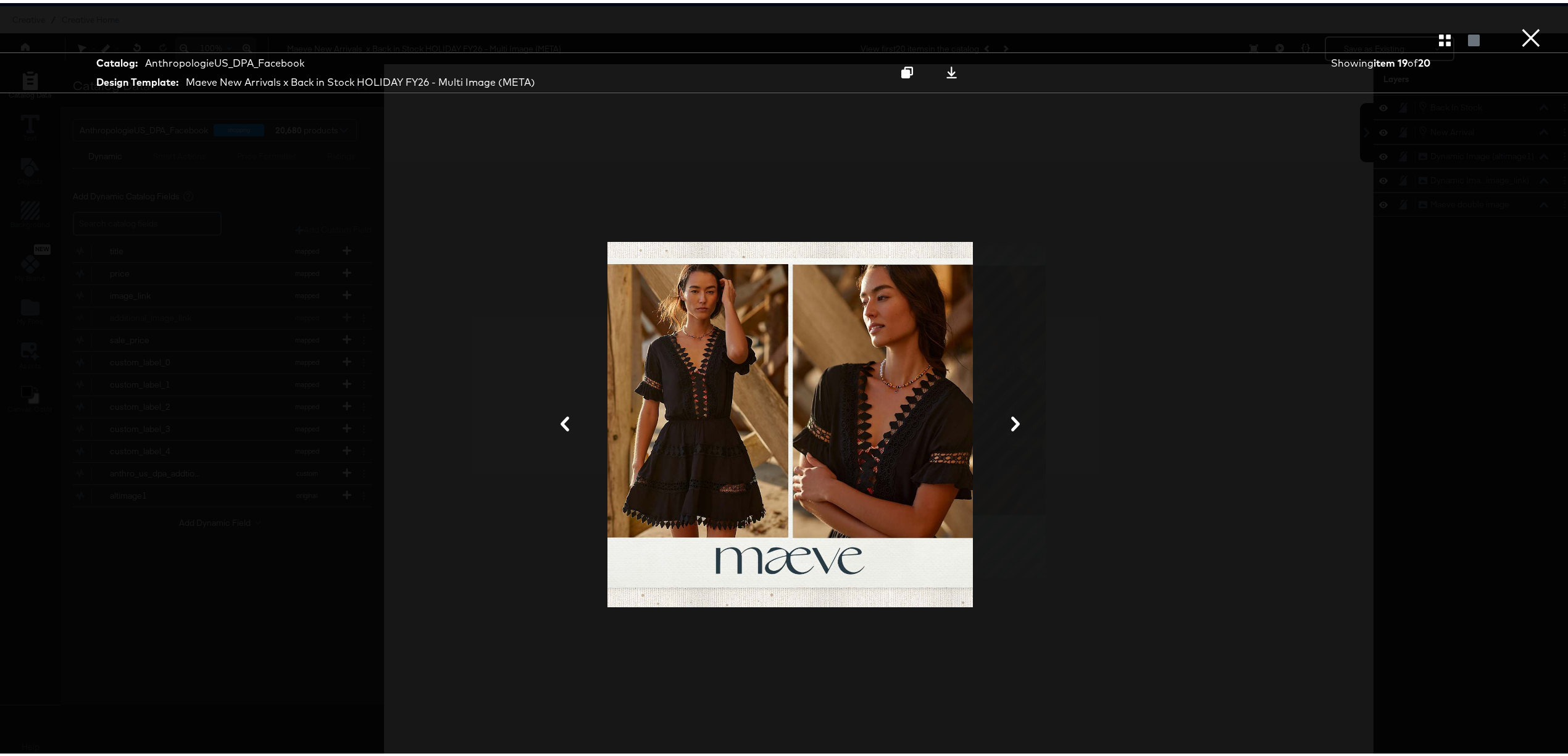
click at [1428, 43] on div "Gallery View" at bounding box center [790, 37] width 1581 height 25
click at [1438, 37] on button "button" at bounding box center [1446, 37] width 22 height 12
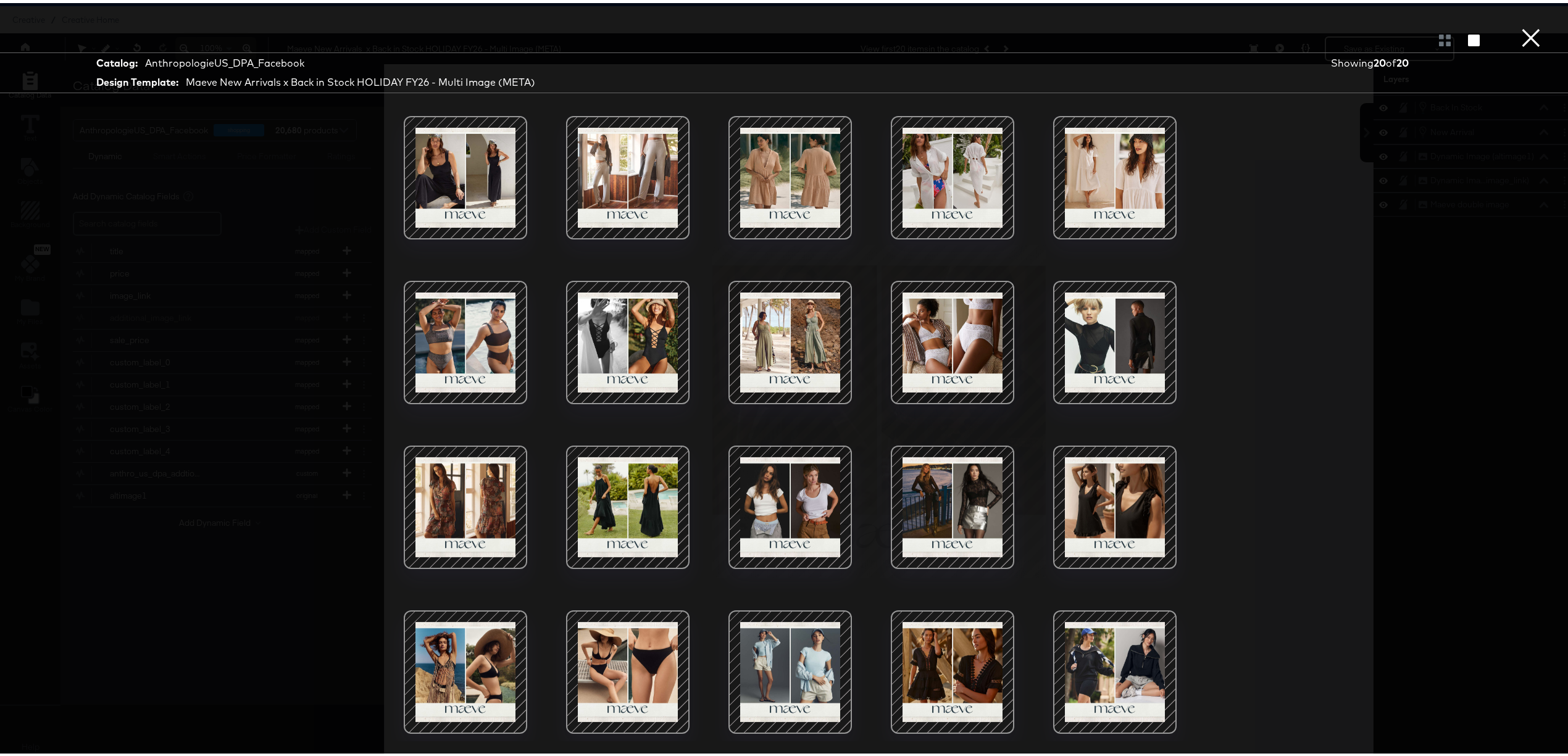
click at [1519, 25] on button "×" at bounding box center [1531, 12] width 25 height 25
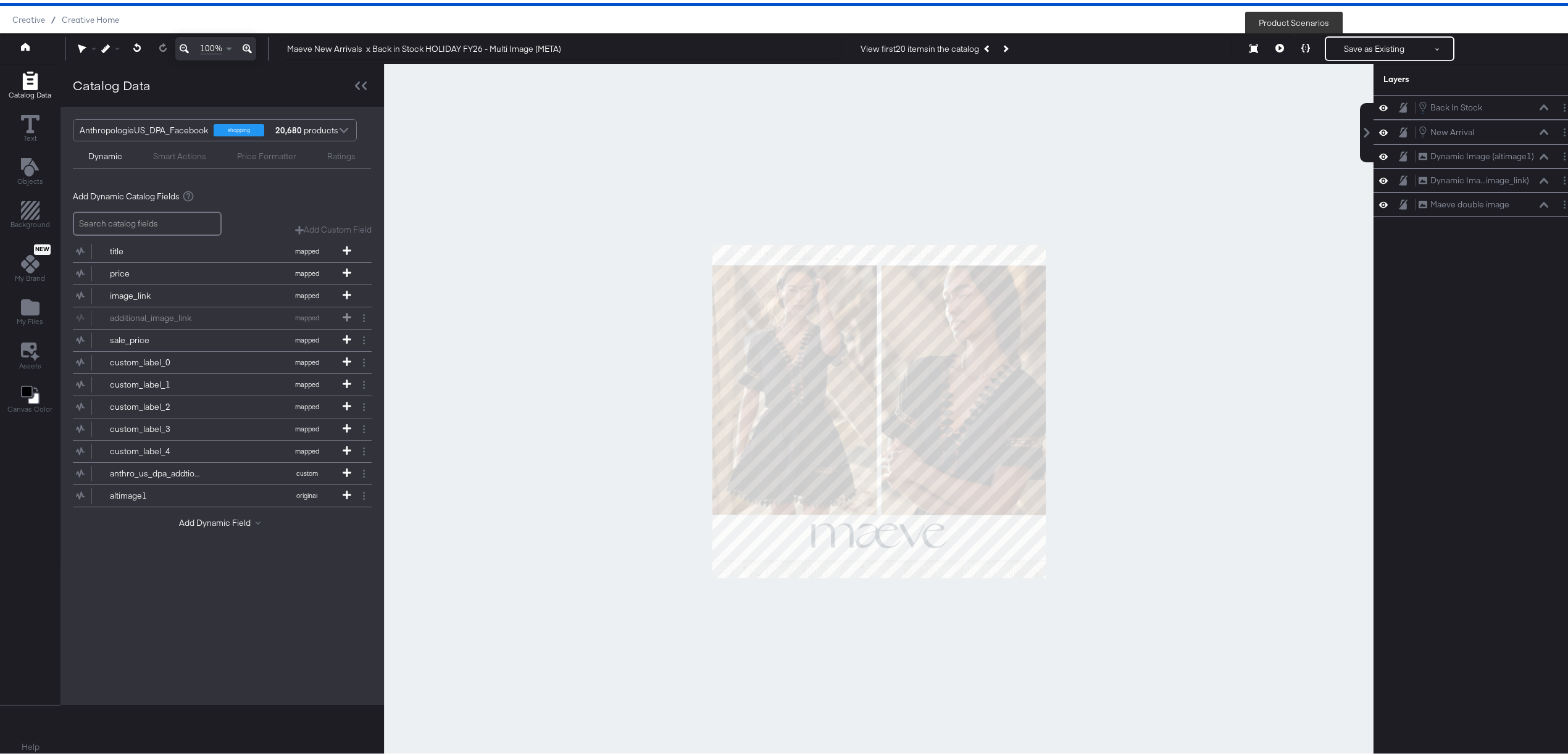
click at [1293, 45] on button at bounding box center [1306, 46] width 26 height 25
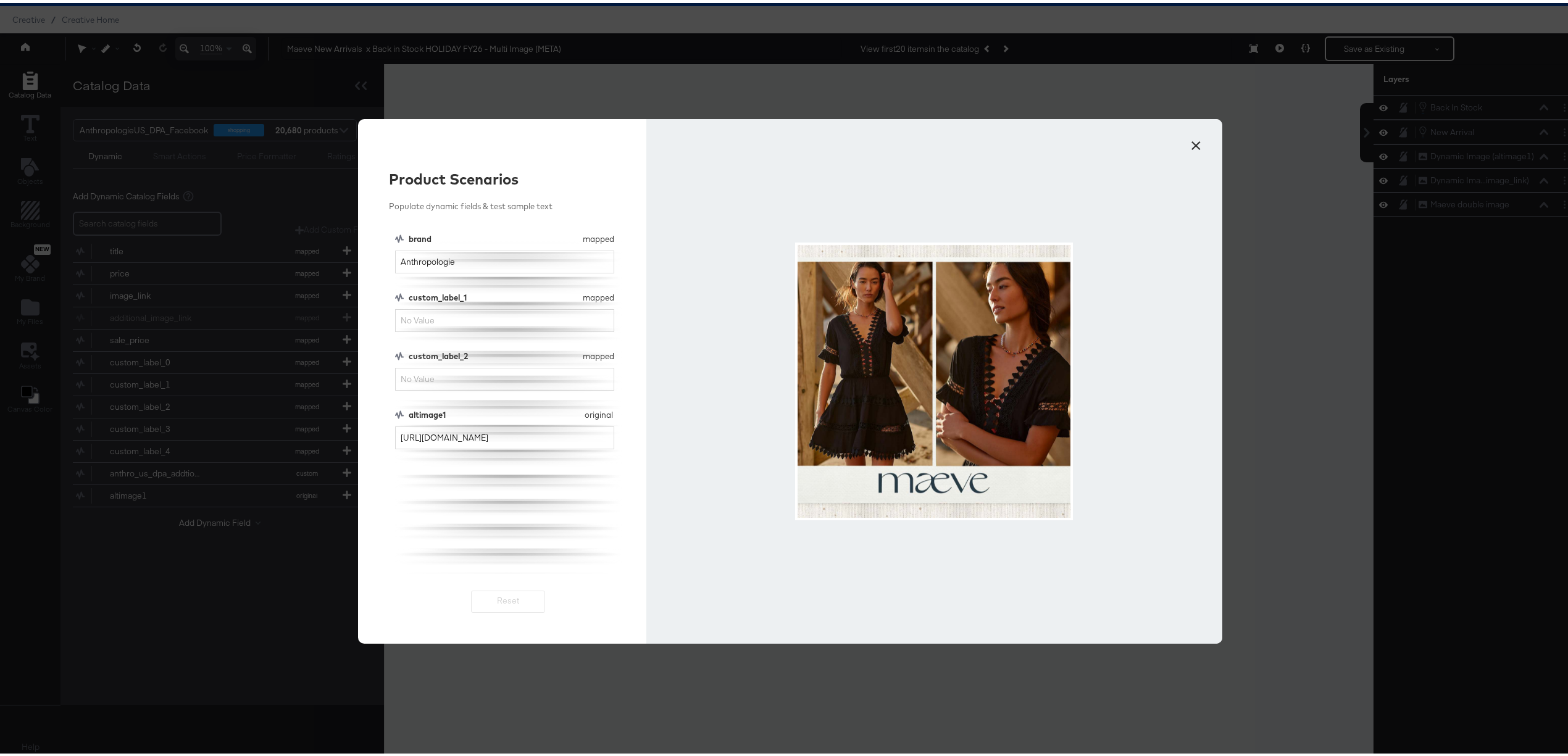
click at [1185, 142] on button "×" at bounding box center [1195, 140] width 22 height 22
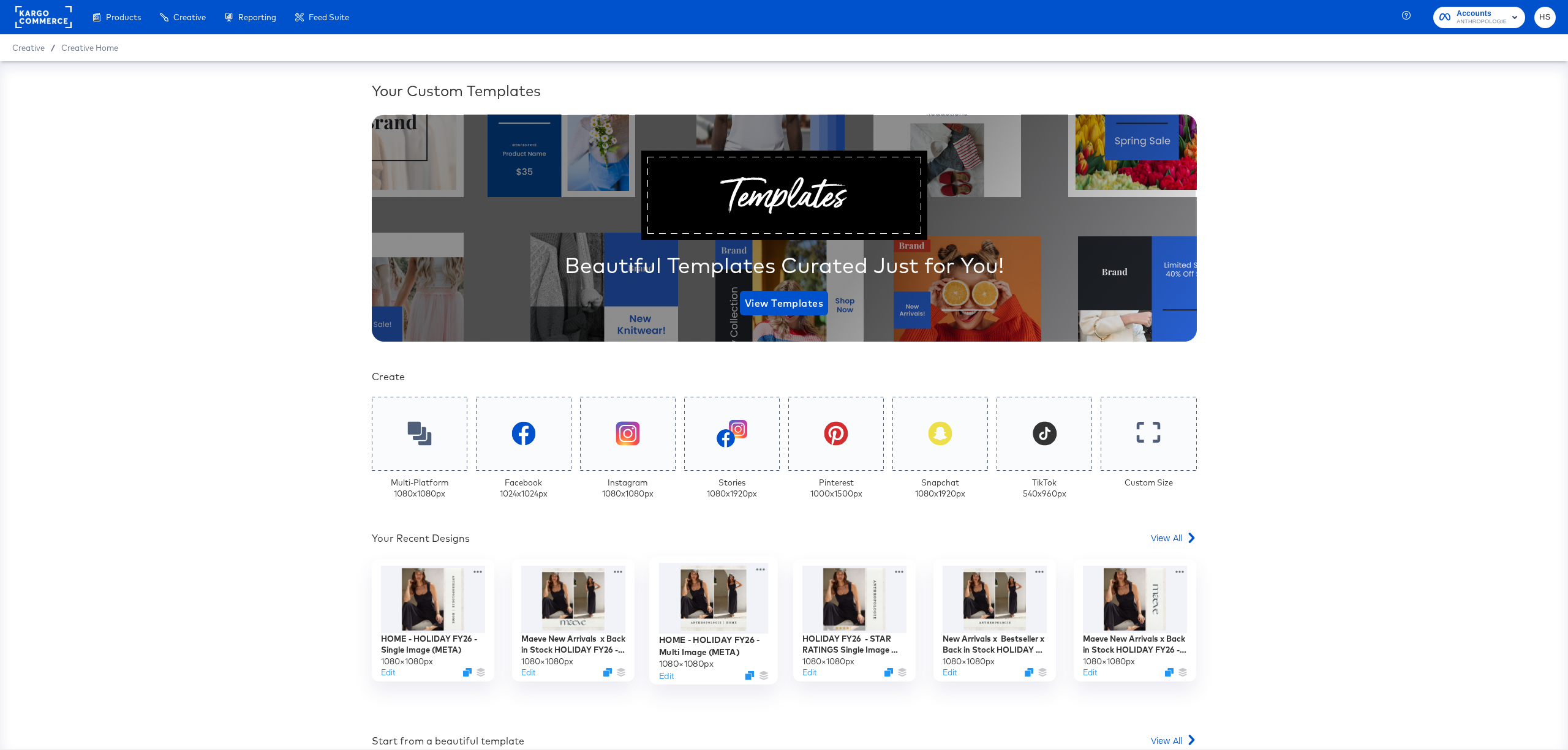
click at [726, 581] on div at bounding box center [714, 598] width 110 height 71
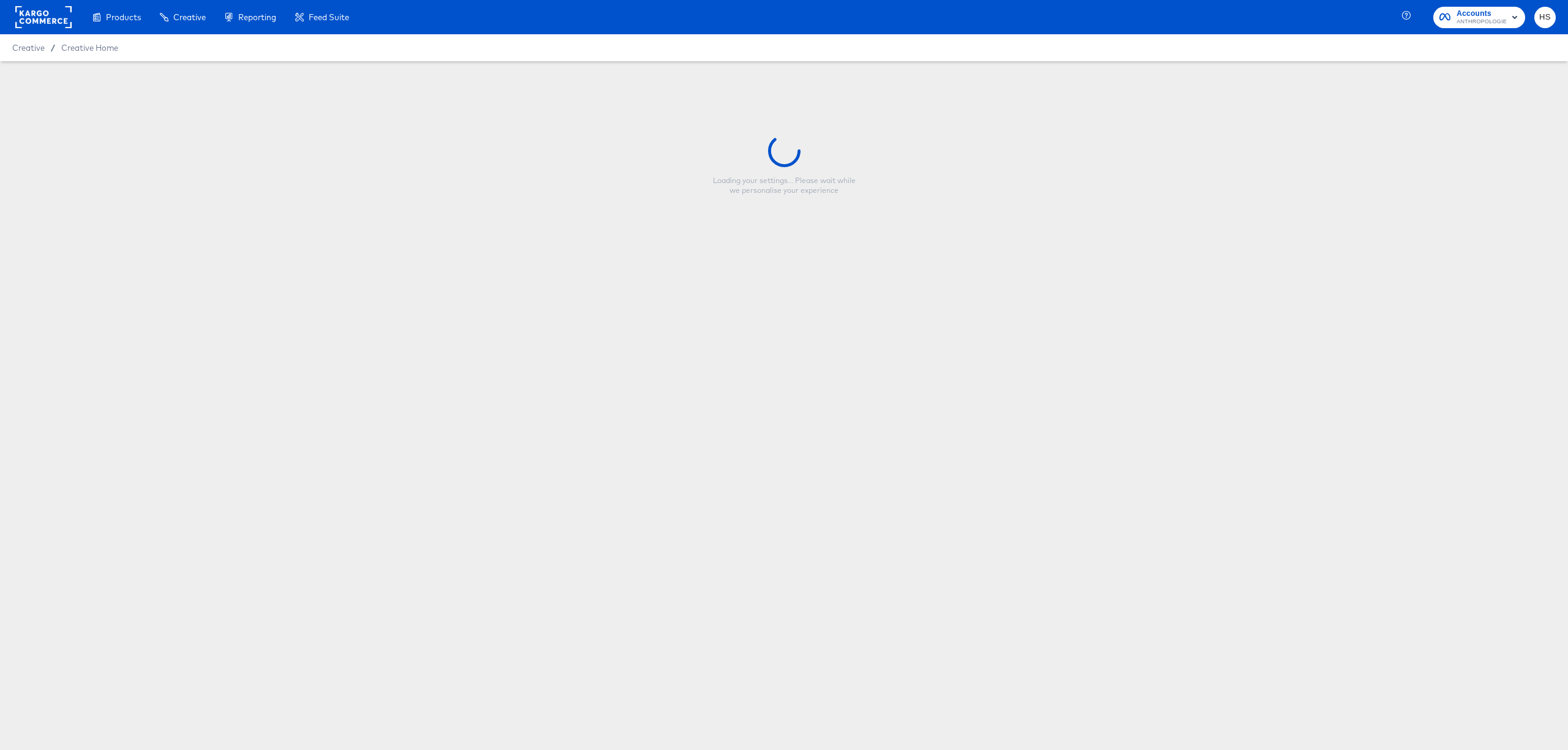
type input "HOME - HOLIDAY FY26 - Multi Image (META)"
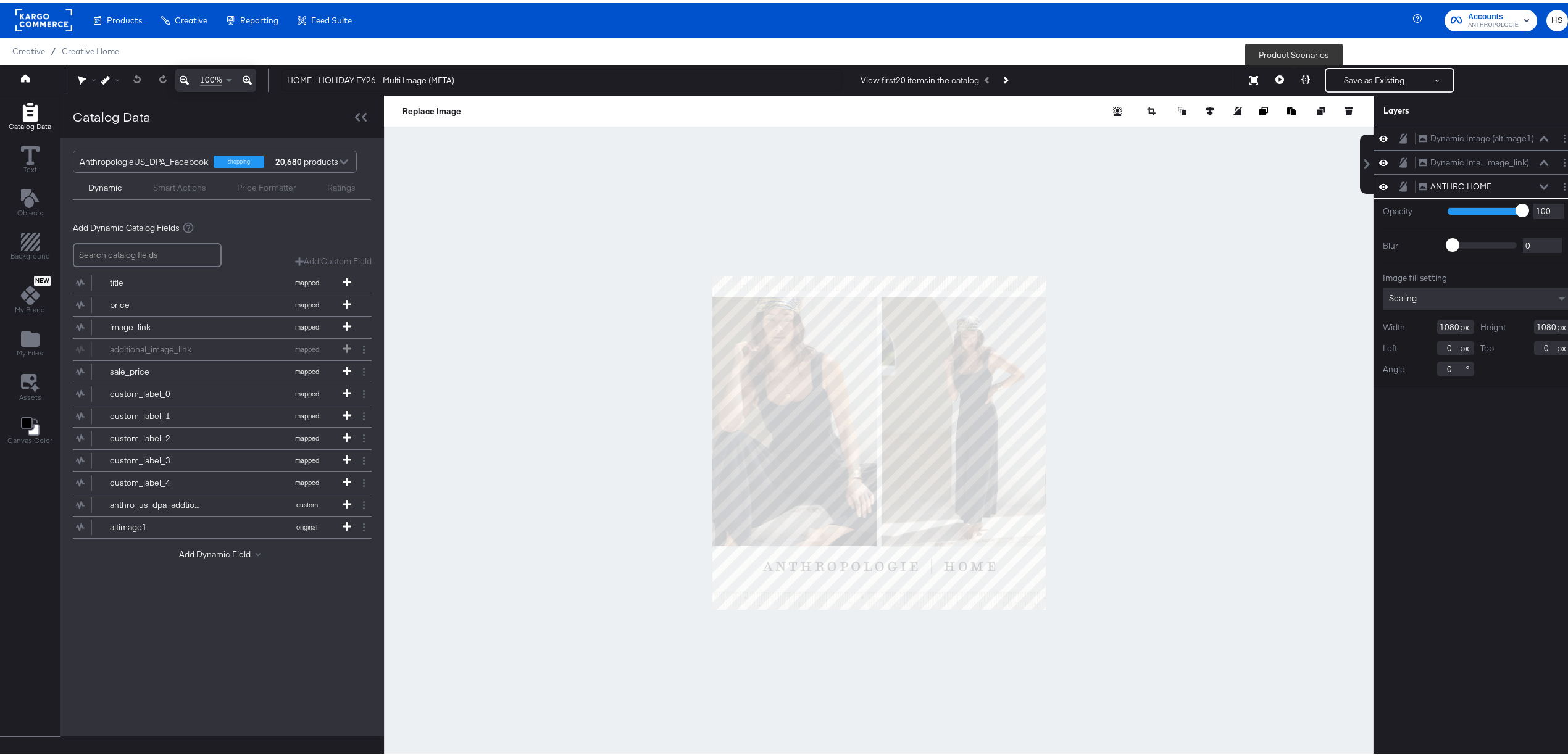
click at [1301, 78] on icon at bounding box center [1305, 76] width 8 height 8
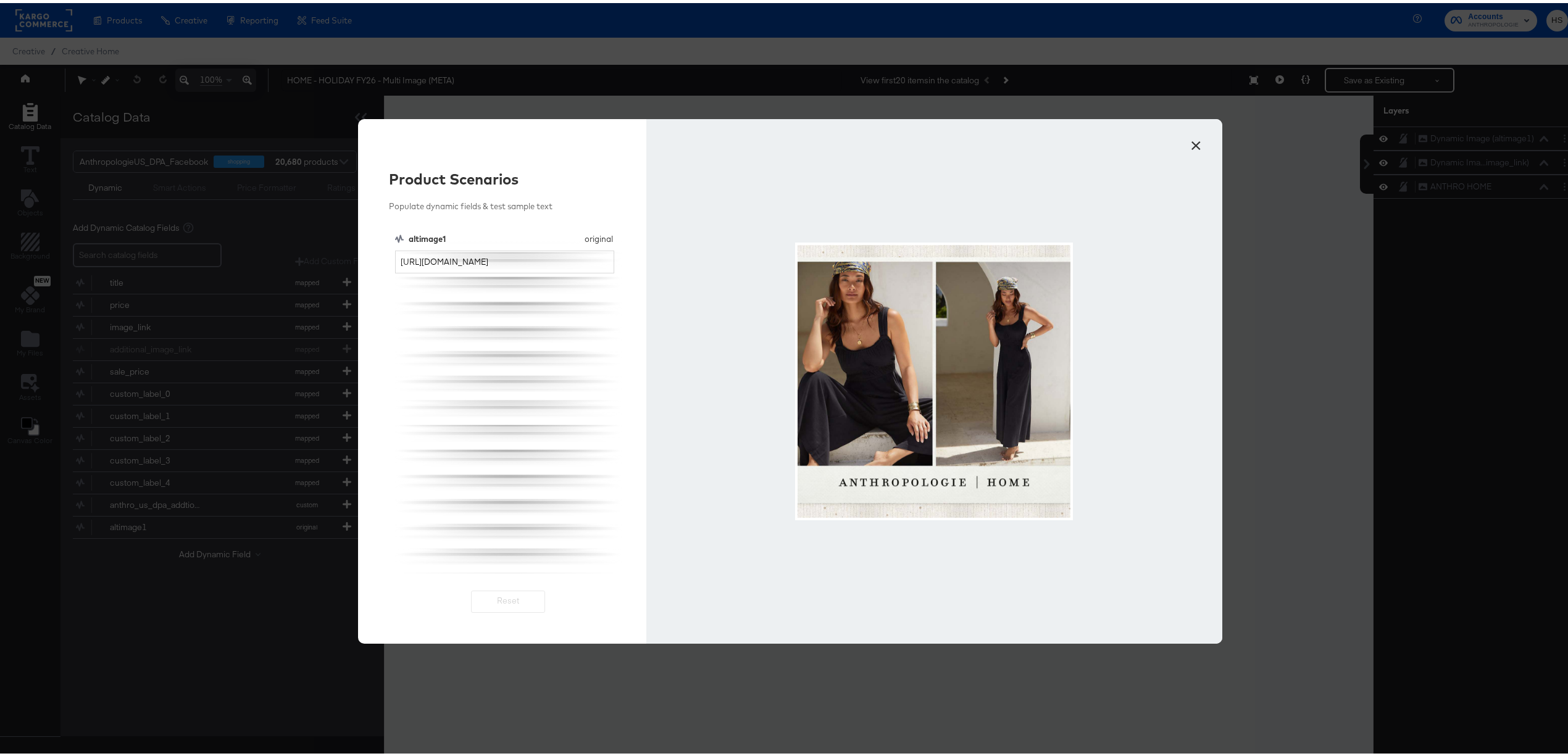
click at [1186, 142] on button "×" at bounding box center [1195, 140] width 22 height 22
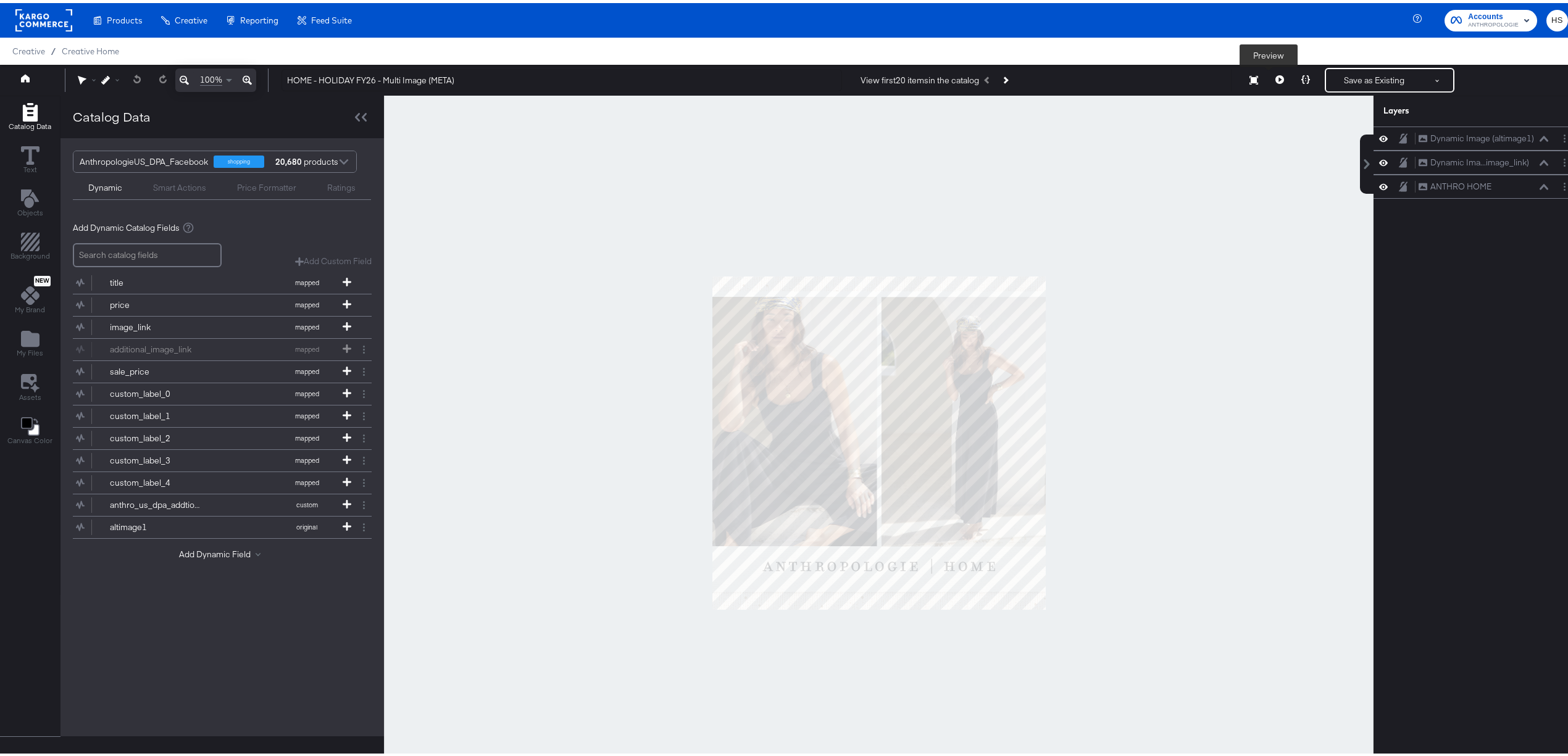
click at [1276, 78] on icon at bounding box center [1279, 76] width 8 height 8
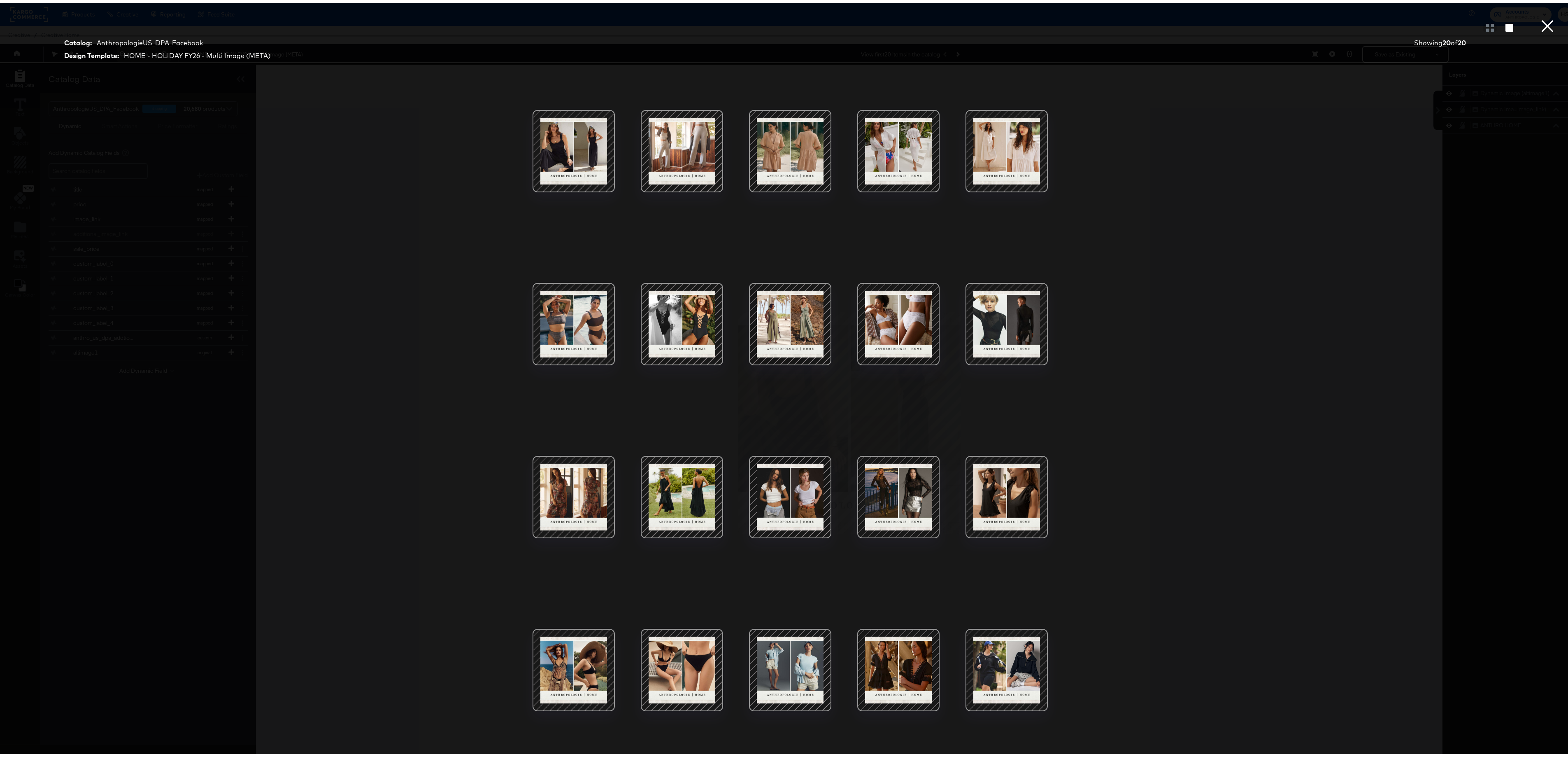
drag, startPoint x: 1031, startPoint y: 1, endPoint x: 1062, endPoint y: 342, distance: 342.4
click at [1053, 342] on div at bounding box center [790, 407] width 617 height 674
click at [1053, 19] on div at bounding box center [790, 24] width 1580 height 16
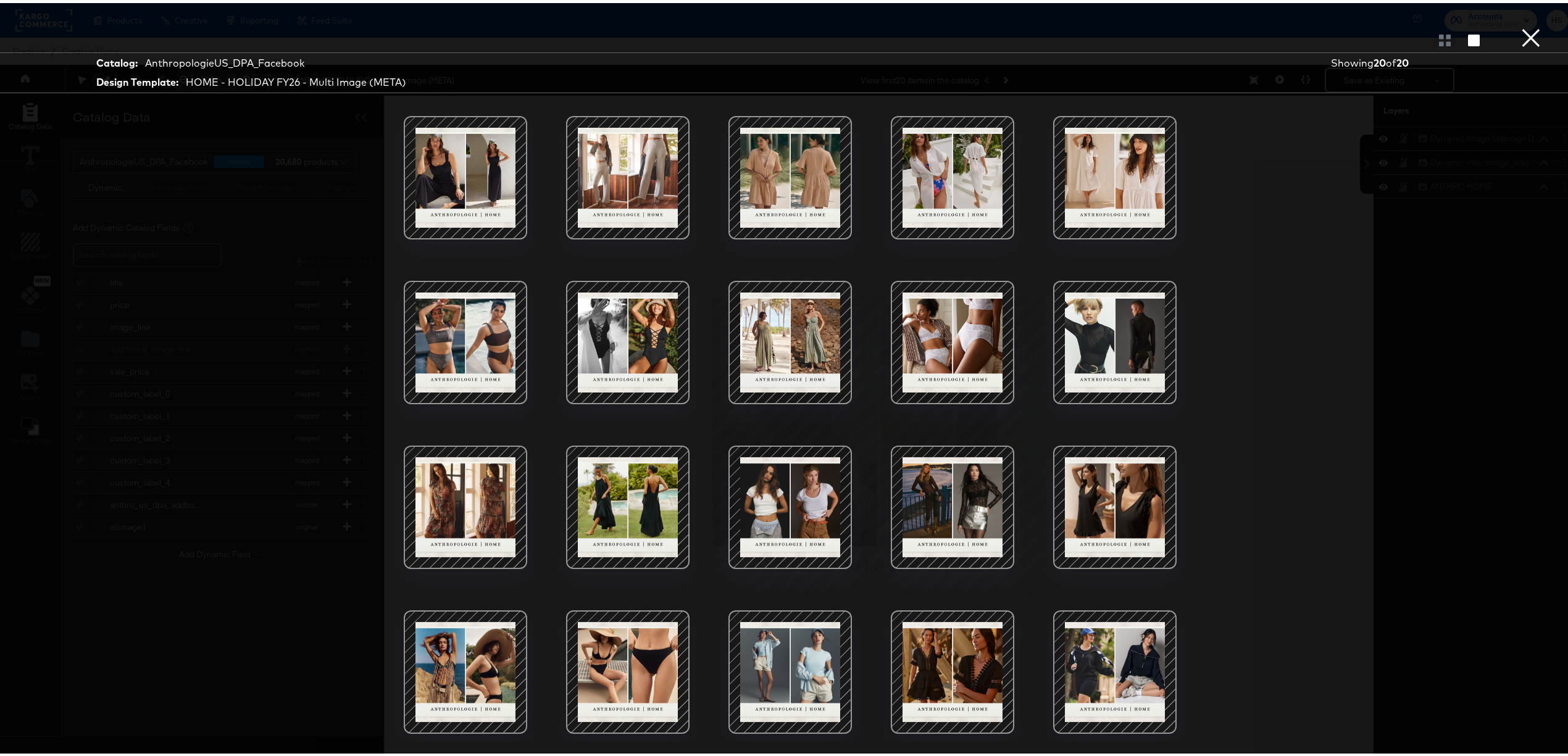
scroll to position [32, 0]
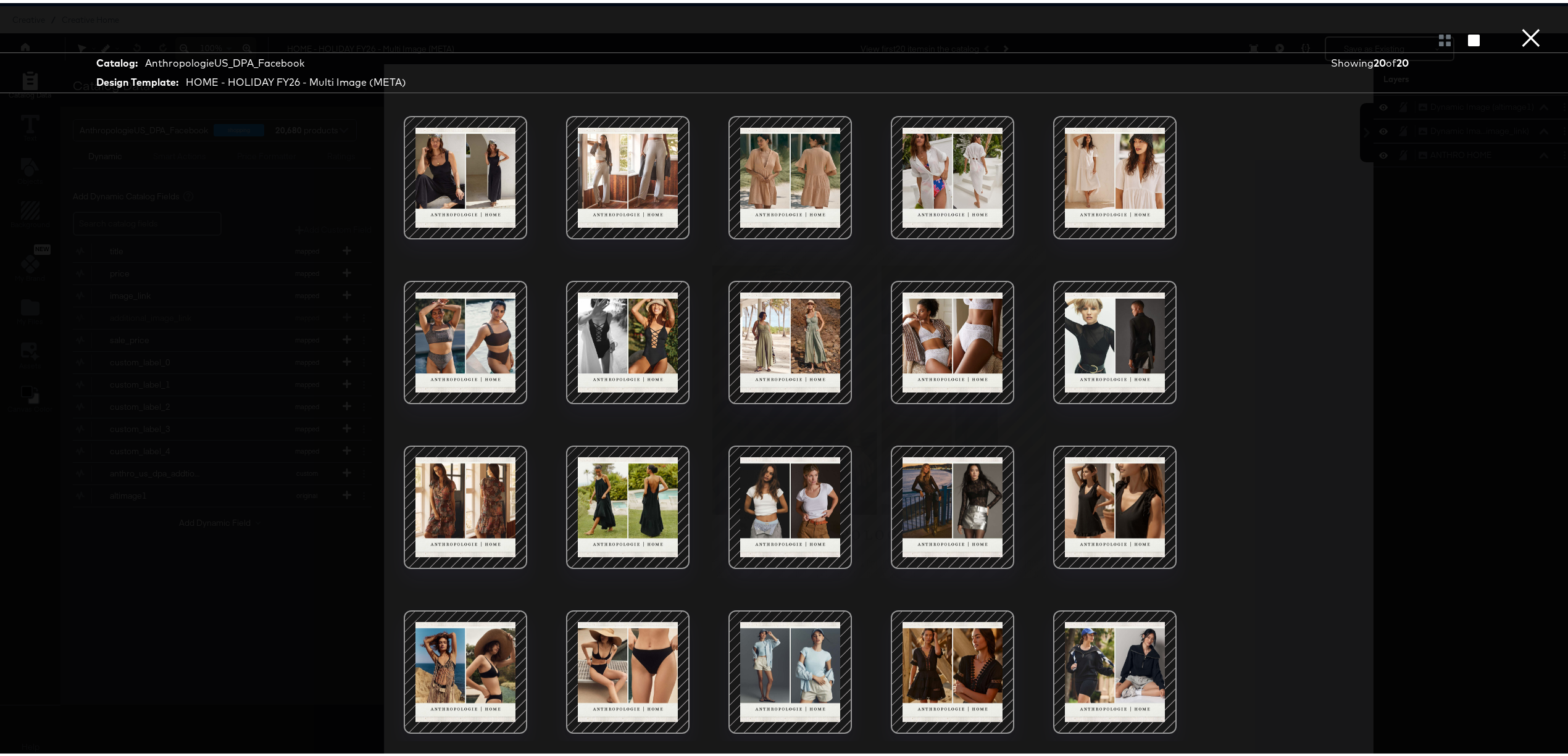
click at [769, 171] on div at bounding box center [790, 174] width 105 height 105
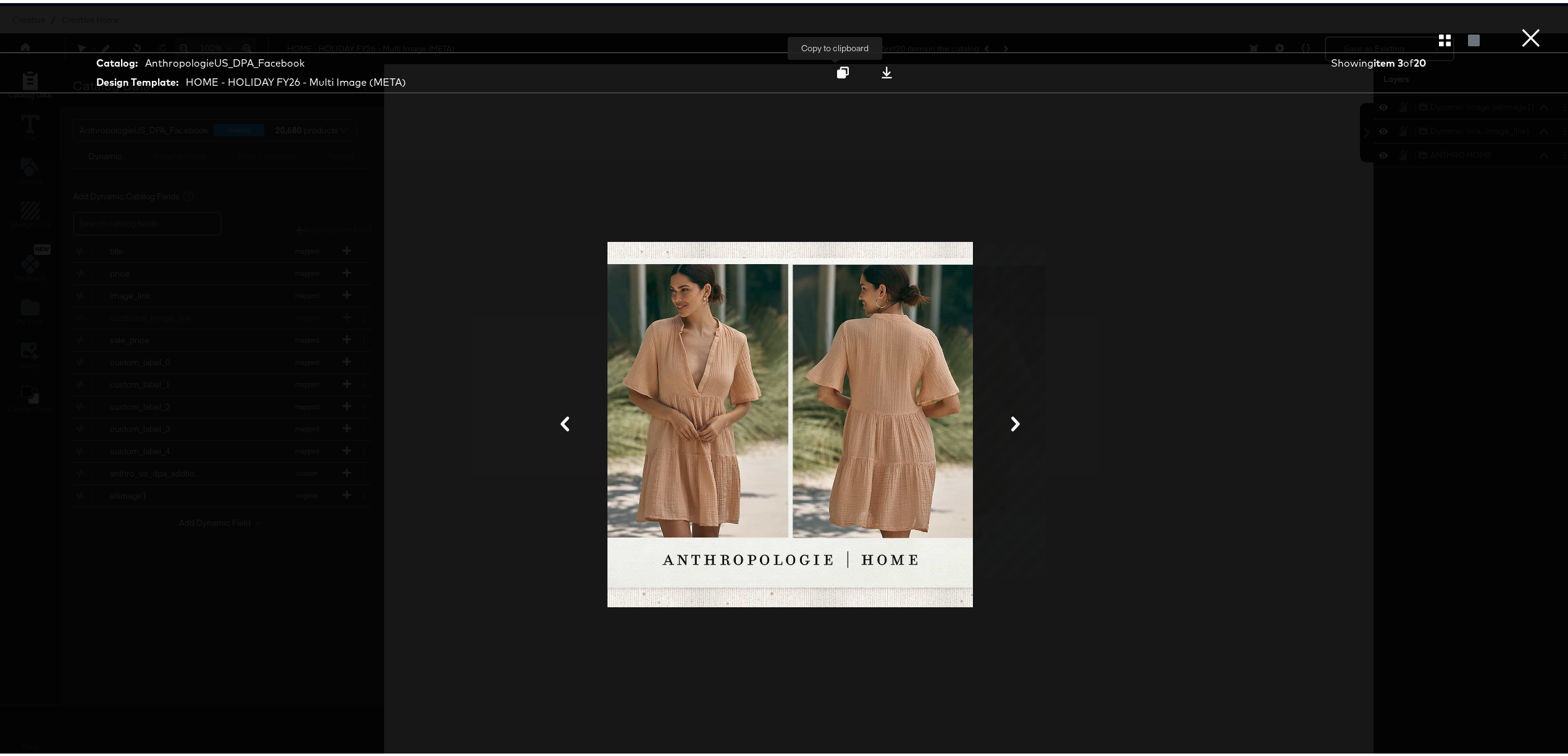
click at [826, 67] on button at bounding box center [843, 69] width 39 height 22
